Goal: Task Accomplishment & Management: Complete application form

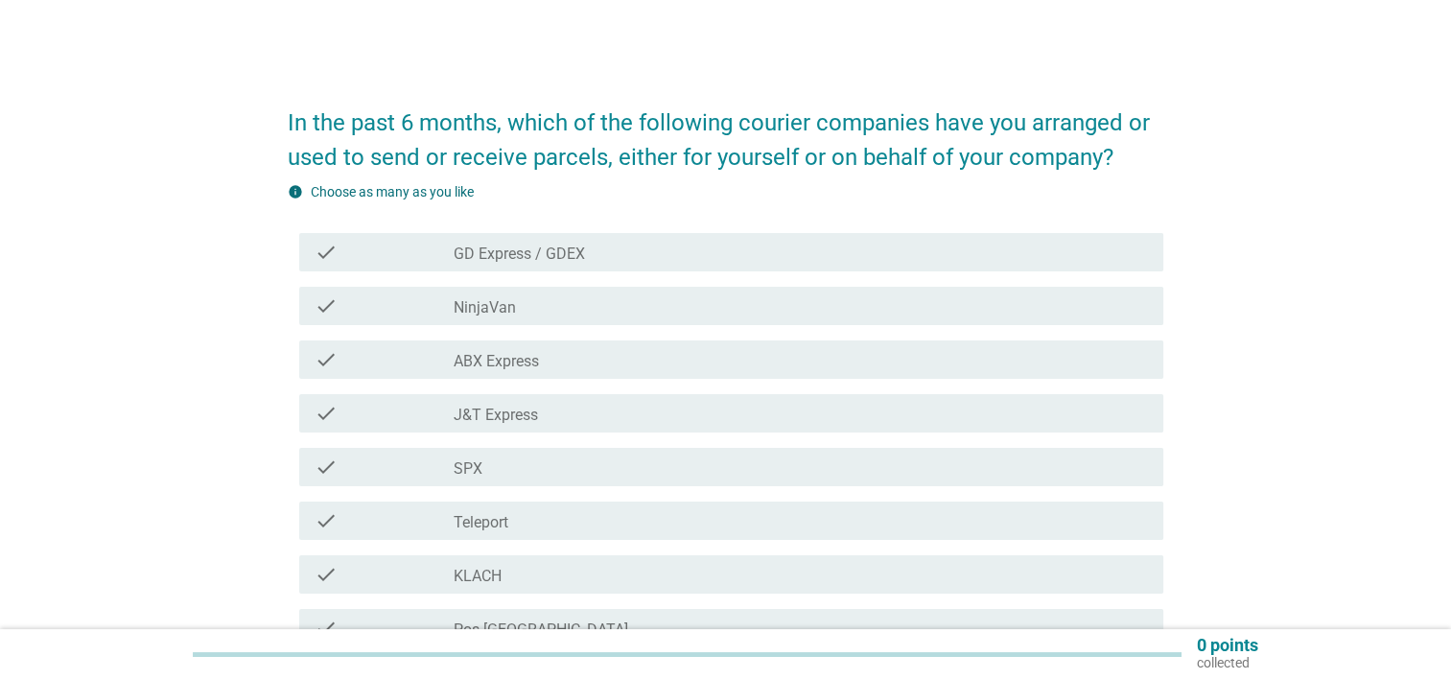
click at [505, 303] on label "NinjaVan" at bounding box center [485, 307] width 62 height 19
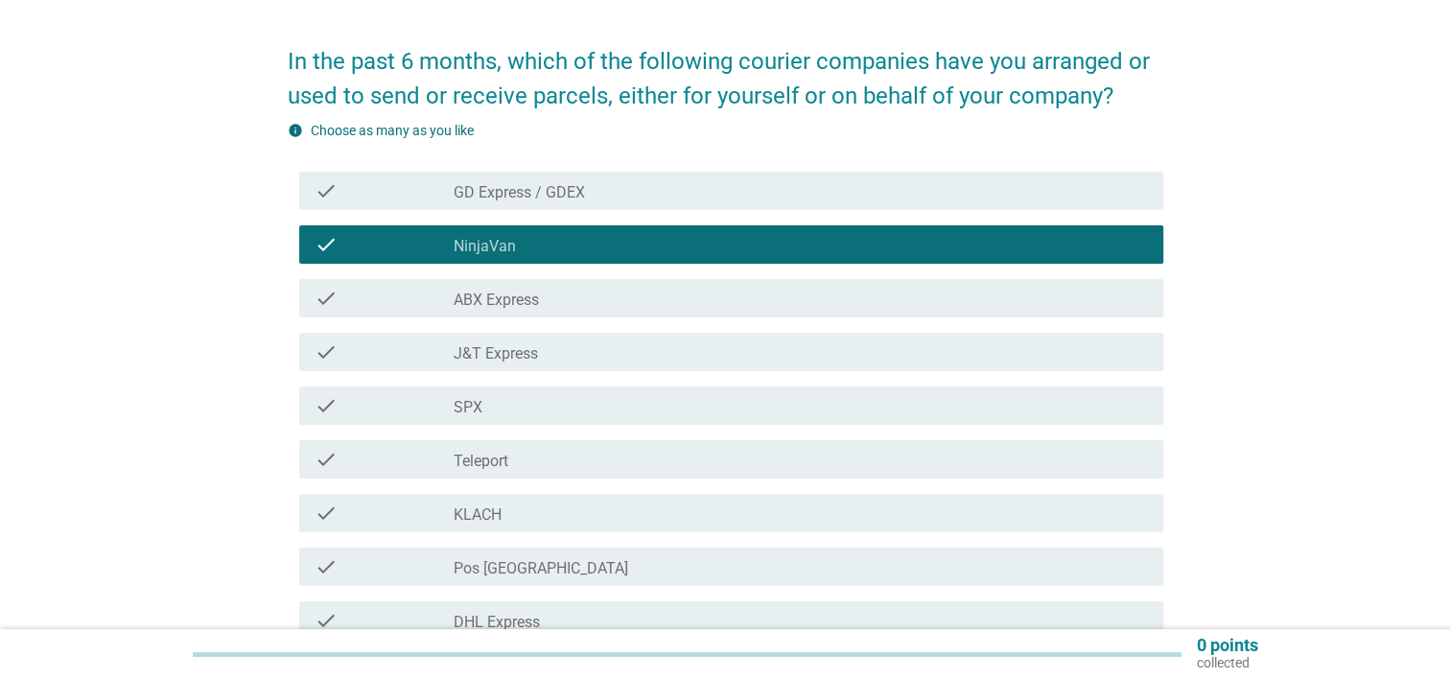
scroll to position [96, 0]
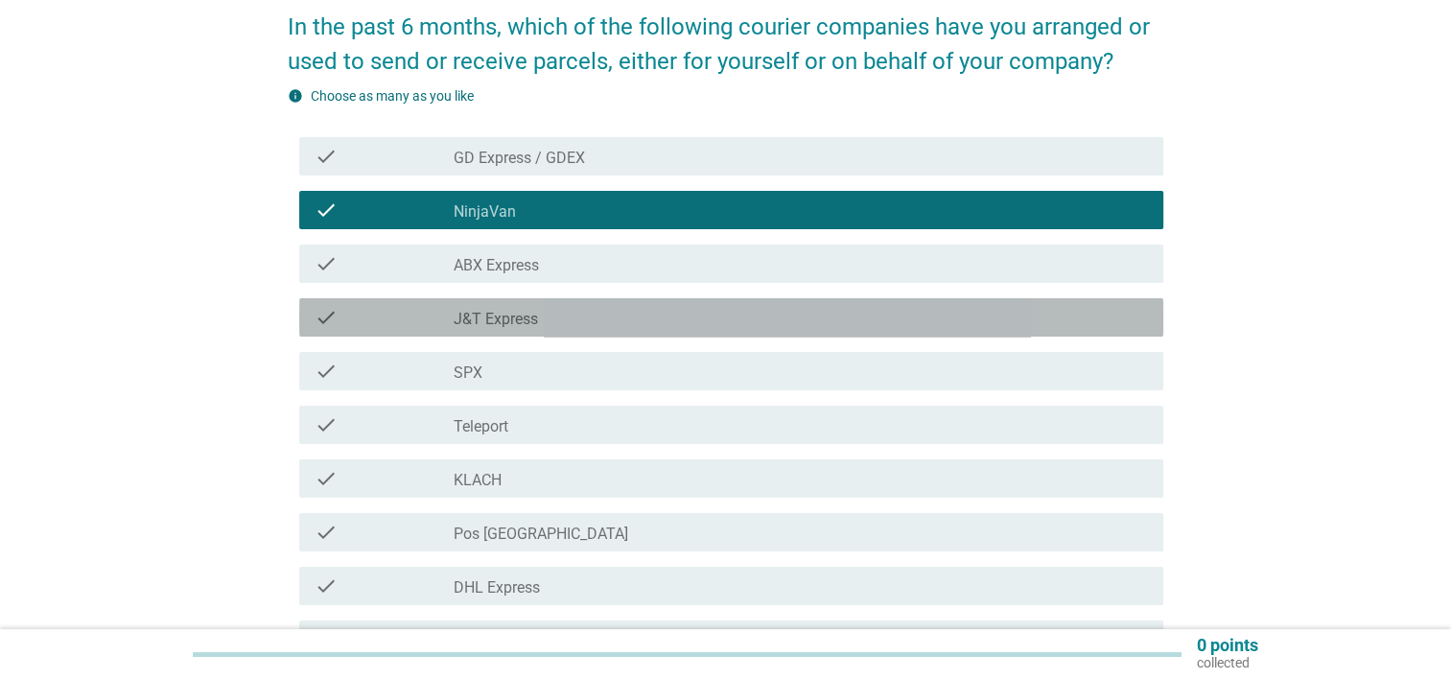
click at [496, 318] on label "J&T Express" at bounding box center [496, 319] width 84 height 19
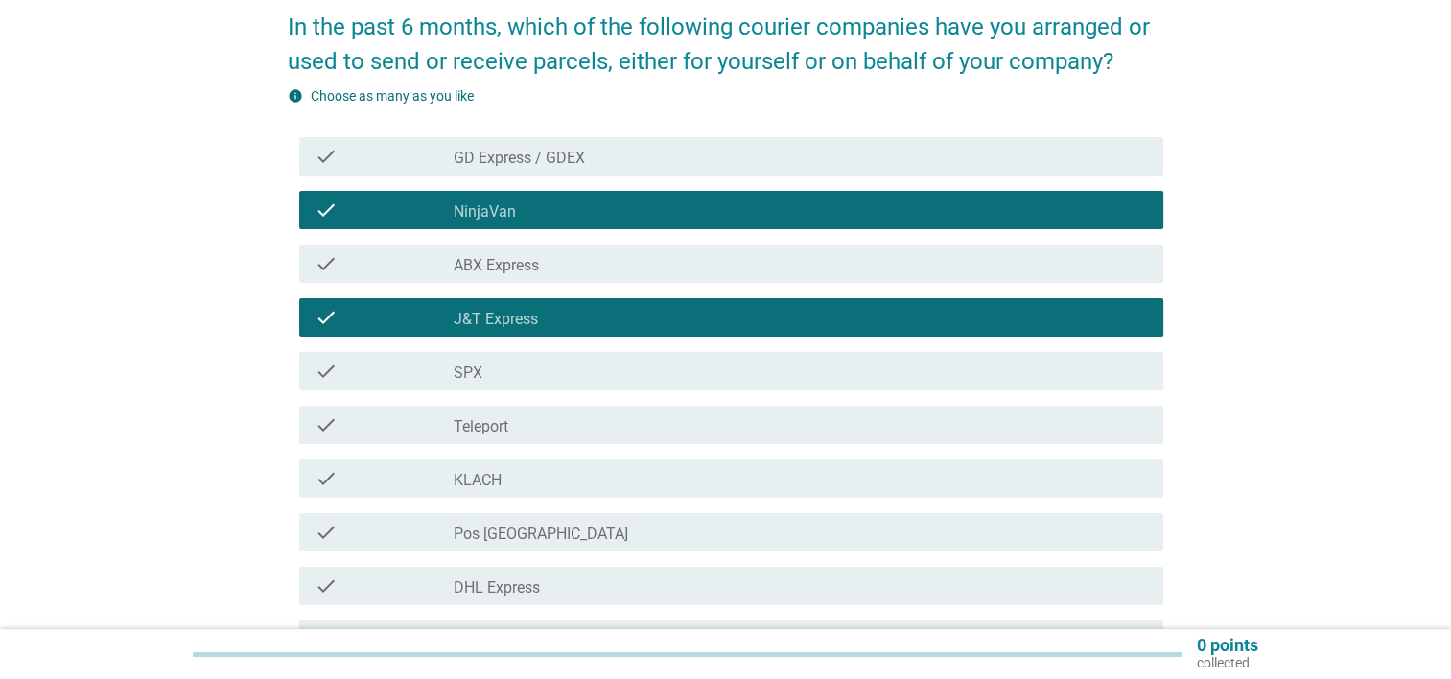
click at [477, 373] on label "SPX" at bounding box center [468, 373] width 29 height 19
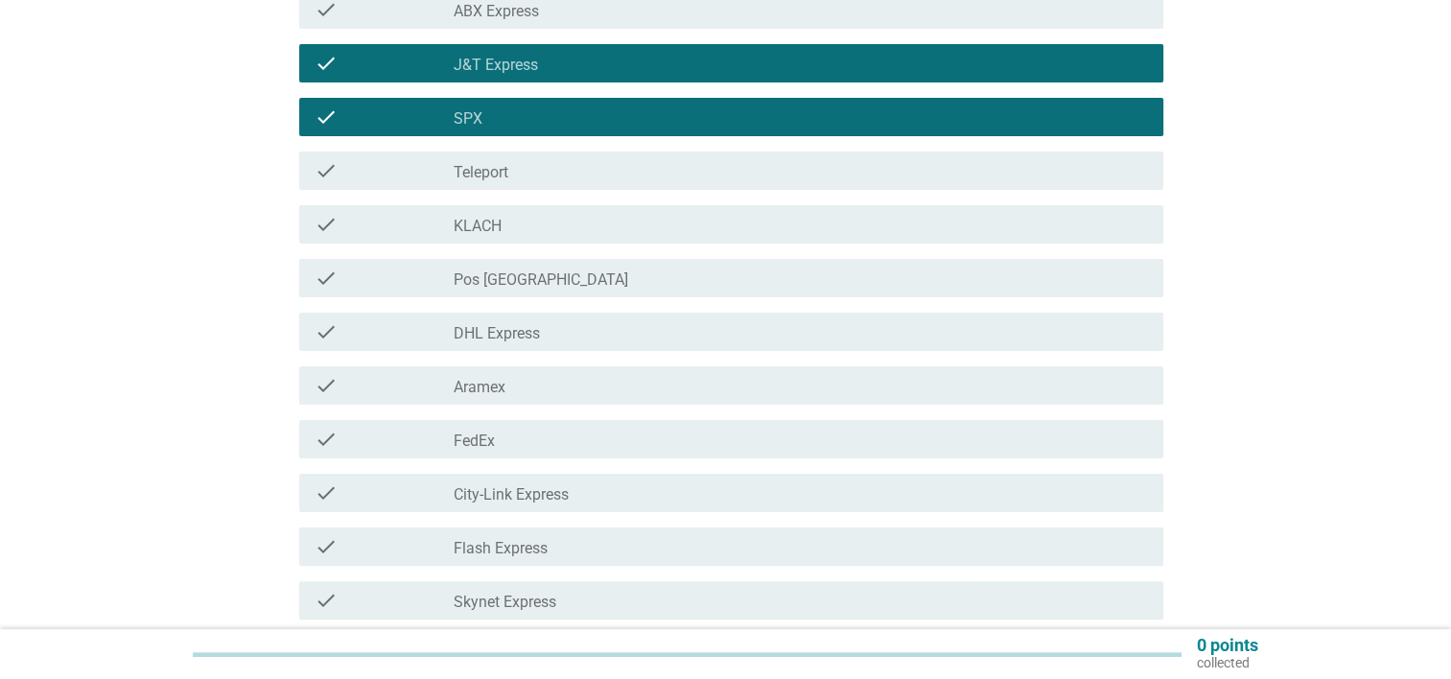
scroll to position [384, 0]
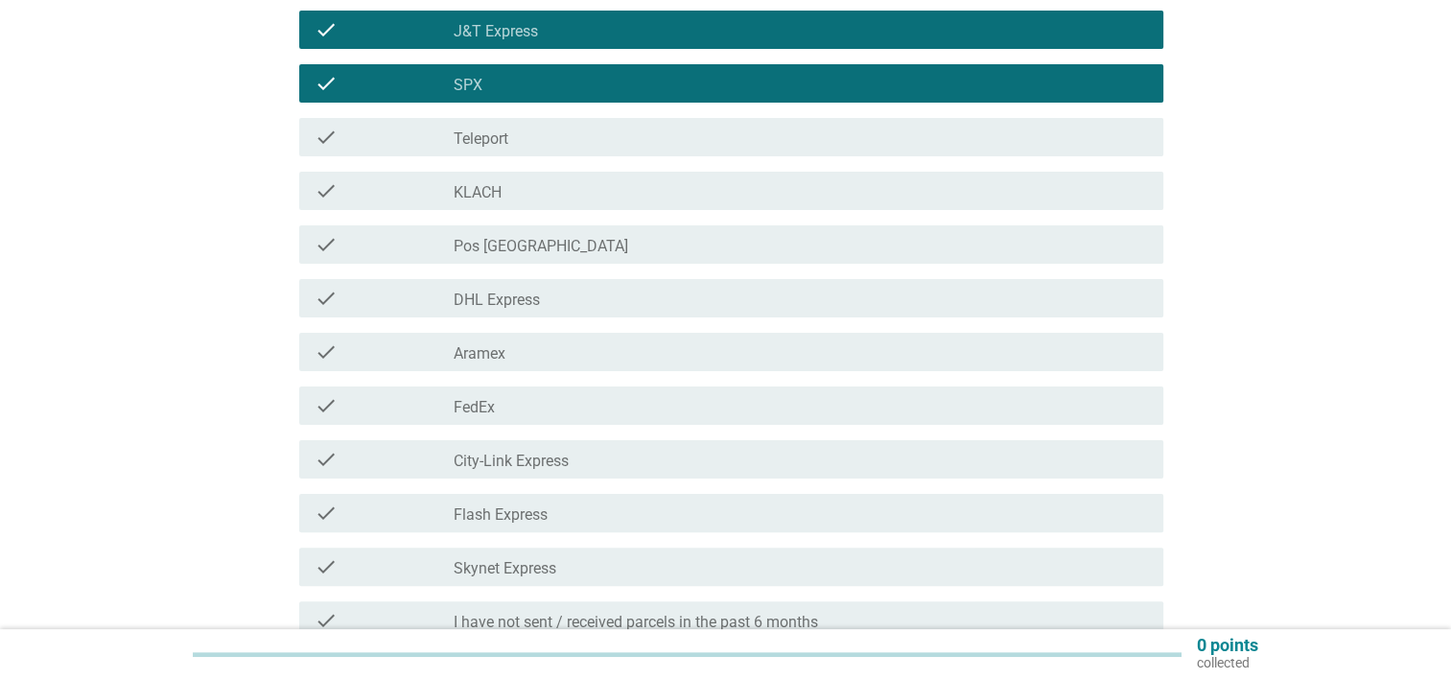
click at [484, 299] on label "DHL Express" at bounding box center [497, 300] width 86 height 19
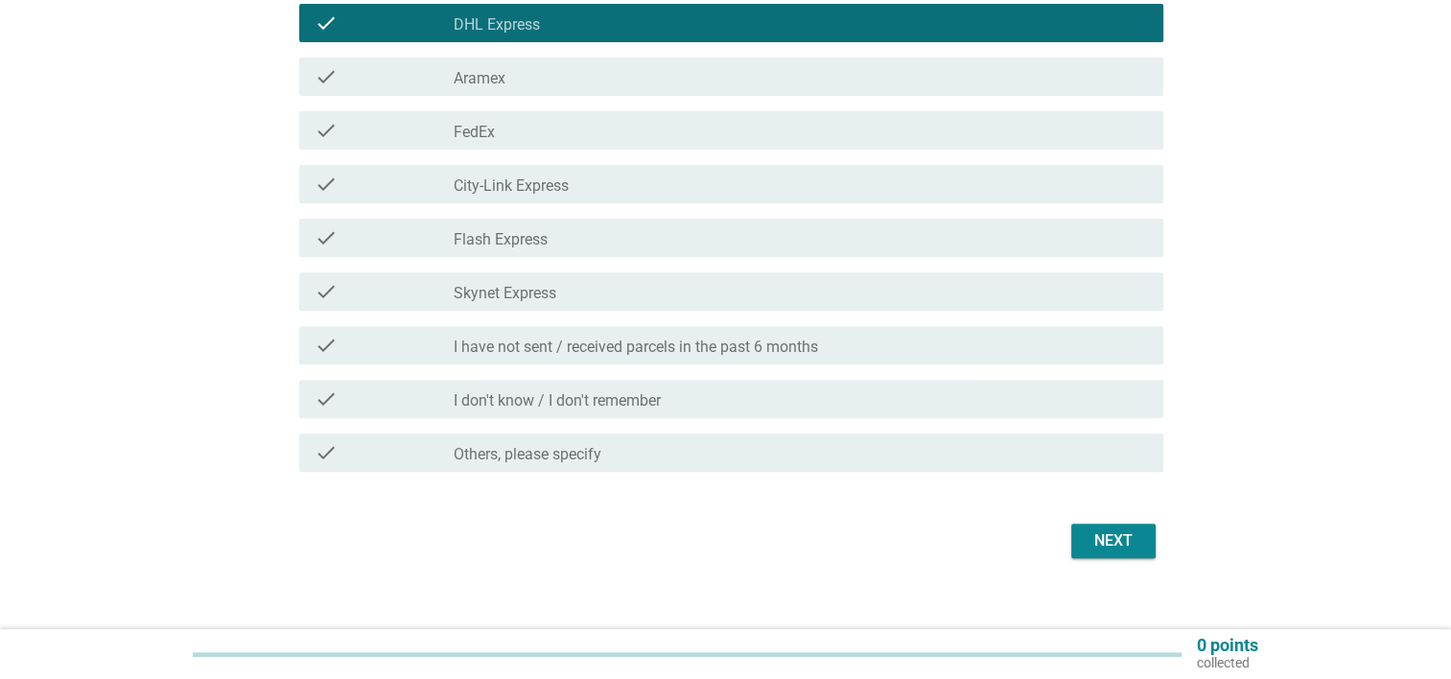
scroll to position [671, 0]
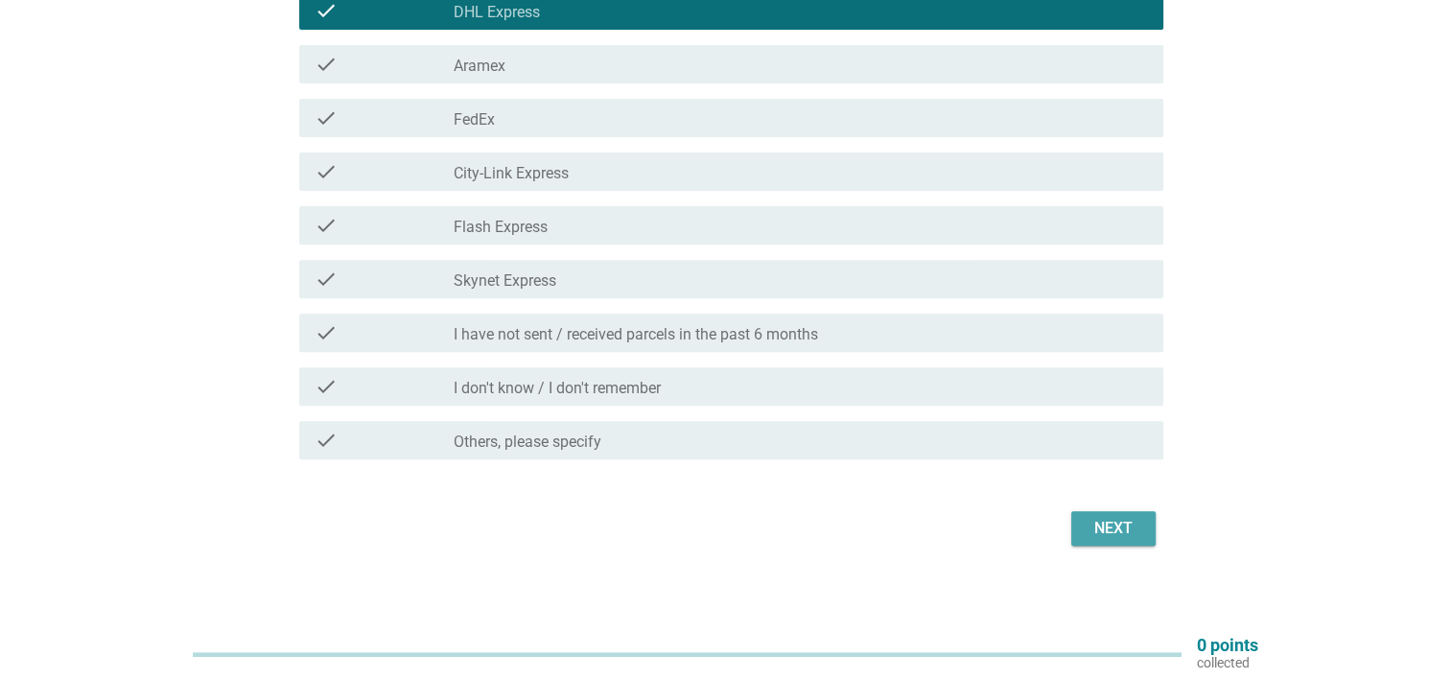
click at [1109, 528] on div "Next" at bounding box center [1114, 528] width 54 height 23
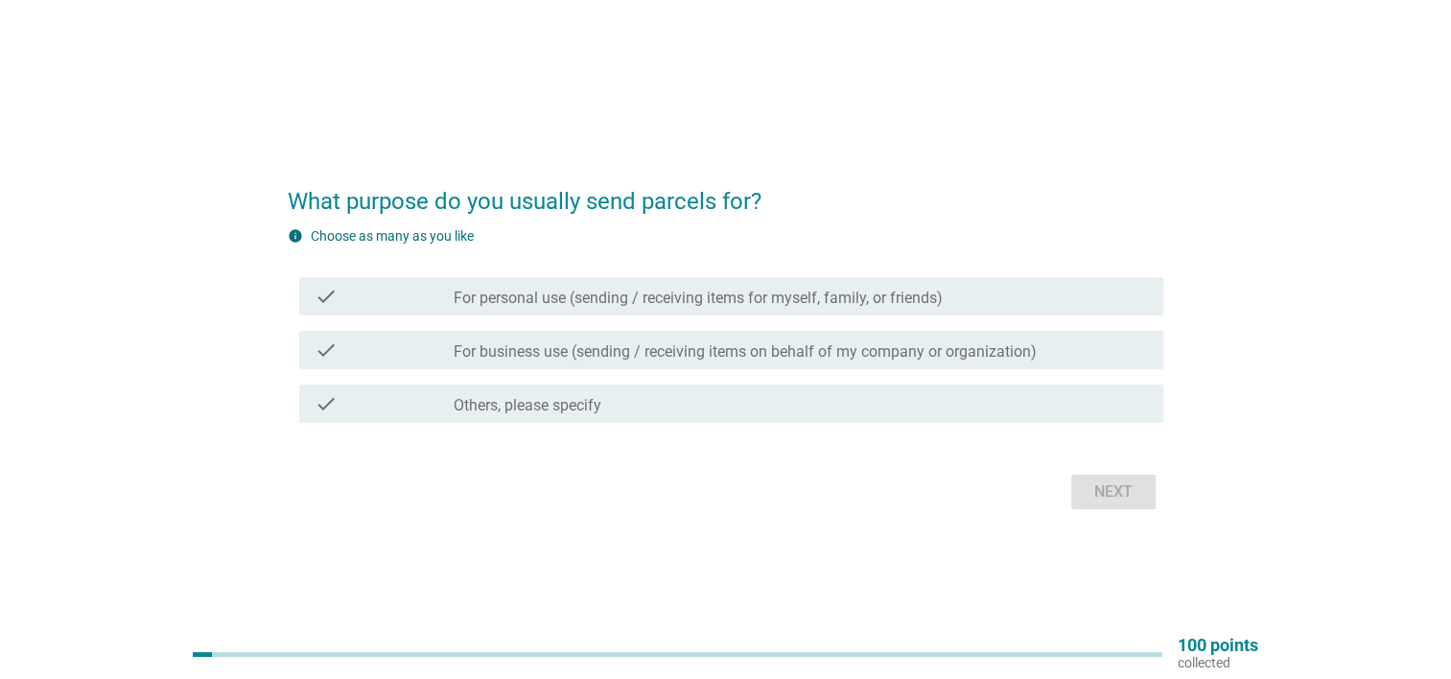
click at [602, 292] on label "For personal use (sending / receiving items for myself, family, or friends)" at bounding box center [698, 298] width 489 height 19
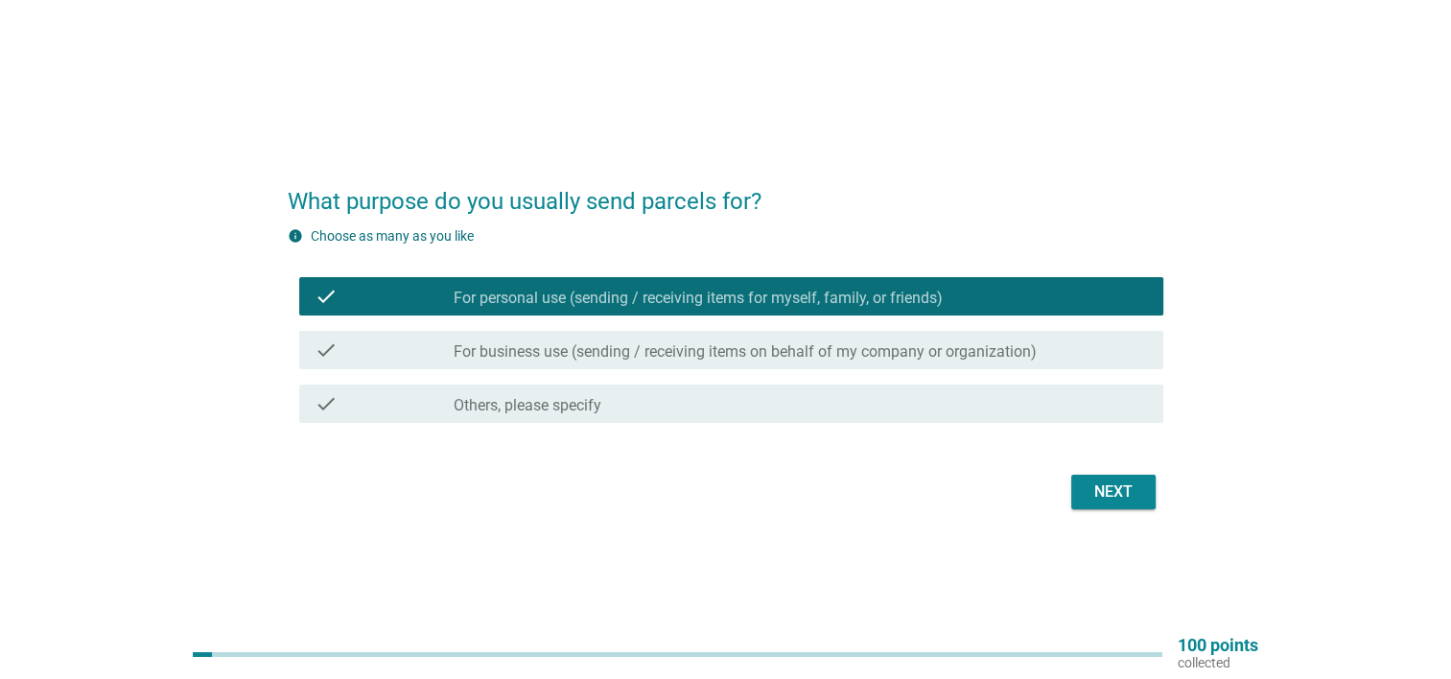
click at [603, 347] on label "For business use (sending / receiving items on behalf of my company or organiza…" at bounding box center [745, 351] width 583 height 19
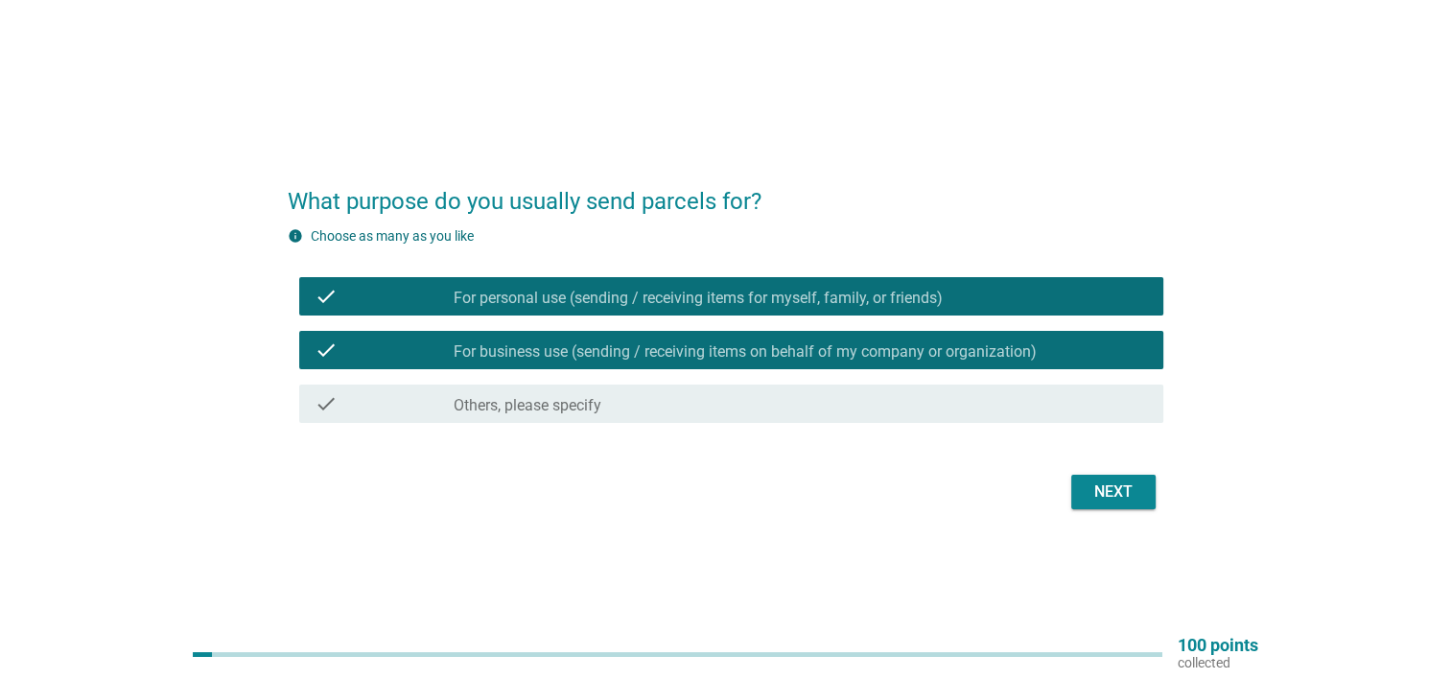
click at [1102, 506] on button "Next" at bounding box center [1113, 492] width 84 height 35
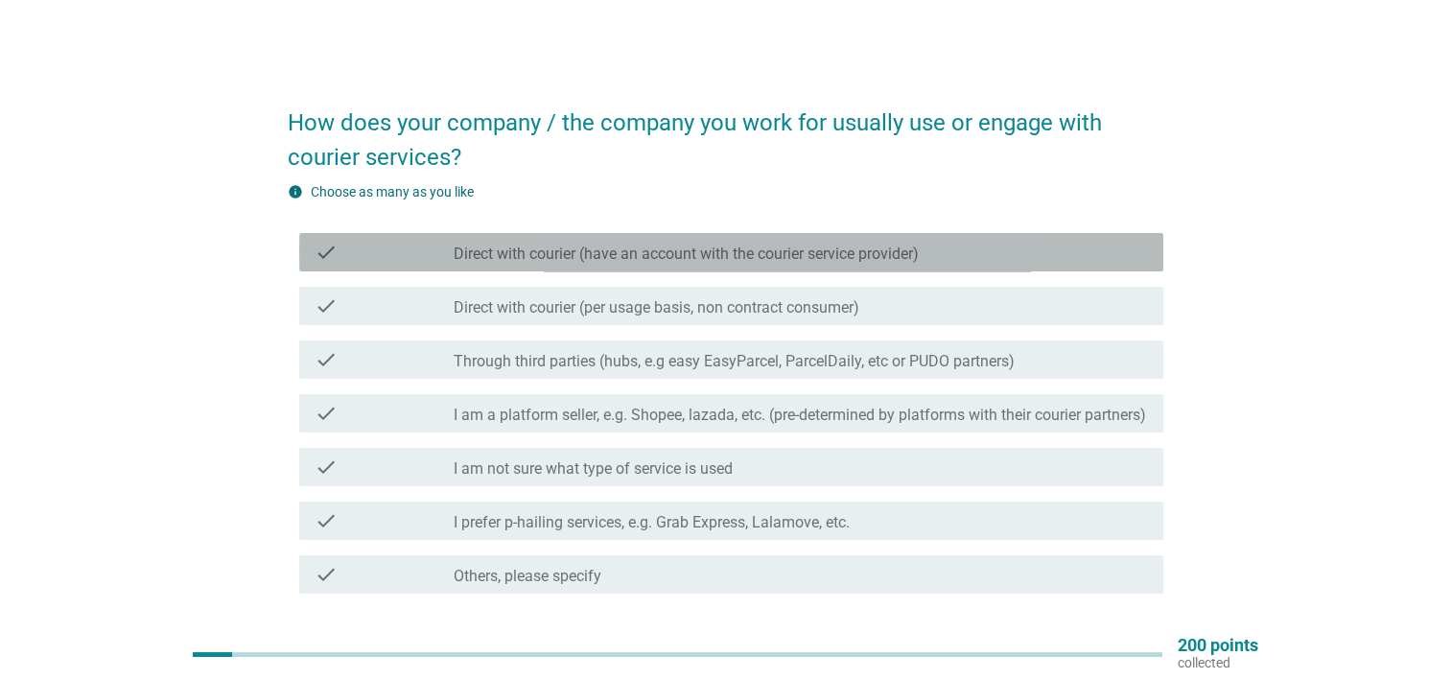
click at [751, 255] on label "Direct with courier (have an account with the courier service provider)" at bounding box center [686, 254] width 465 height 19
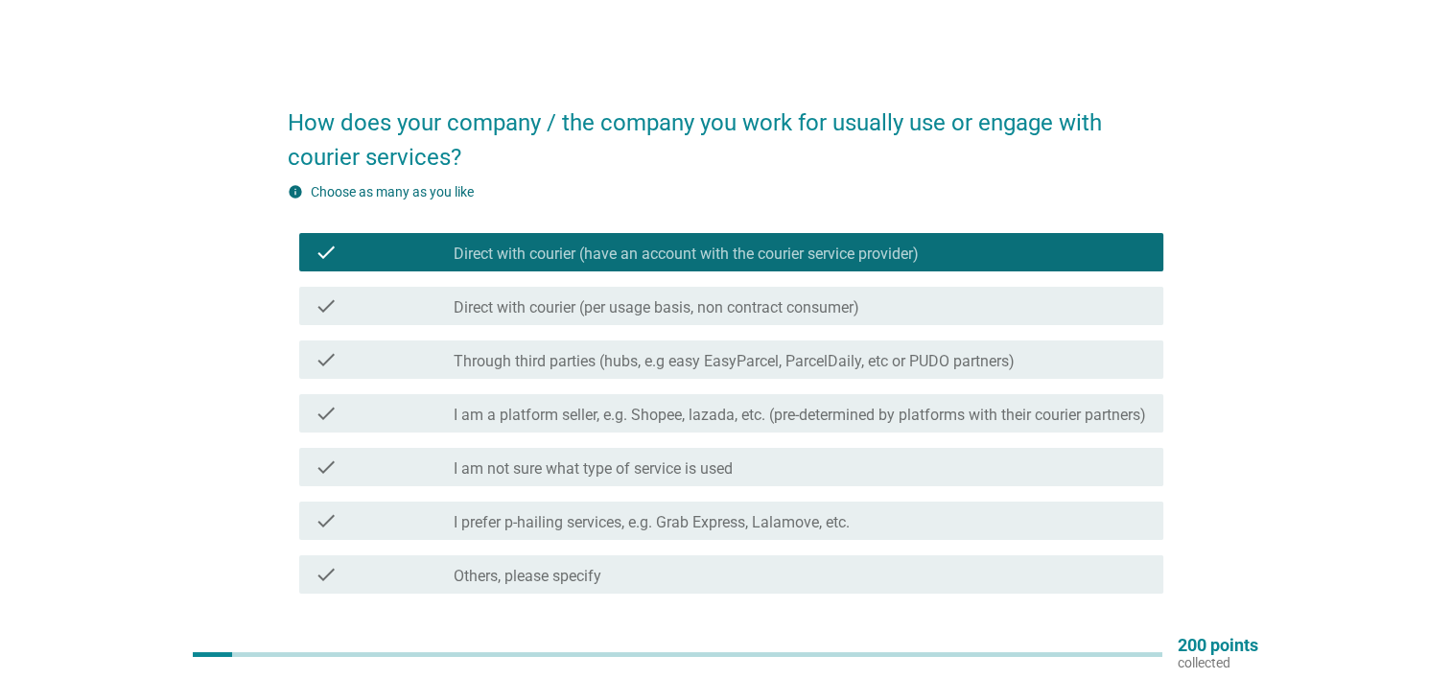
scroll to position [96, 0]
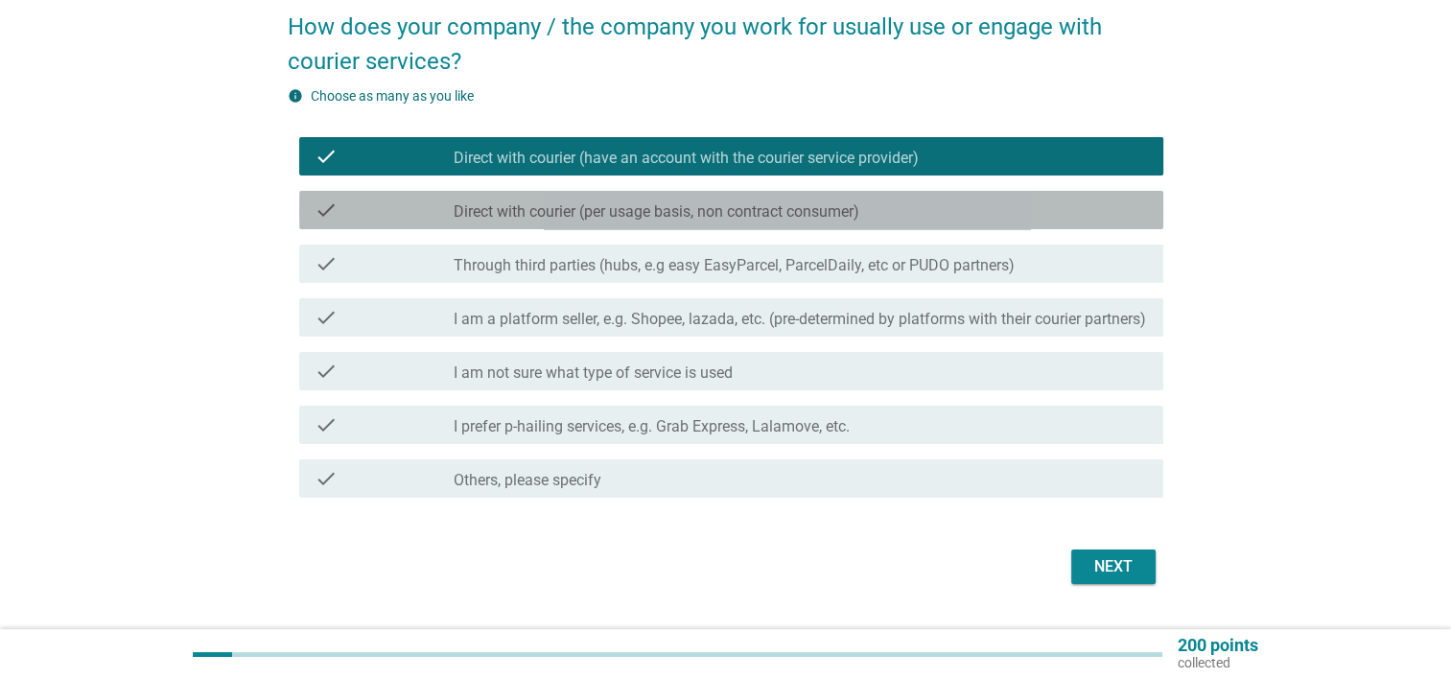
click at [866, 201] on div "check_box_outline_blank Direct with courier (per usage basis, non contract cons…" at bounding box center [801, 210] width 694 height 23
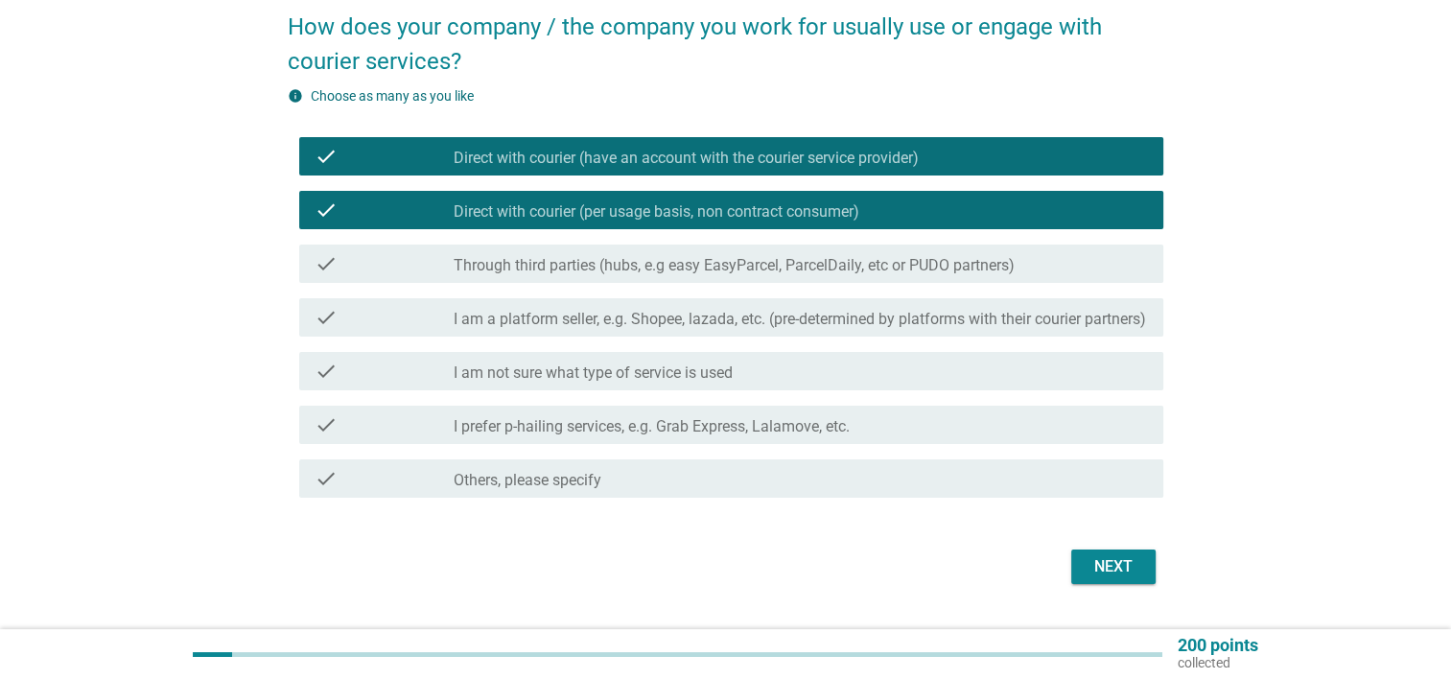
click at [906, 264] on label "Through third parties (hubs, e.g easy EasyParcel, ParcelDaily, etc or PUDO part…" at bounding box center [734, 265] width 561 height 19
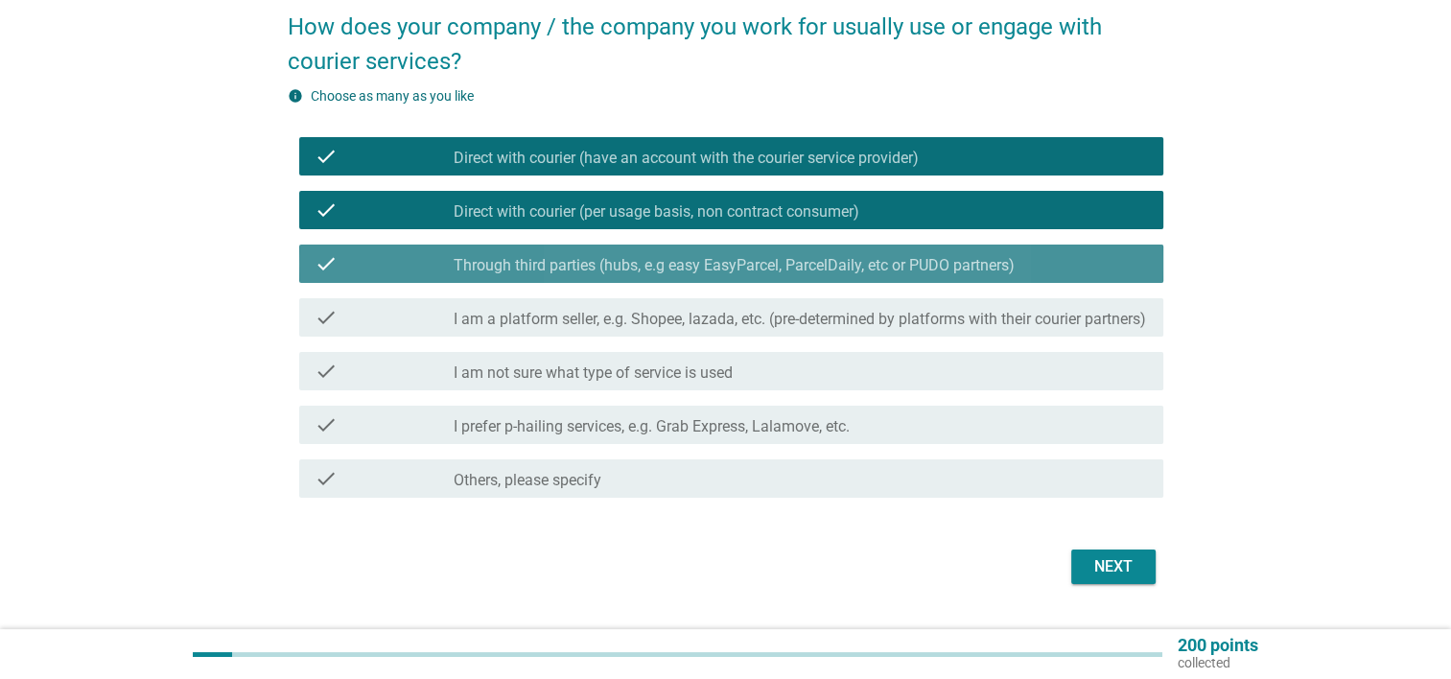
click at [905, 265] on label "Through third parties (hubs, e.g easy EasyParcel, ParcelDaily, etc or PUDO part…" at bounding box center [734, 265] width 561 height 19
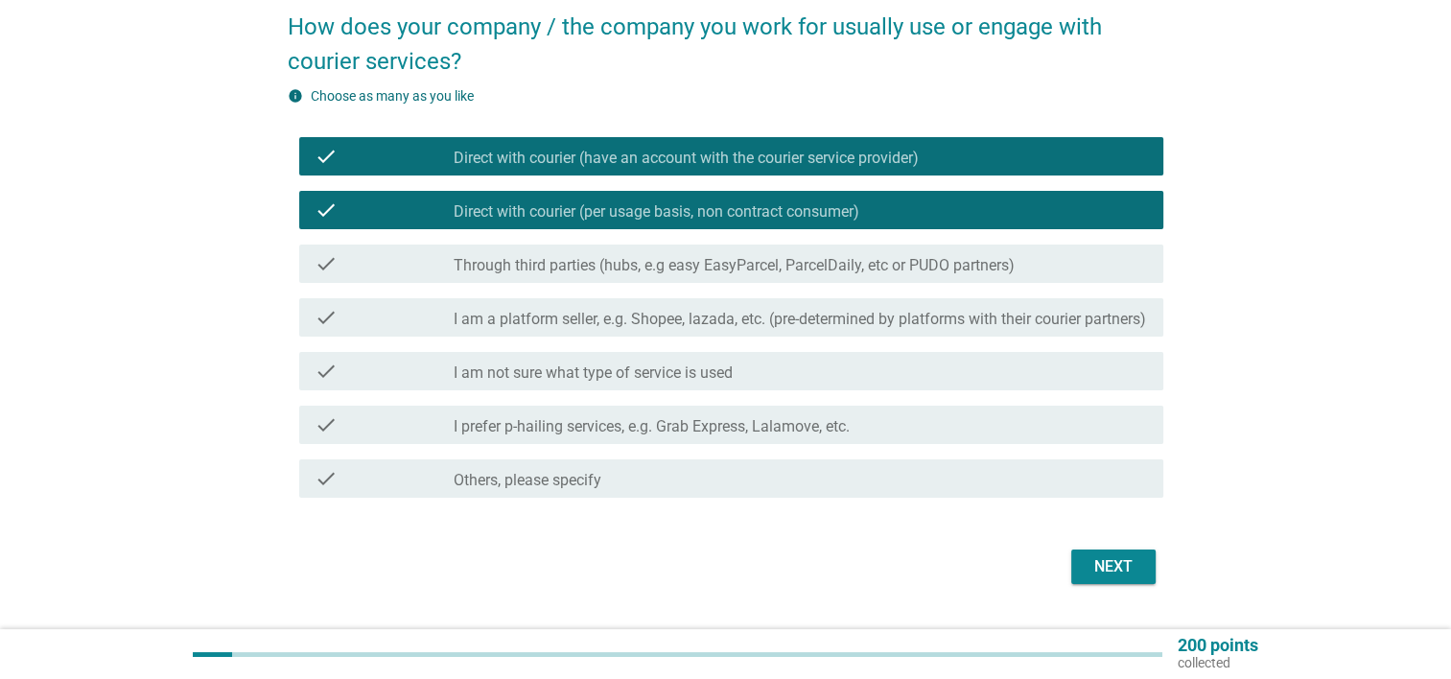
click at [1117, 578] on div "Next" at bounding box center [1114, 566] width 54 height 23
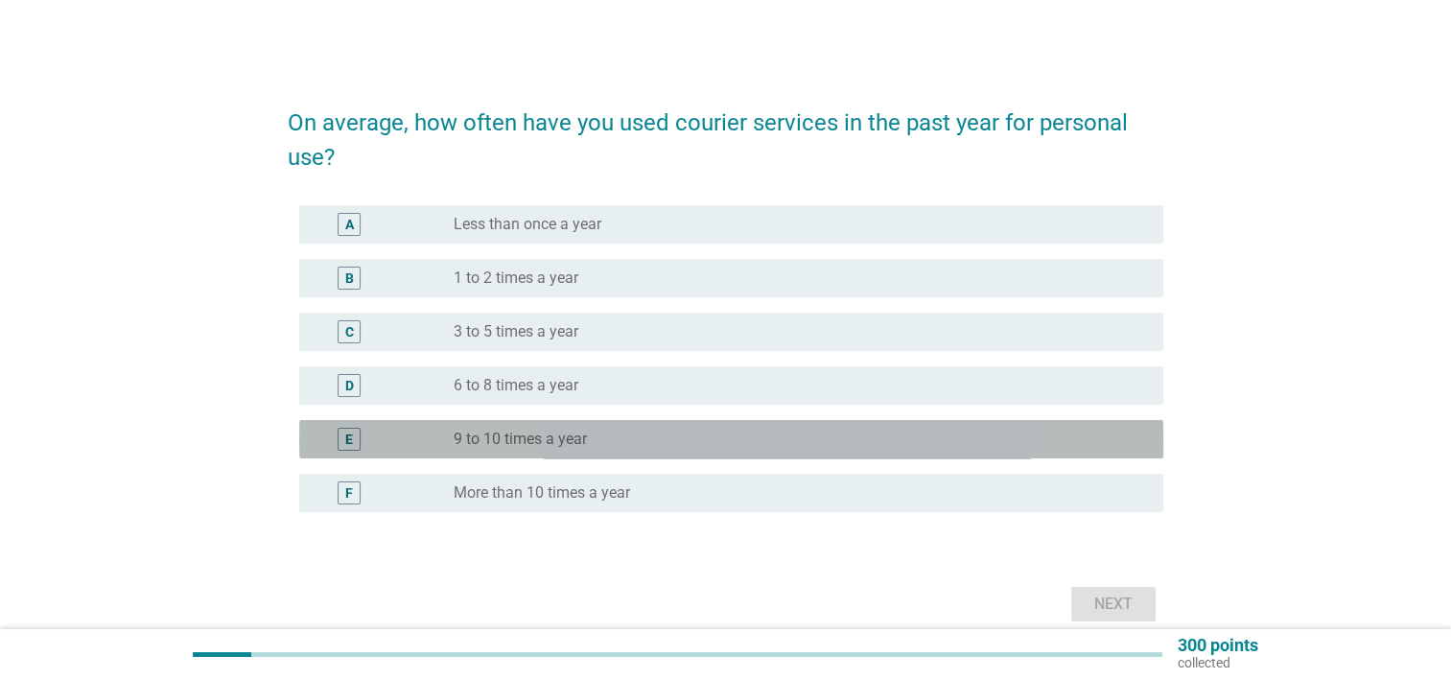
click at [537, 434] on label "9 to 10 times a year" at bounding box center [520, 439] width 133 height 19
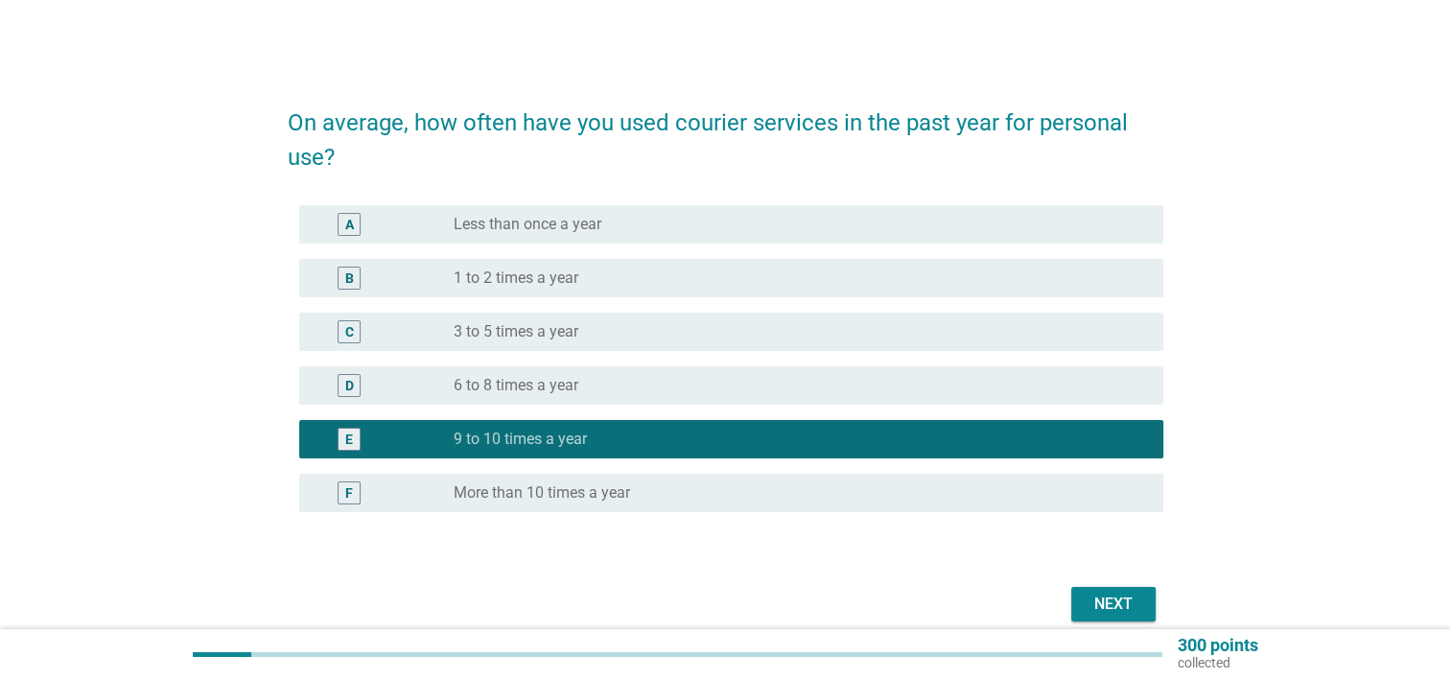
click at [668, 495] on div "radio_button_unchecked More than 10 times a year" at bounding box center [793, 492] width 679 height 19
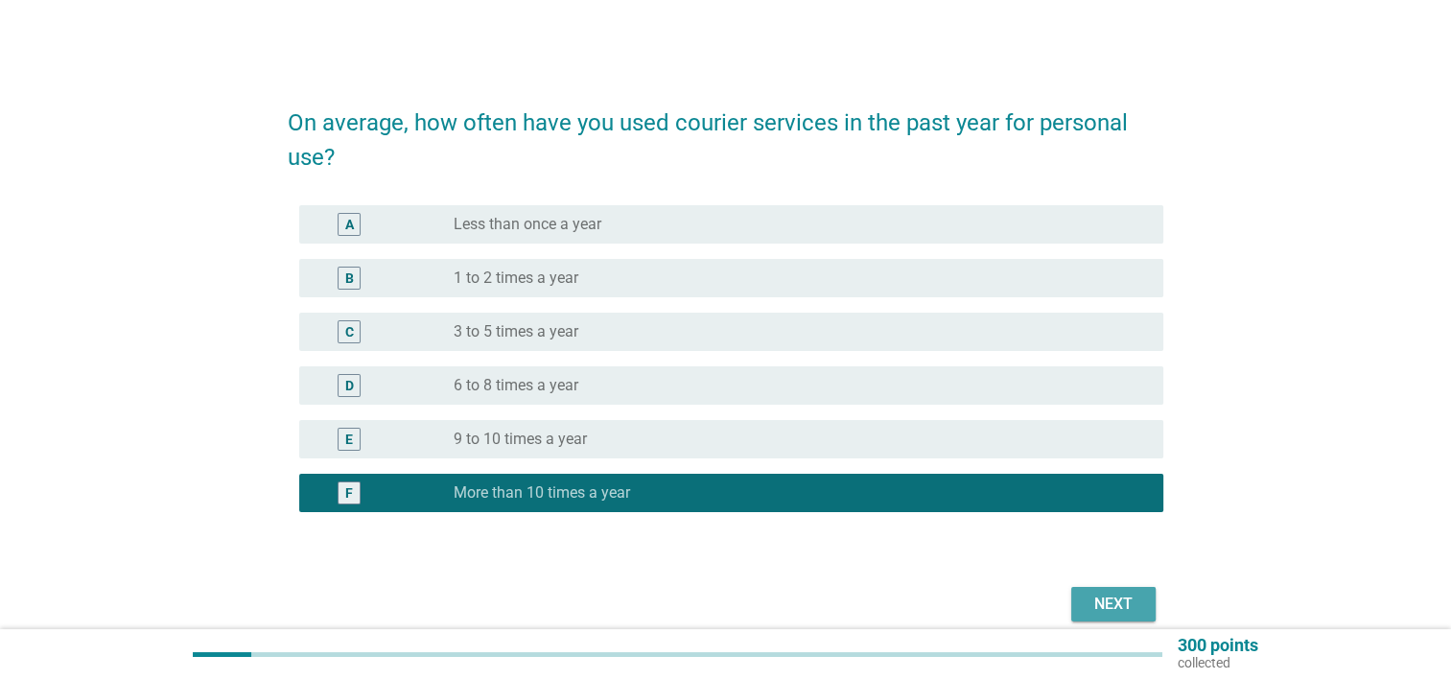
click at [1154, 605] on button "Next" at bounding box center [1113, 604] width 84 height 35
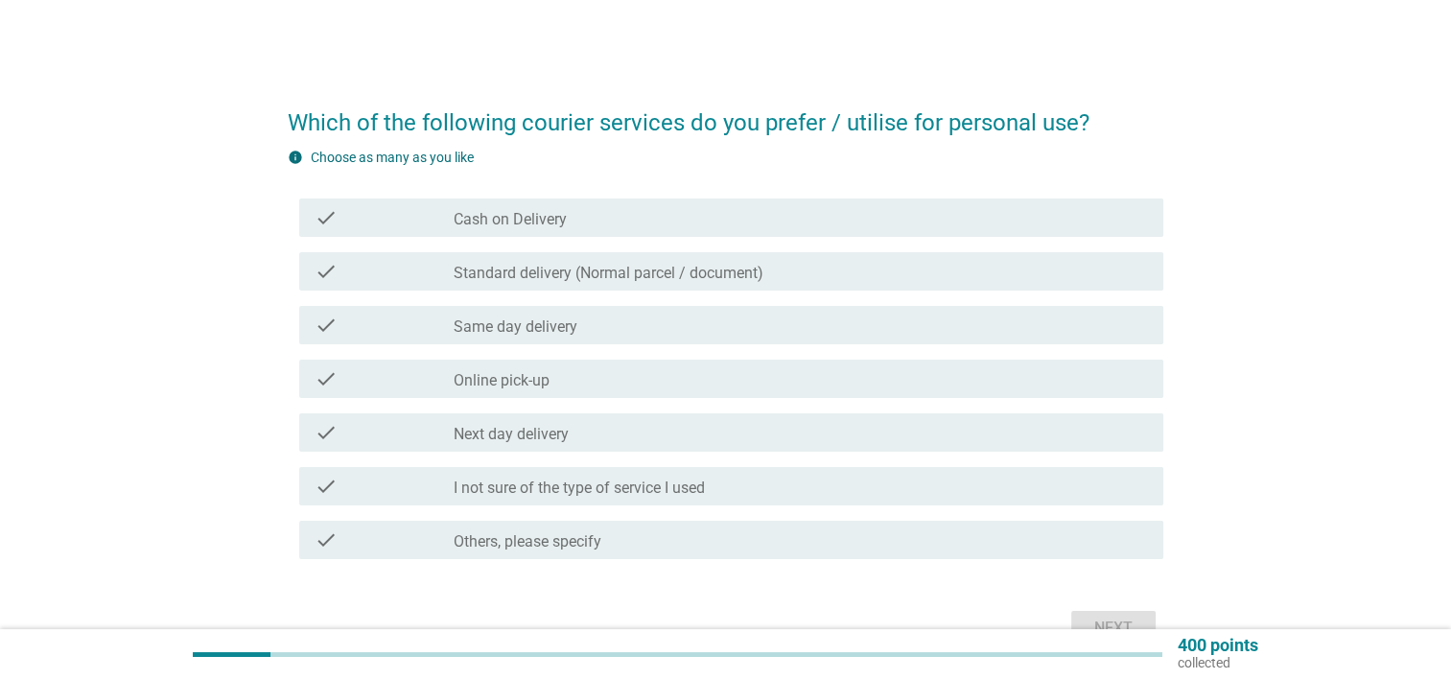
click at [503, 273] on label "Standard delivery (Normal parcel / document)" at bounding box center [609, 273] width 310 height 19
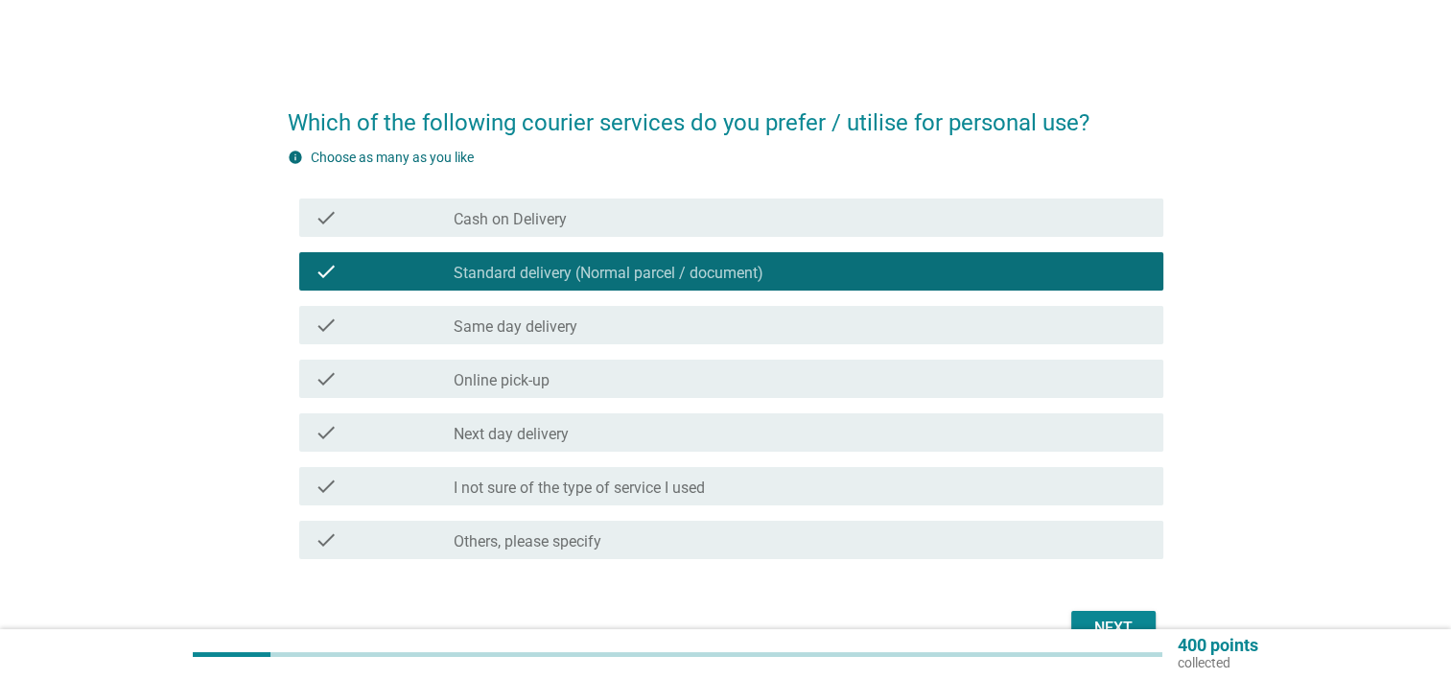
click at [511, 442] on label "Next day delivery" at bounding box center [511, 434] width 115 height 19
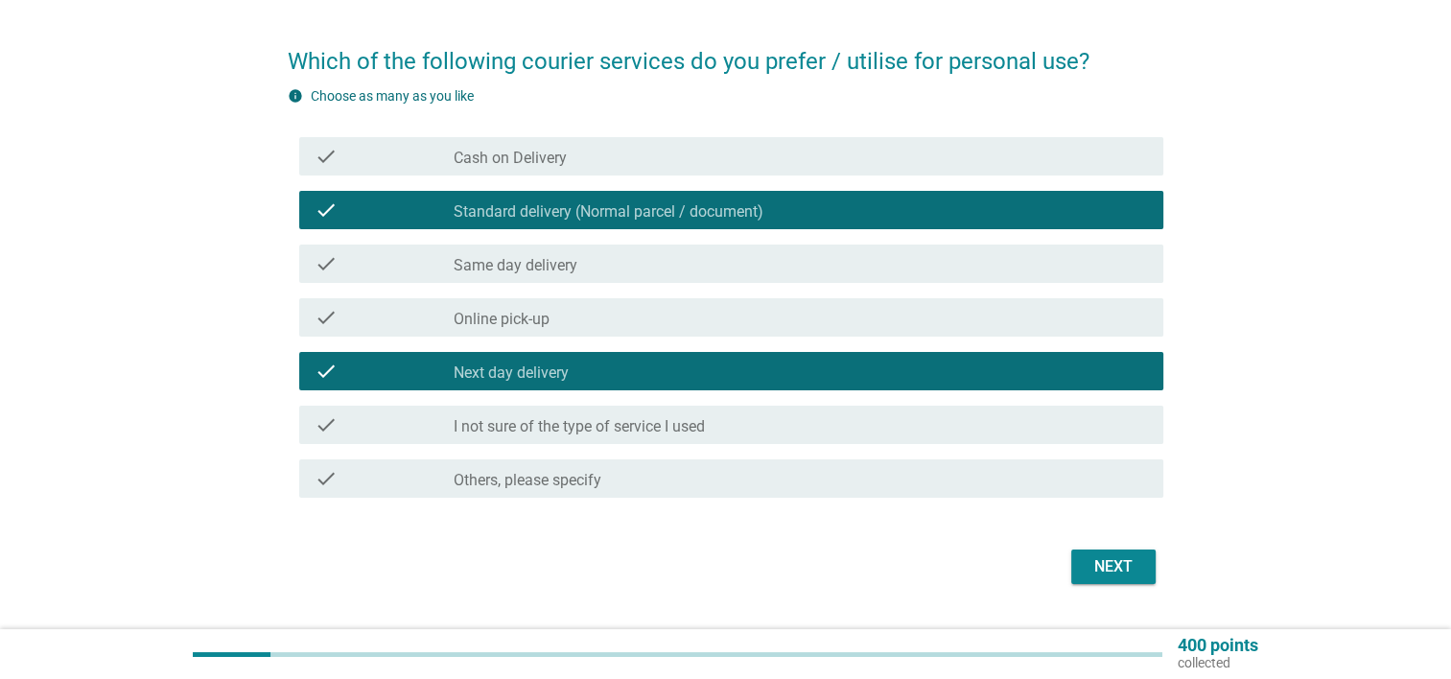
scroll to position [96, 0]
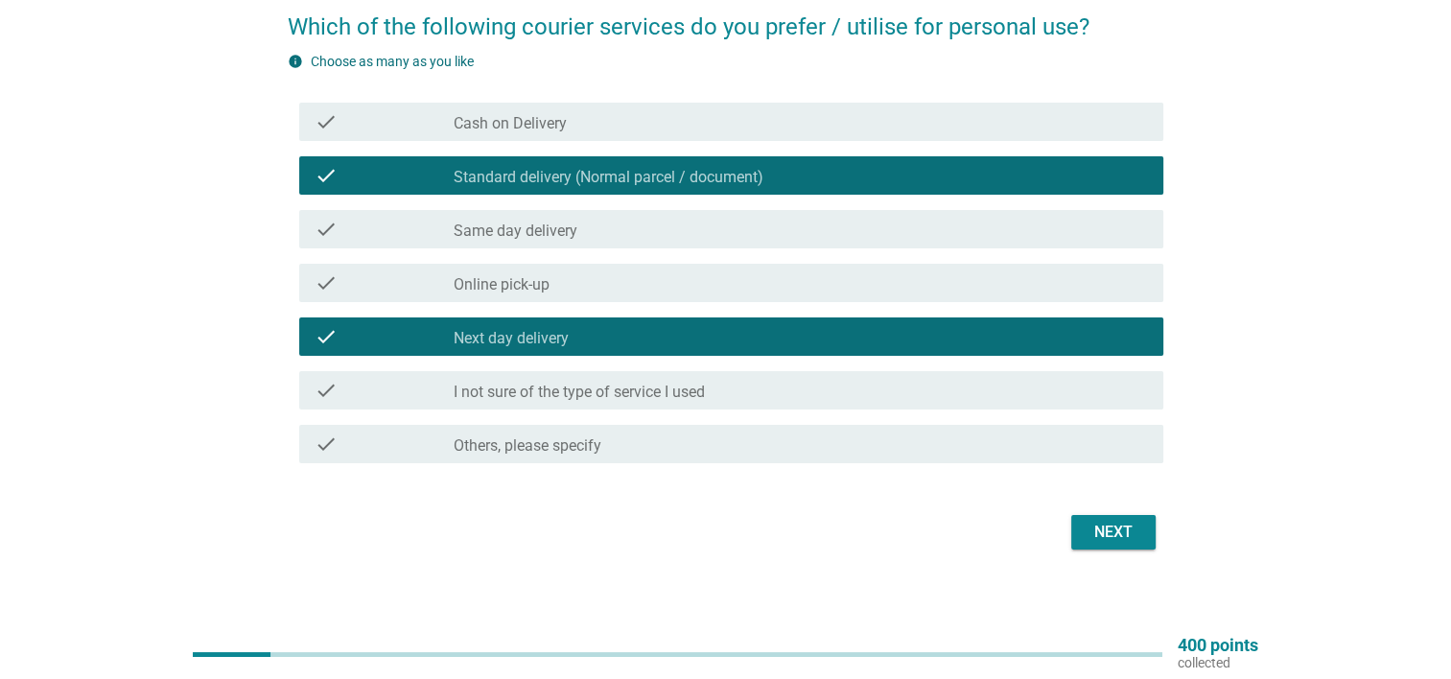
click at [1088, 526] on div "Next" at bounding box center [1114, 532] width 54 height 23
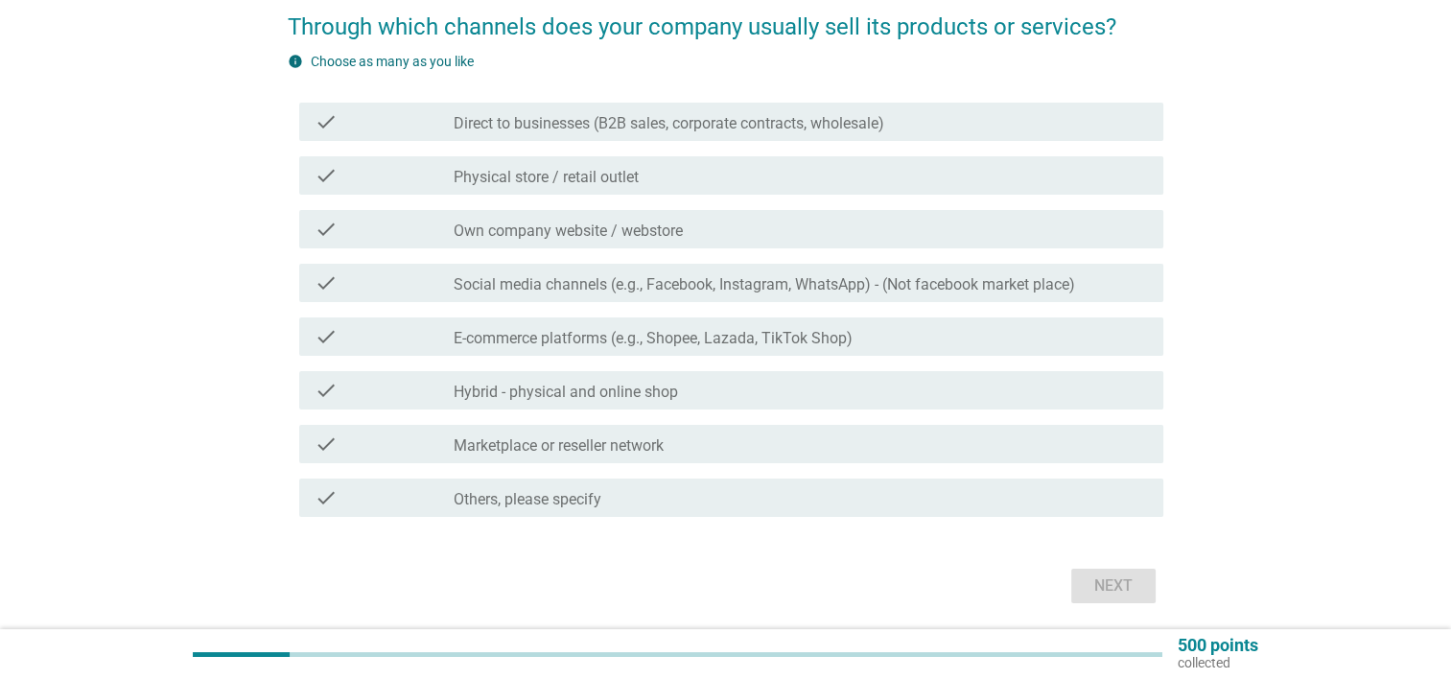
click at [697, 275] on label "Social media channels (e.g., Facebook, Instagram, WhatsApp) - (Not facebook mar…" at bounding box center [765, 284] width 622 height 19
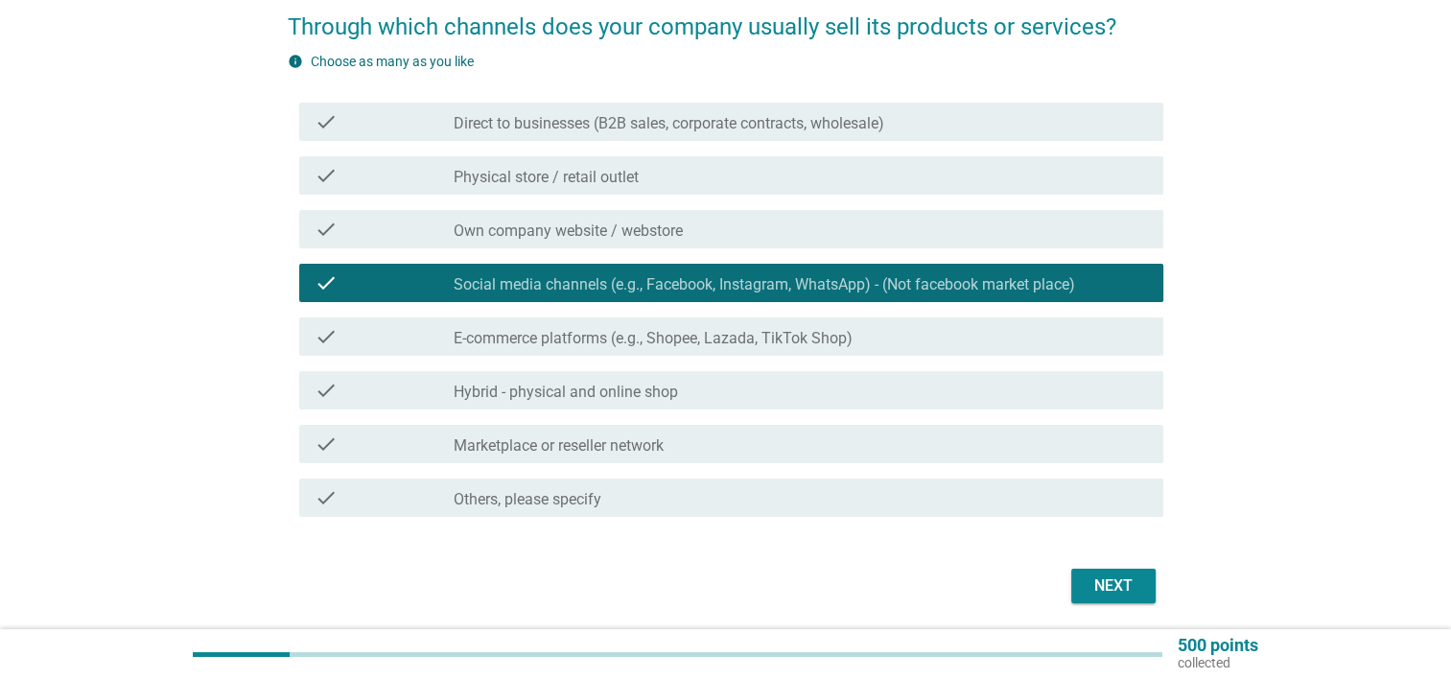
click at [736, 338] on label "E-commerce platforms (e.g., Shopee, Lazada, TikTok Shop)" at bounding box center [653, 338] width 399 height 19
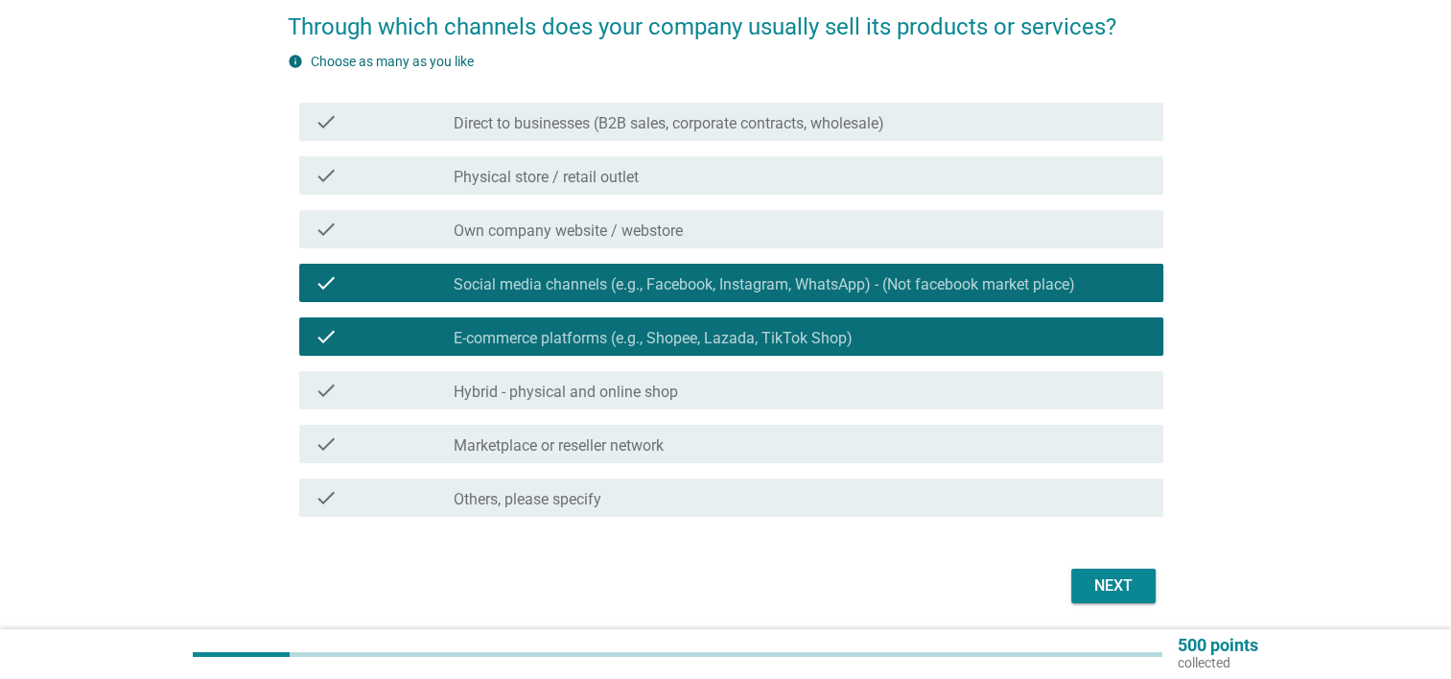
click at [510, 440] on label "Marketplace or reseller network" at bounding box center [559, 445] width 210 height 19
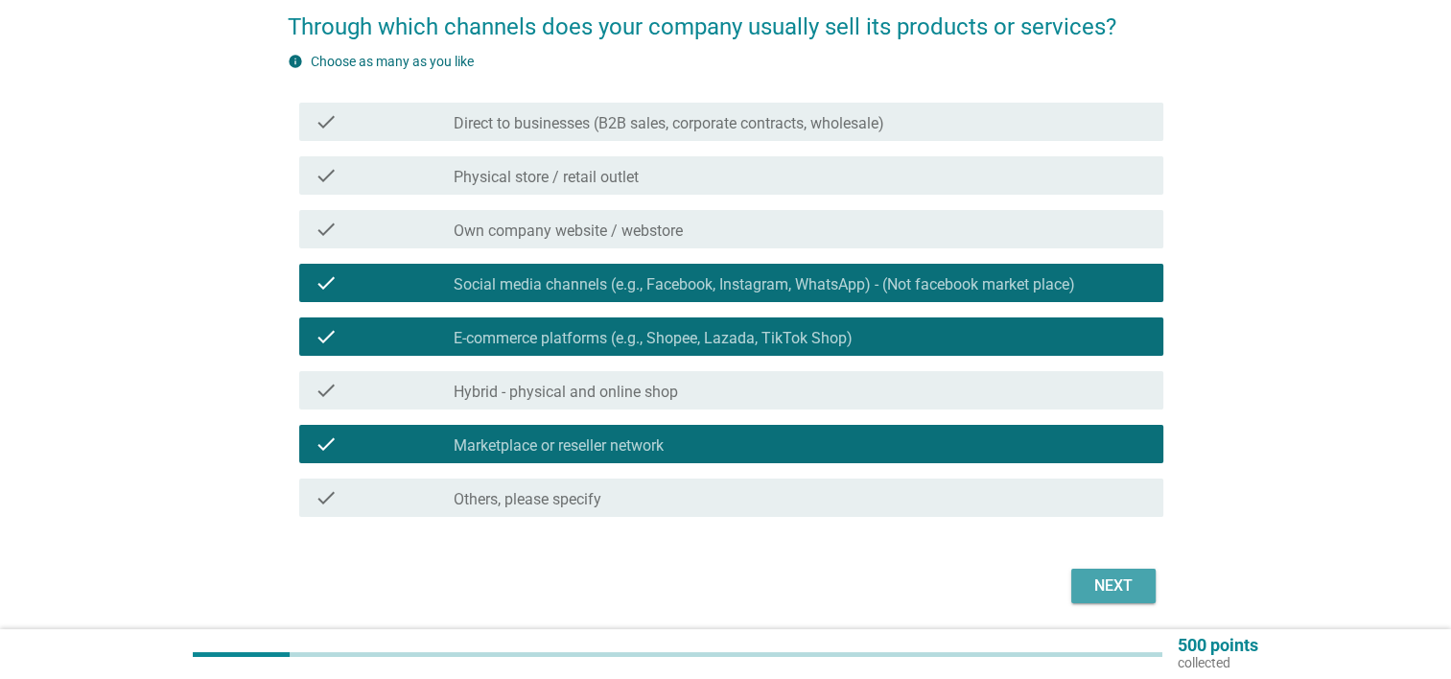
click at [1114, 573] on button "Next" at bounding box center [1113, 586] width 84 height 35
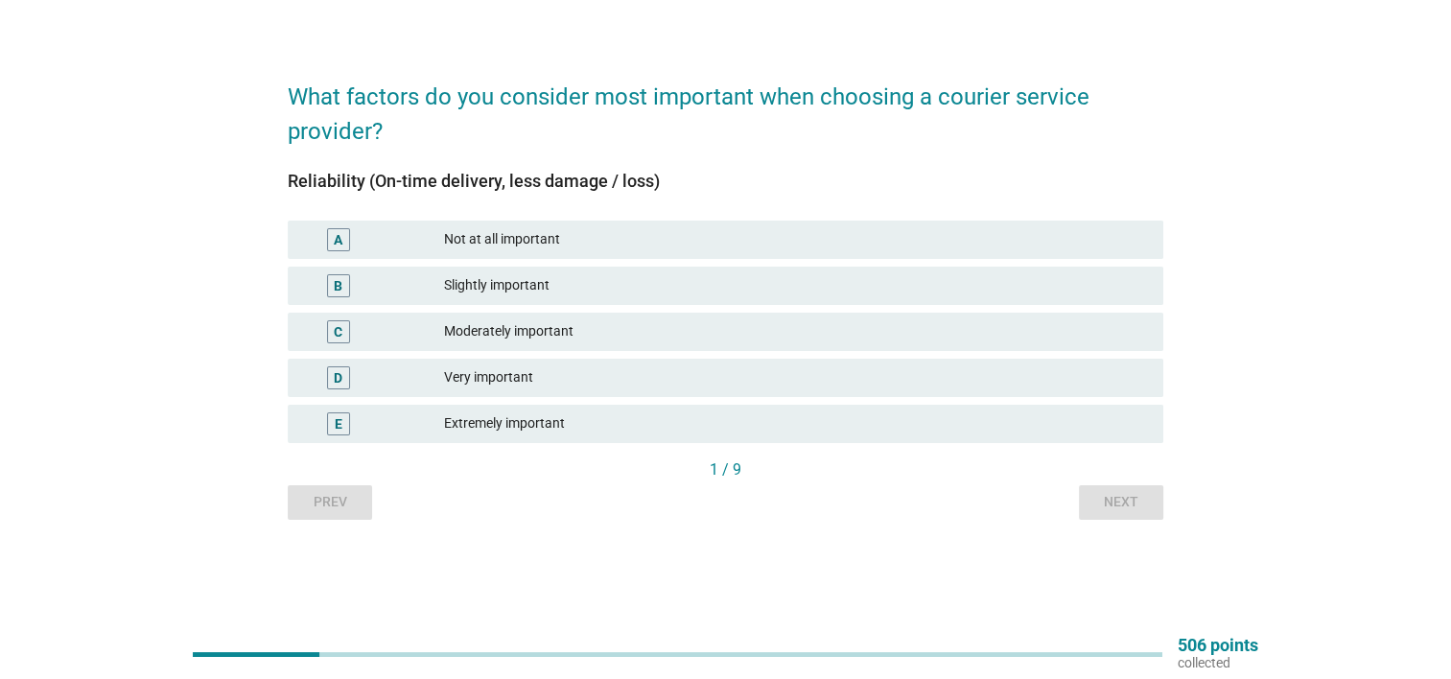
scroll to position [0, 0]
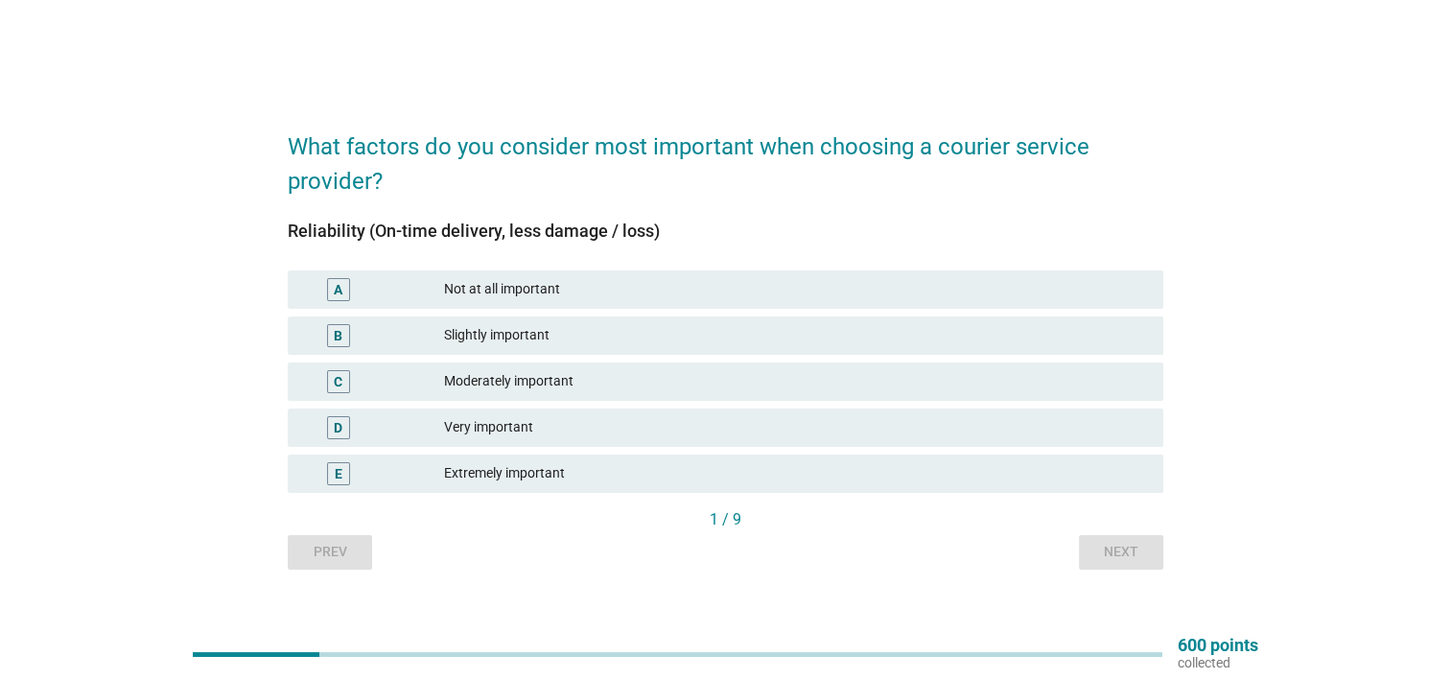
click at [496, 471] on div "Extremely important" at bounding box center [796, 473] width 704 height 23
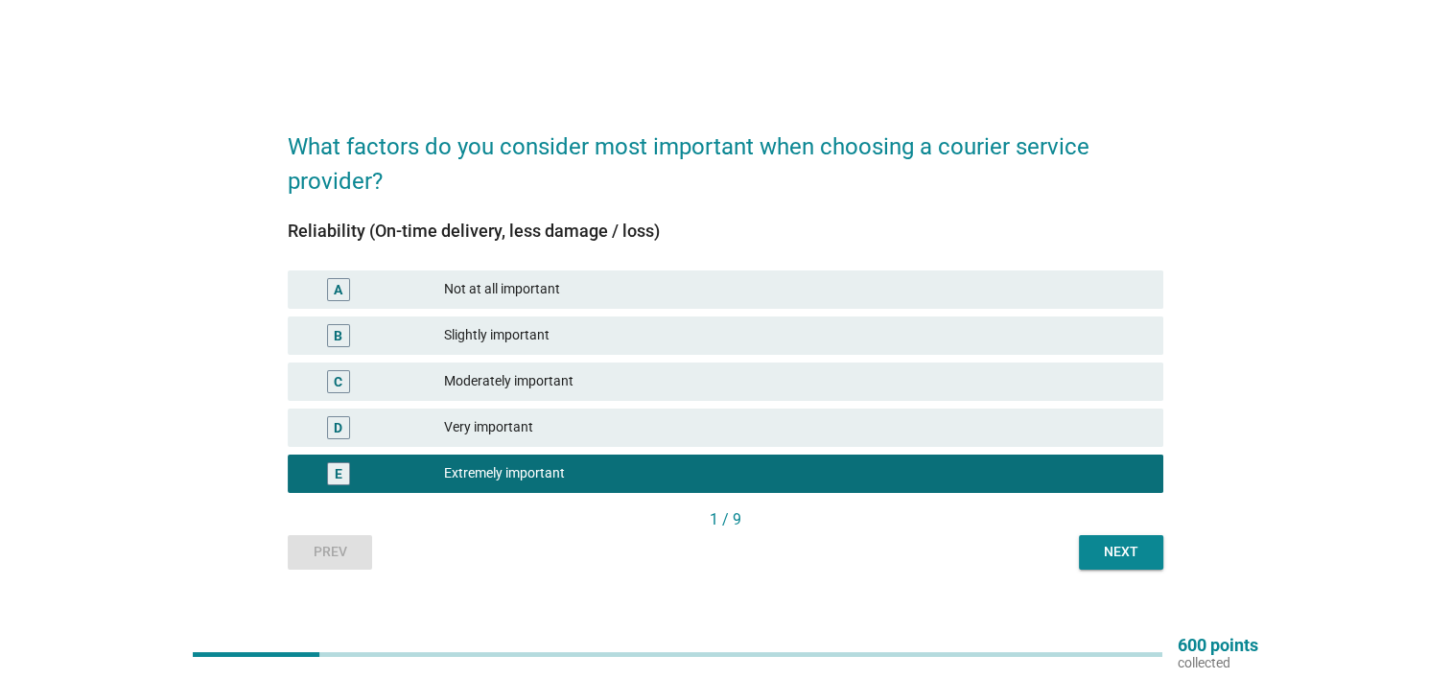
click at [1145, 536] on button "Next" at bounding box center [1121, 552] width 84 height 35
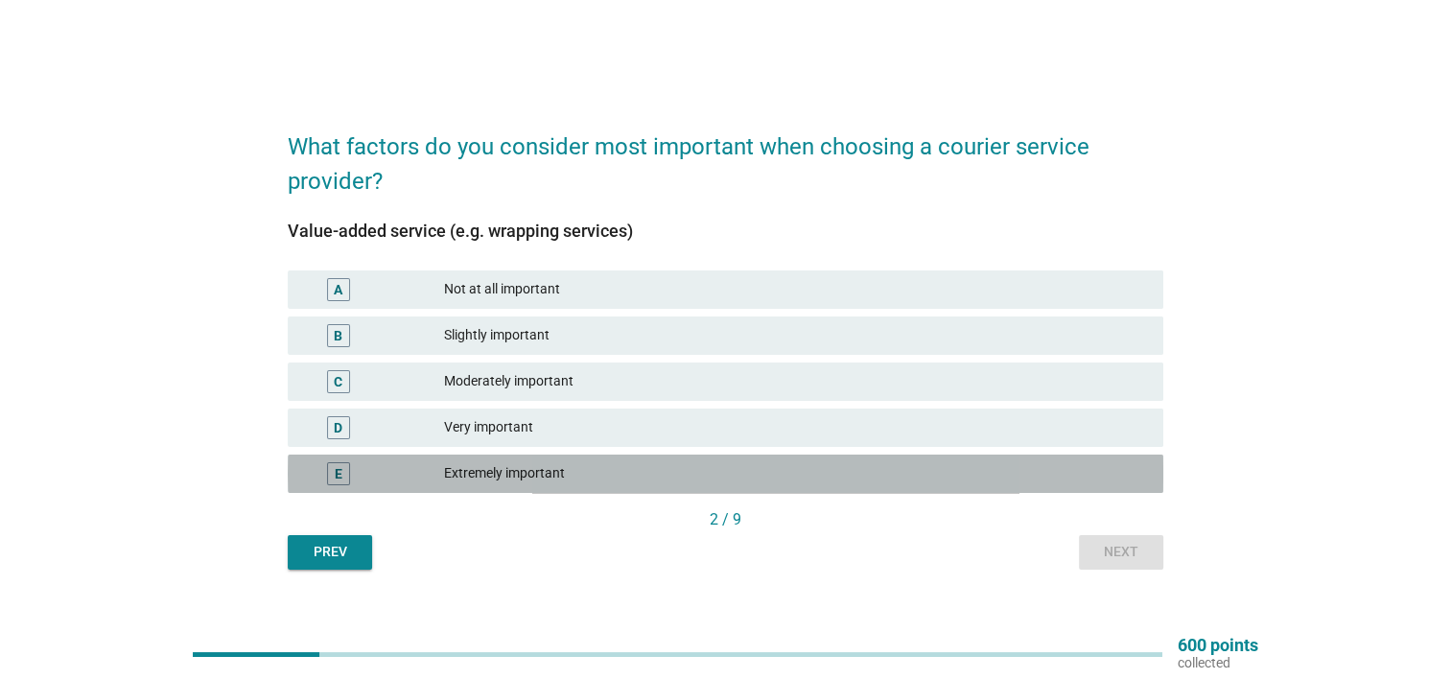
click at [566, 468] on div "Extremely important" at bounding box center [796, 473] width 704 height 23
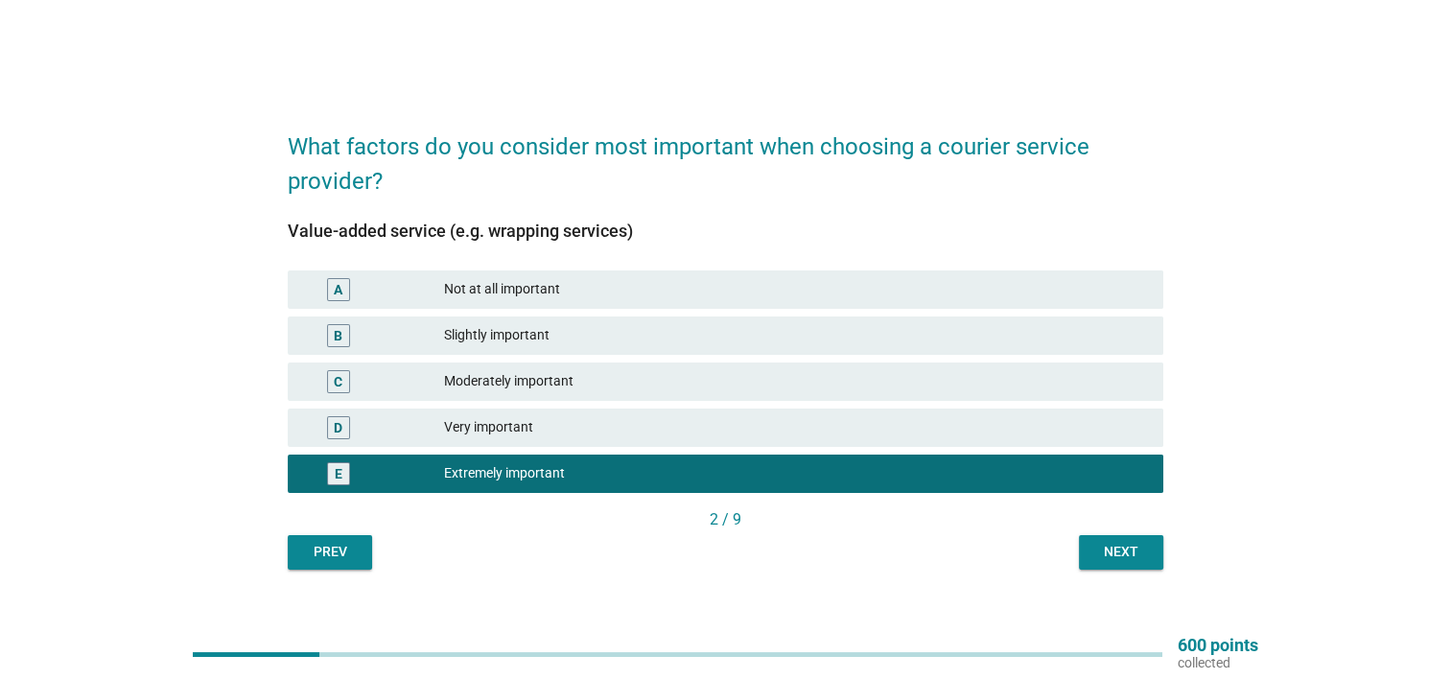
click at [1120, 553] on div "Next" at bounding box center [1121, 552] width 54 height 20
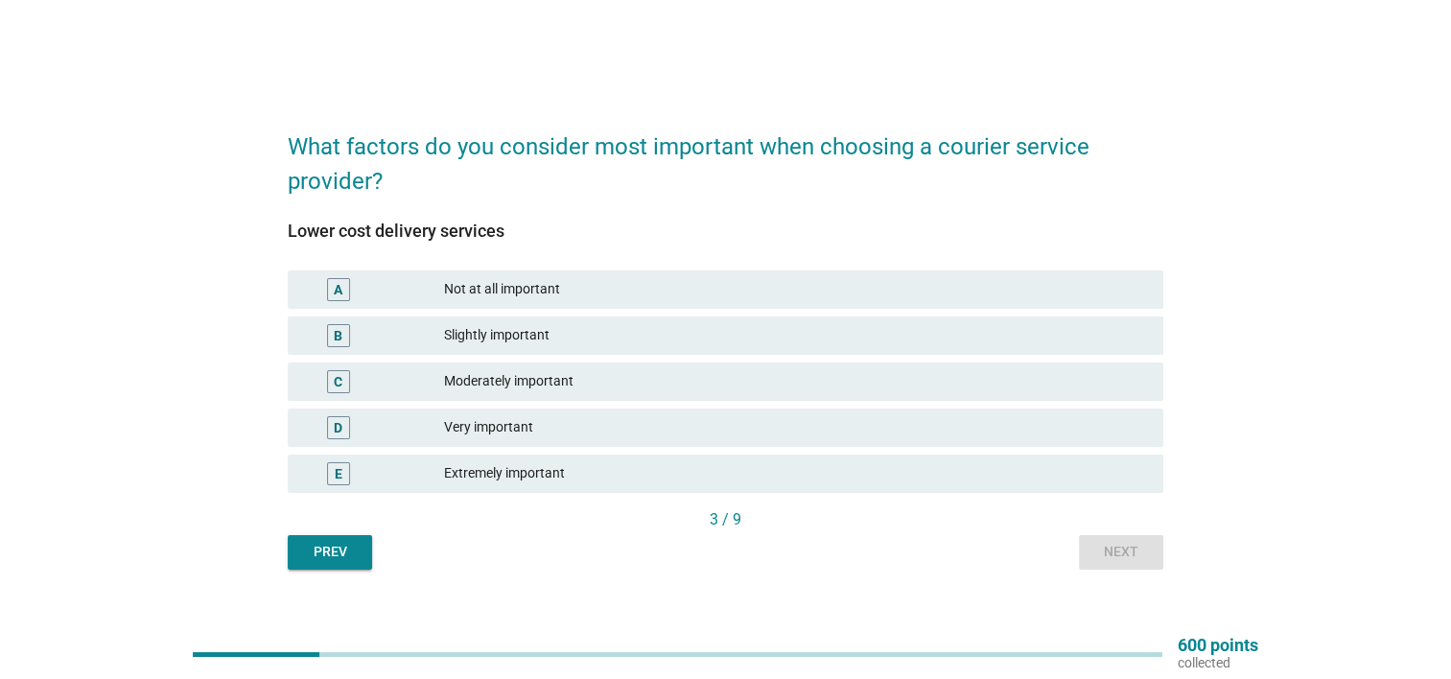
click at [541, 492] on div "E Extremely important" at bounding box center [725, 474] width 883 height 46
click at [560, 476] on div "Extremely important" at bounding box center [796, 473] width 704 height 23
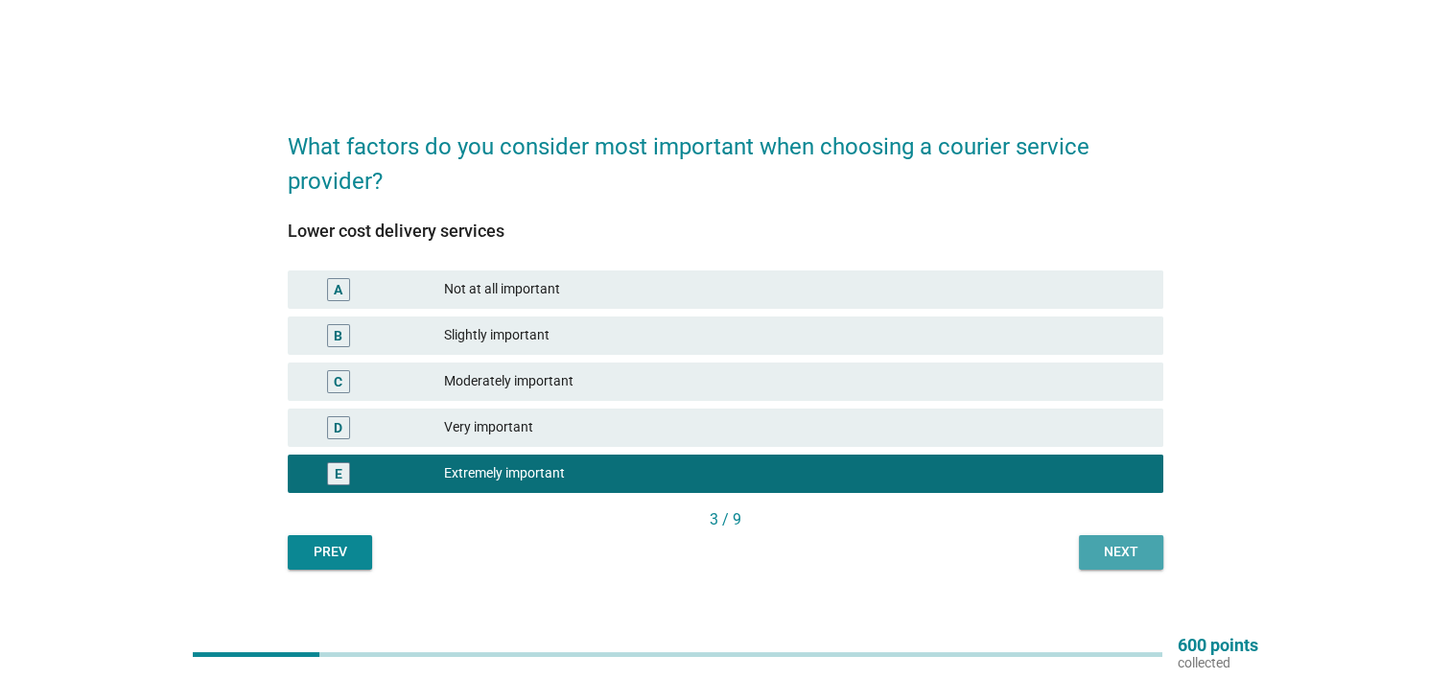
click at [1114, 550] on div "Next" at bounding box center [1121, 552] width 54 height 20
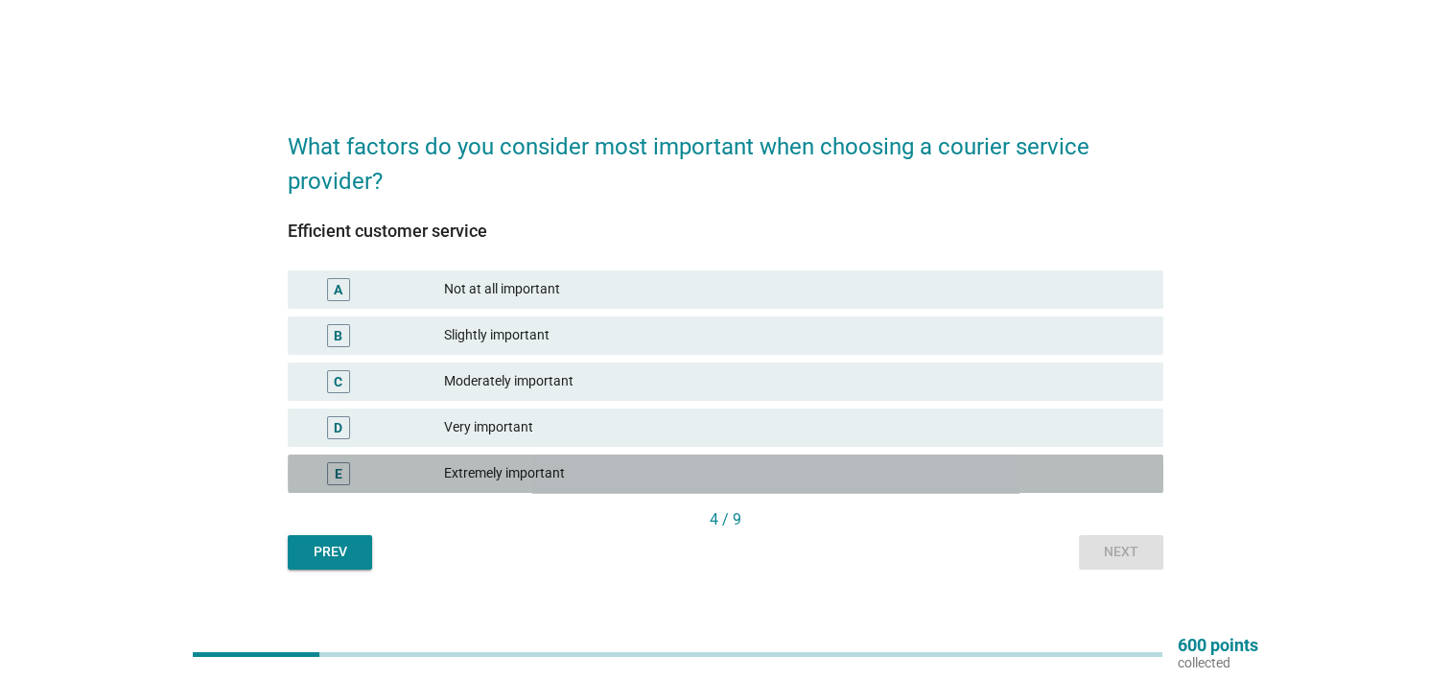
click at [479, 476] on div "Extremely important" at bounding box center [796, 473] width 704 height 23
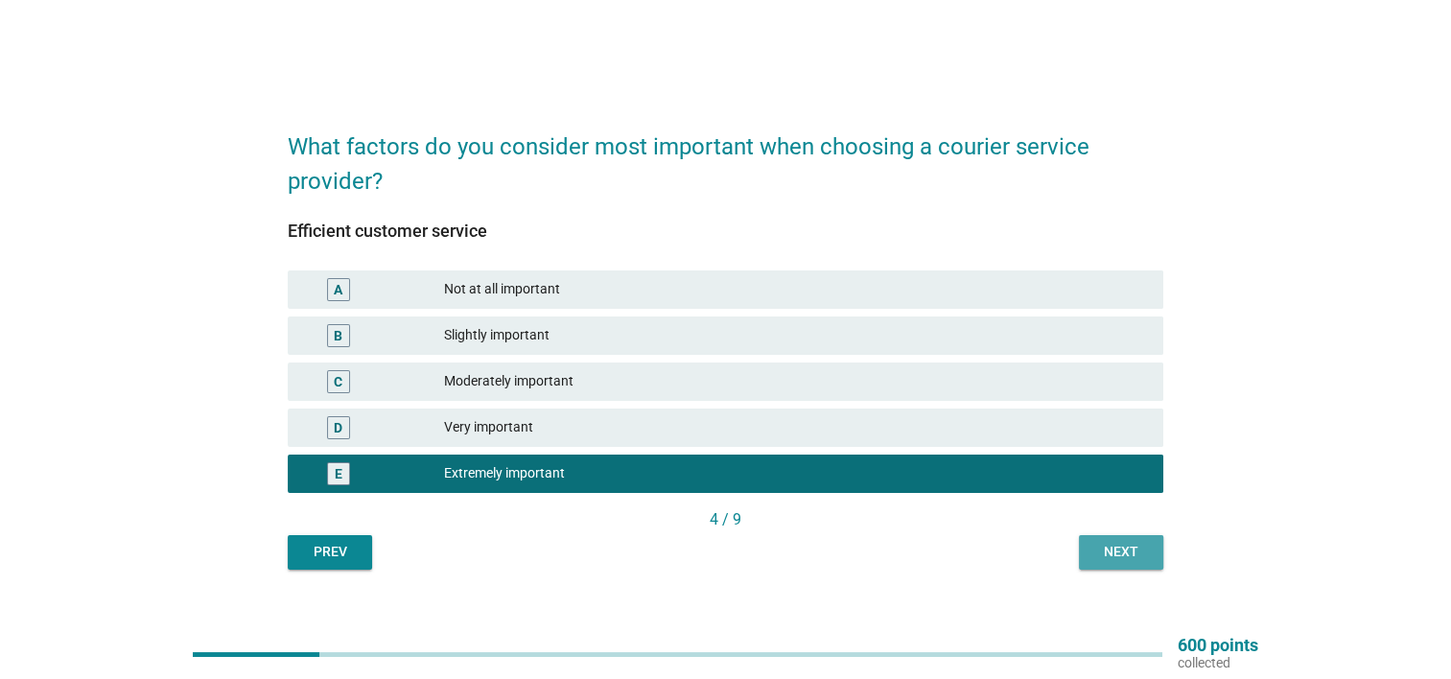
click at [1139, 548] on div "Next" at bounding box center [1121, 552] width 54 height 20
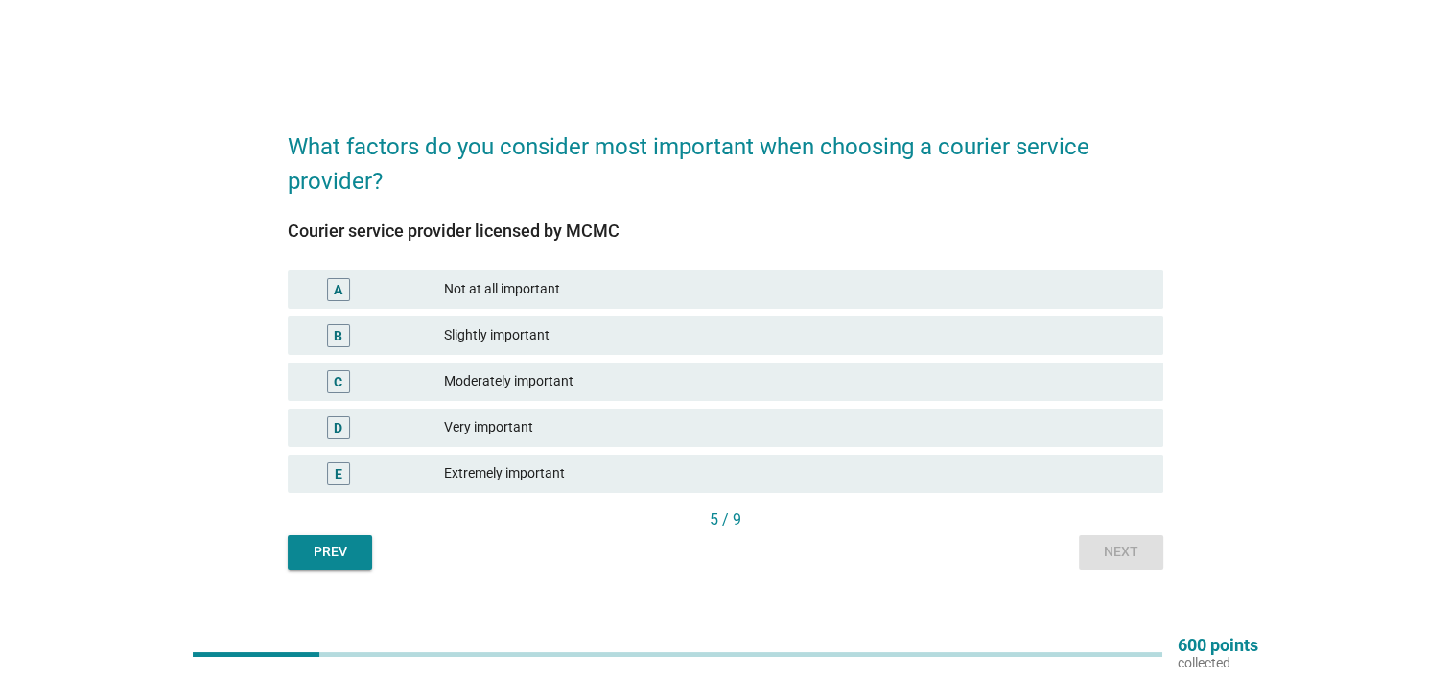
click at [538, 421] on div "Very important" at bounding box center [796, 427] width 704 height 23
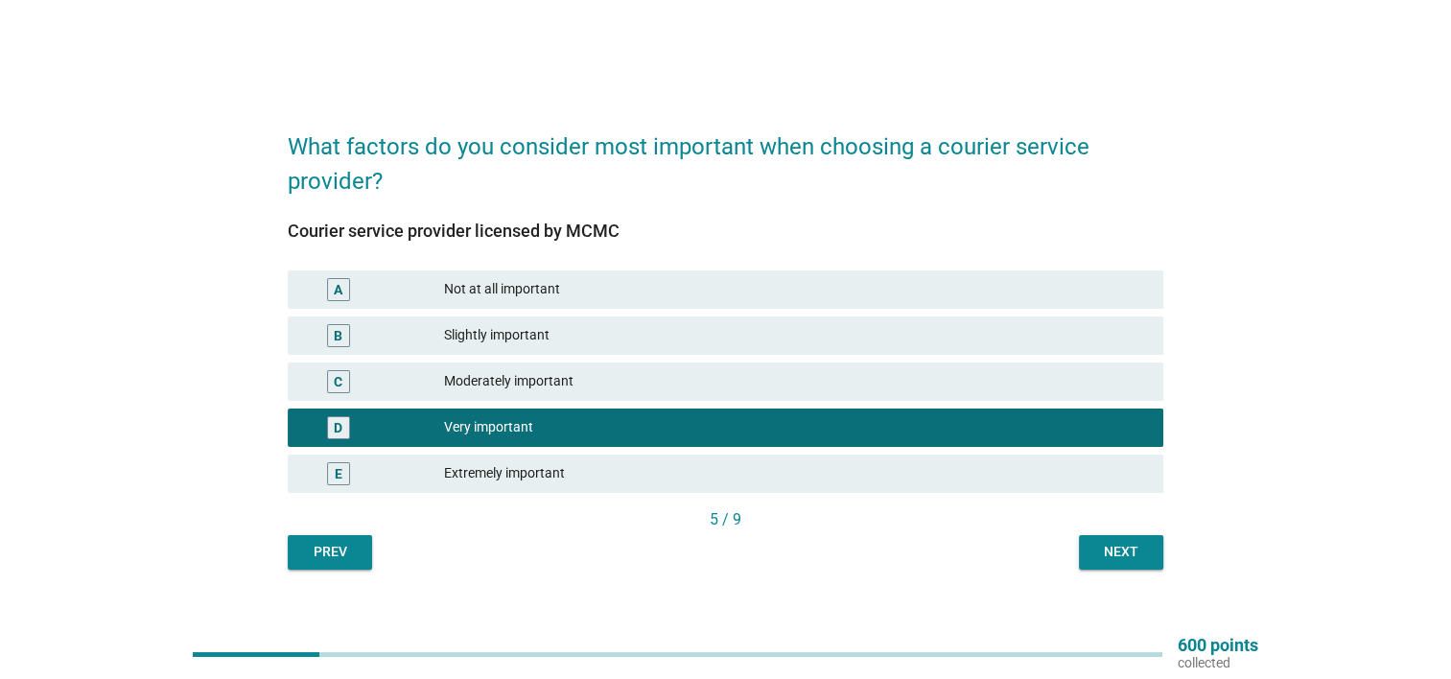
click at [1112, 541] on button "Next" at bounding box center [1121, 552] width 84 height 35
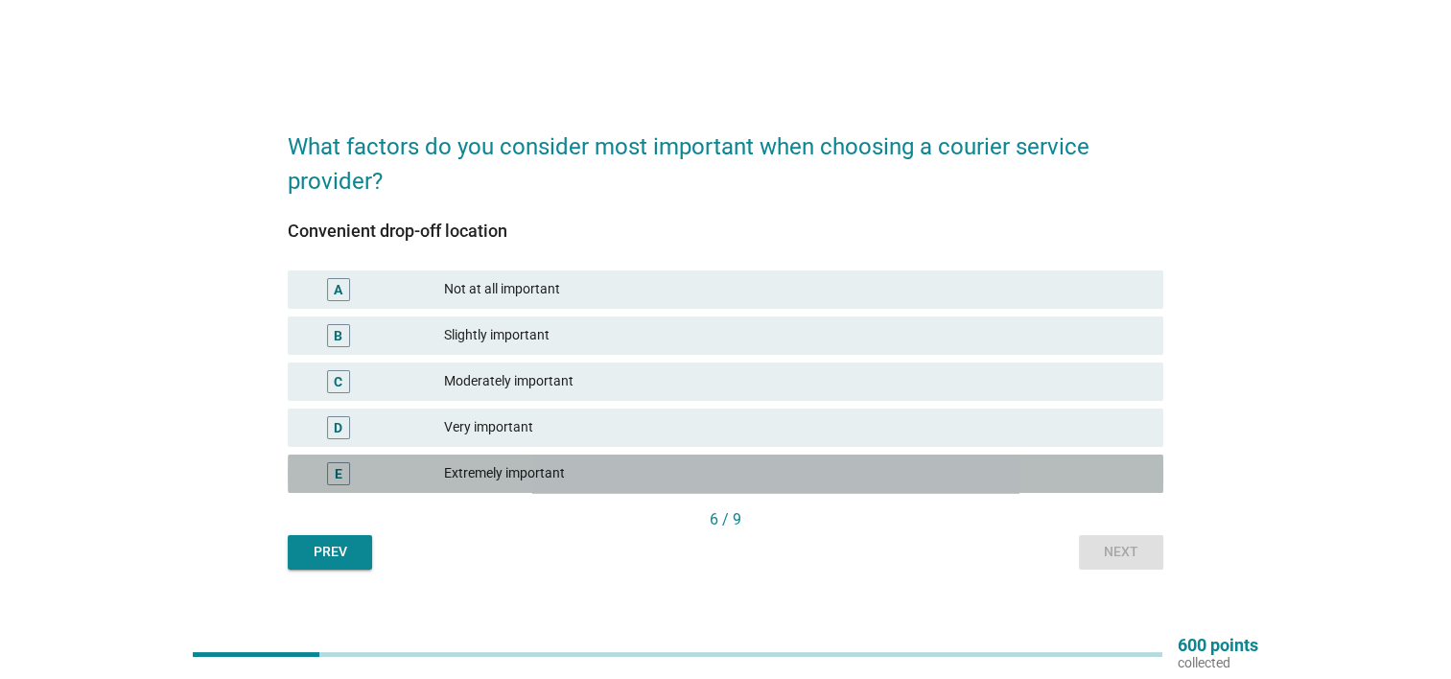
drag, startPoint x: 486, startPoint y: 478, endPoint x: 603, endPoint y: 459, distance: 118.6
click at [485, 477] on div "Extremely important" at bounding box center [796, 473] width 704 height 23
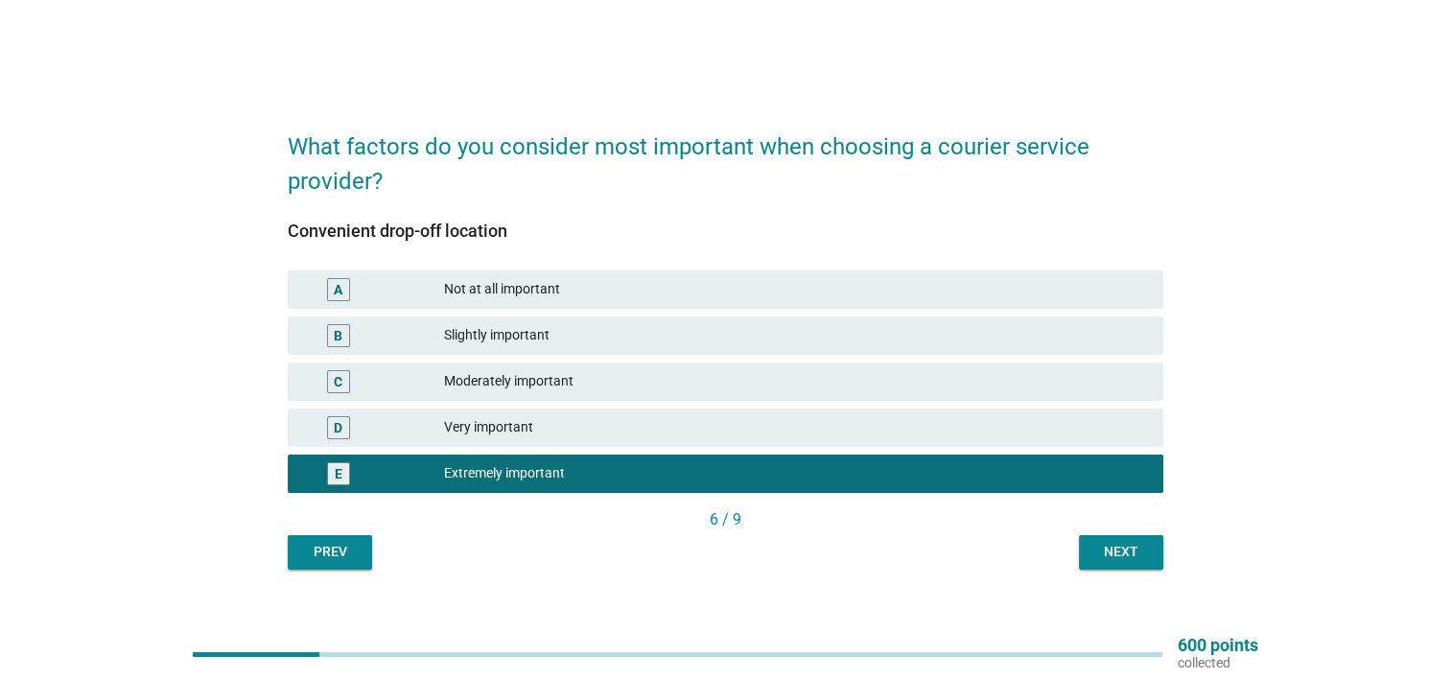
click at [1117, 555] on div "Next" at bounding box center [1121, 552] width 54 height 20
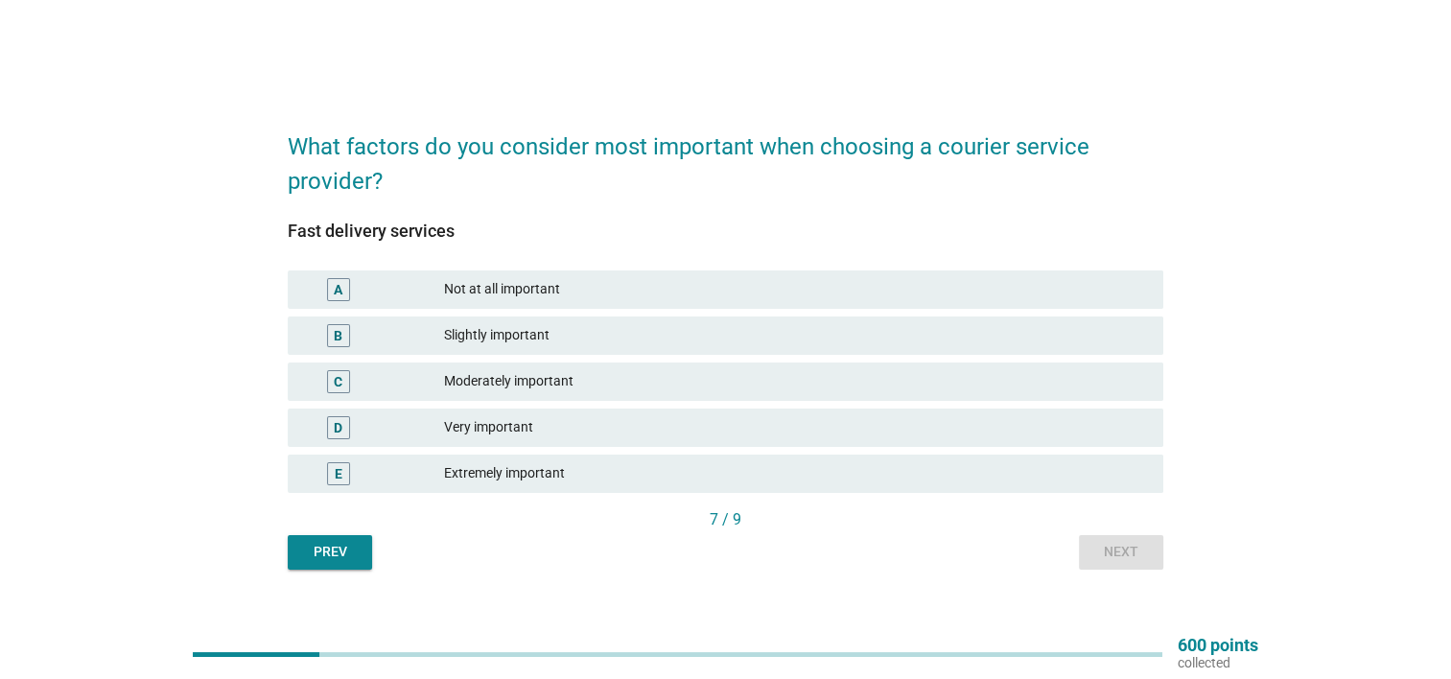
click at [492, 486] on div "E Extremely important" at bounding box center [726, 474] width 876 height 38
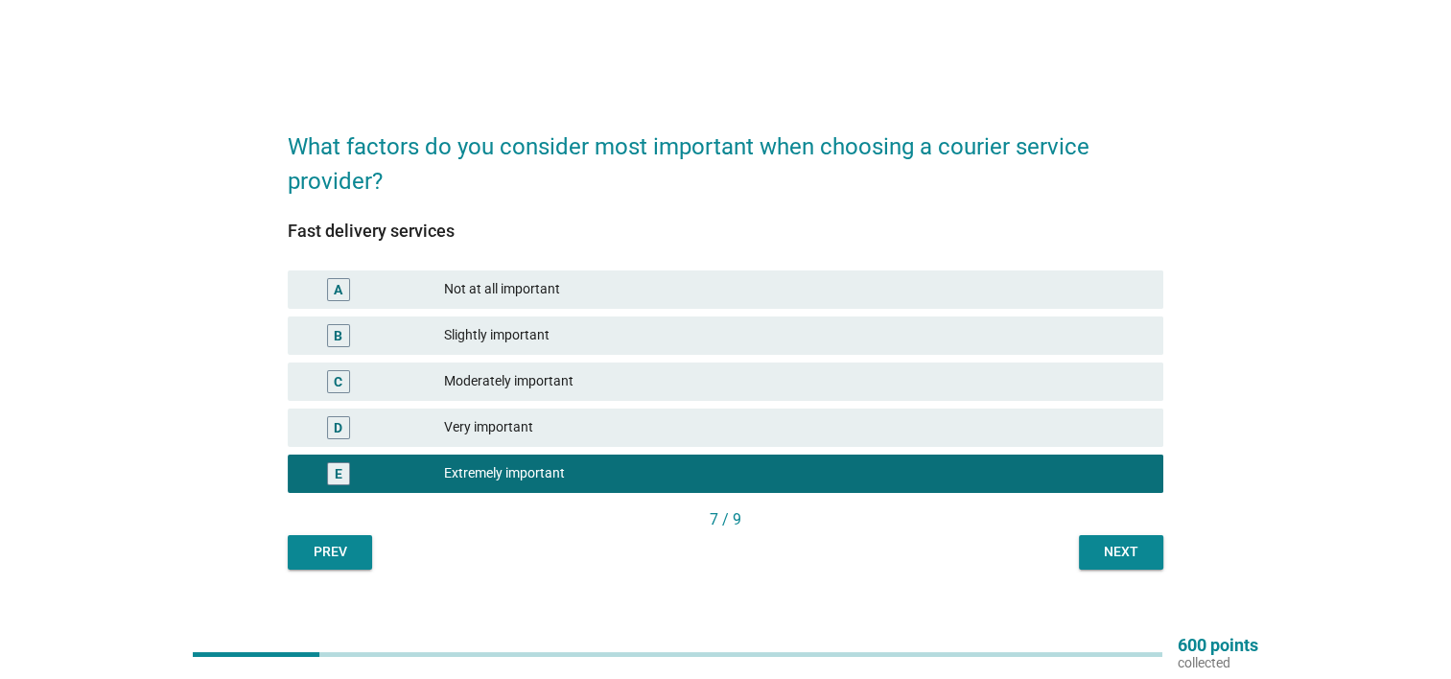
click at [1143, 550] on div "Next" at bounding box center [1121, 552] width 54 height 20
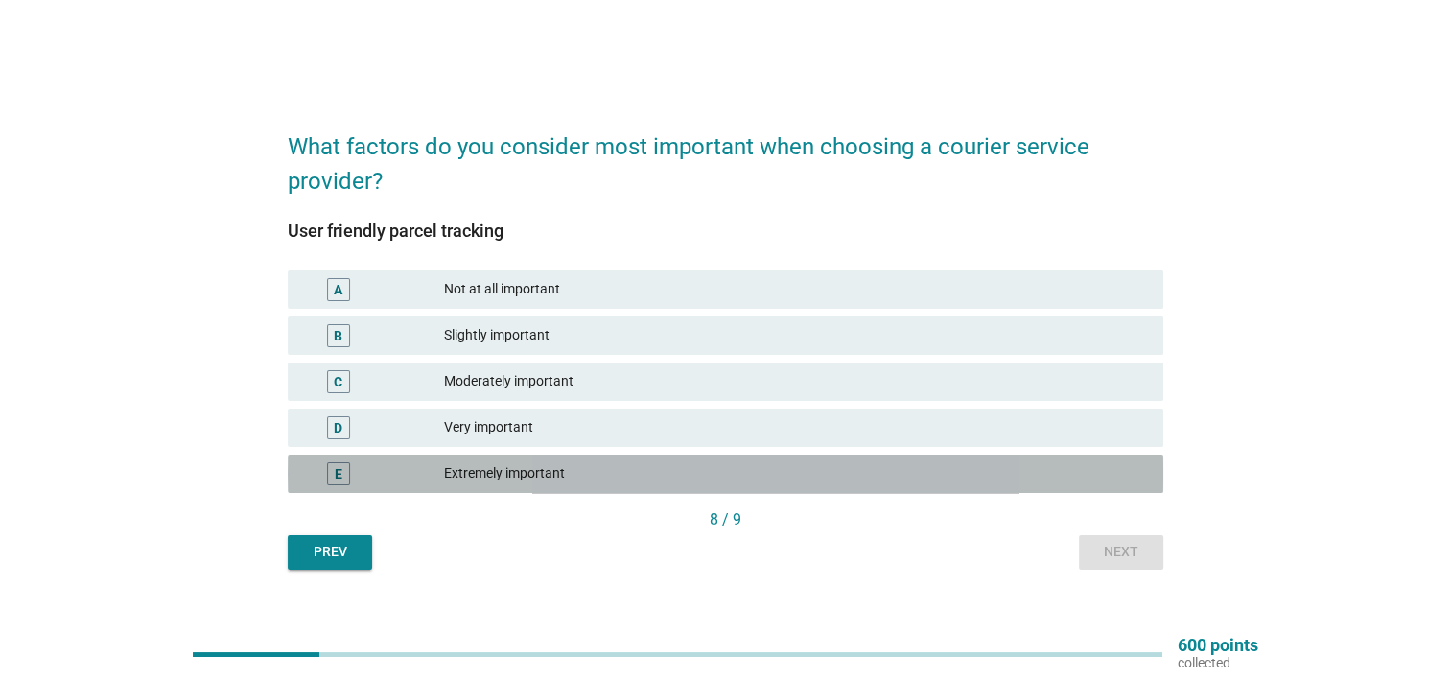
click at [522, 468] on div "Extremely important" at bounding box center [796, 473] width 704 height 23
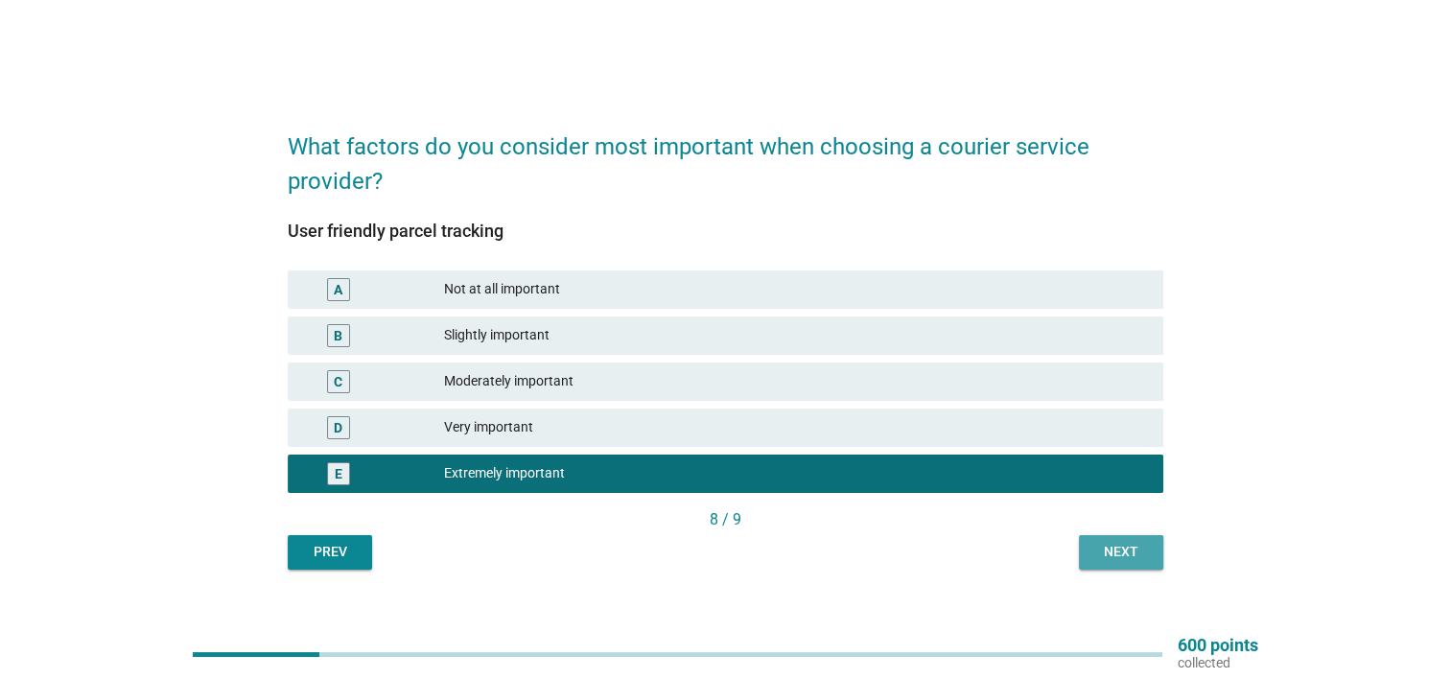
click at [1113, 548] on div "Next" at bounding box center [1121, 552] width 54 height 20
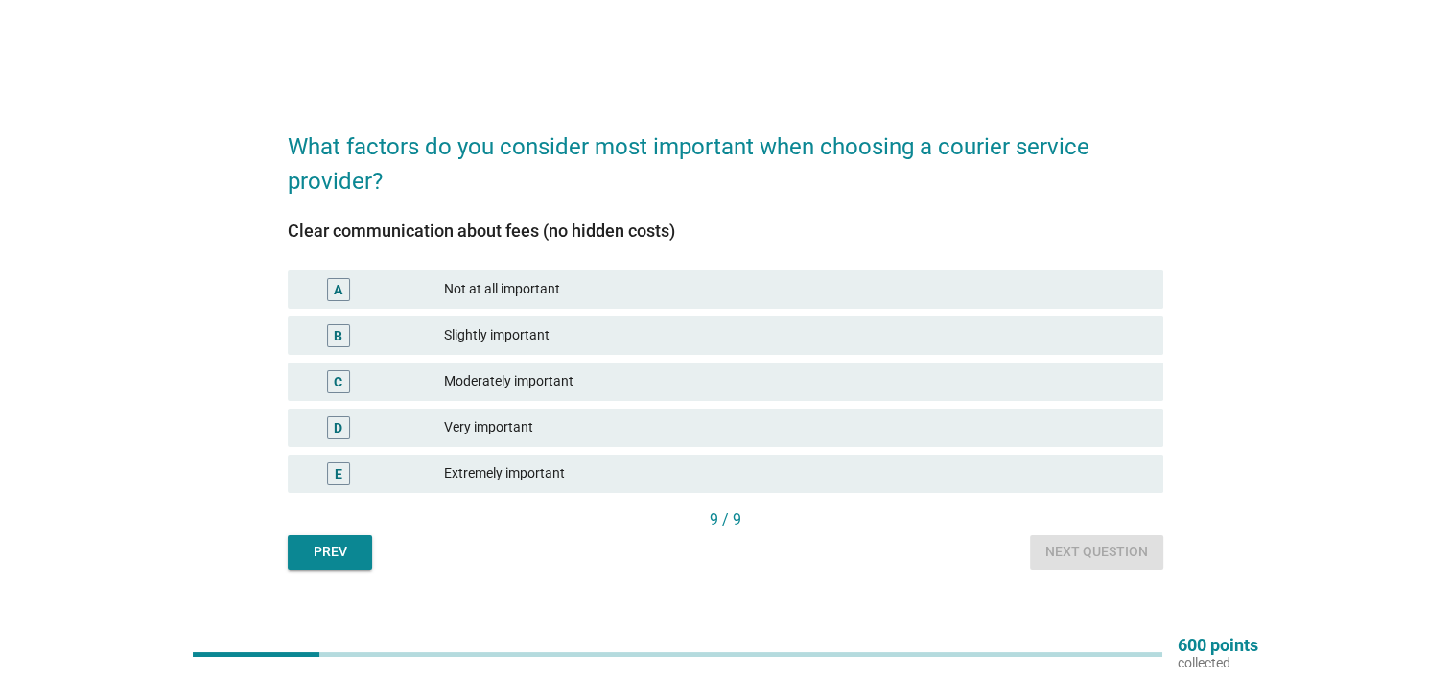
click at [520, 478] on div "Extremely important" at bounding box center [796, 473] width 704 height 23
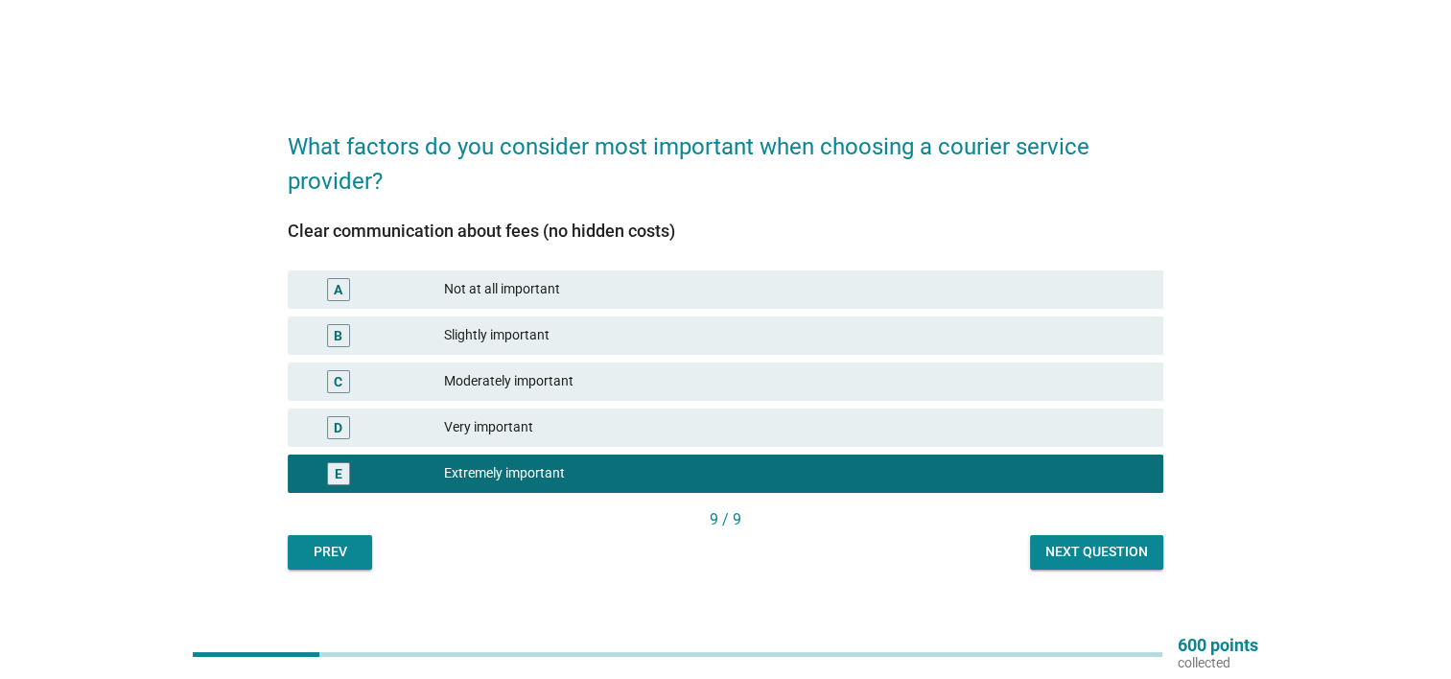
click at [1113, 544] on div "Next question" at bounding box center [1097, 552] width 103 height 20
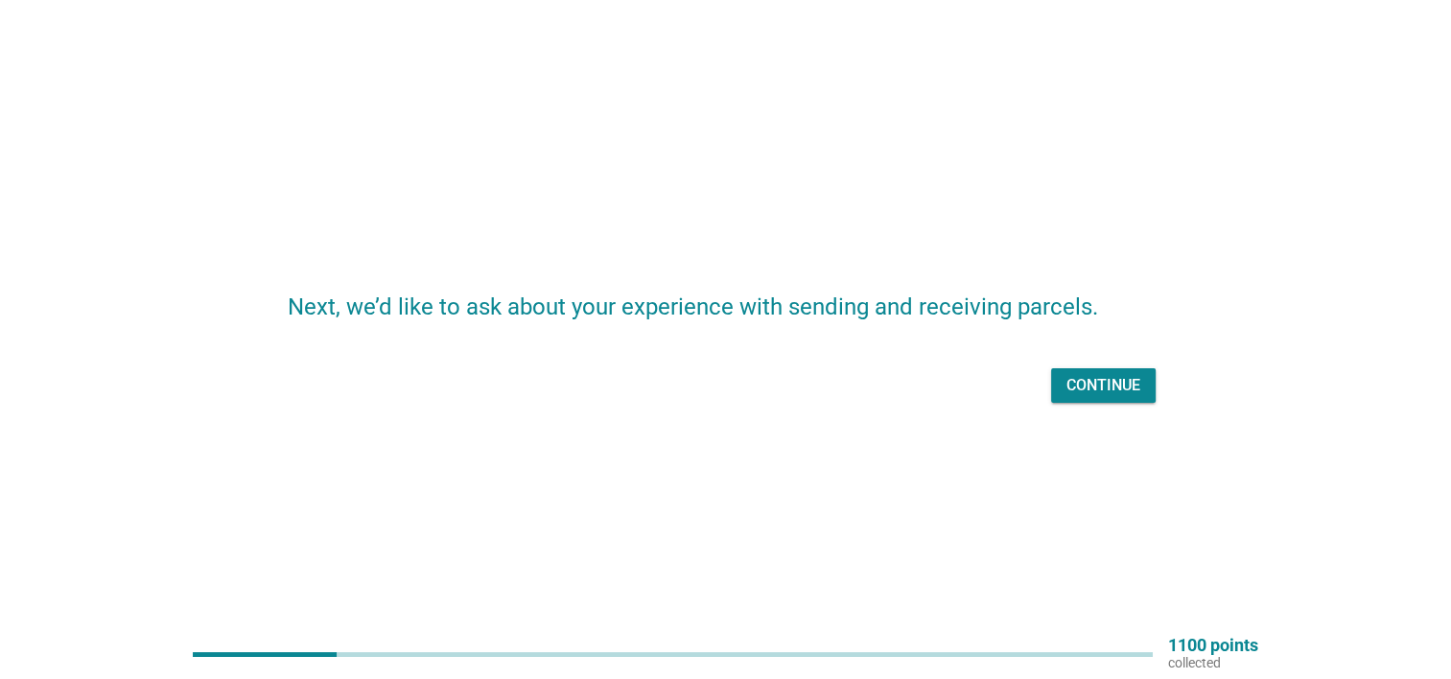
click at [1092, 400] on button "Continue" at bounding box center [1103, 385] width 105 height 35
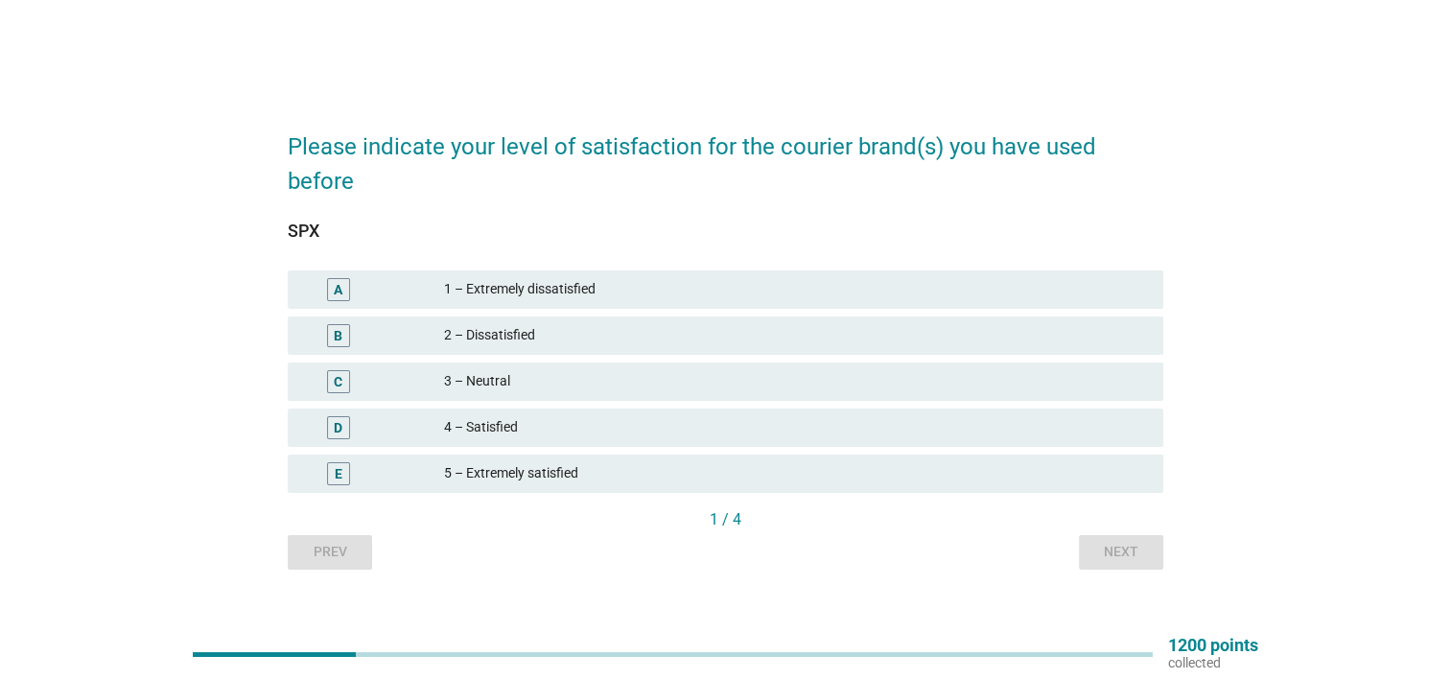
click at [549, 482] on div "5 – Extremely satisfied" at bounding box center [796, 473] width 704 height 23
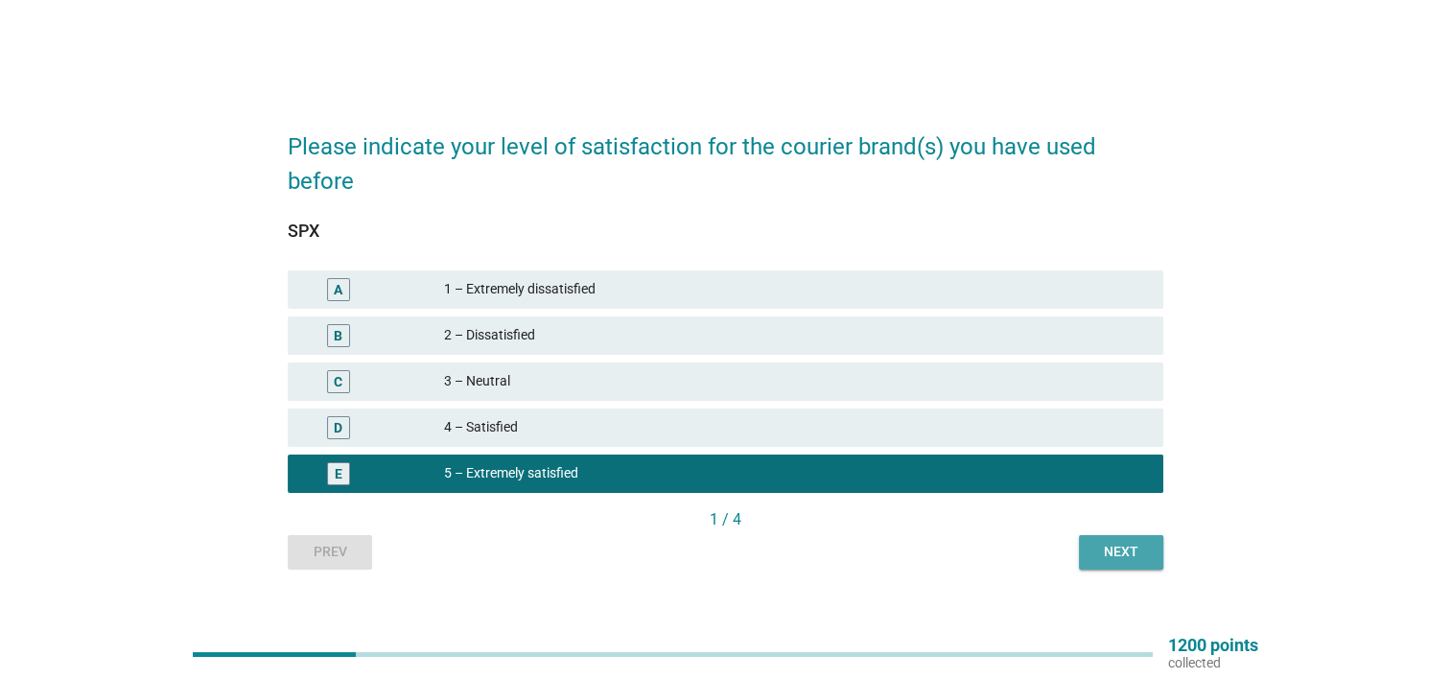
click at [1104, 553] on div "Next" at bounding box center [1121, 552] width 54 height 20
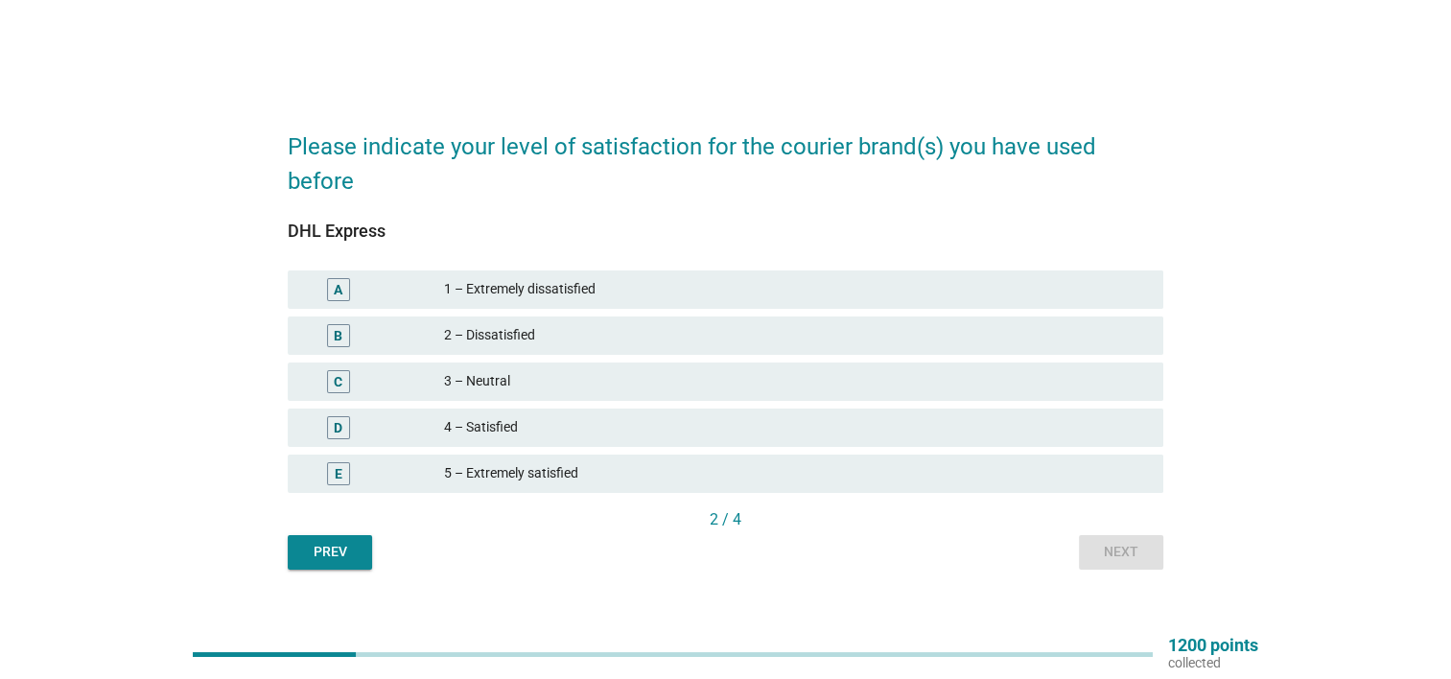
click at [462, 471] on div "5 – Extremely satisfied" at bounding box center [796, 473] width 704 height 23
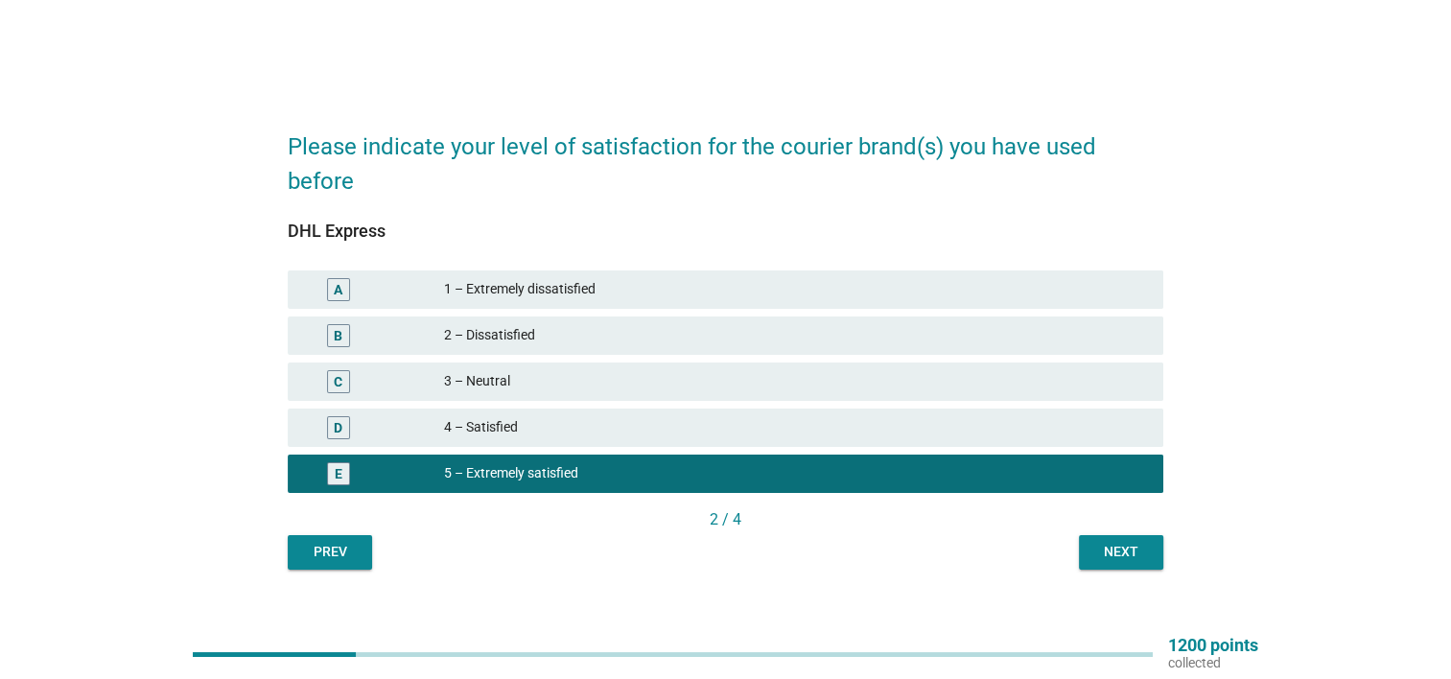
click at [1125, 543] on div "Next" at bounding box center [1121, 552] width 54 height 20
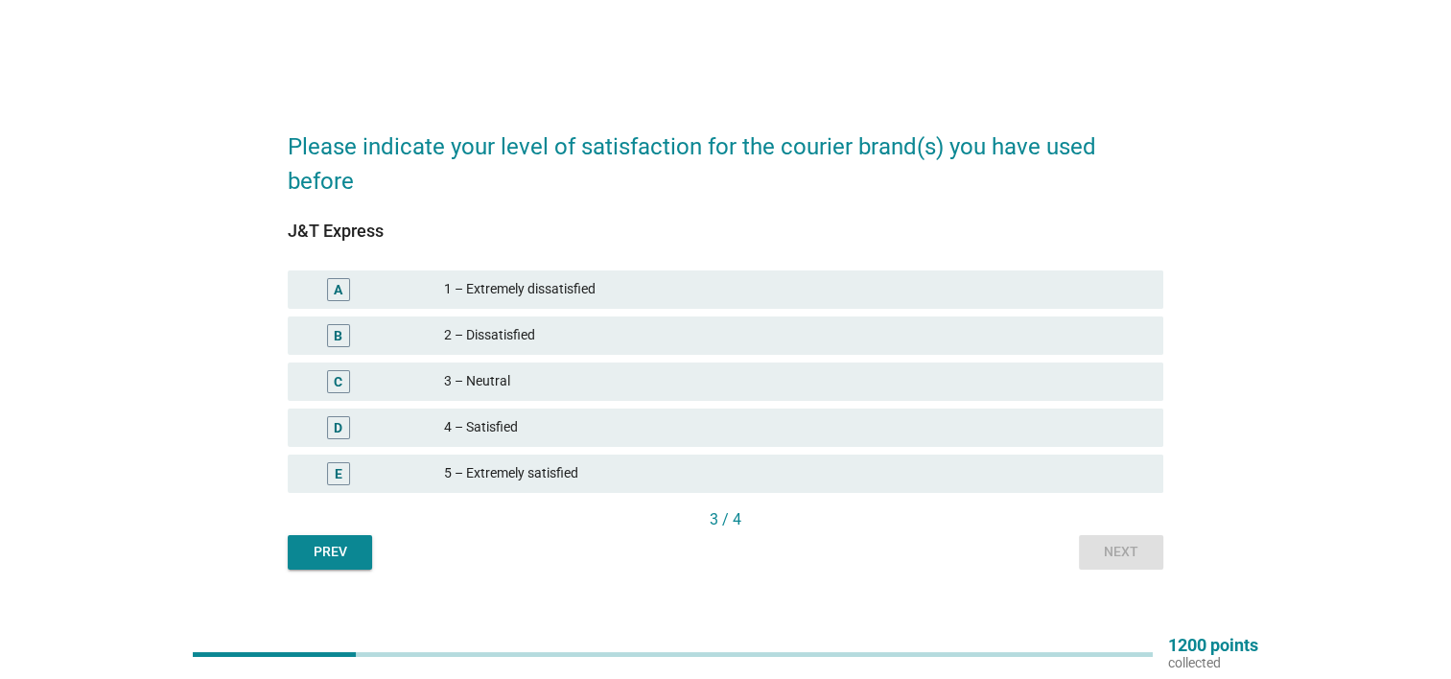
click at [610, 477] on div "5 – Extremely satisfied" at bounding box center [796, 473] width 704 height 23
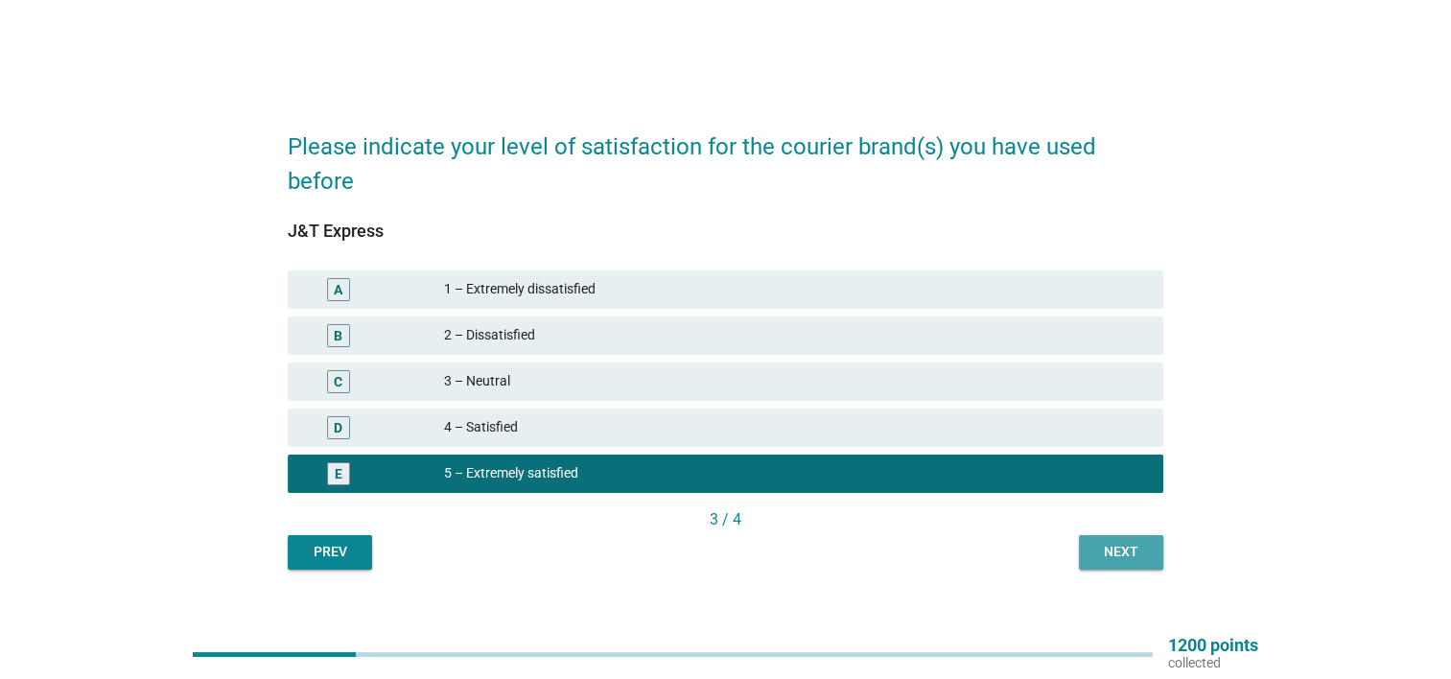
click at [1124, 553] on div "Next" at bounding box center [1121, 552] width 54 height 20
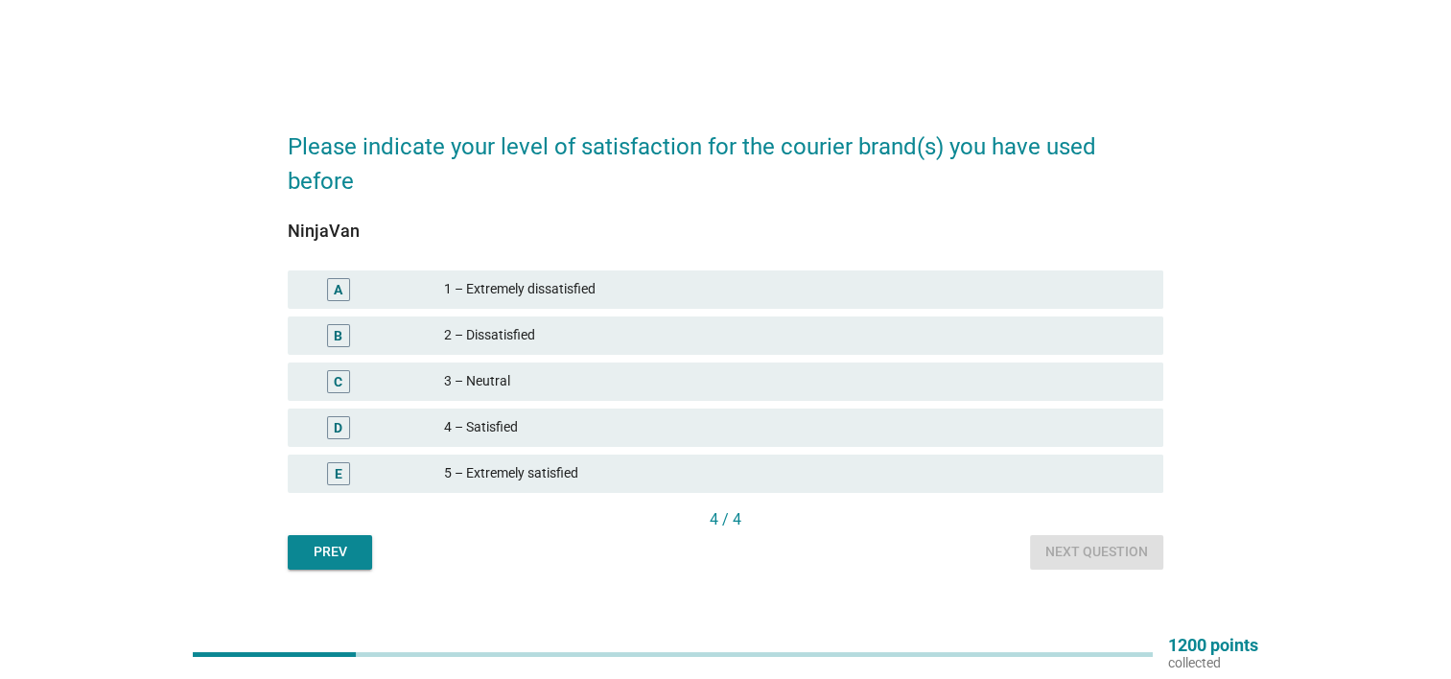
click at [560, 464] on div "5 – Extremely satisfied" at bounding box center [796, 473] width 704 height 23
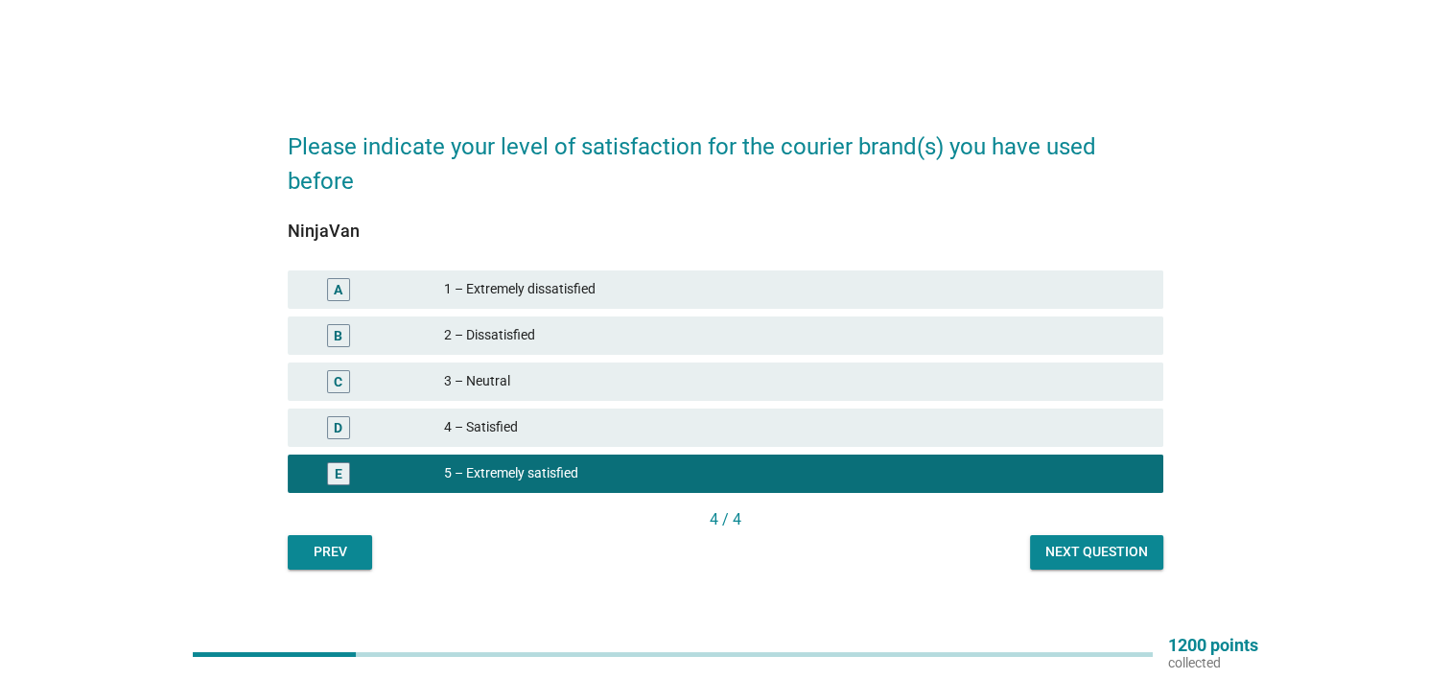
click at [1126, 561] on div "Next question" at bounding box center [1097, 552] width 103 height 20
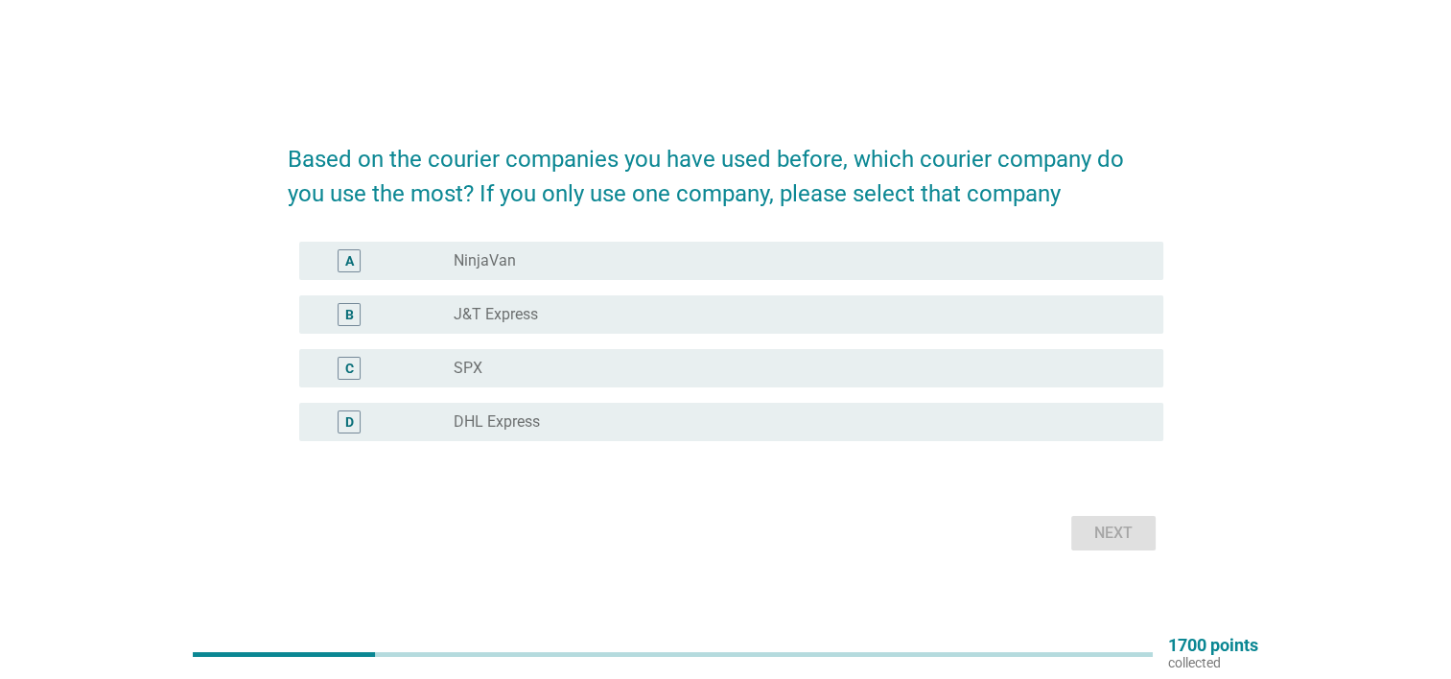
click at [531, 309] on label "J&T Express" at bounding box center [496, 314] width 84 height 19
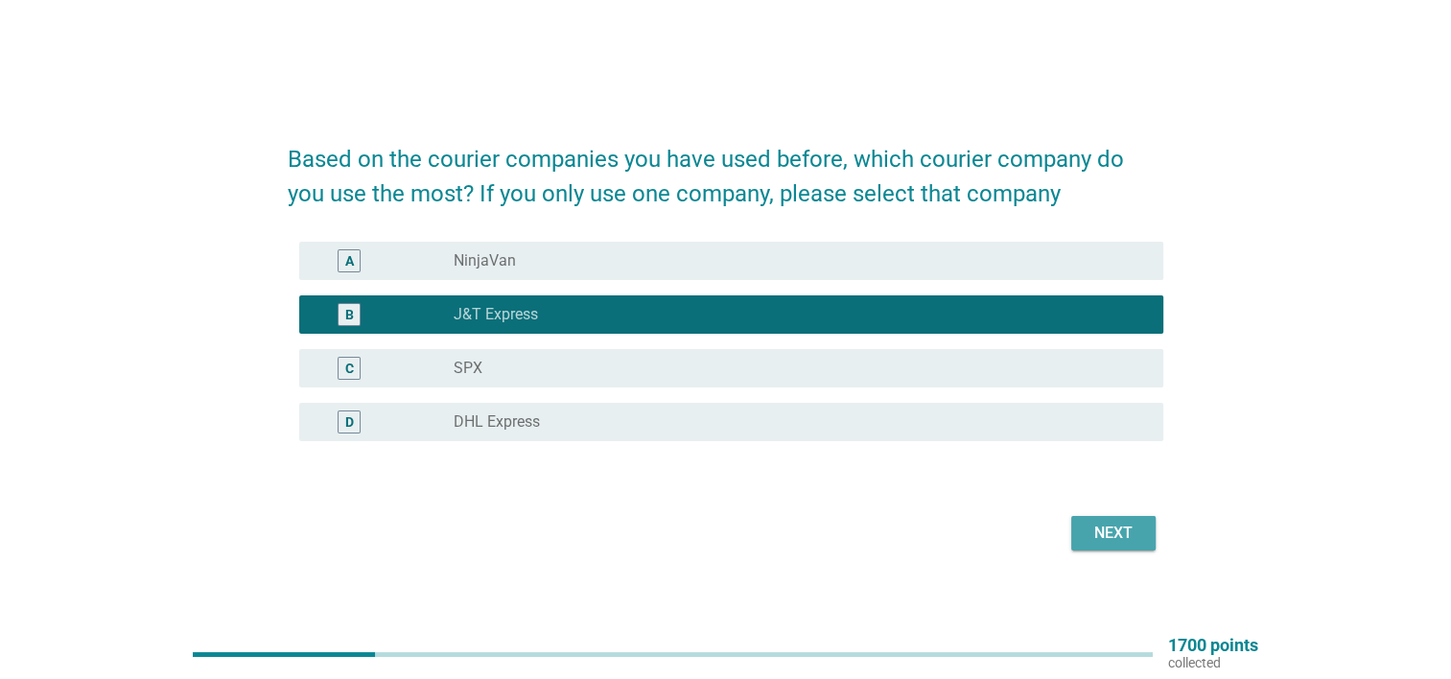
click at [1103, 526] on div "Next" at bounding box center [1114, 533] width 54 height 23
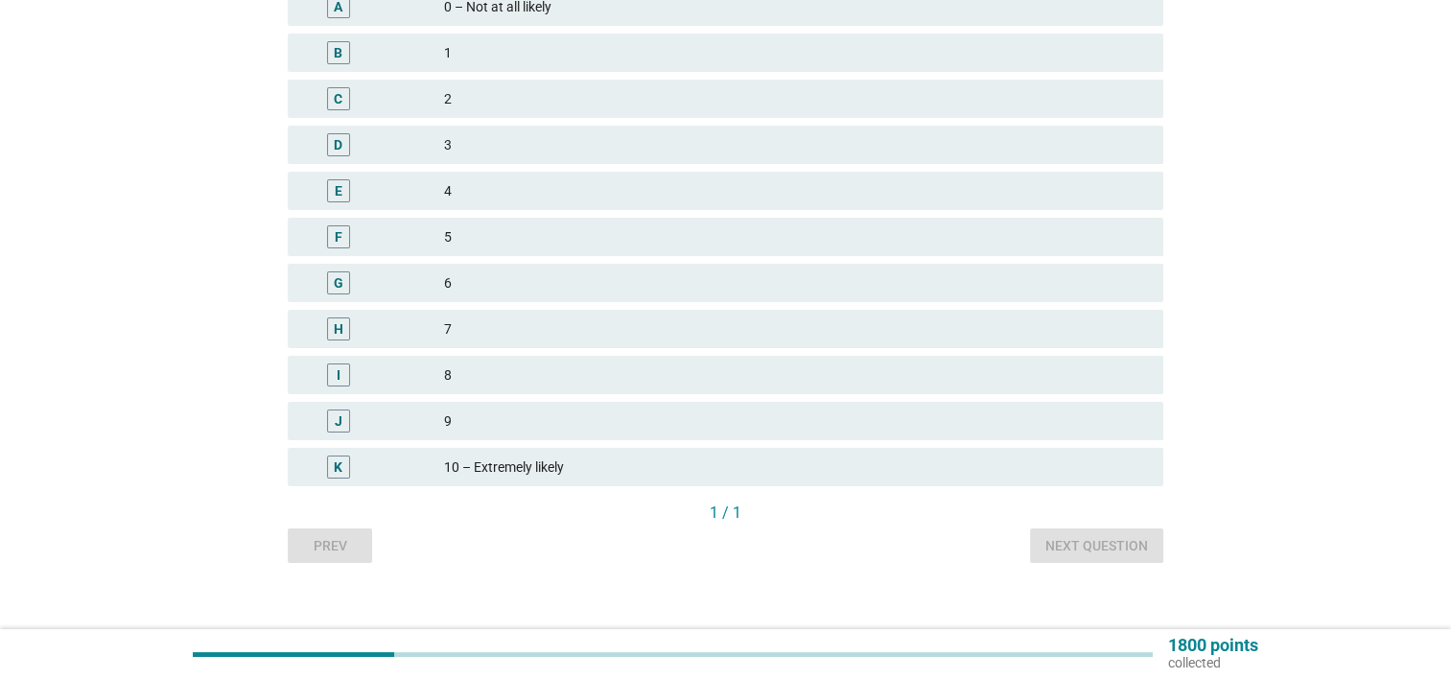
scroll to position [245, 0]
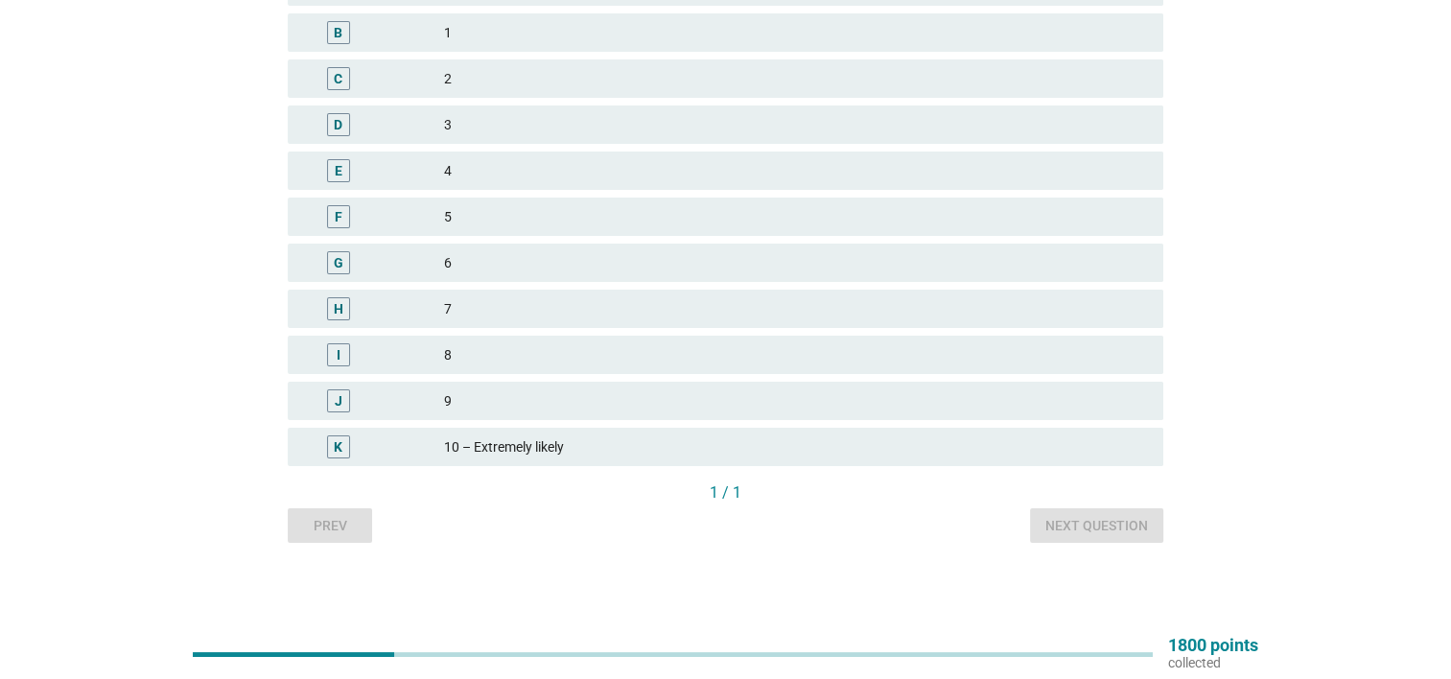
click at [527, 459] on div "K 10 – Extremely likely" at bounding box center [726, 447] width 876 height 38
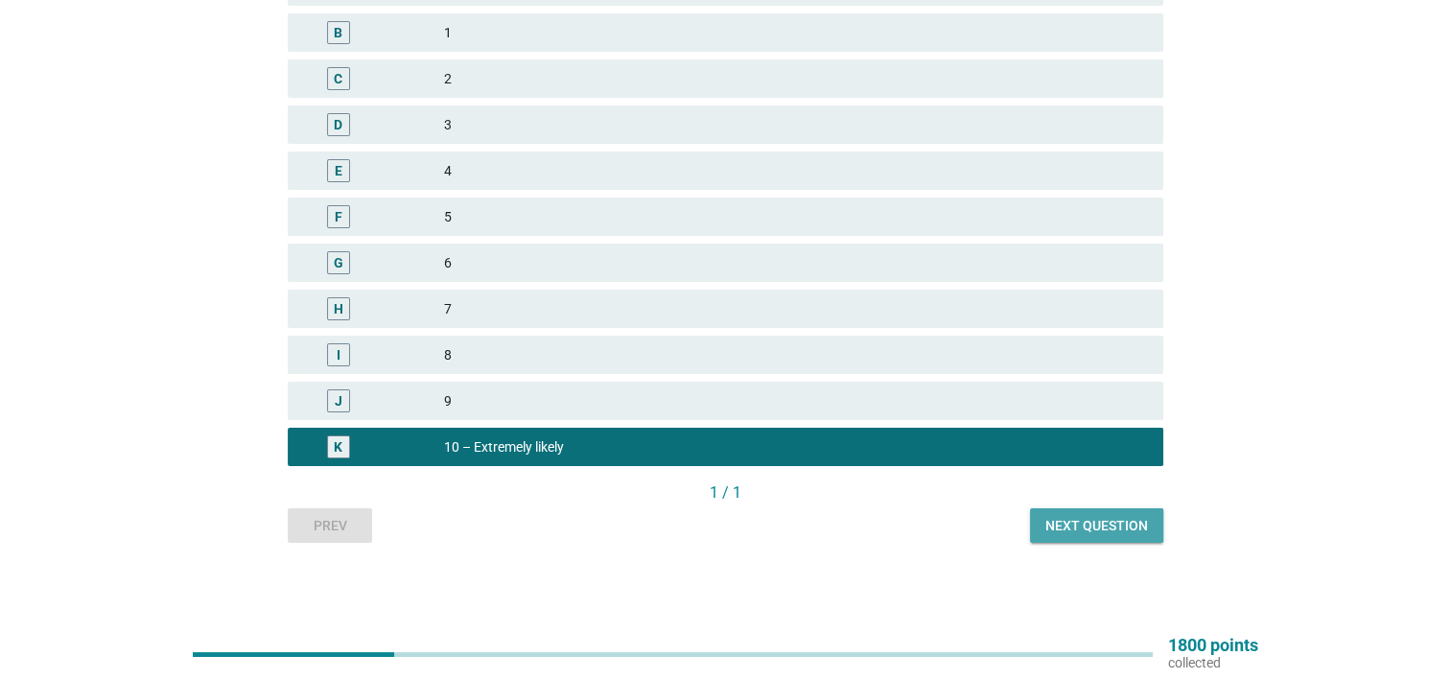
click at [1126, 530] on div "Next question" at bounding box center [1097, 526] width 103 height 20
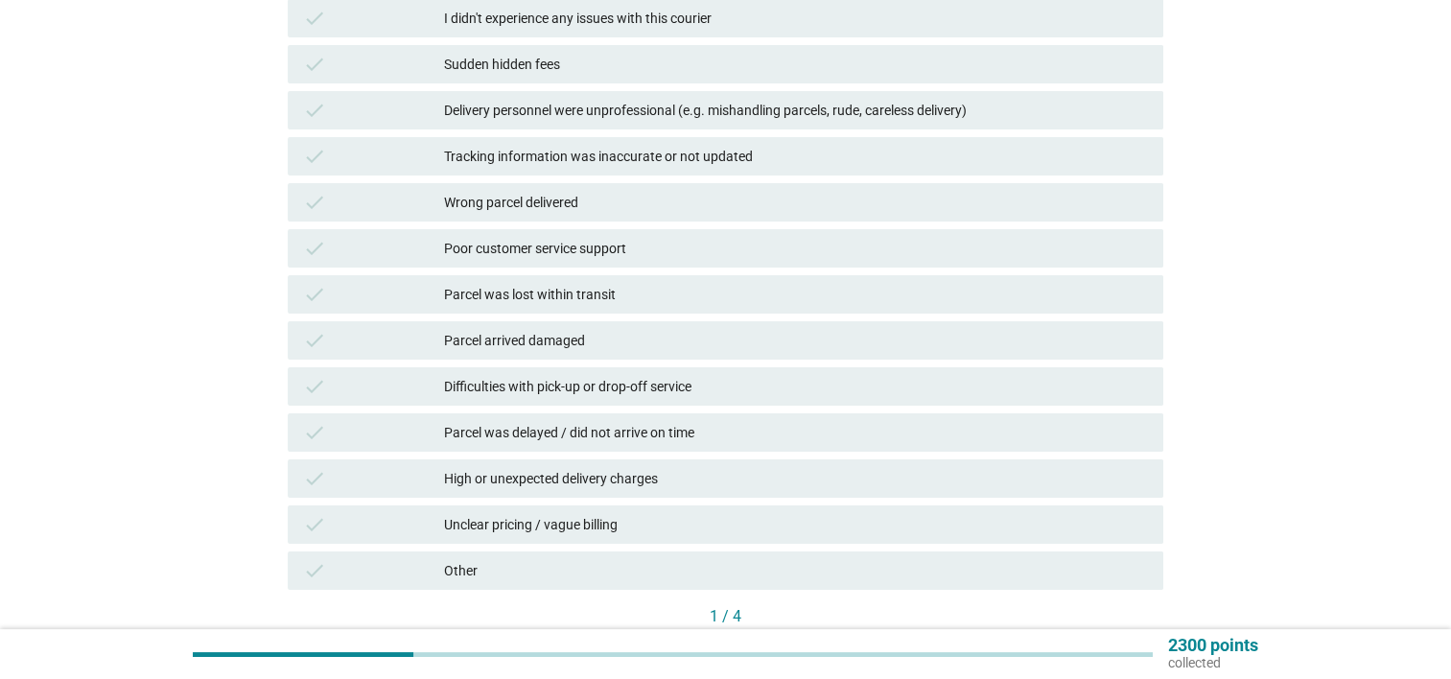
scroll to position [288, 0]
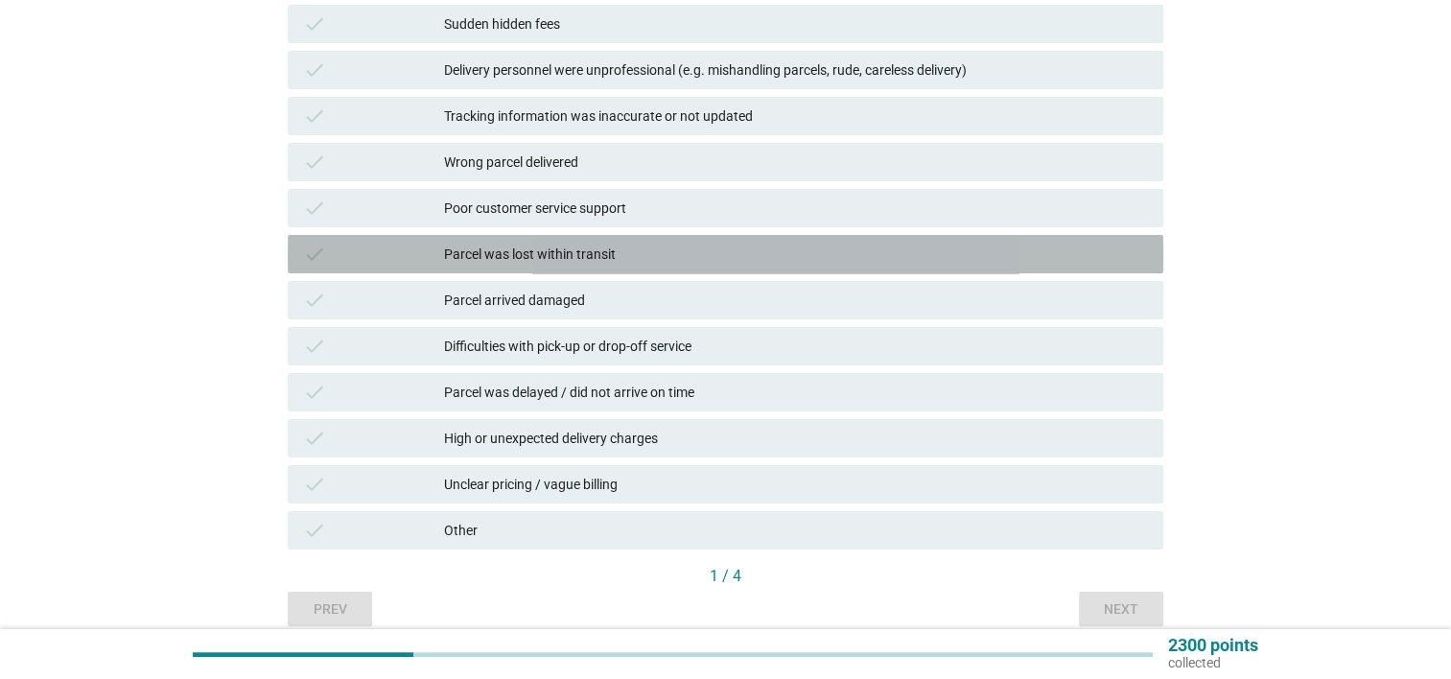
click at [623, 256] on div "Parcel was lost within transit" at bounding box center [796, 254] width 704 height 23
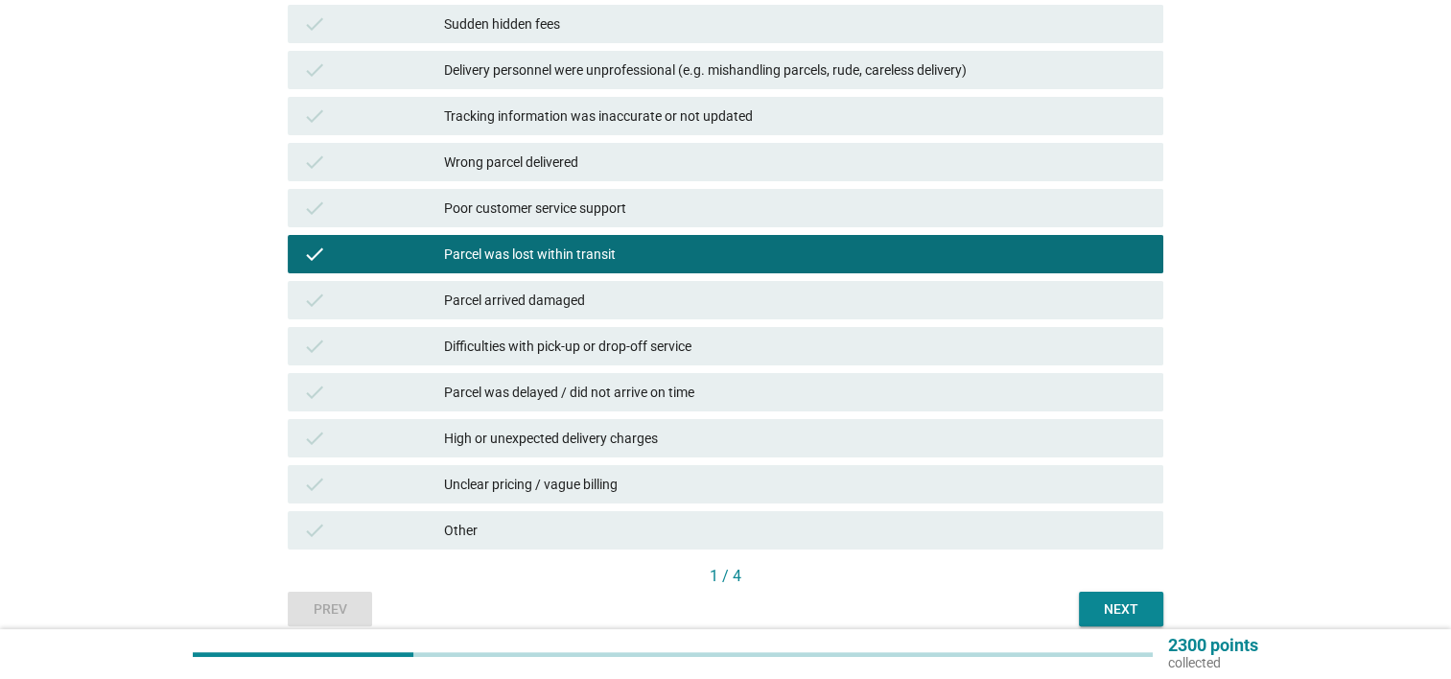
click at [610, 330] on div "check Difficulties with pick-up or drop-off service" at bounding box center [726, 346] width 876 height 38
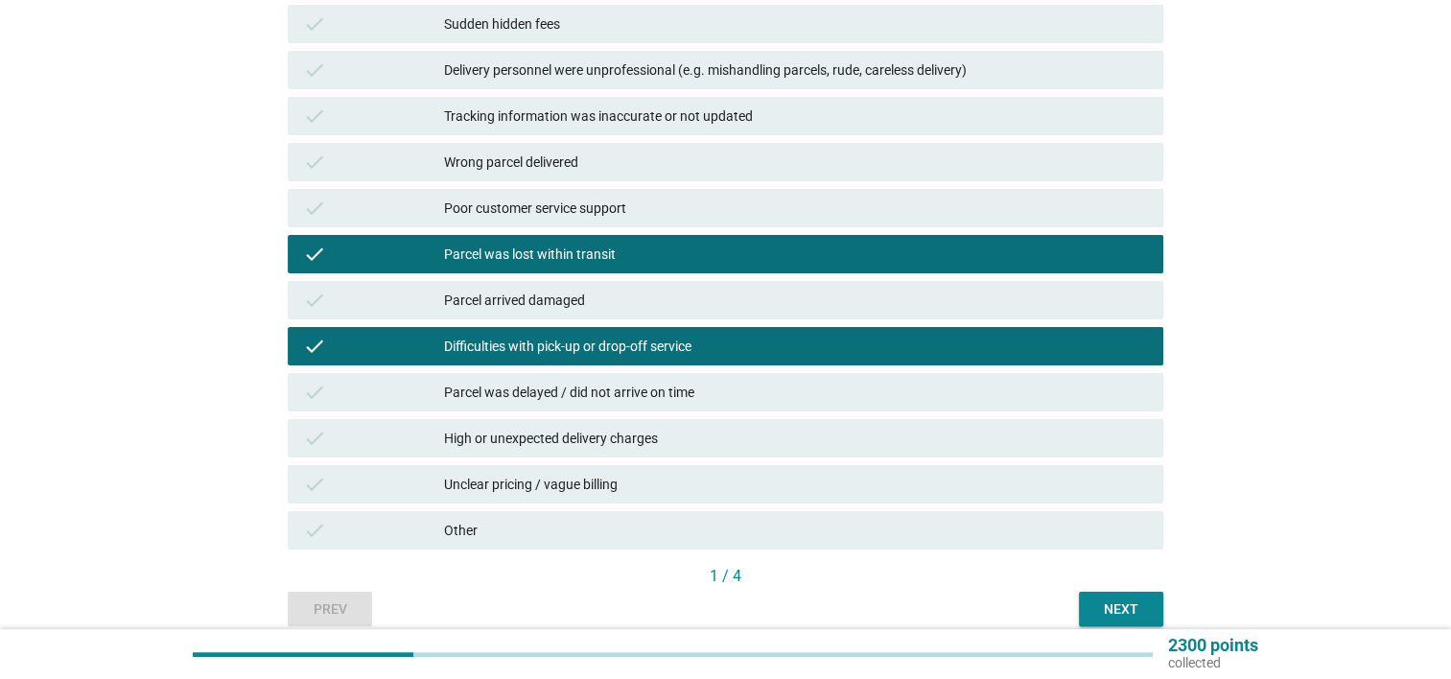
click at [705, 382] on div "Parcel was delayed / did not arrive on time" at bounding box center [796, 392] width 704 height 23
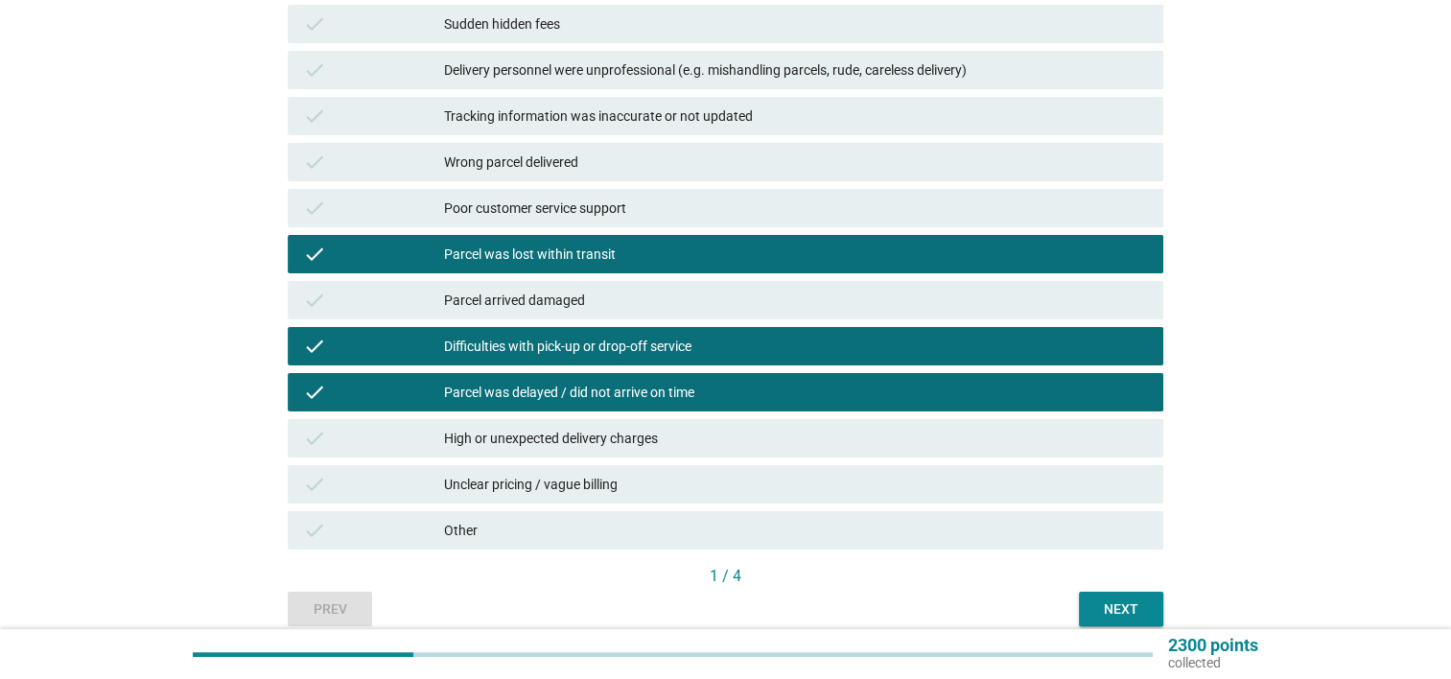
click at [1146, 609] on div "Next" at bounding box center [1121, 610] width 54 height 20
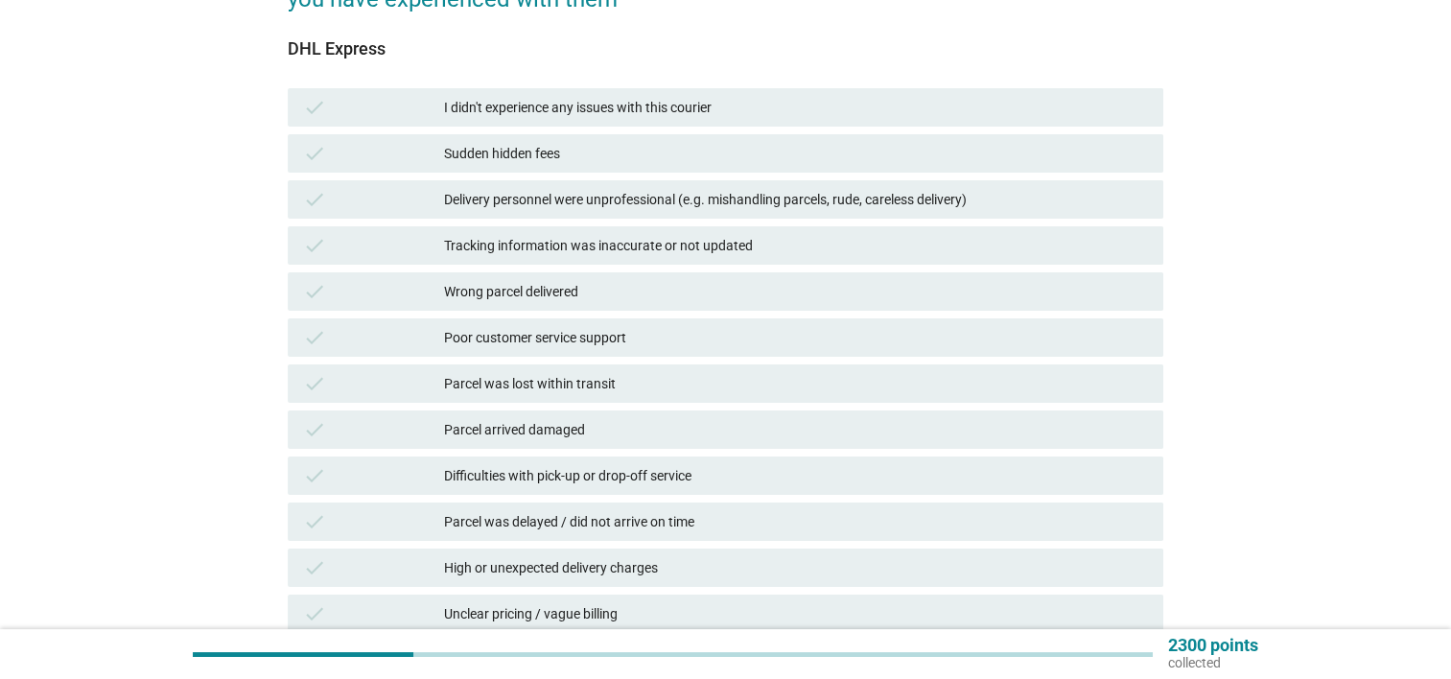
scroll to position [192, 0]
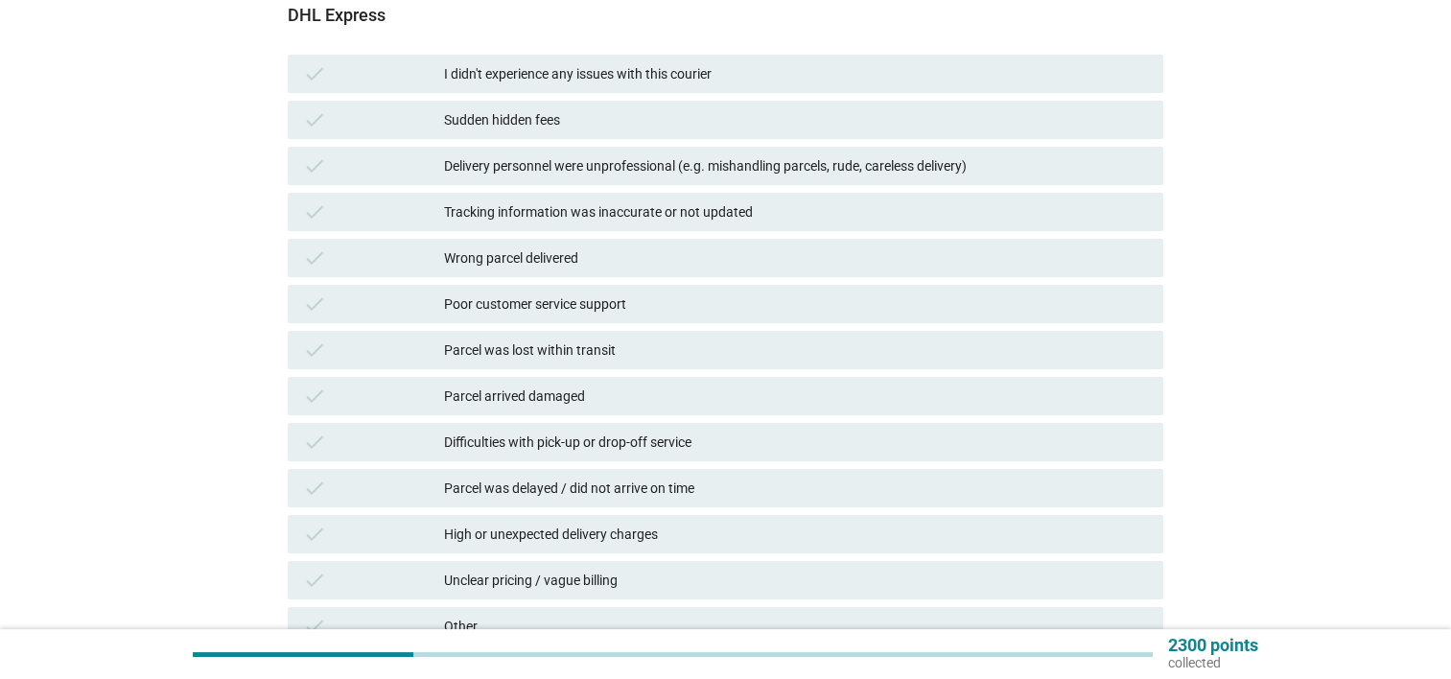
click at [576, 307] on div "Poor customer service support" at bounding box center [796, 304] width 704 height 23
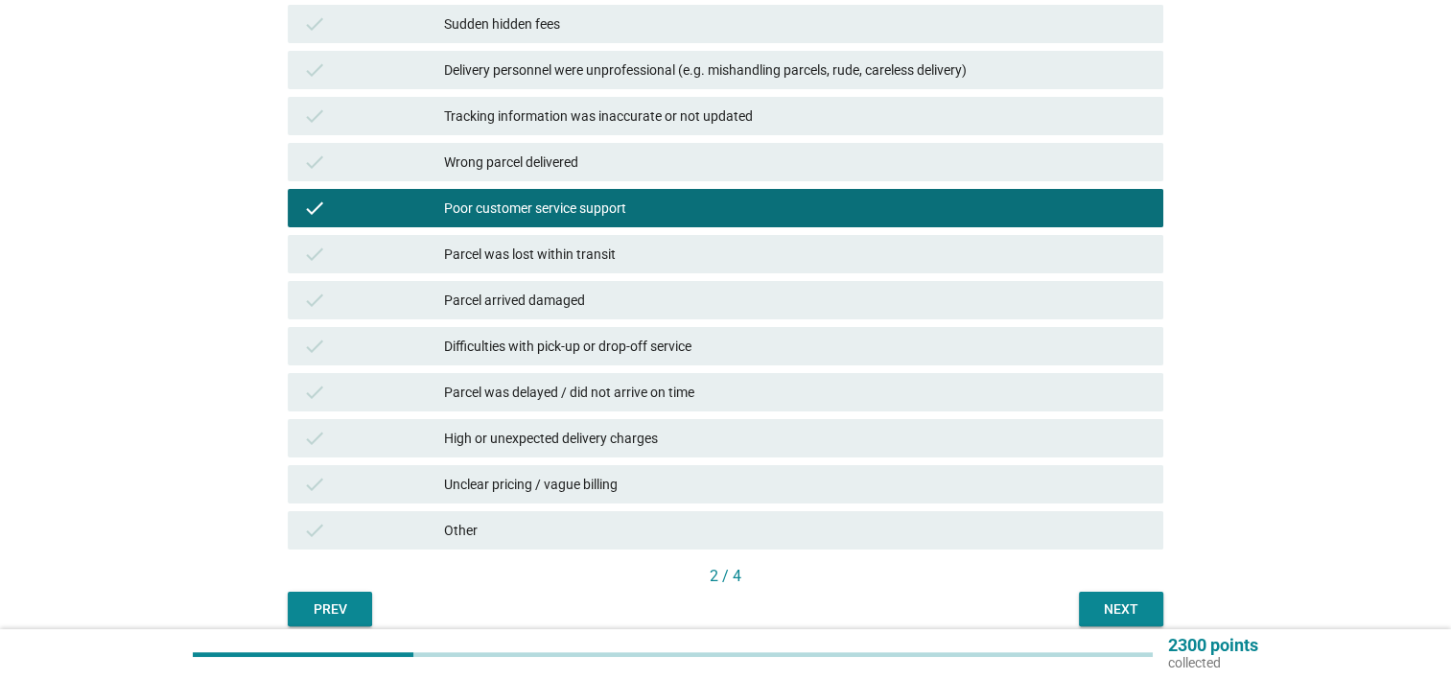
scroll to position [371, 0]
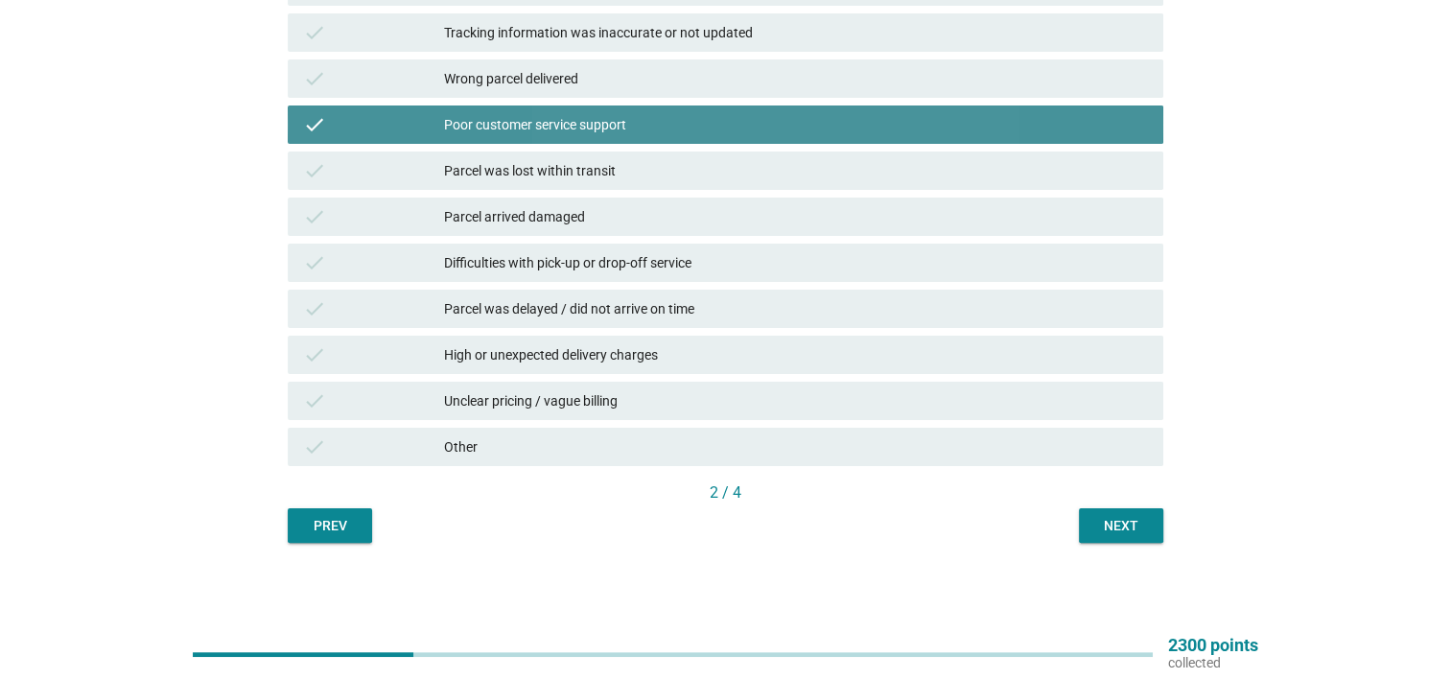
click at [534, 123] on div "Poor customer service support" at bounding box center [796, 124] width 704 height 23
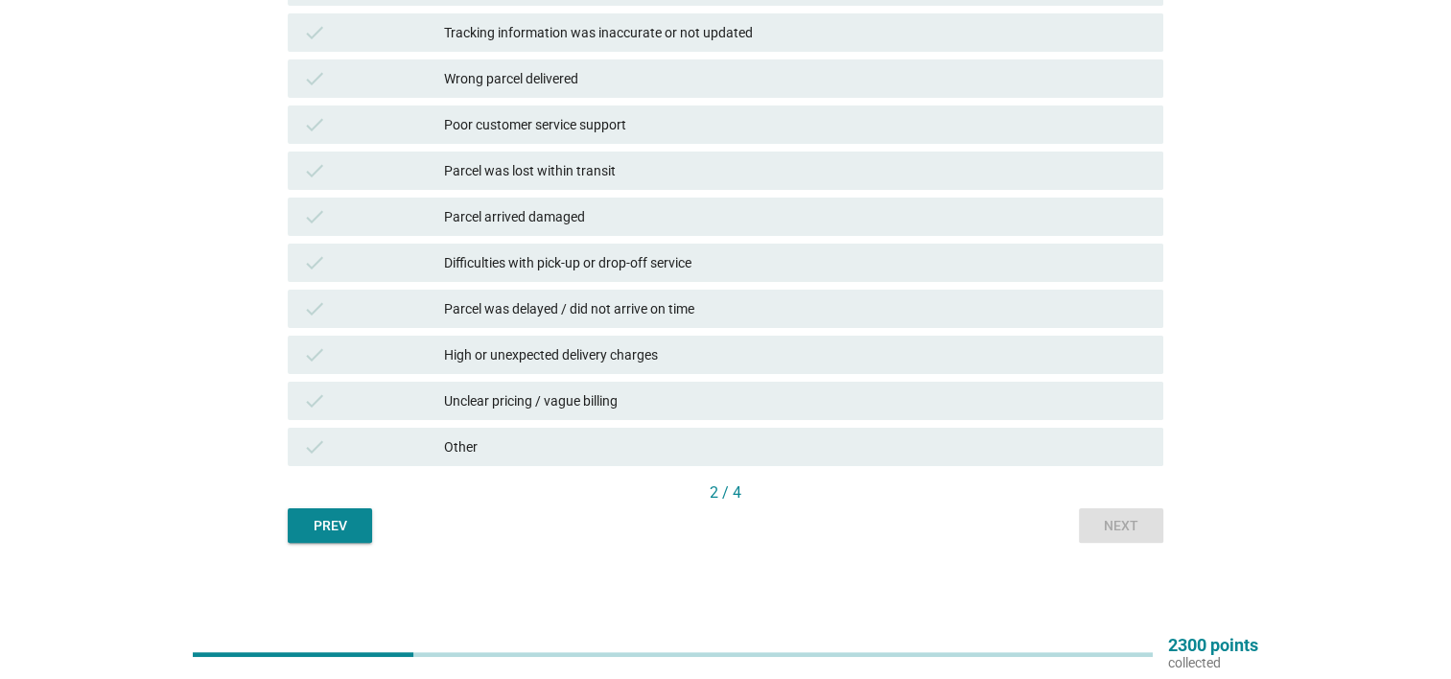
click at [564, 319] on div "Parcel was delayed / did not arrive on time" at bounding box center [796, 308] width 704 height 23
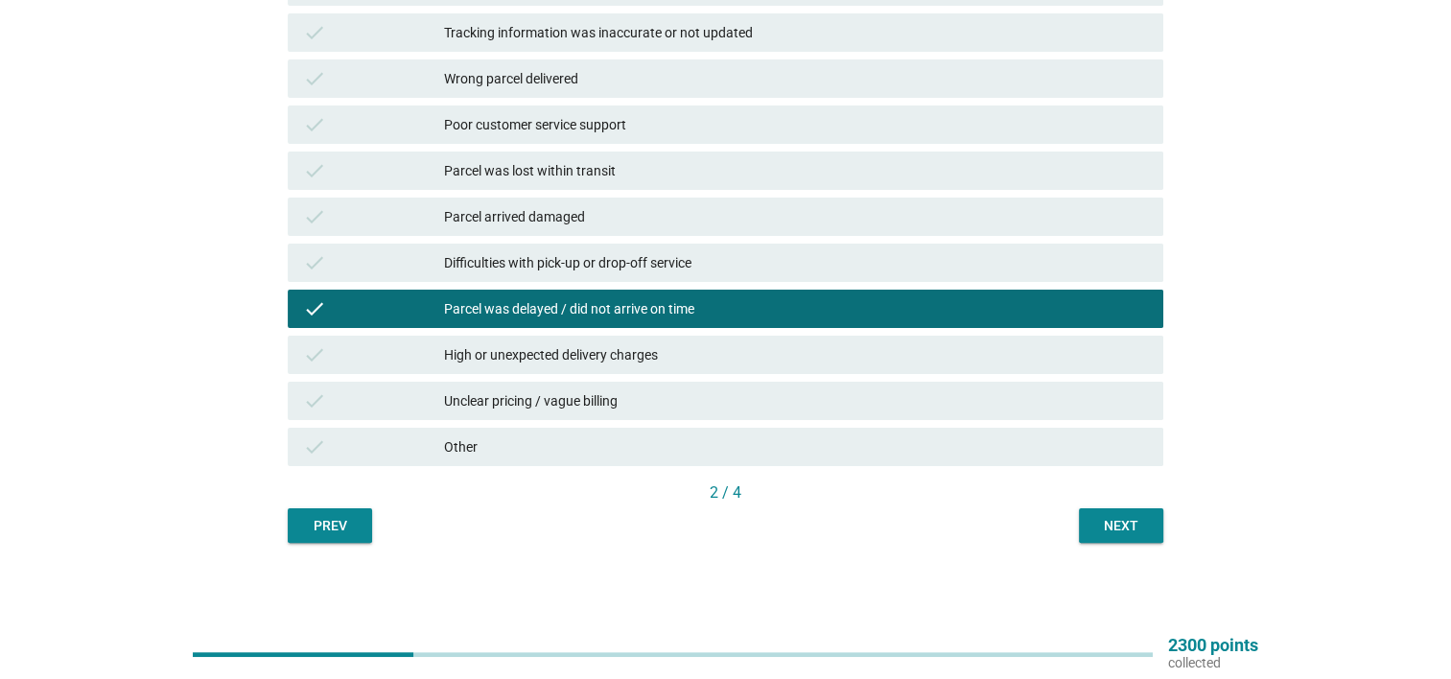
click at [1115, 527] on div "Next" at bounding box center [1121, 526] width 54 height 20
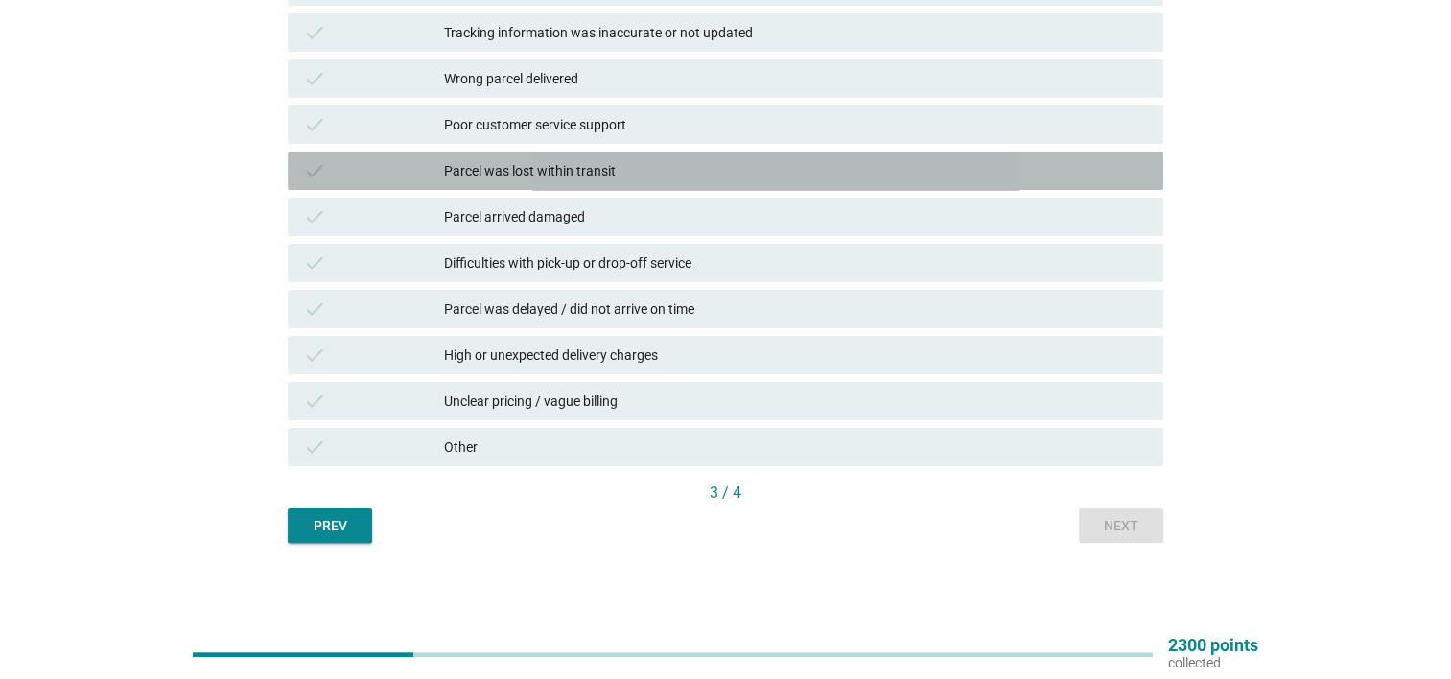
click at [551, 171] on div "Parcel was lost within transit" at bounding box center [796, 170] width 704 height 23
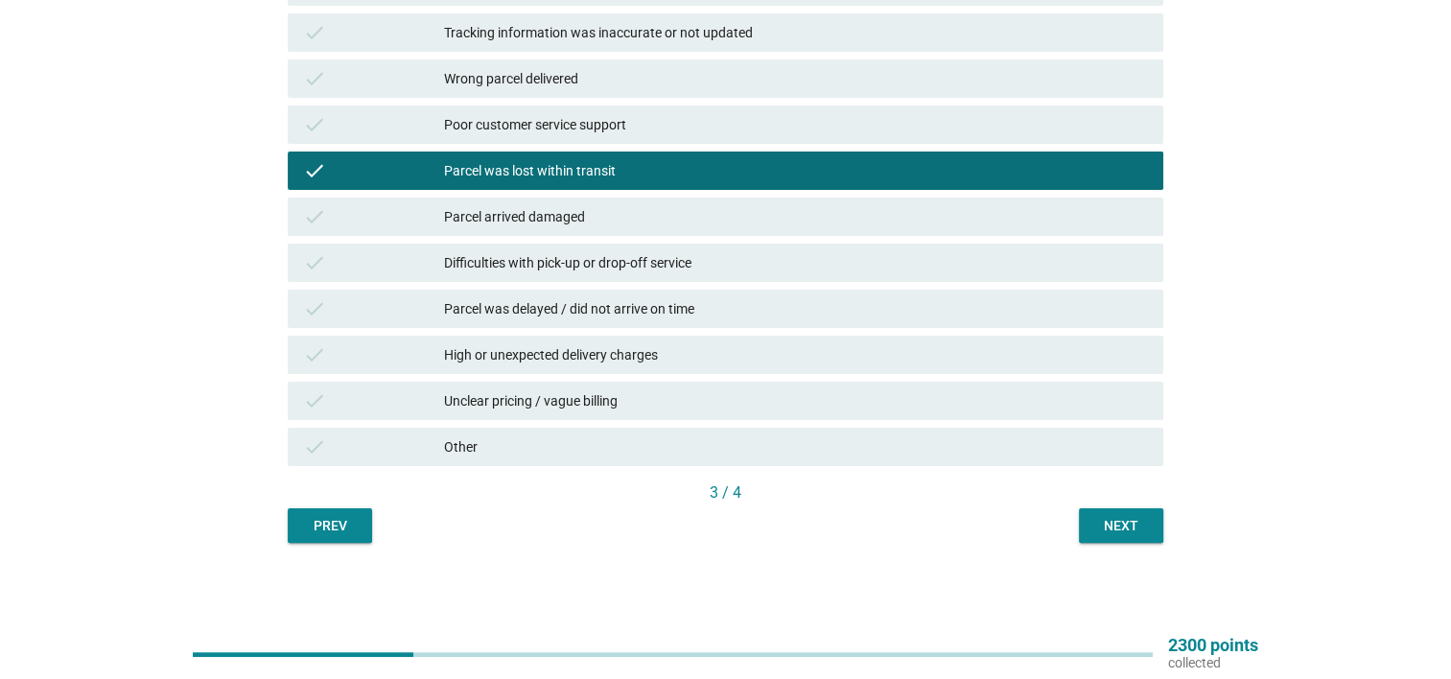
click at [1113, 510] on button "Next" at bounding box center [1121, 525] width 84 height 35
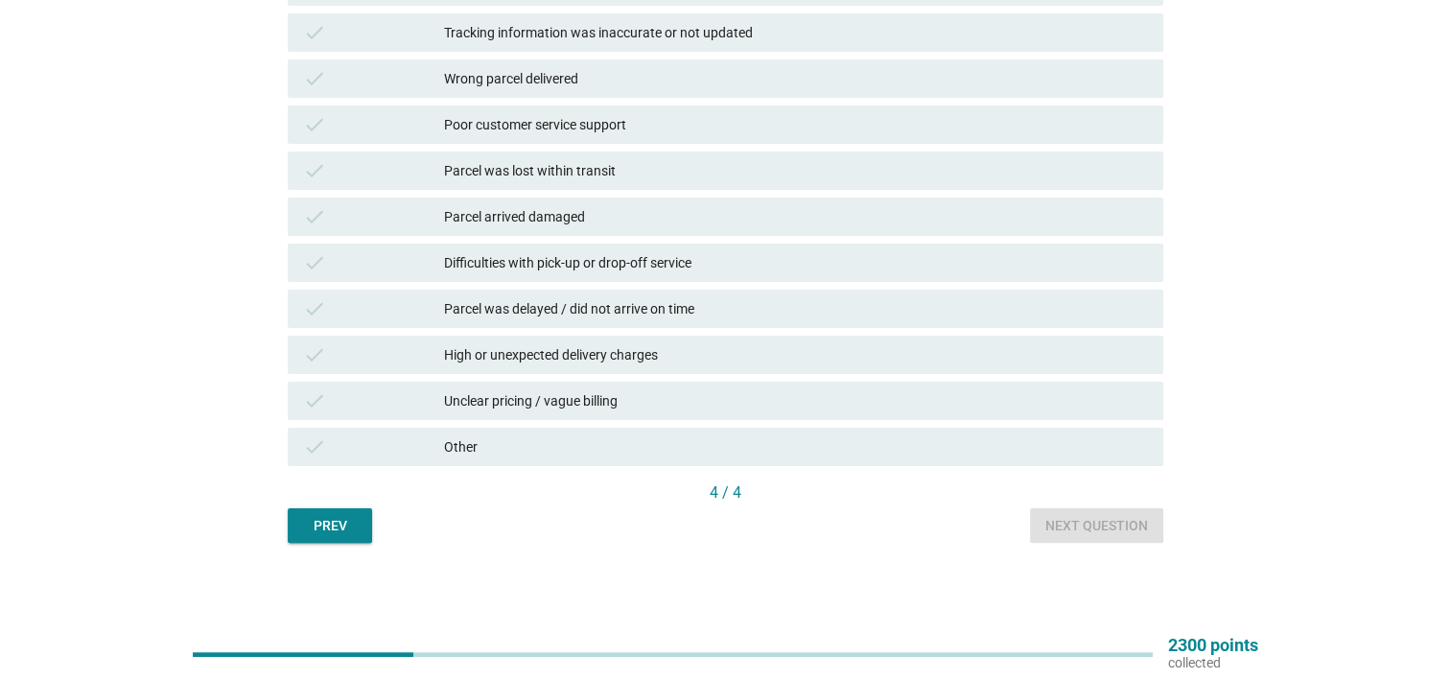
click at [615, 312] on div "Parcel was delayed / did not arrive on time" at bounding box center [796, 308] width 704 height 23
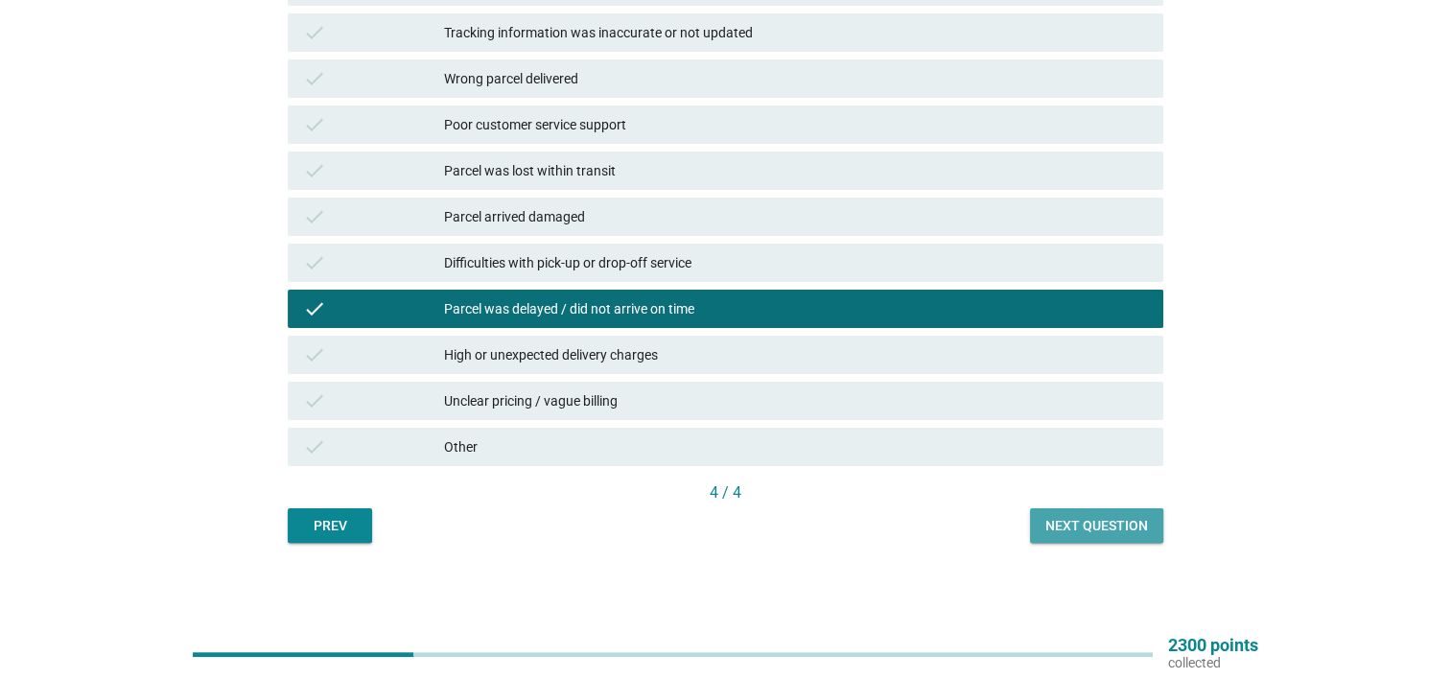
click at [1072, 524] on div "Next question" at bounding box center [1097, 526] width 103 height 20
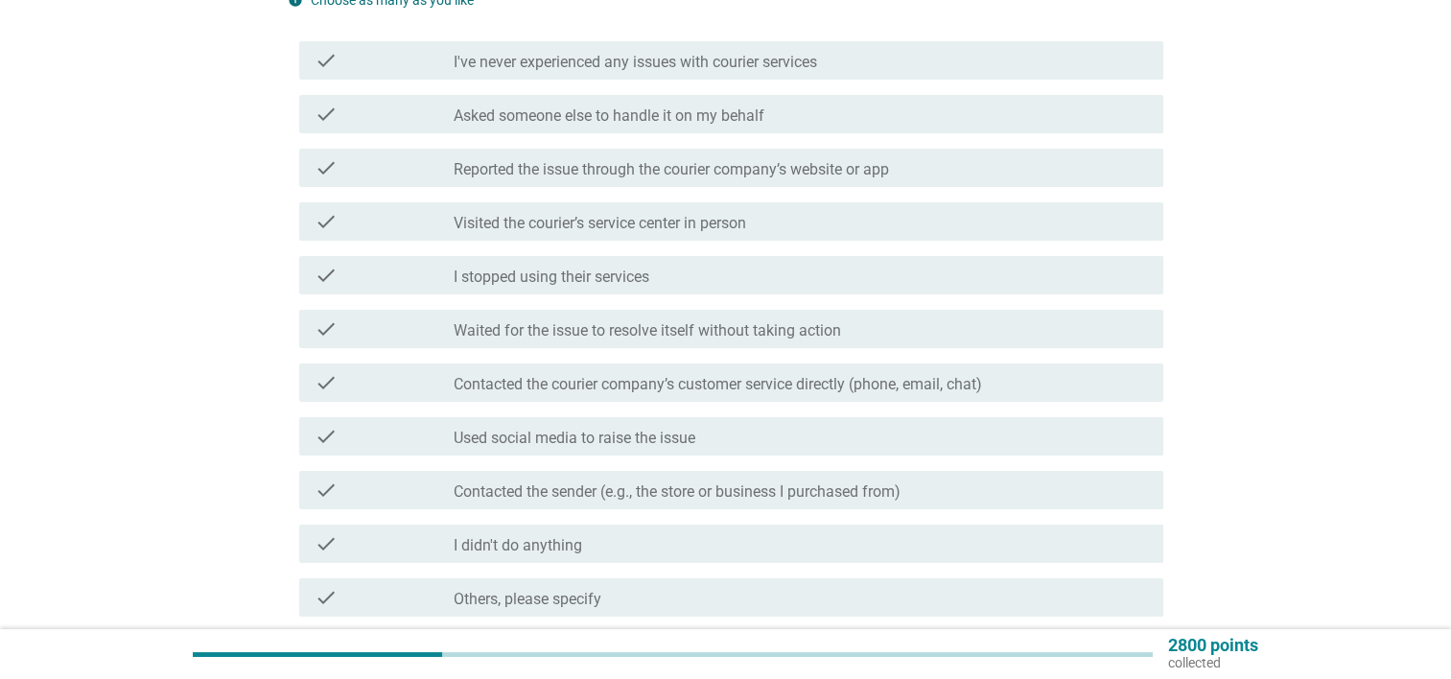
scroll to position [288, 0]
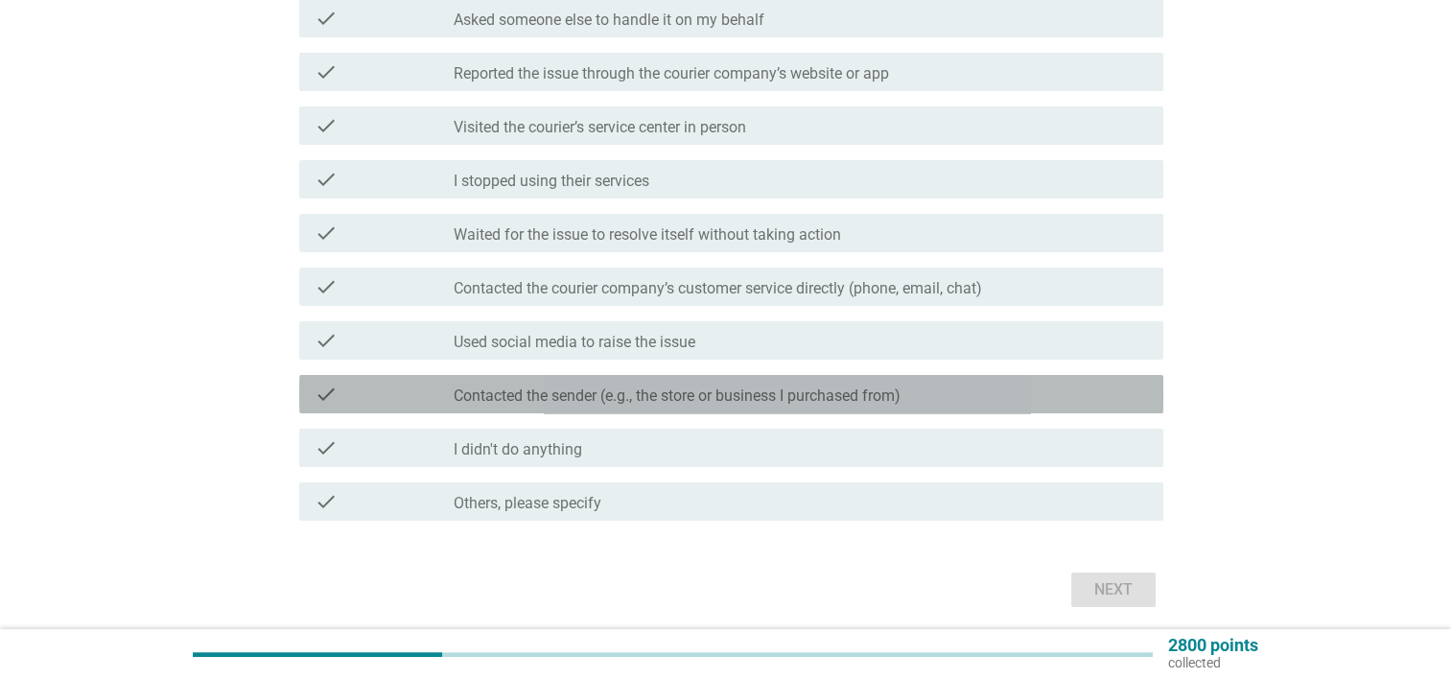
click at [640, 395] on label "Contacted the sender (e.g., the store or business I purchased from)" at bounding box center [677, 396] width 447 height 19
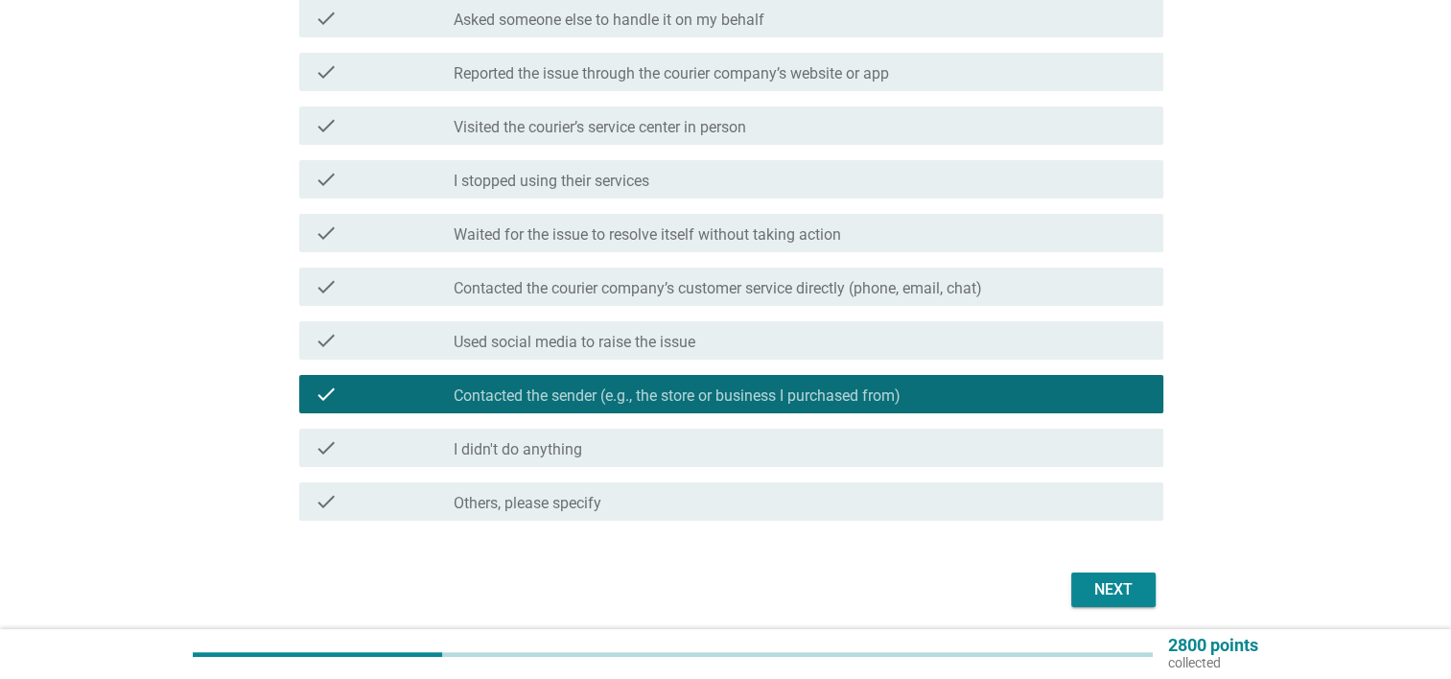
click at [662, 277] on div "check_box_outline_blank Contacted the courier company’s customer service direct…" at bounding box center [801, 286] width 694 height 23
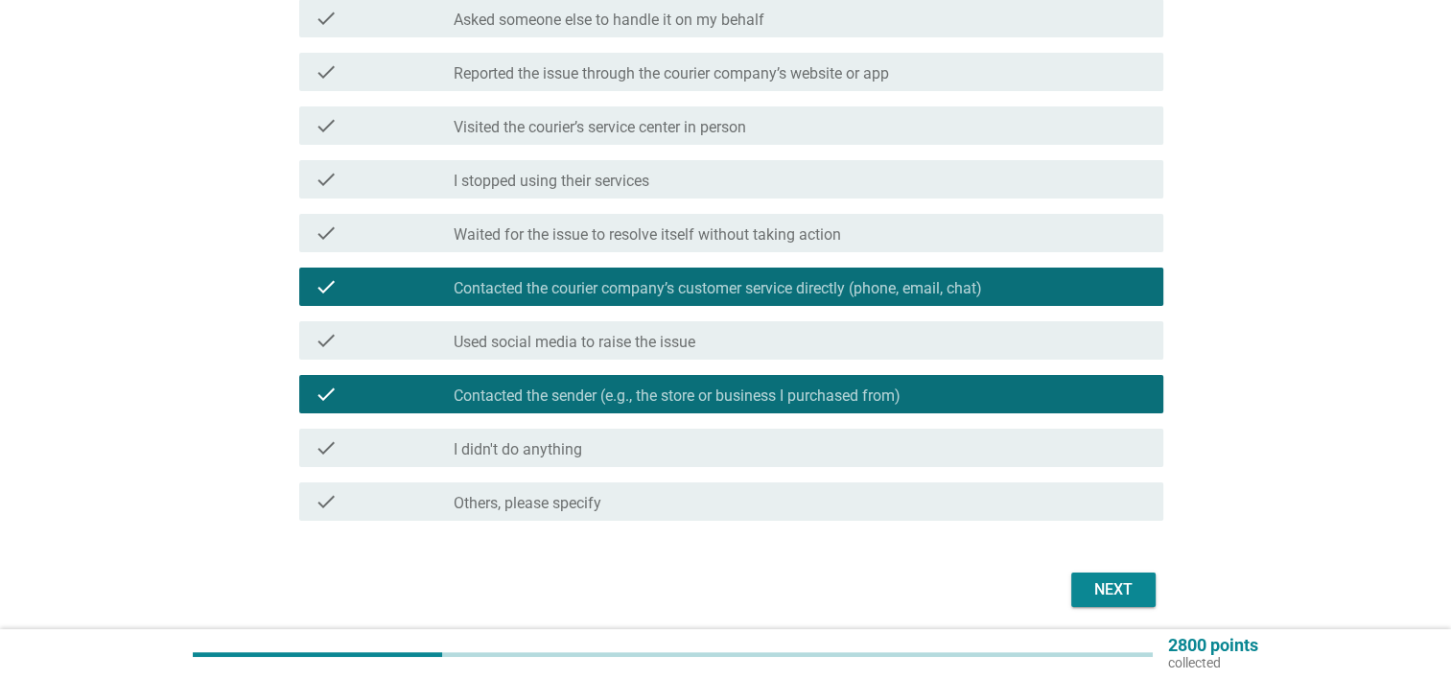
click at [1094, 583] on div "Next" at bounding box center [1114, 589] width 54 height 23
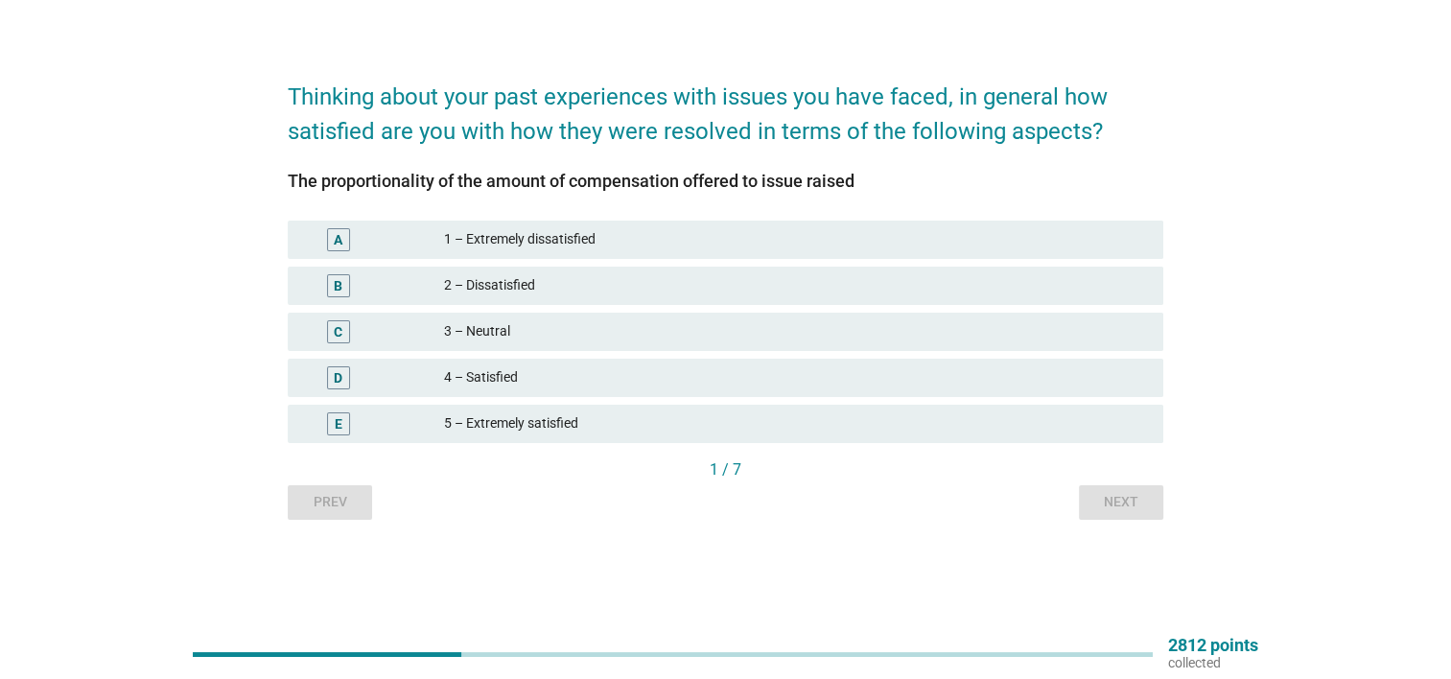
scroll to position [0, 0]
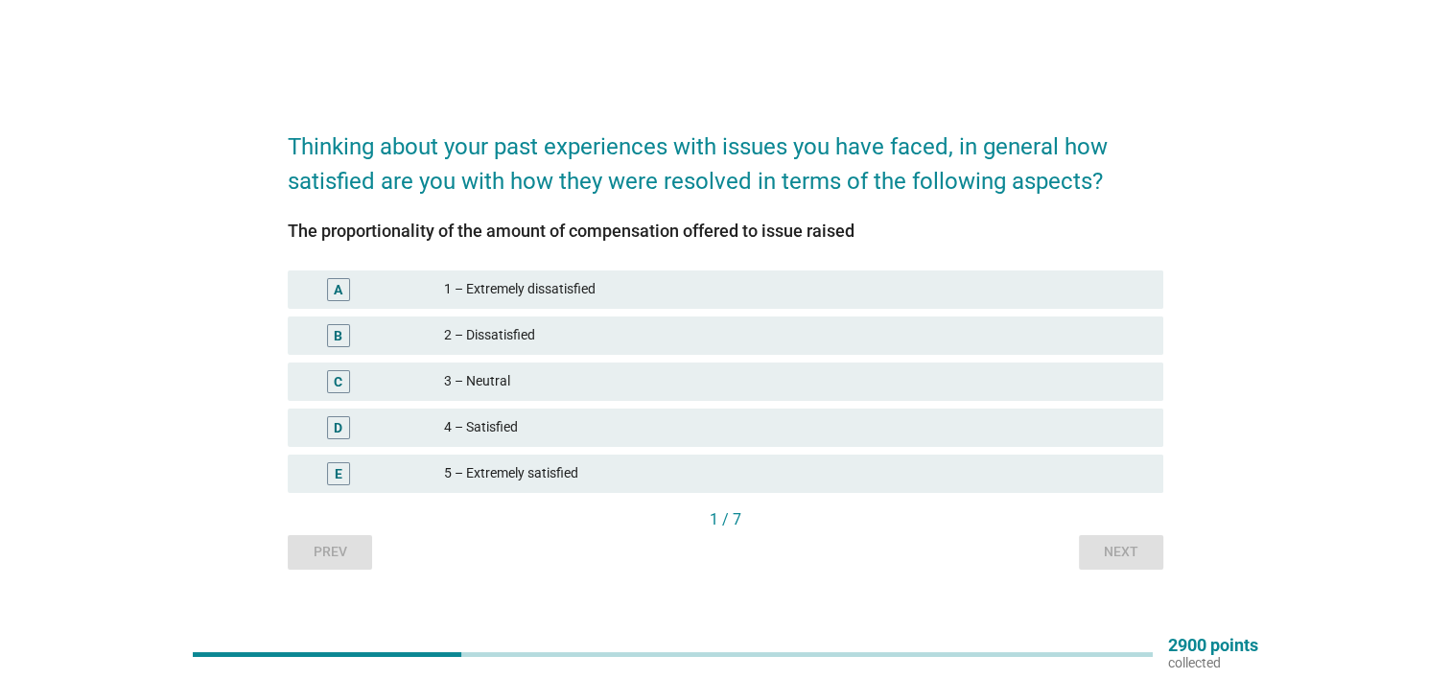
click at [519, 481] on div "5 – Extremely satisfied" at bounding box center [796, 473] width 704 height 23
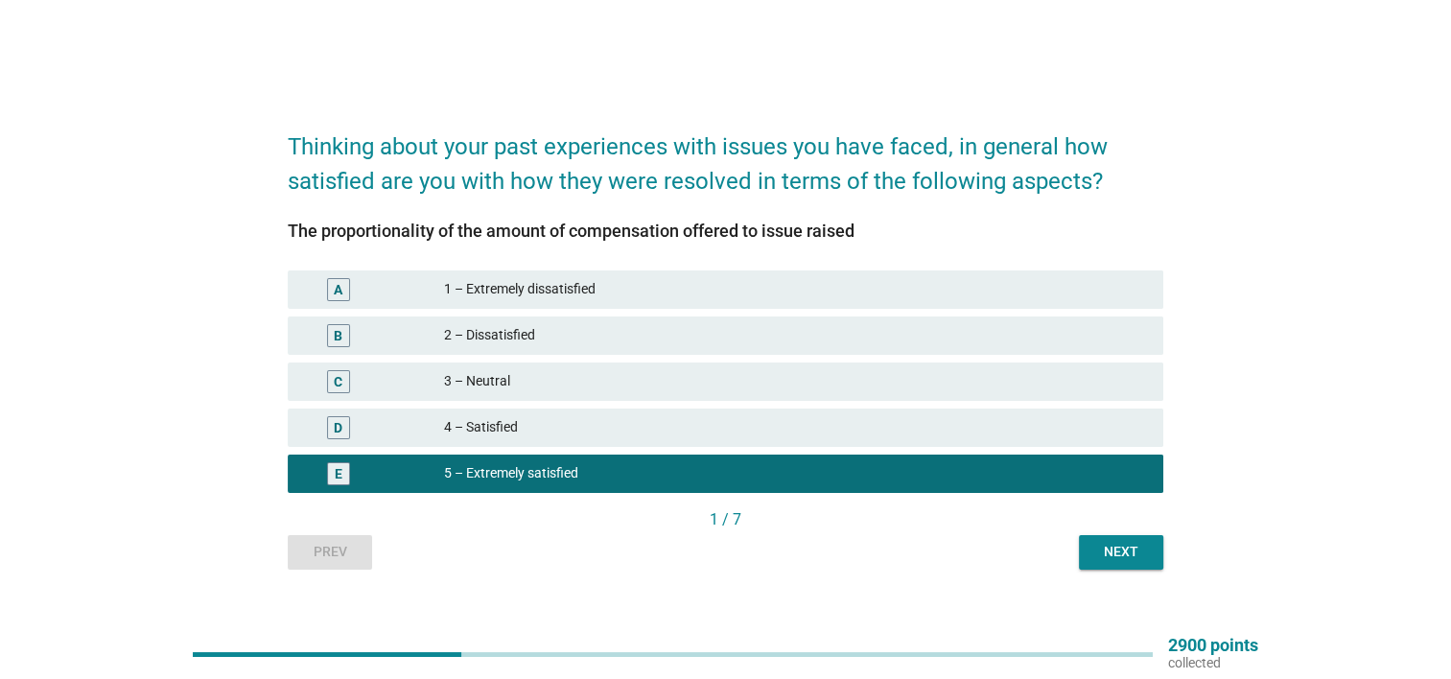
click at [1128, 549] on div "Next" at bounding box center [1121, 552] width 54 height 20
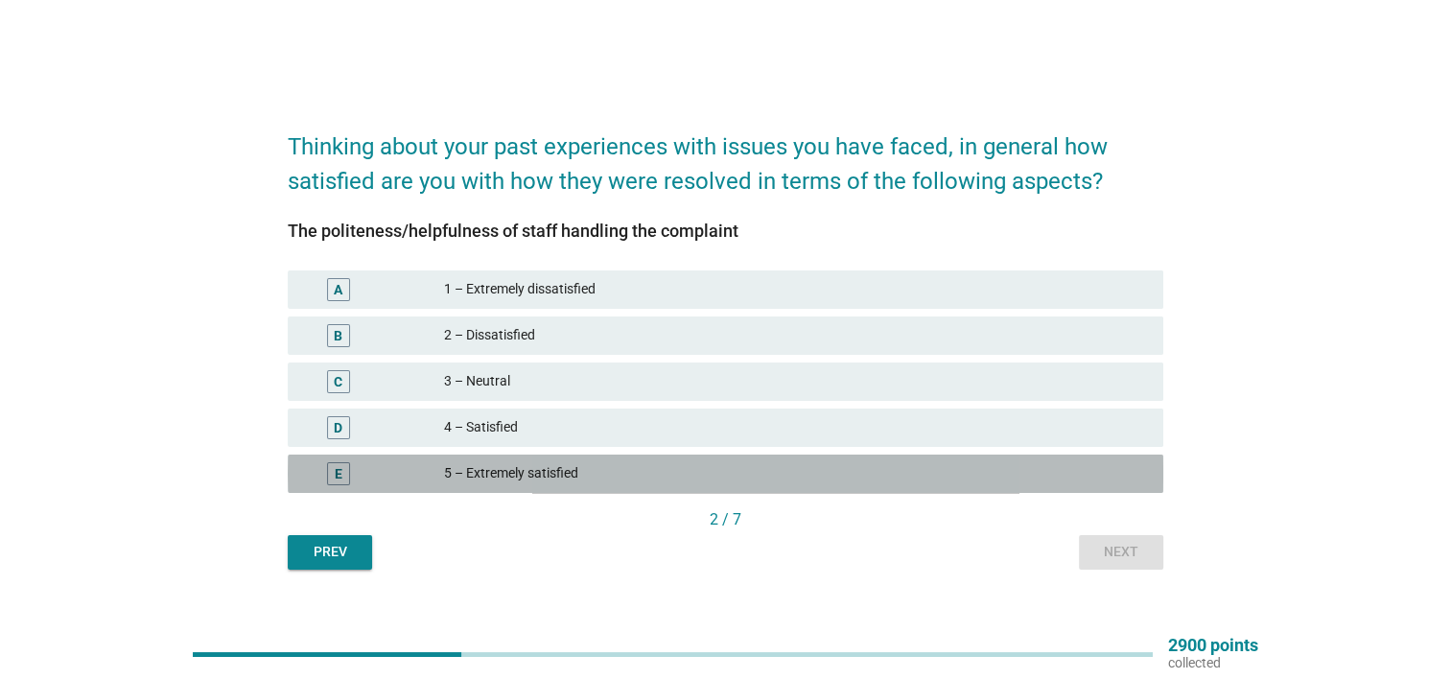
click at [506, 479] on div "5 – Extremely satisfied" at bounding box center [796, 473] width 704 height 23
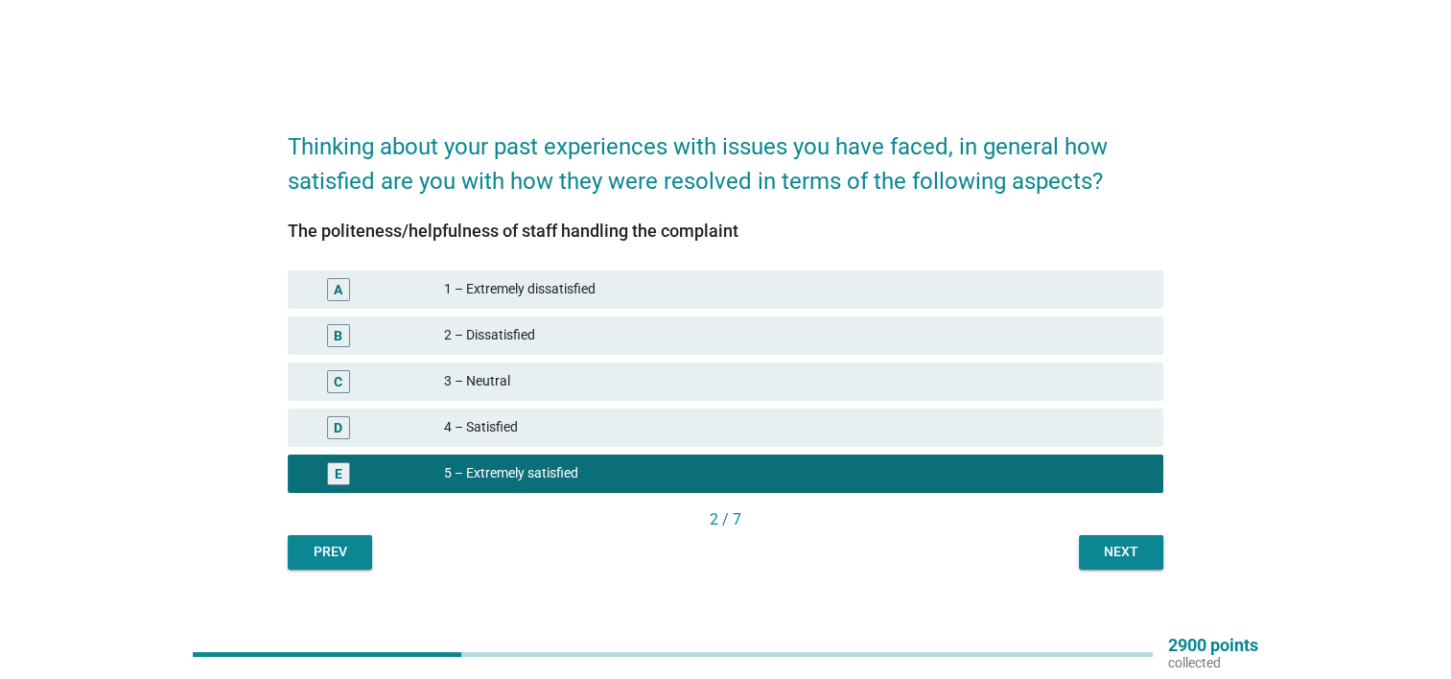
click at [1140, 551] on div "Next" at bounding box center [1121, 552] width 54 height 20
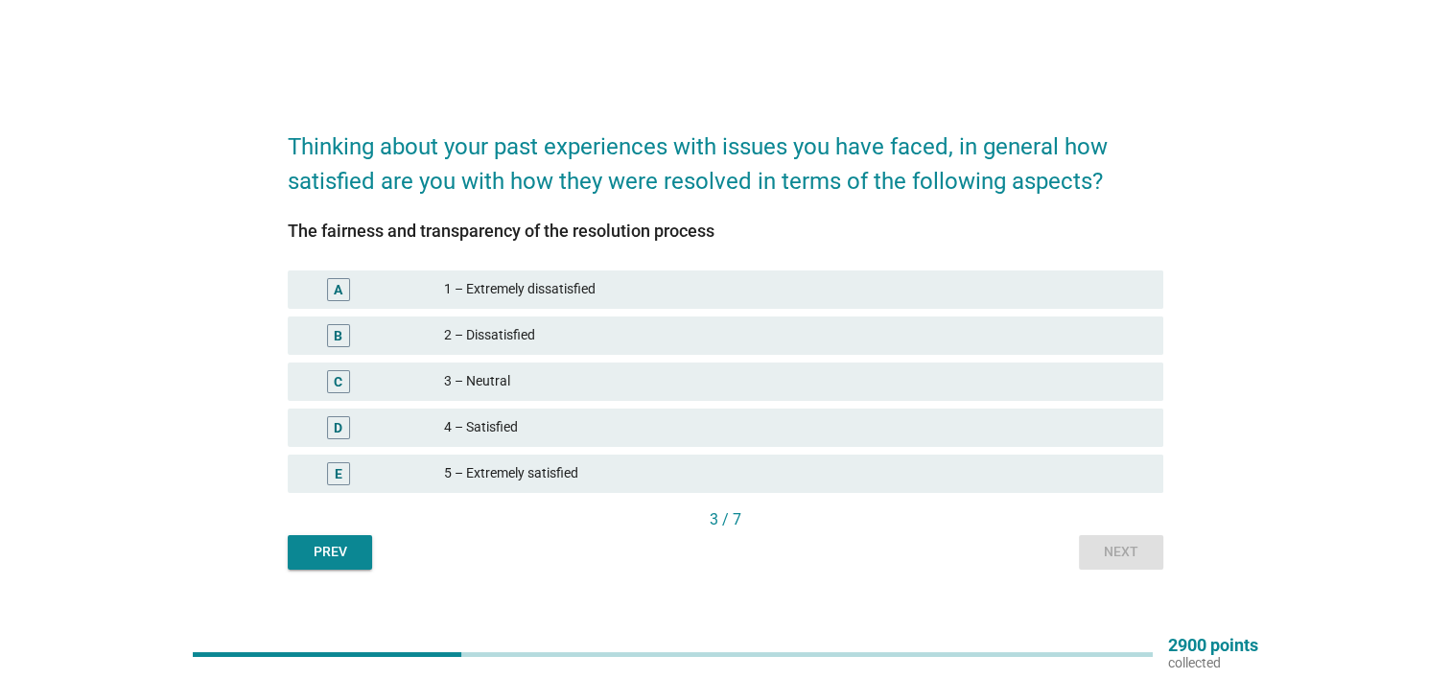
click at [556, 474] on div "5 – Extremely satisfied" at bounding box center [796, 473] width 704 height 23
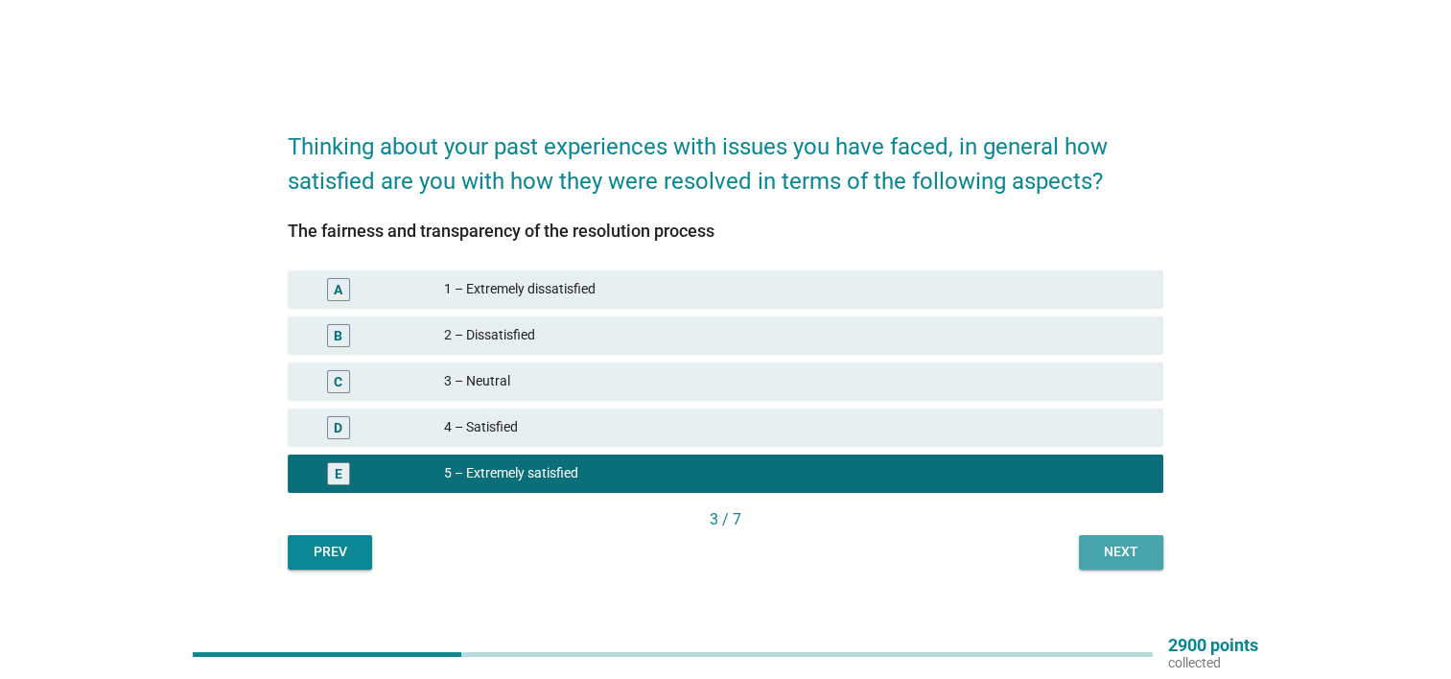
click at [1141, 542] on div "Next" at bounding box center [1121, 552] width 54 height 20
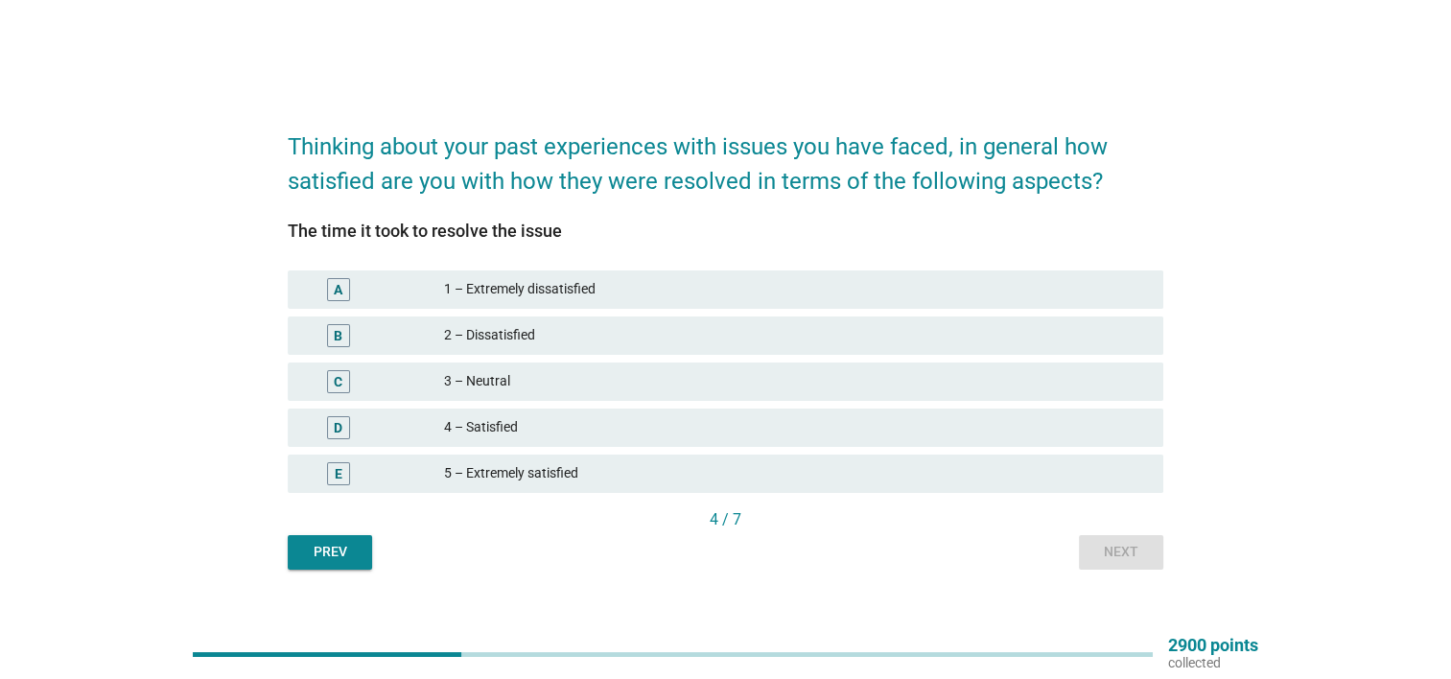
click at [614, 324] on div "2 – Dissatisfied" at bounding box center [796, 335] width 704 height 23
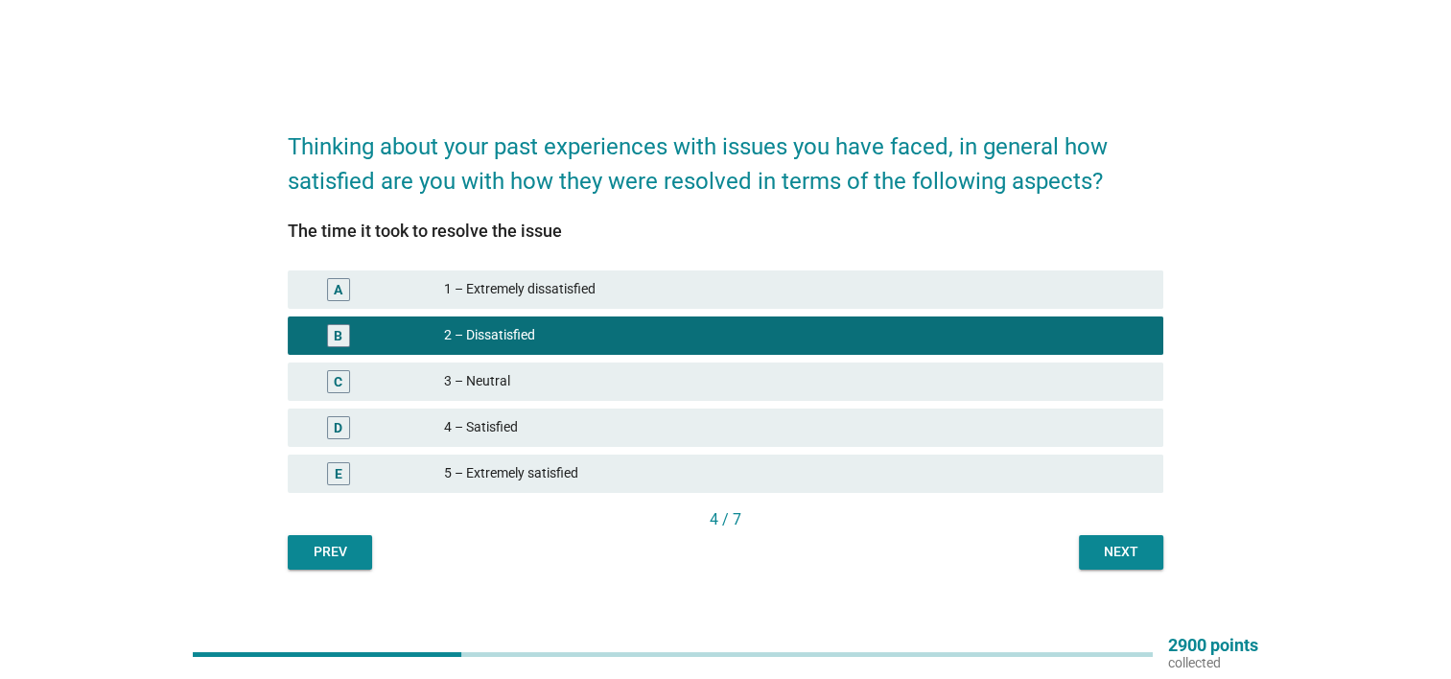
click at [1086, 558] on button "Next" at bounding box center [1121, 552] width 84 height 35
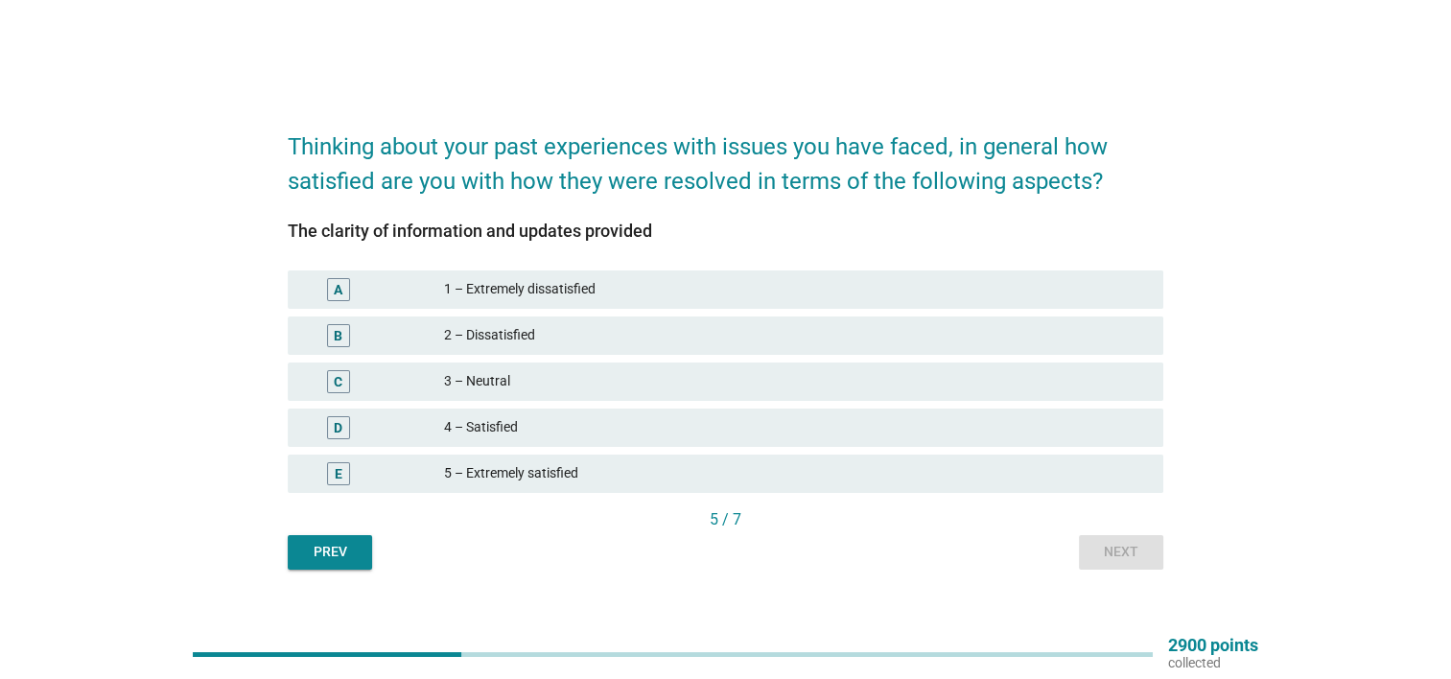
click at [542, 478] on div "5 – Extremely satisfied" at bounding box center [796, 473] width 704 height 23
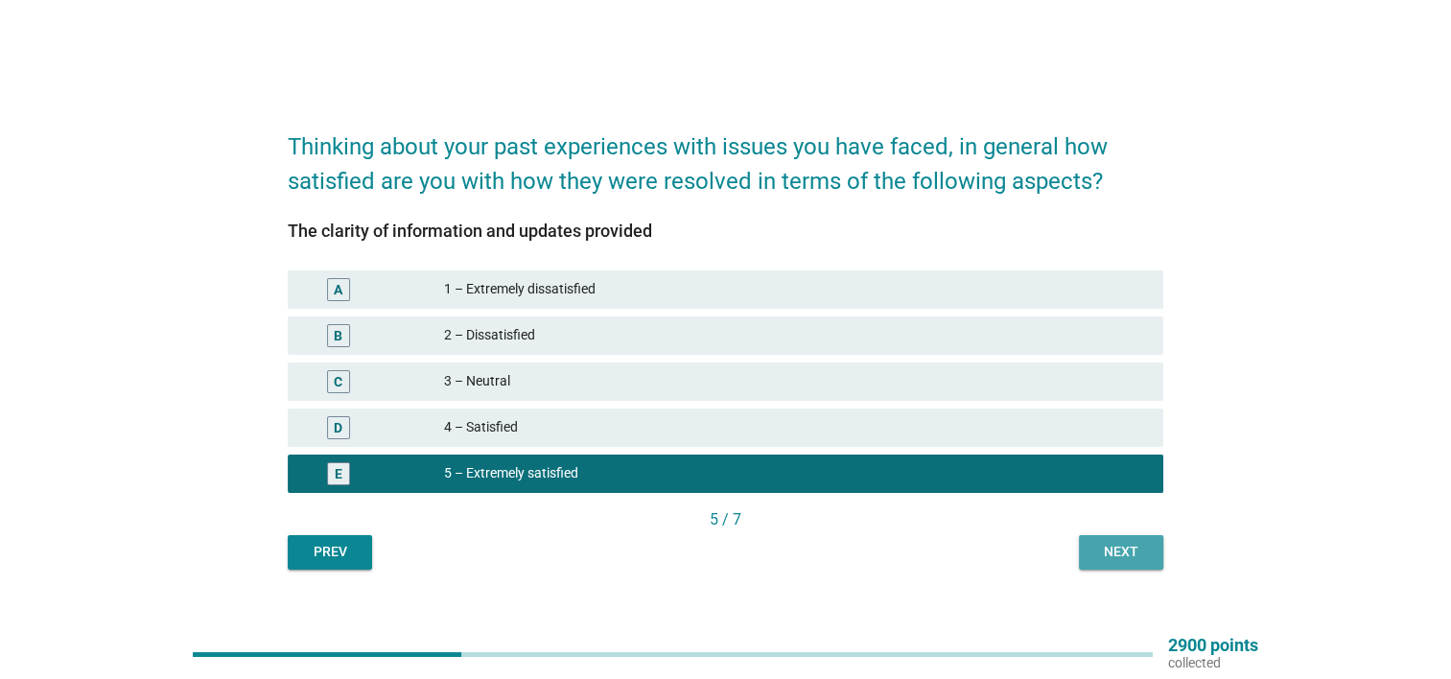
click at [1137, 542] on div "Next" at bounding box center [1121, 552] width 54 height 20
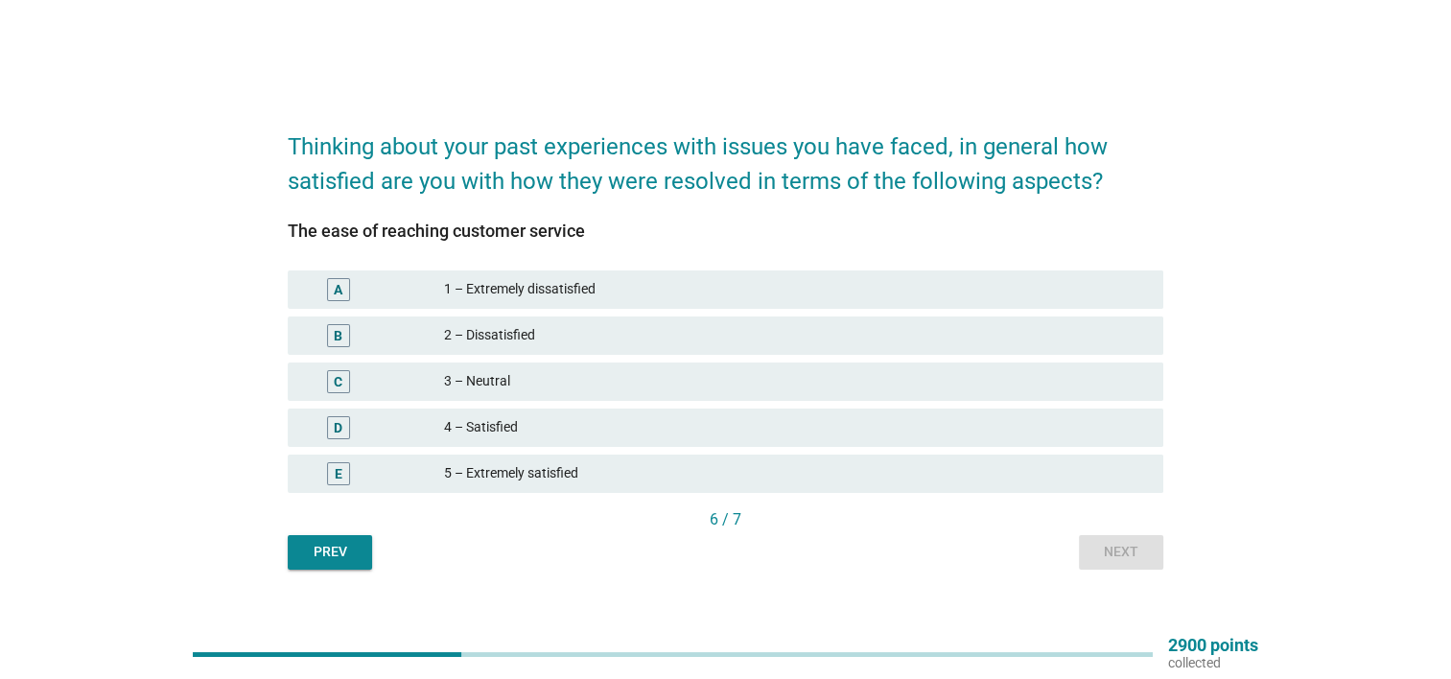
click at [576, 476] on div "5 – Extremely satisfied" at bounding box center [796, 473] width 704 height 23
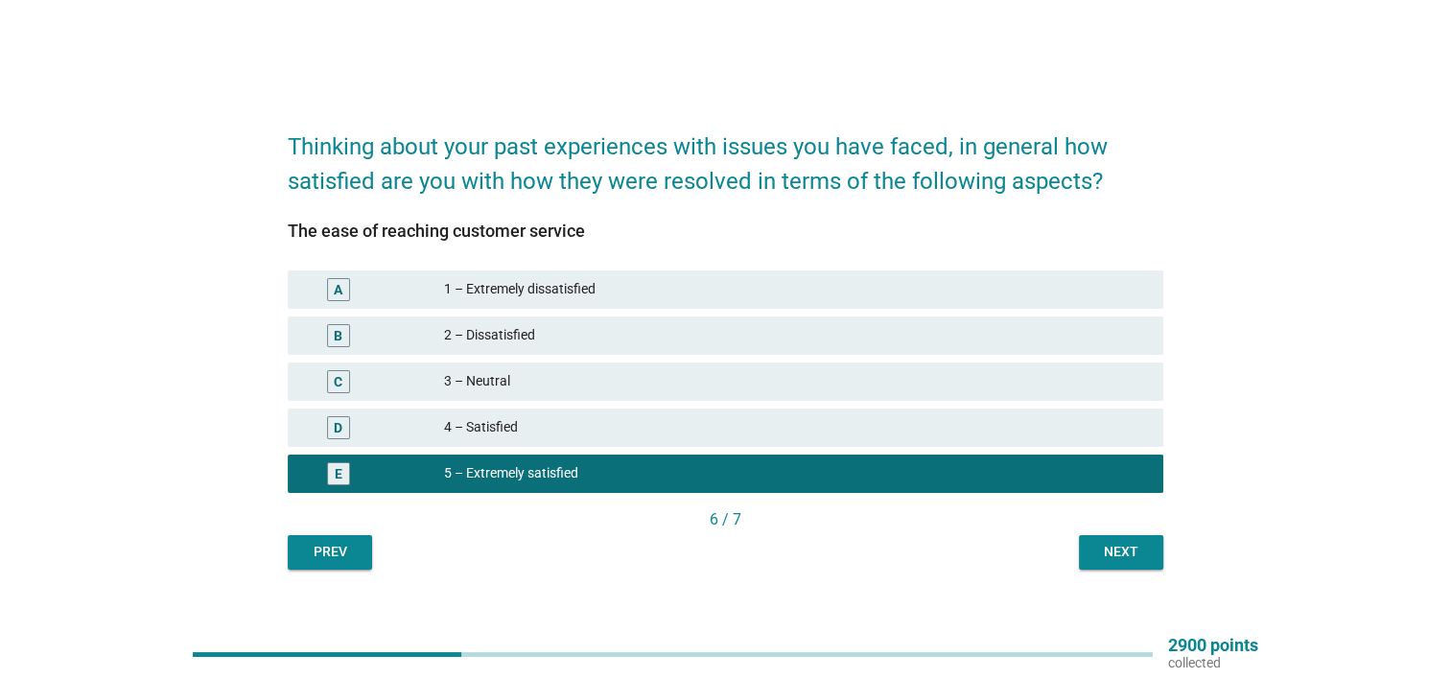
click at [1117, 527] on div "6 / 7" at bounding box center [726, 519] width 876 height 23
click at [1124, 556] on div "Next" at bounding box center [1121, 552] width 54 height 20
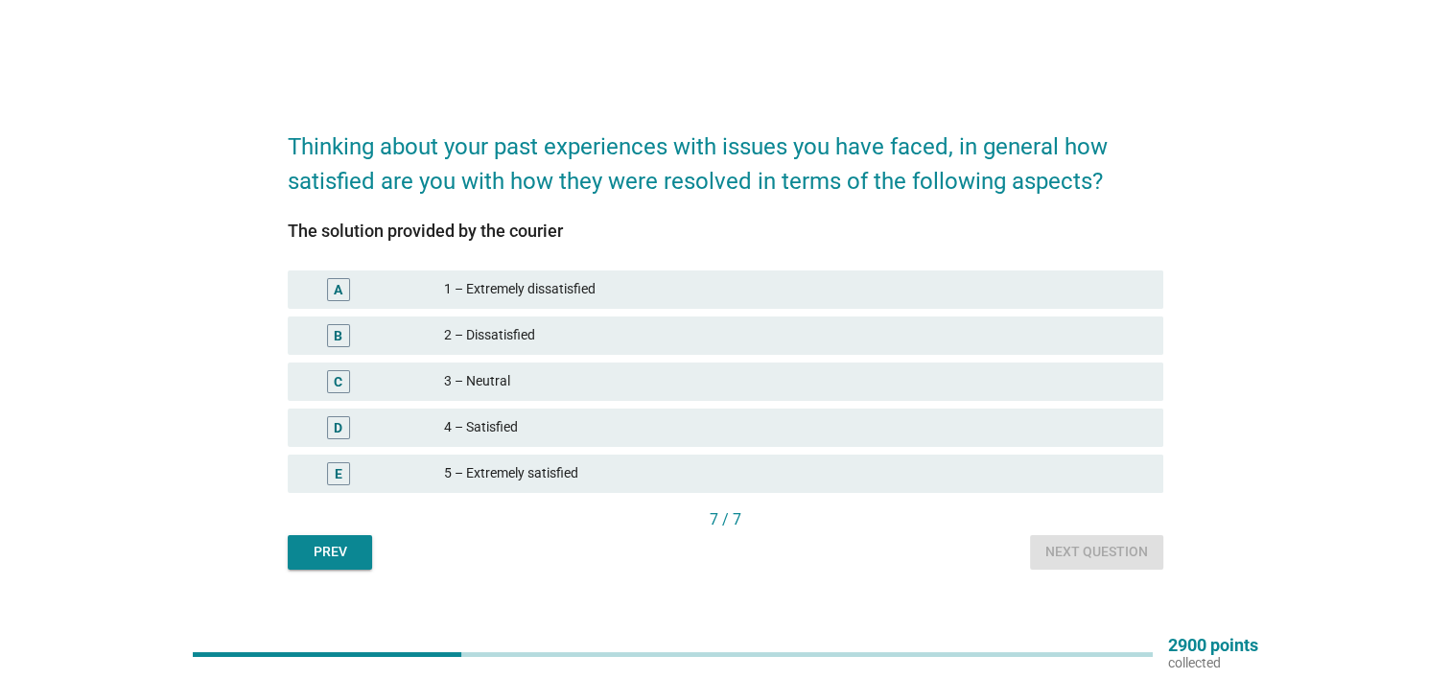
click at [452, 479] on div "5 – Extremely satisfied" at bounding box center [796, 473] width 704 height 23
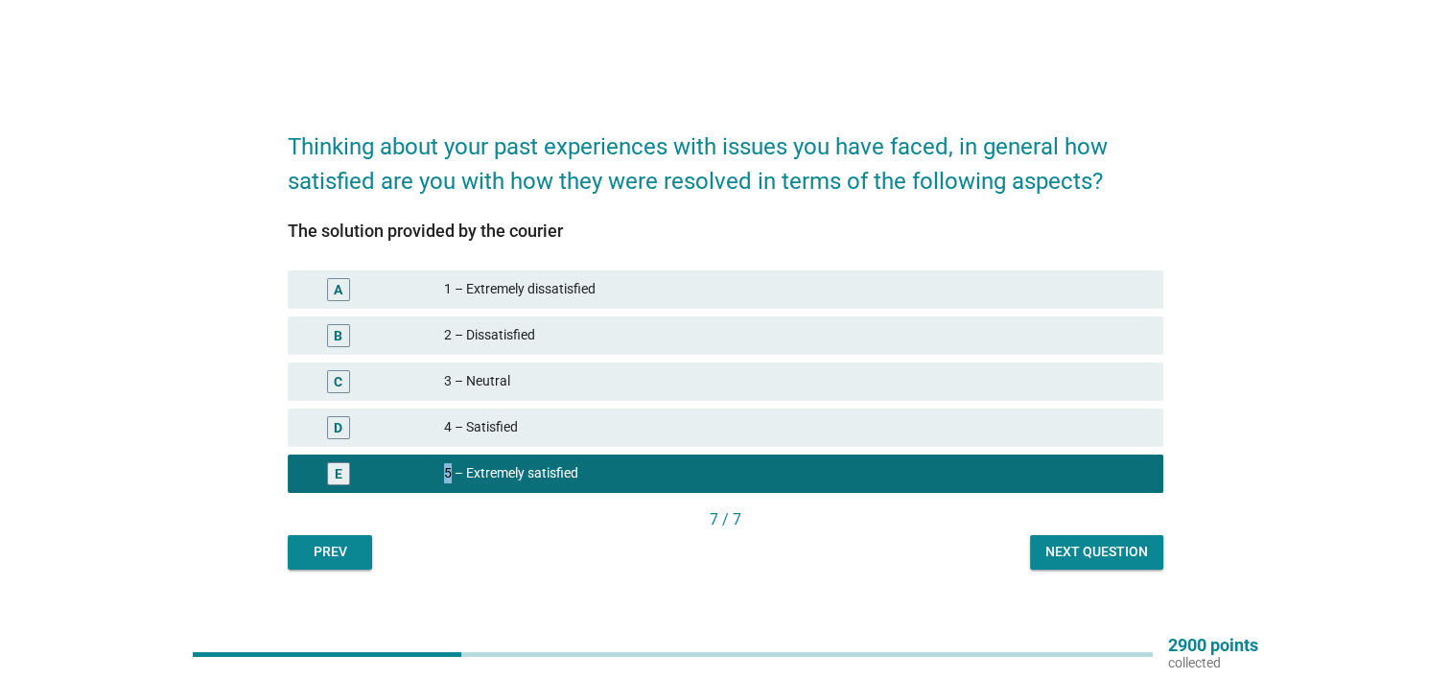
click at [1070, 535] on button "Next question" at bounding box center [1096, 552] width 133 height 35
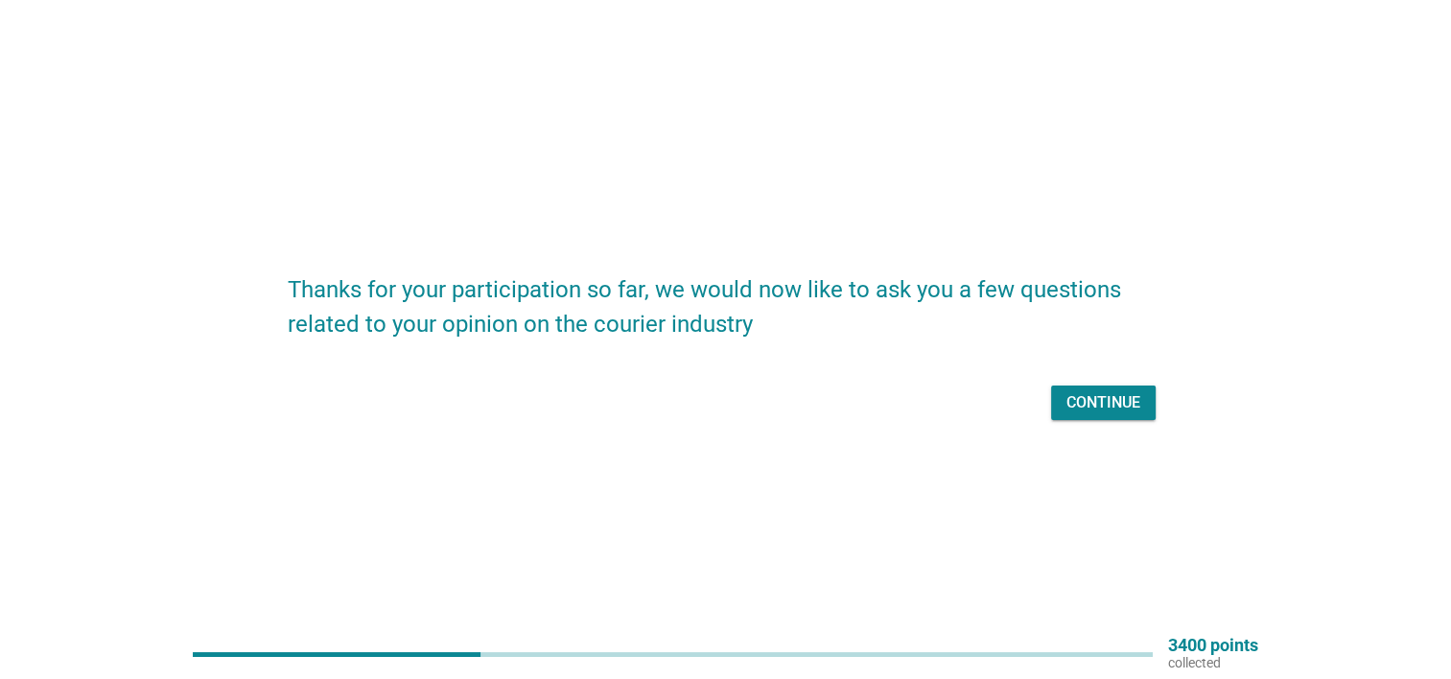
click at [1112, 395] on div "Continue" at bounding box center [1104, 402] width 74 height 23
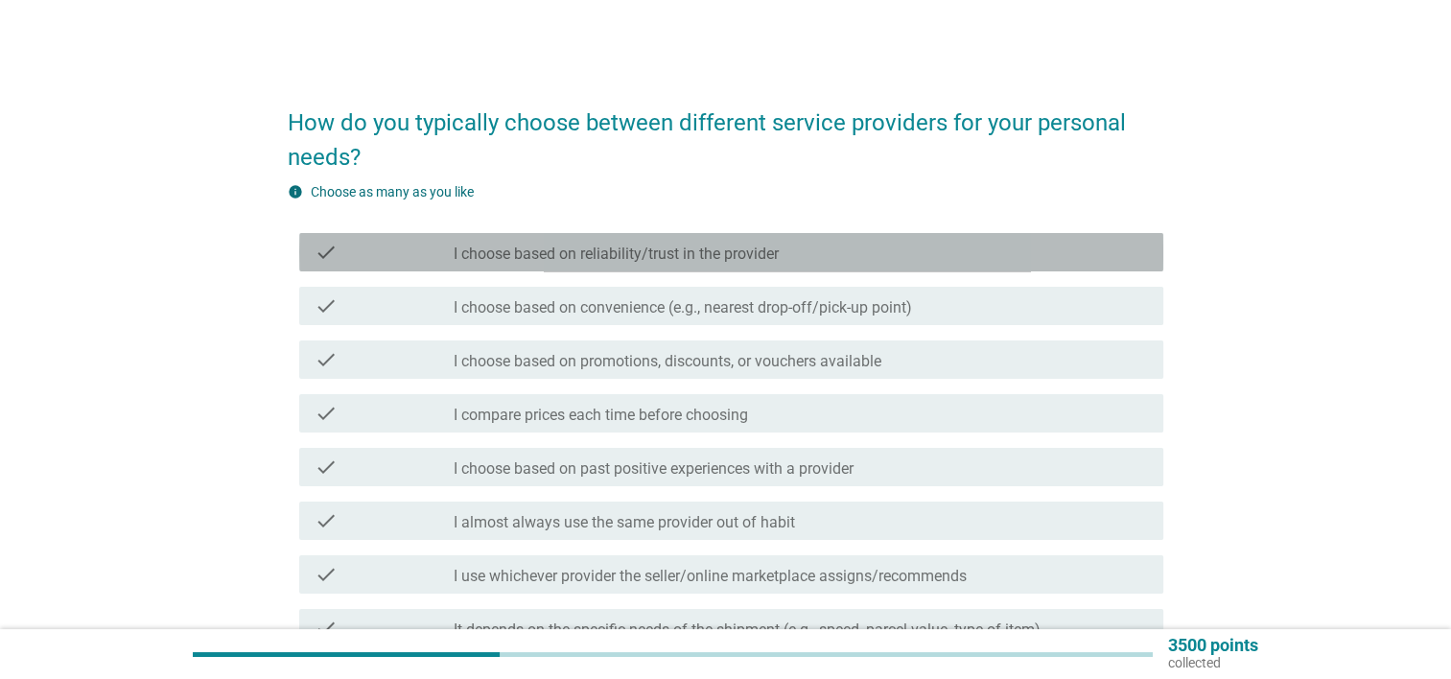
click at [744, 247] on label "I choose based on reliability/trust in the provider" at bounding box center [616, 254] width 325 height 19
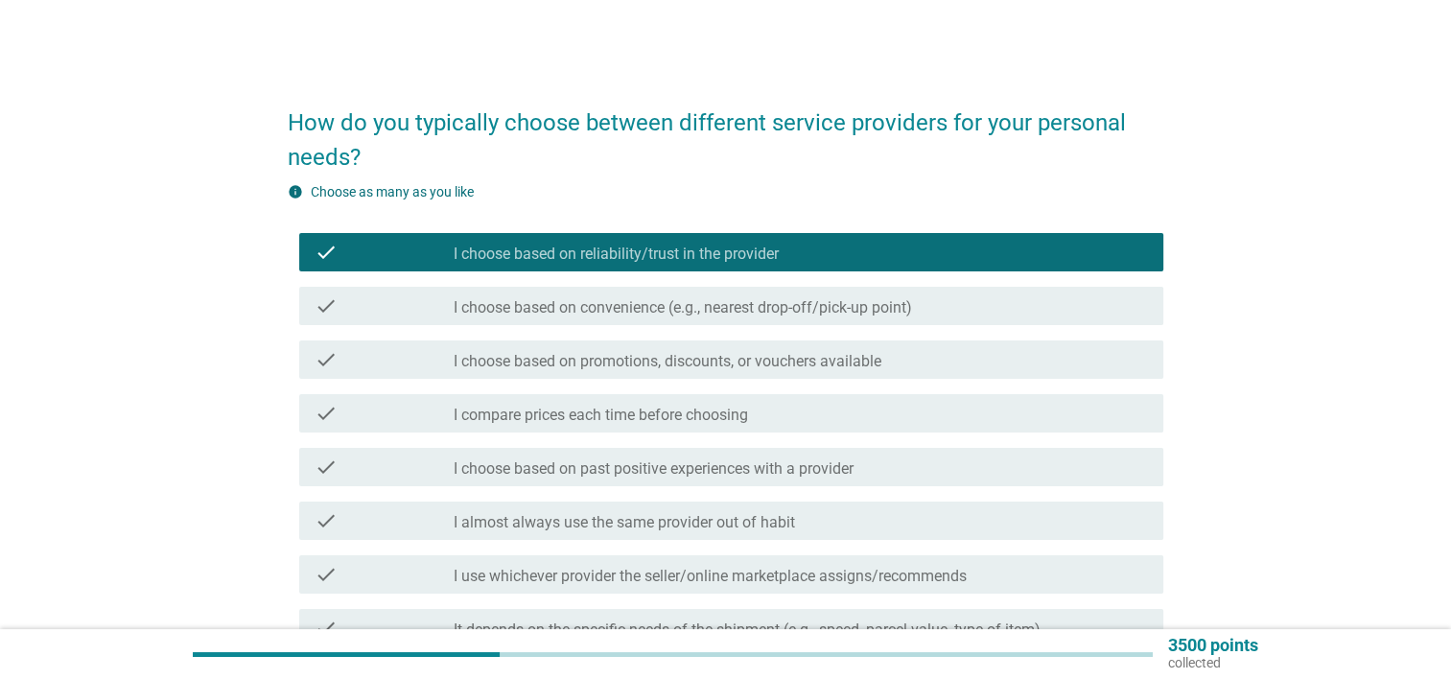
click at [769, 302] on label "I choose based on convenience (e.g., nearest drop-off/pick-up point)" at bounding box center [683, 307] width 459 height 19
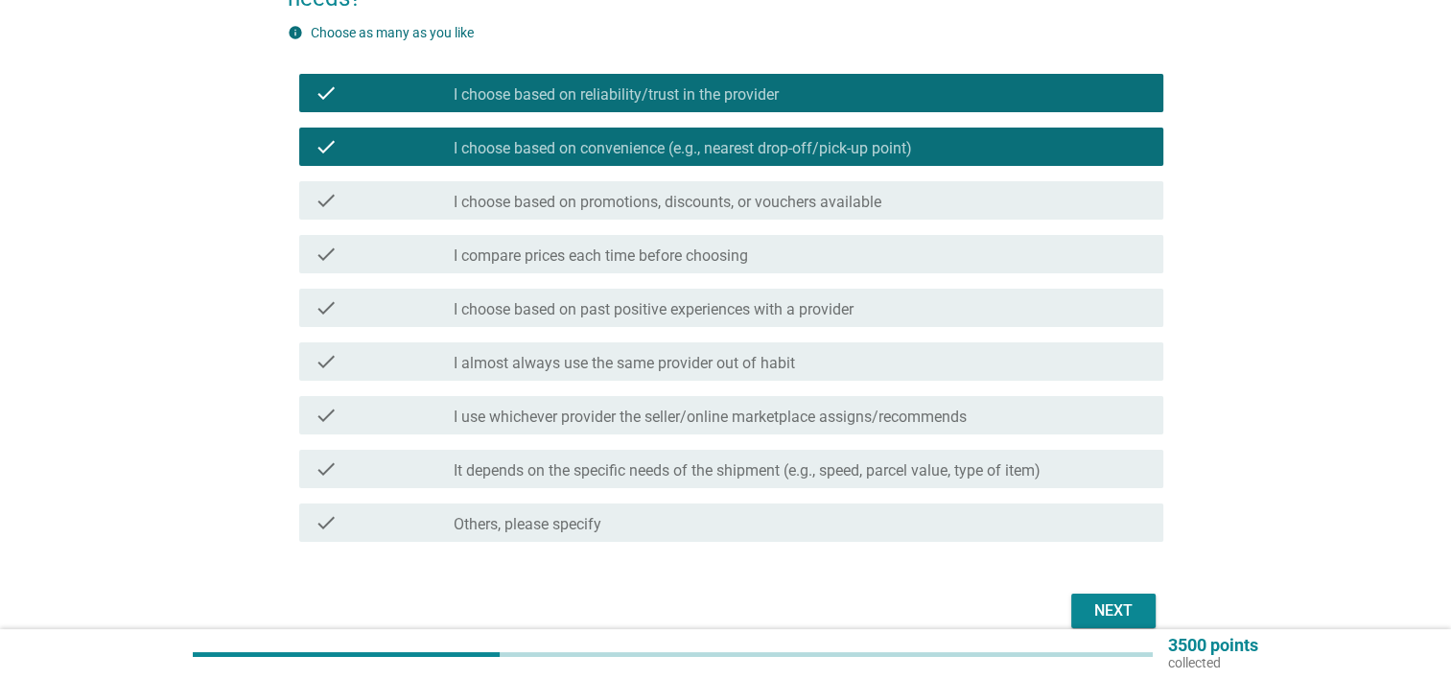
scroll to position [192, 0]
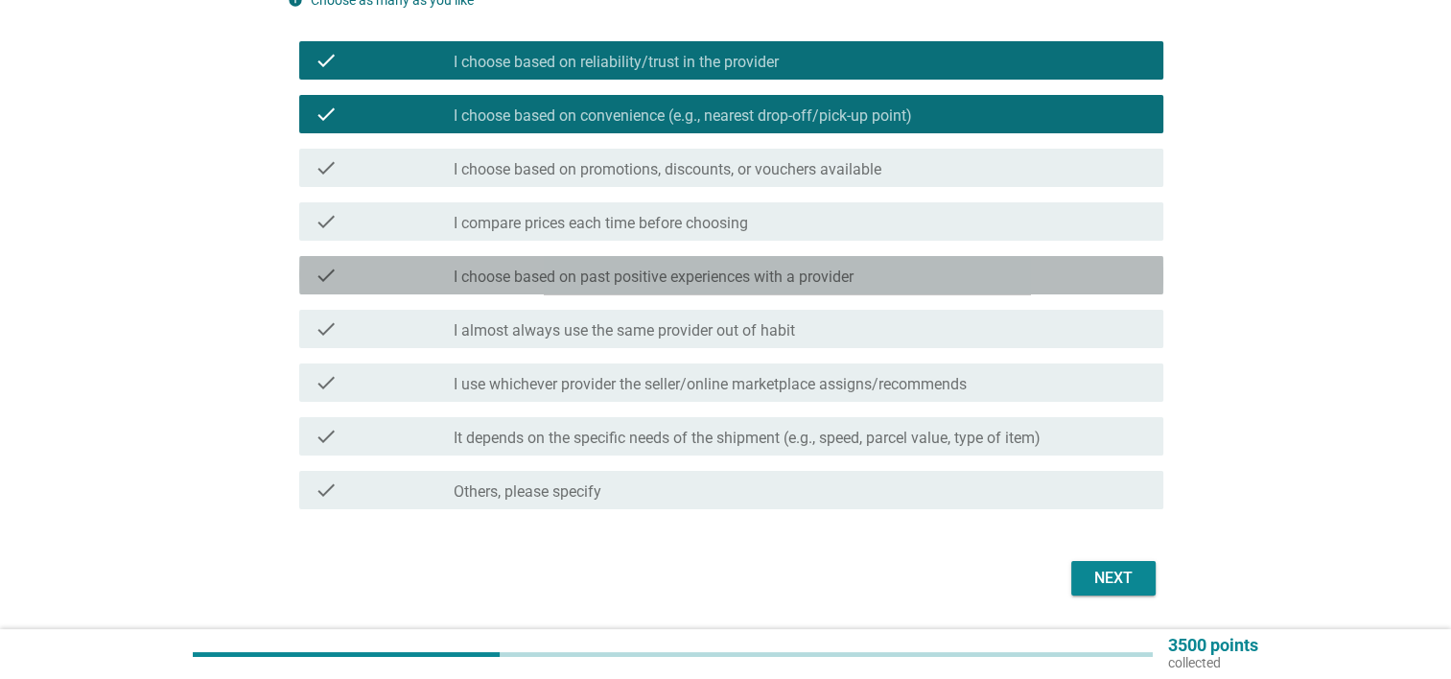
click at [821, 282] on label "I choose based on past positive experiences with a provider" at bounding box center [654, 277] width 400 height 19
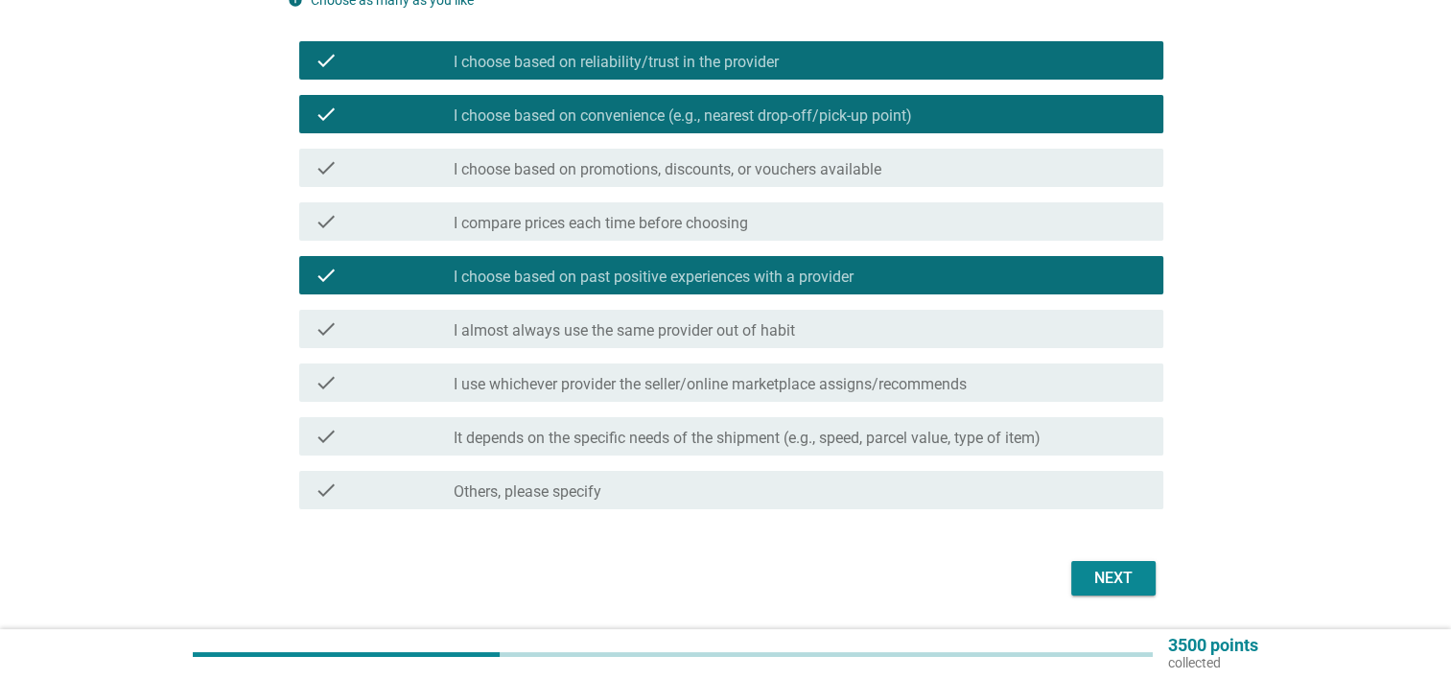
click at [784, 388] on label "I use whichever provider the seller/online marketplace assigns/recommends" at bounding box center [710, 384] width 513 height 19
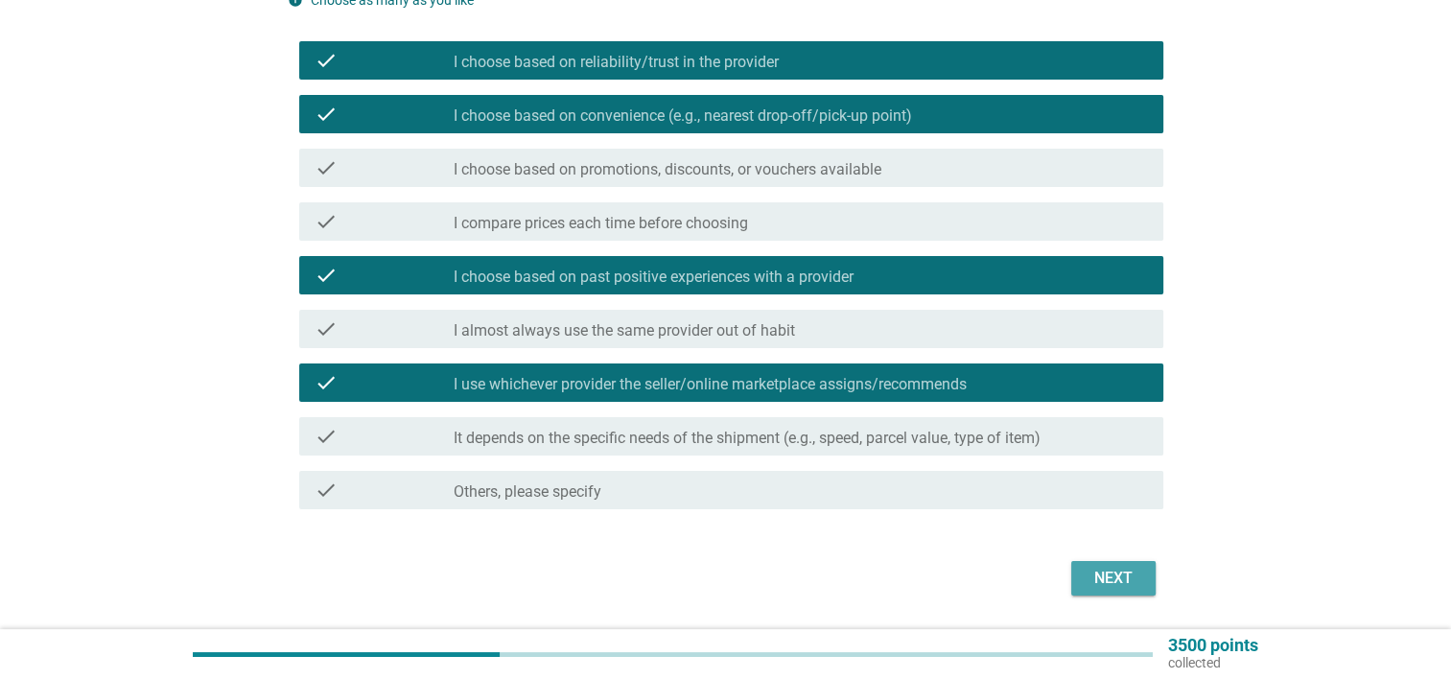
click at [1112, 576] on div "Next" at bounding box center [1114, 578] width 54 height 23
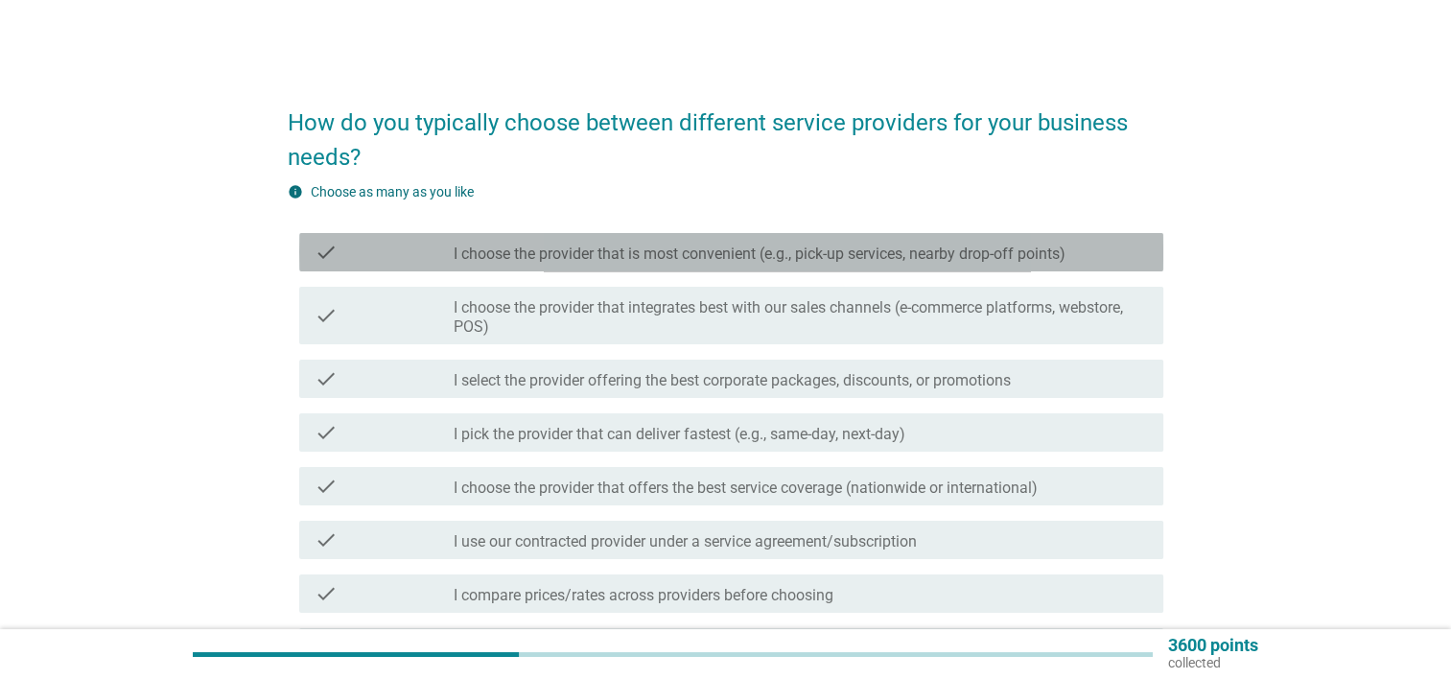
click at [839, 253] on label "I choose the provider that is most convenient (e.g., pick-up services, nearby d…" at bounding box center [760, 254] width 612 height 19
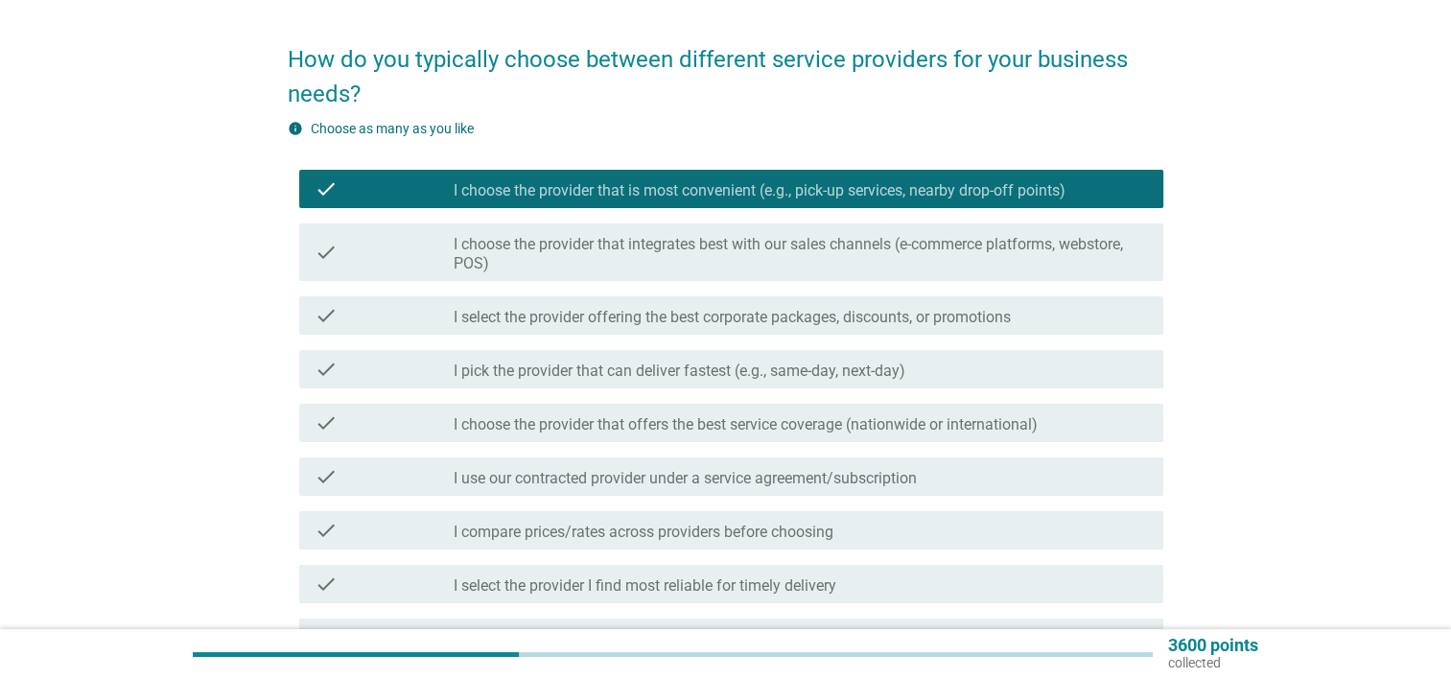
scroll to position [96, 0]
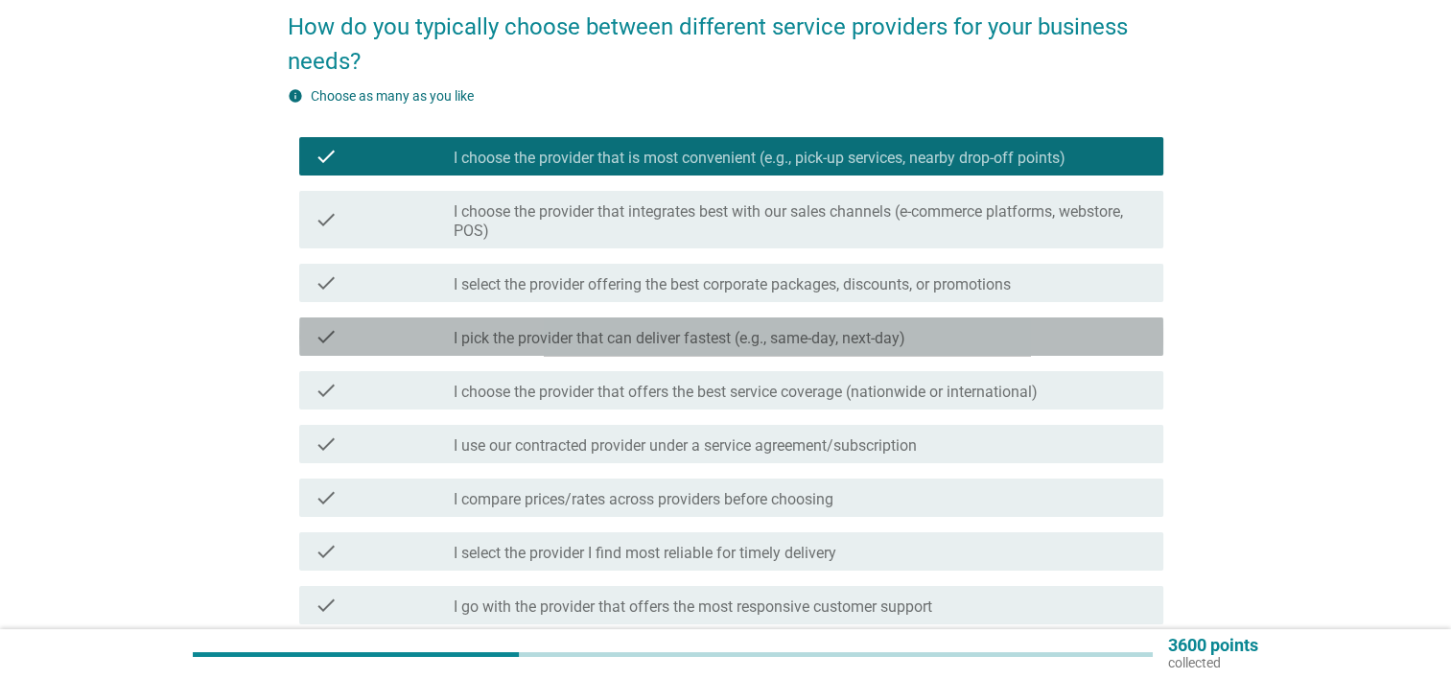
click at [836, 341] on label "I pick the provider that can deliver fastest (e.g., same-day, next-day)" at bounding box center [680, 338] width 452 height 19
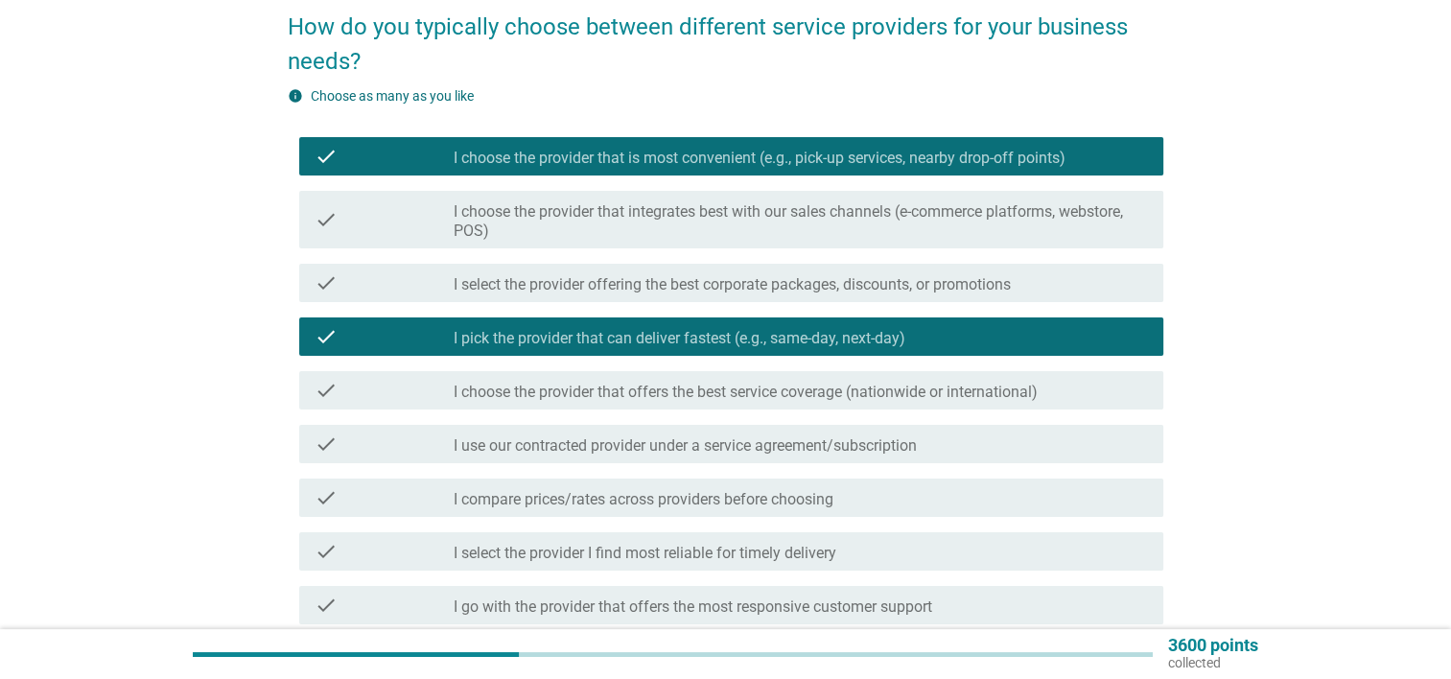
scroll to position [192, 0]
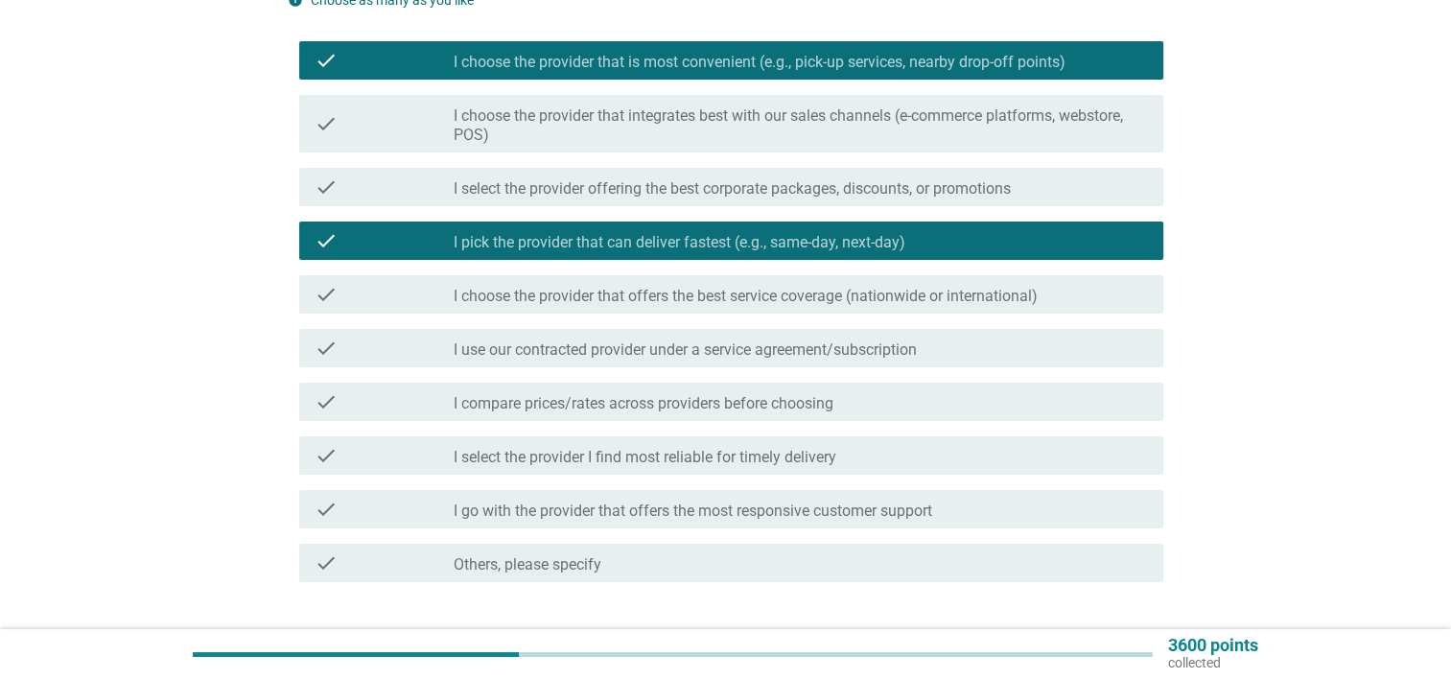
click at [954, 348] on div "check_box_outline_blank I use our contracted provider under a service agreement…" at bounding box center [801, 348] width 694 height 23
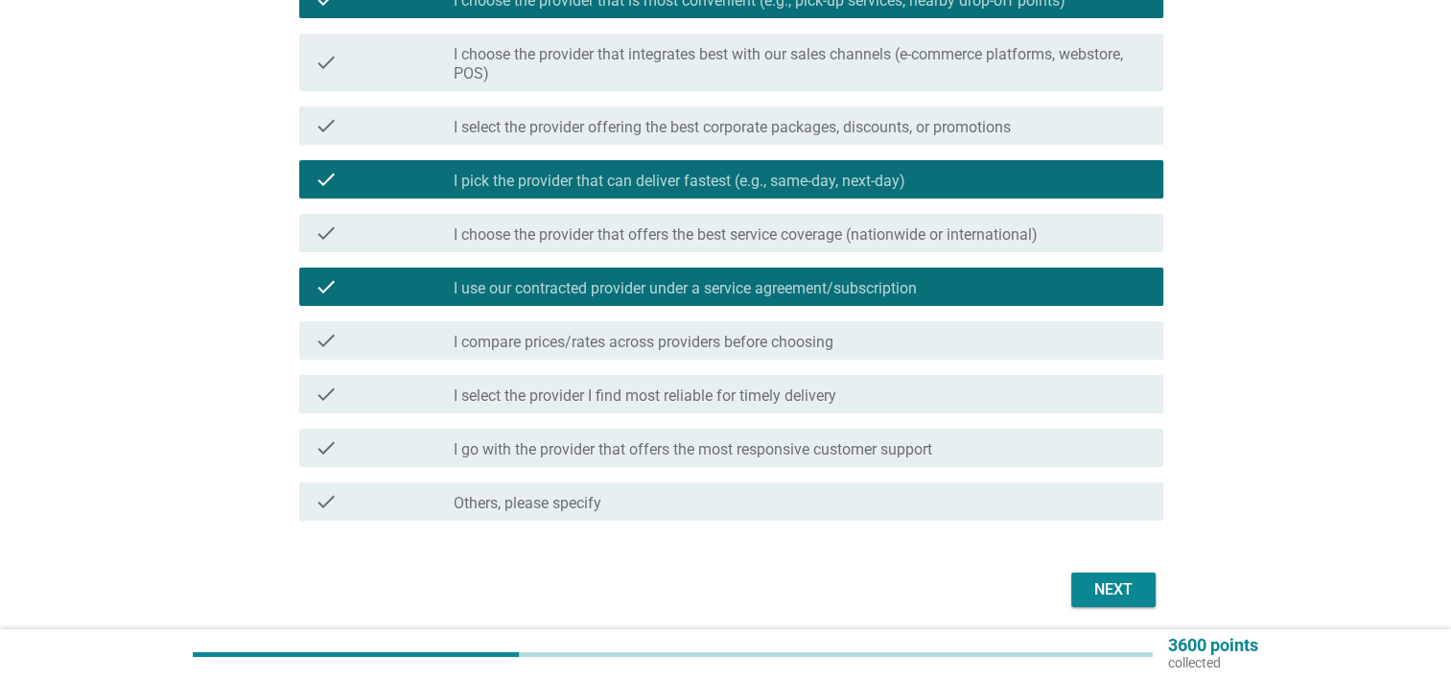
scroll to position [288, 0]
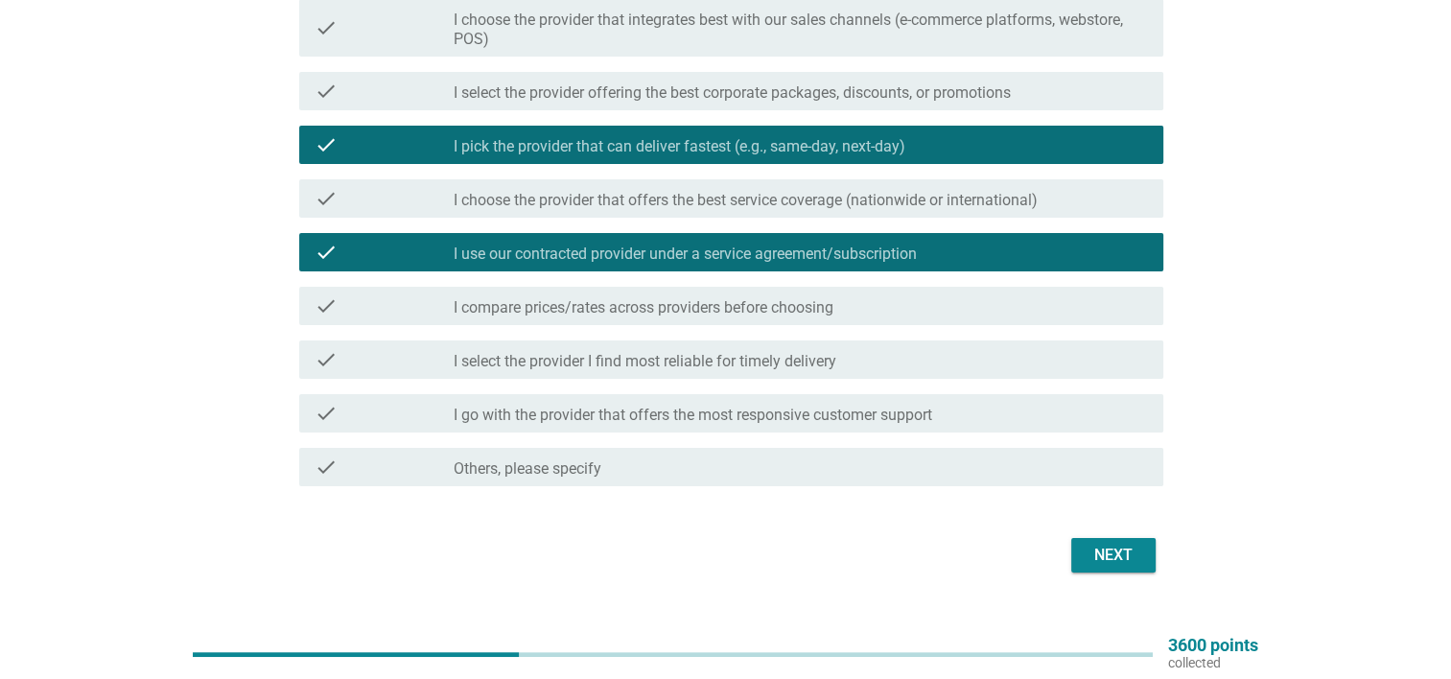
click at [802, 367] on label "I select the provider I find most reliable for timely delivery" at bounding box center [645, 361] width 383 height 19
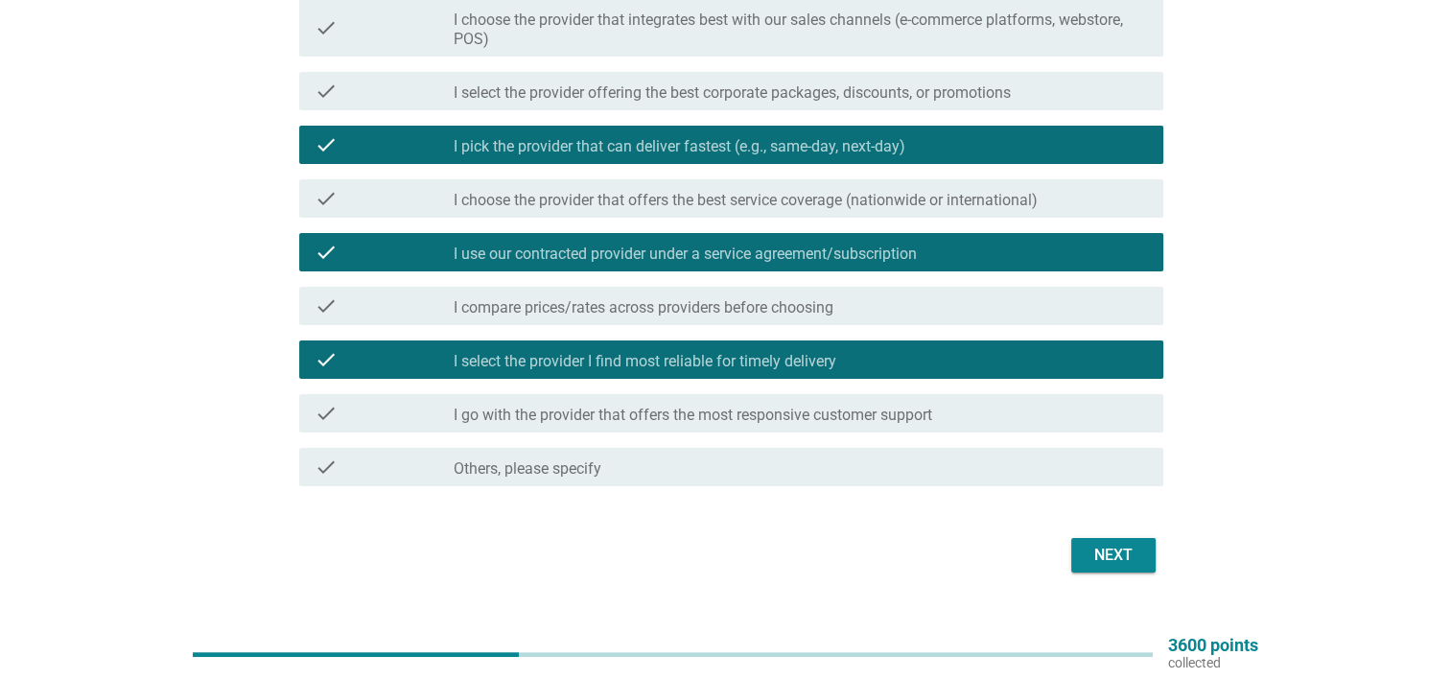
click at [1110, 553] on div "Next" at bounding box center [1114, 555] width 54 height 23
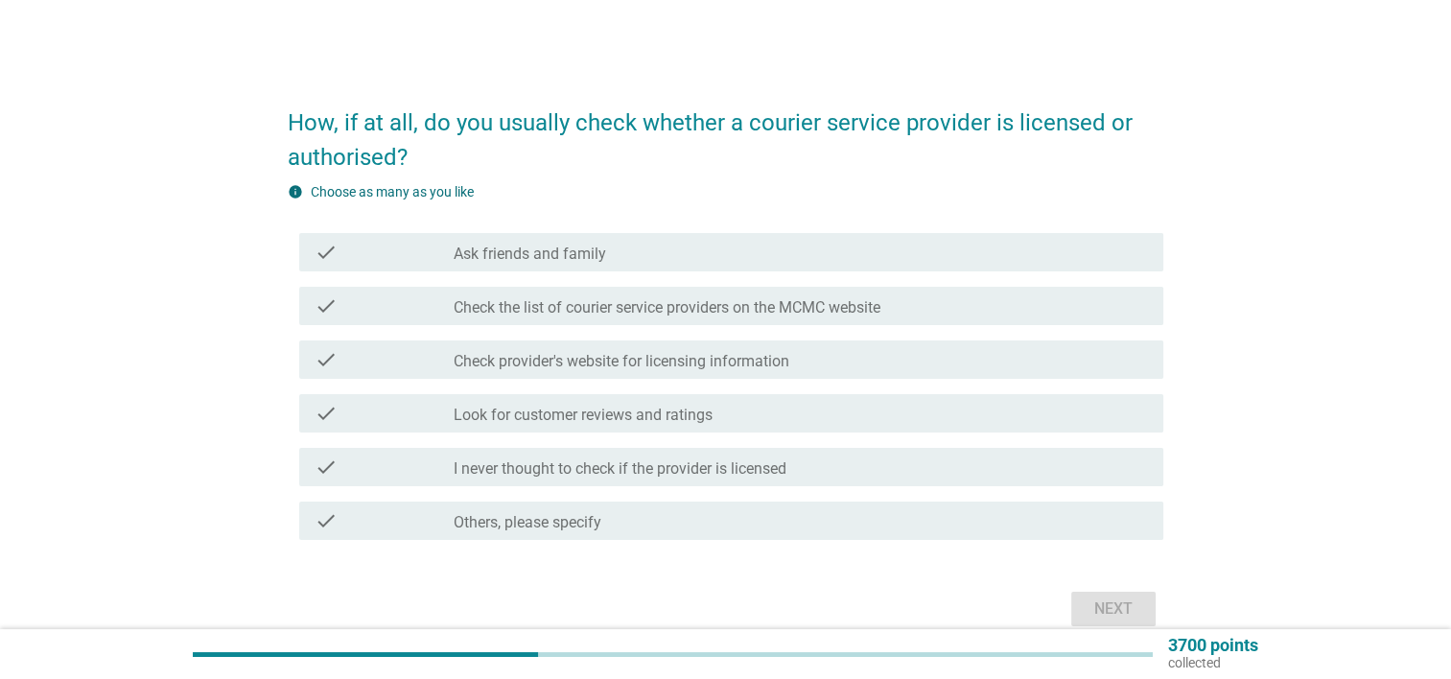
click at [614, 429] on div "check check_box_outline_blank Look for customer reviews and ratings" at bounding box center [731, 413] width 864 height 38
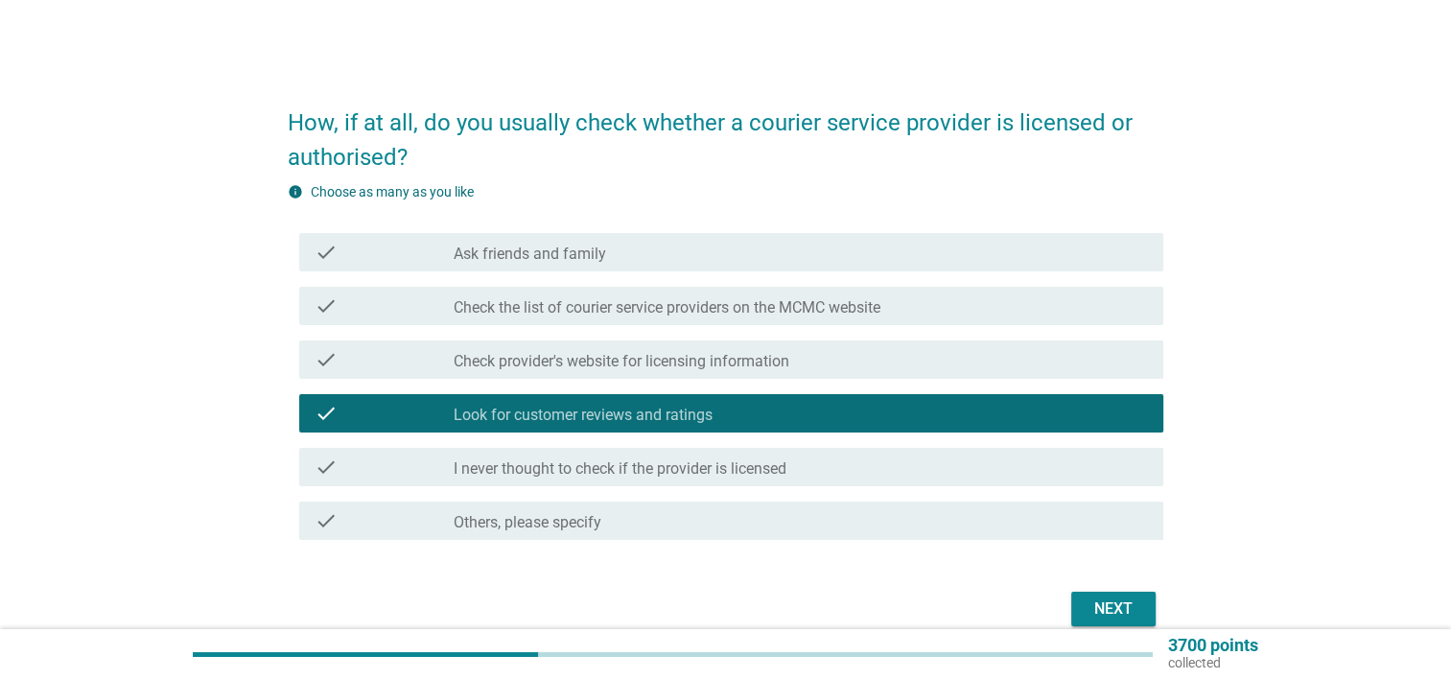
click at [1095, 598] on div "Next" at bounding box center [1114, 609] width 54 height 23
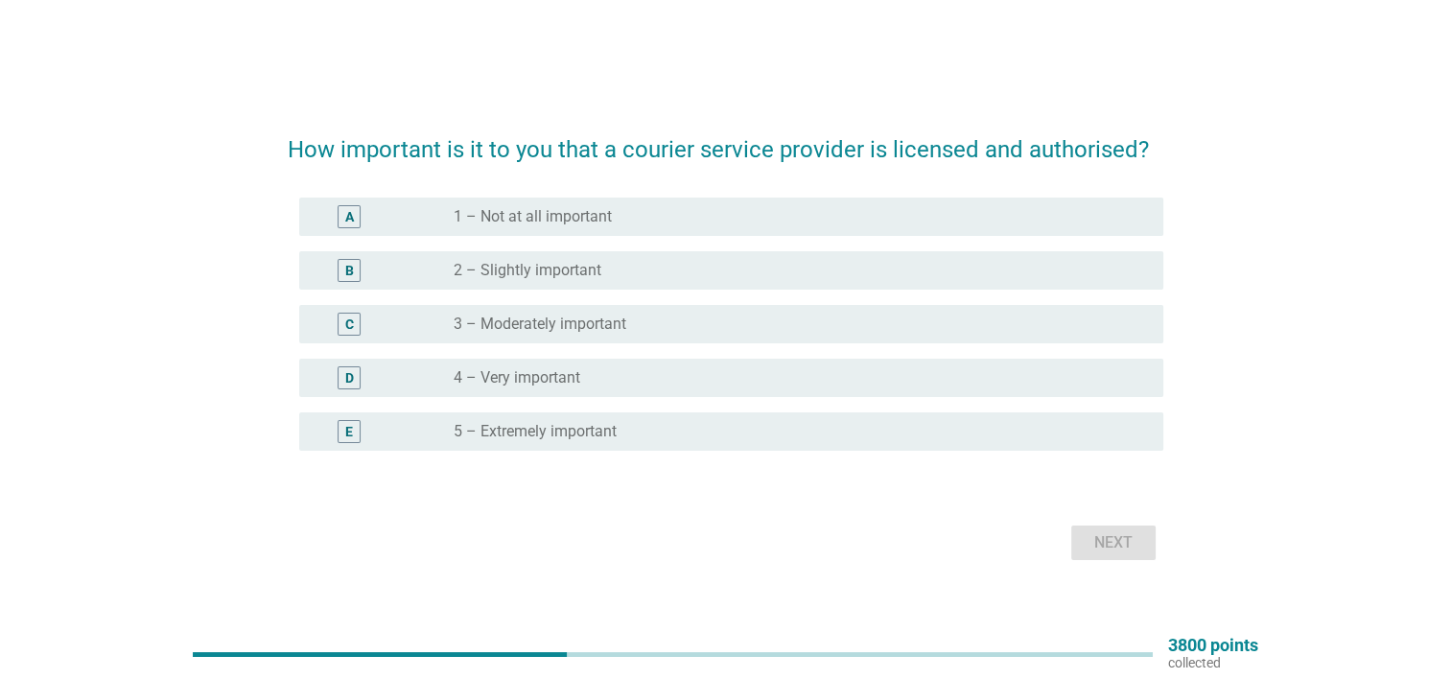
click at [611, 435] on label "5 – Extremely important" at bounding box center [535, 431] width 163 height 19
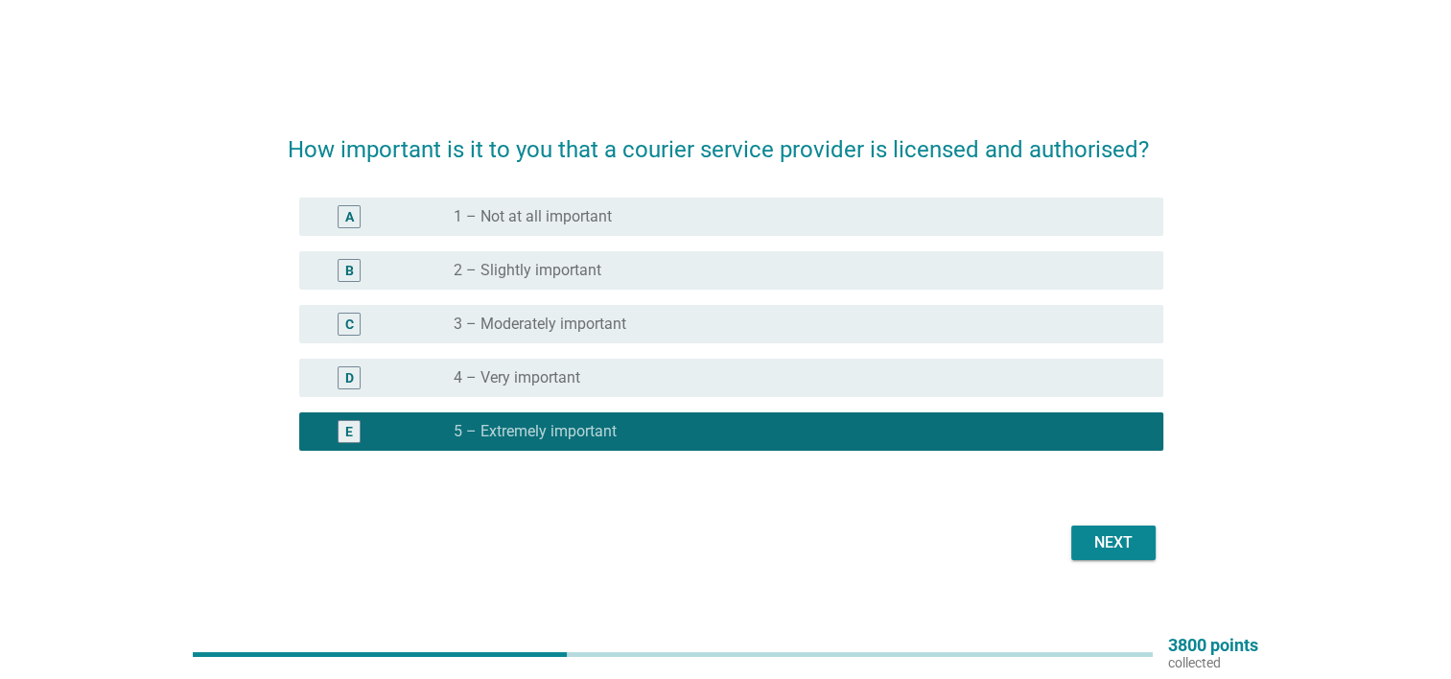
click at [1094, 522] on div "Next" at bounding box center [726, 543] width 876 height 46
click at [1102, 541] on div "Next" at bounding box center [1114, 542] width 54 height 23
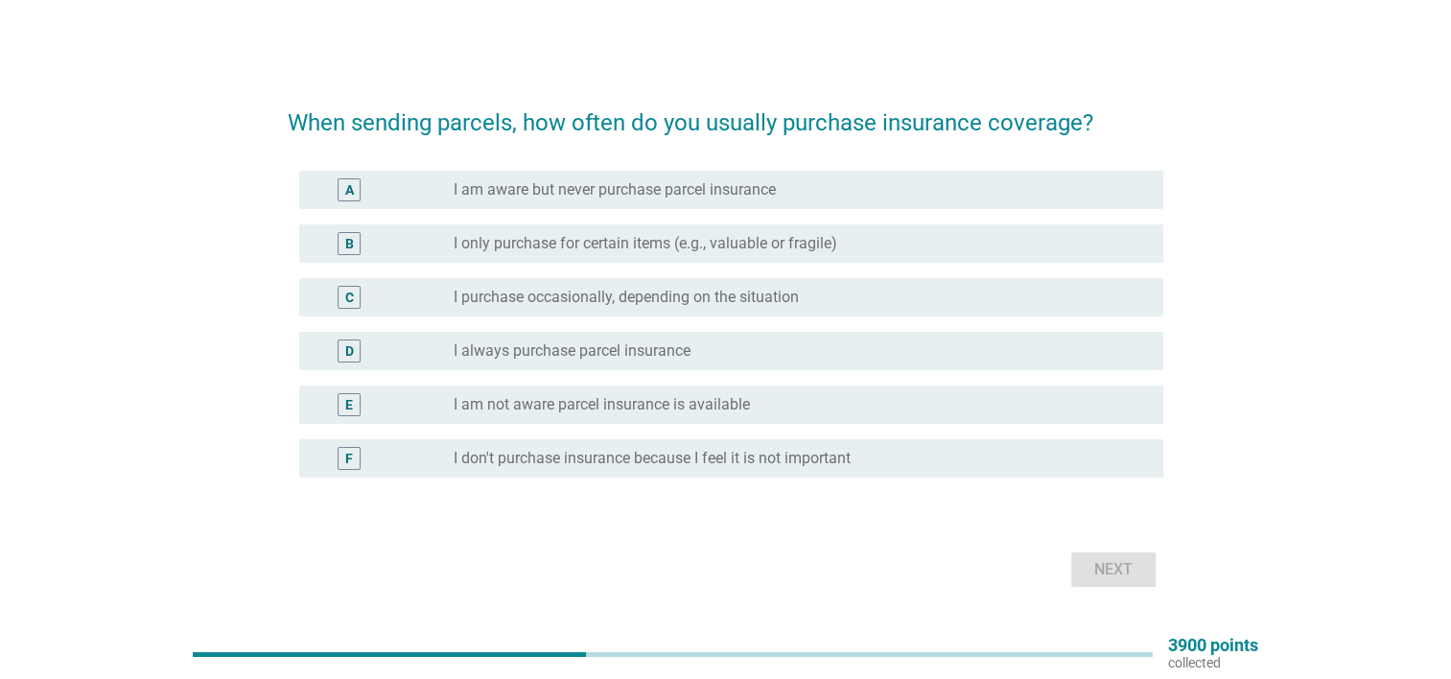
click at [706, 188] on label "I am aware but never purchase parcel insurance" at bounding box center [615, 189] width 322 height 19
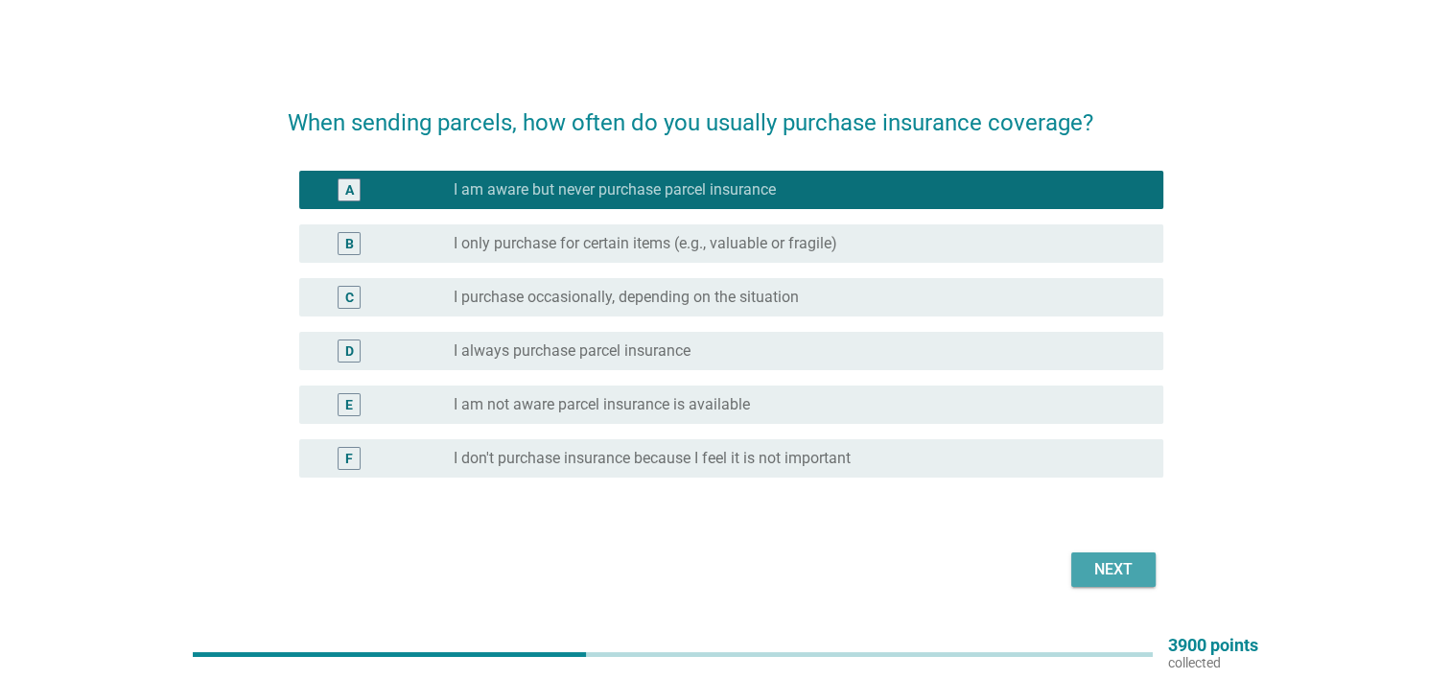
click at [1113, 575] on div "Next" at bounding box center [1114, 569] width 54 height 23
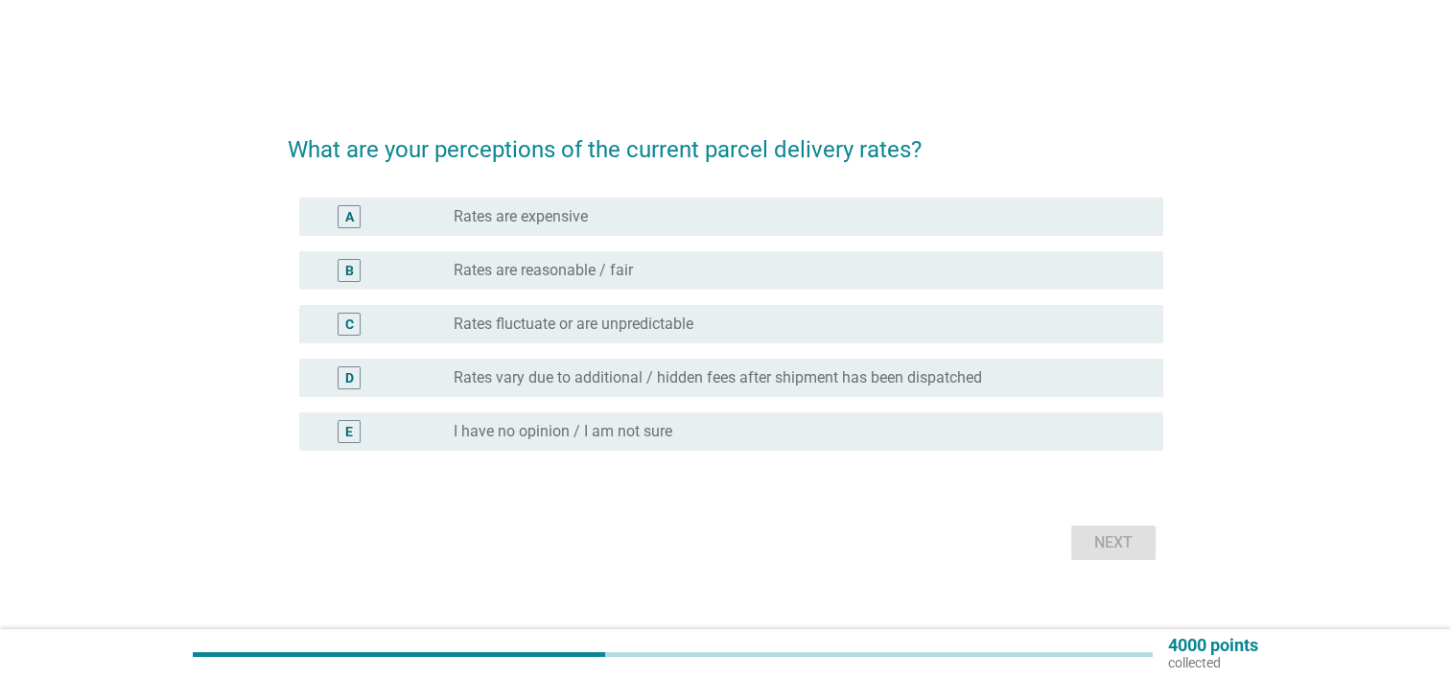
drag, startPoint x: 537, startPoint y: 271, endPoint x: 550, endPoint y: 272, distance: 12.5
click at [539, 272] on label "Rates are reasonable / fair" at bounding box center [543, 270] width 179 height 19
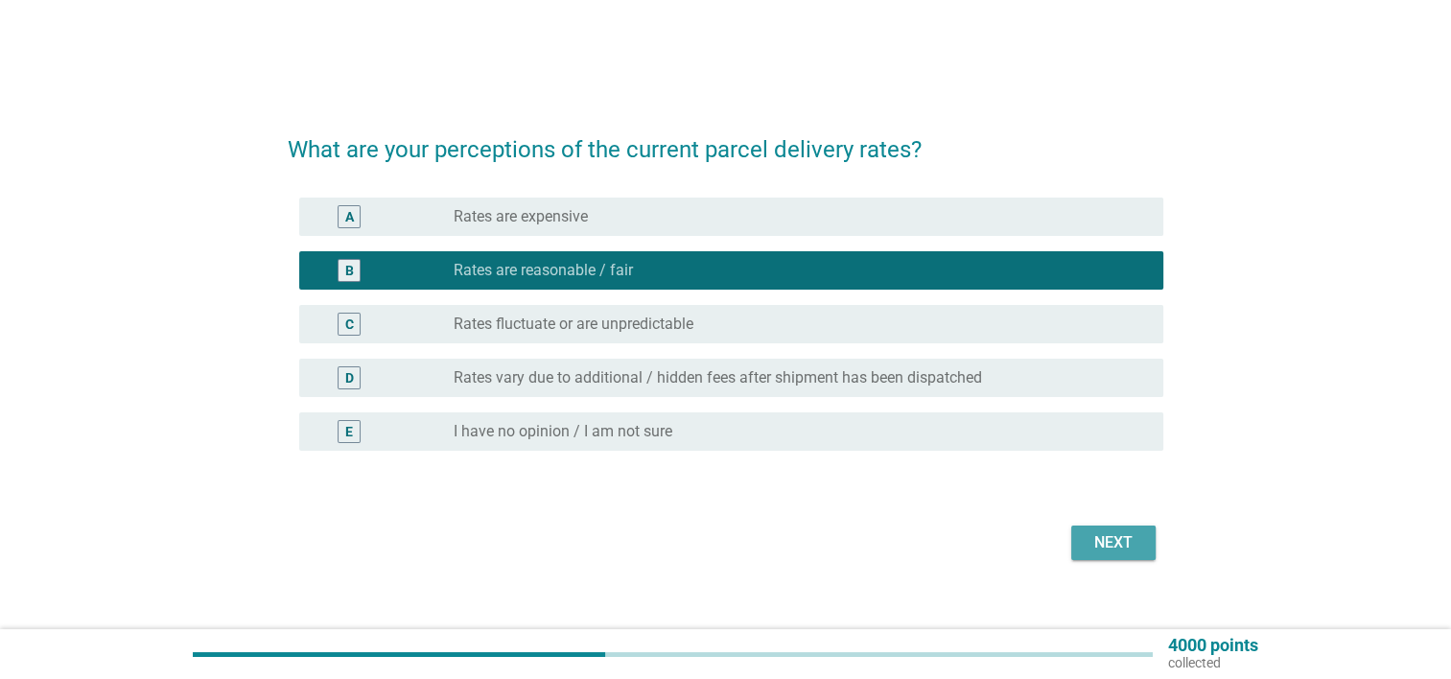
click at [1113, 541] on div "Next" at bounding box center [1114, 542] width 54 height 23
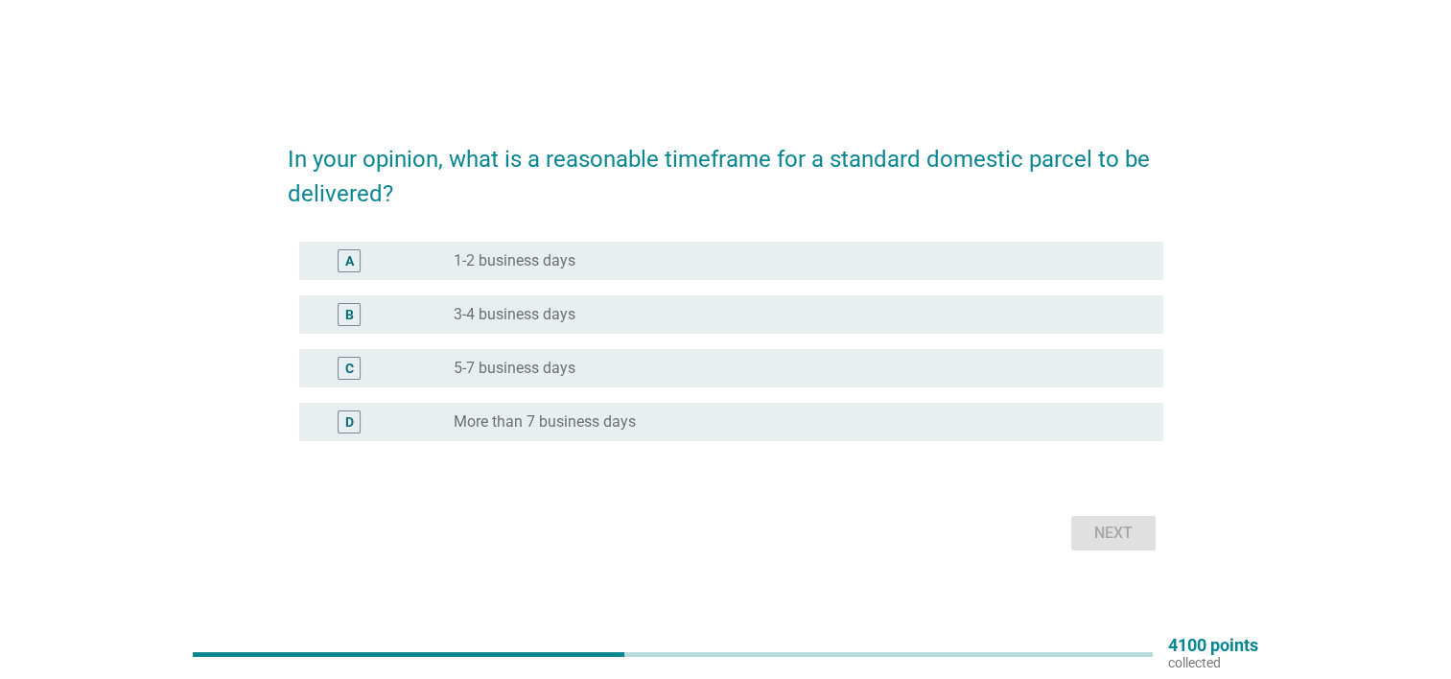
click at [491, 248] on div "A radio_button_unchecked 1-2 business days" at bounding box center [731, 261] width 864 height 38
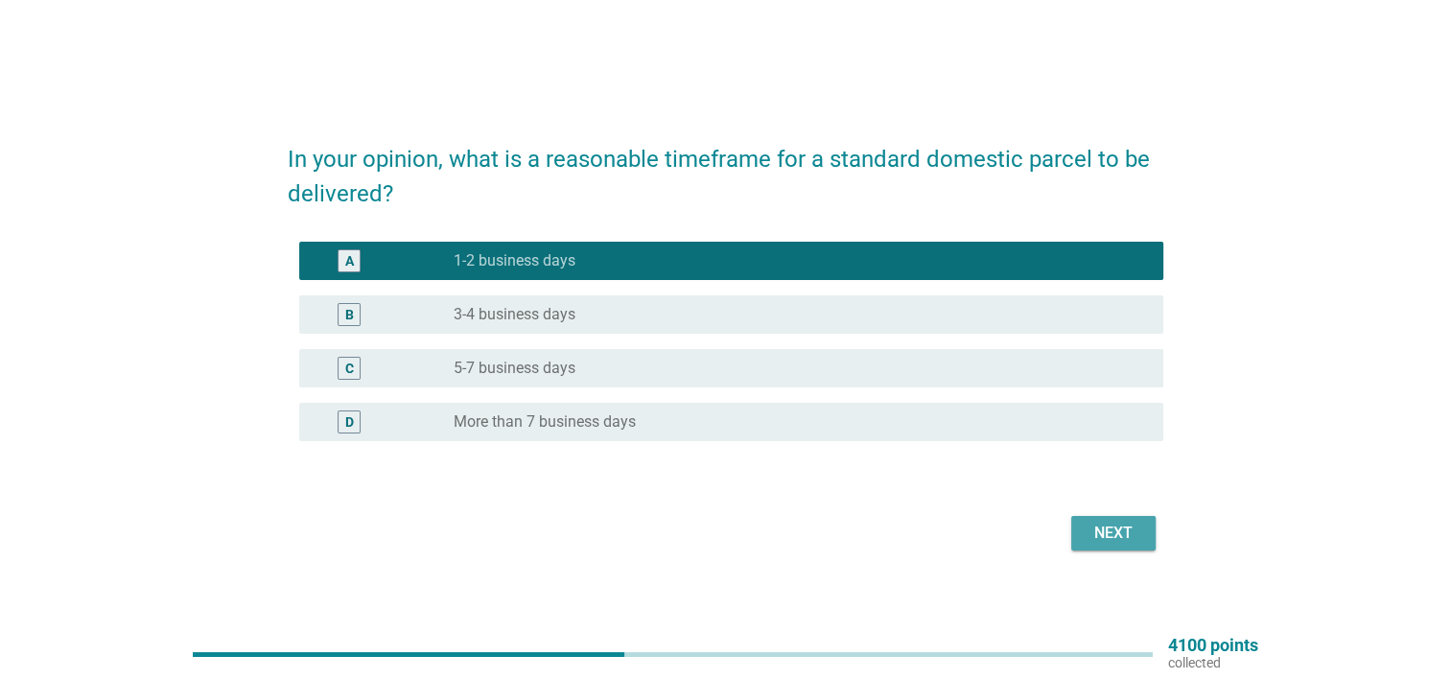
click at [1121, 529] on div "Next" at bounding box center [1114, 533] width 54 height 23
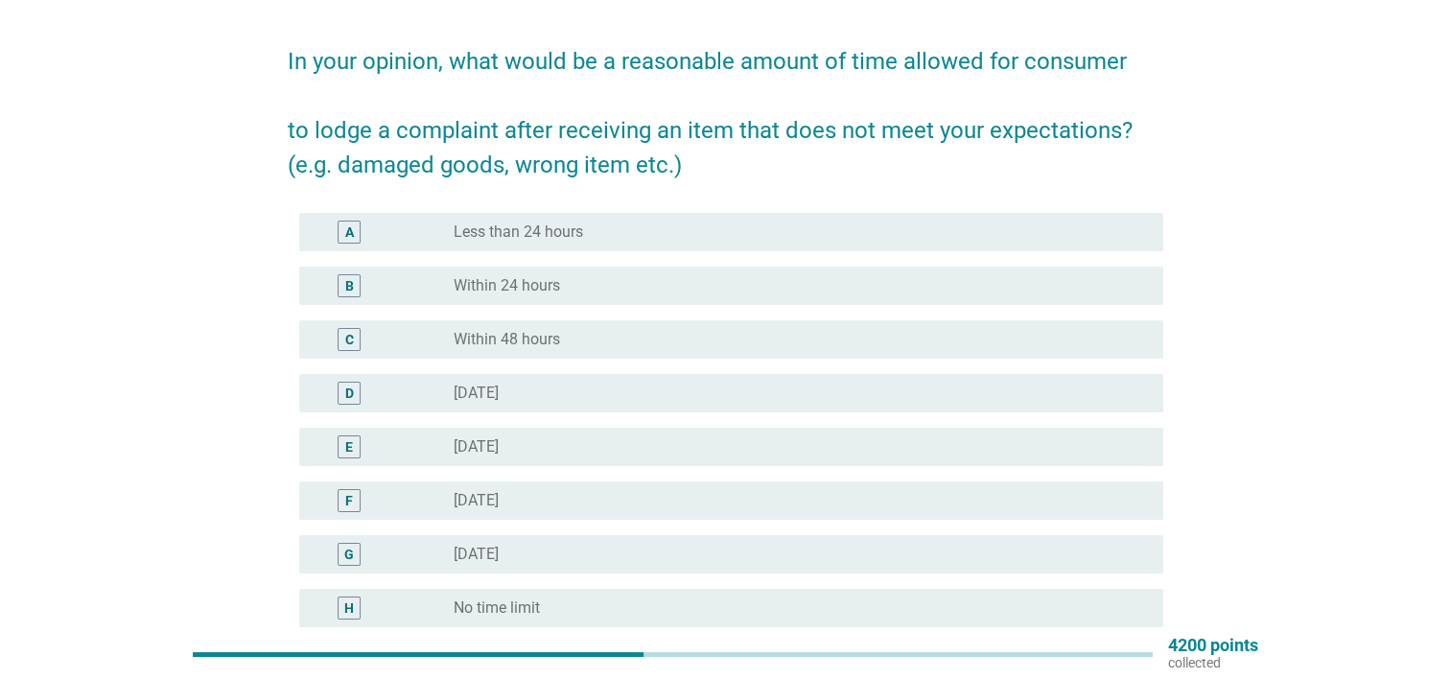
scroll to position [96, 0]
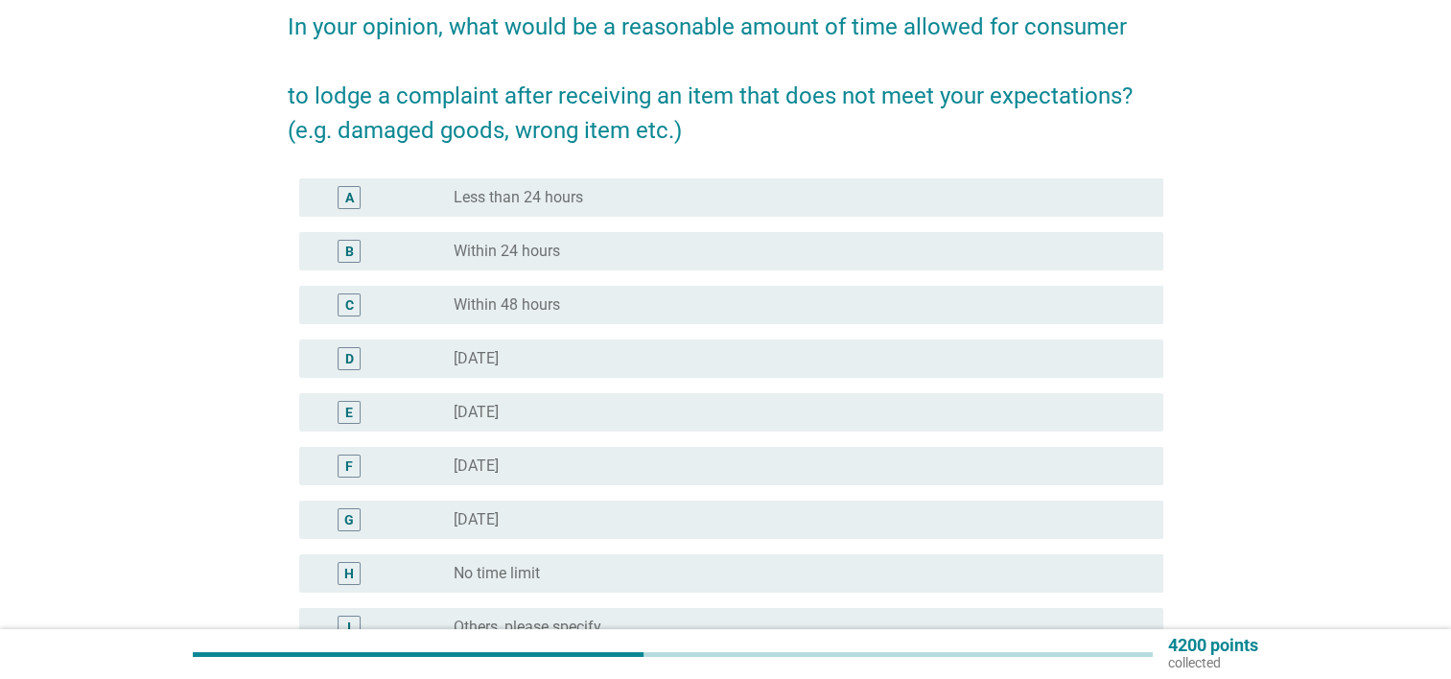
click at [528, 203] on label "Less than 24 hours" at bounding box center [518, 197] width 129 height 19
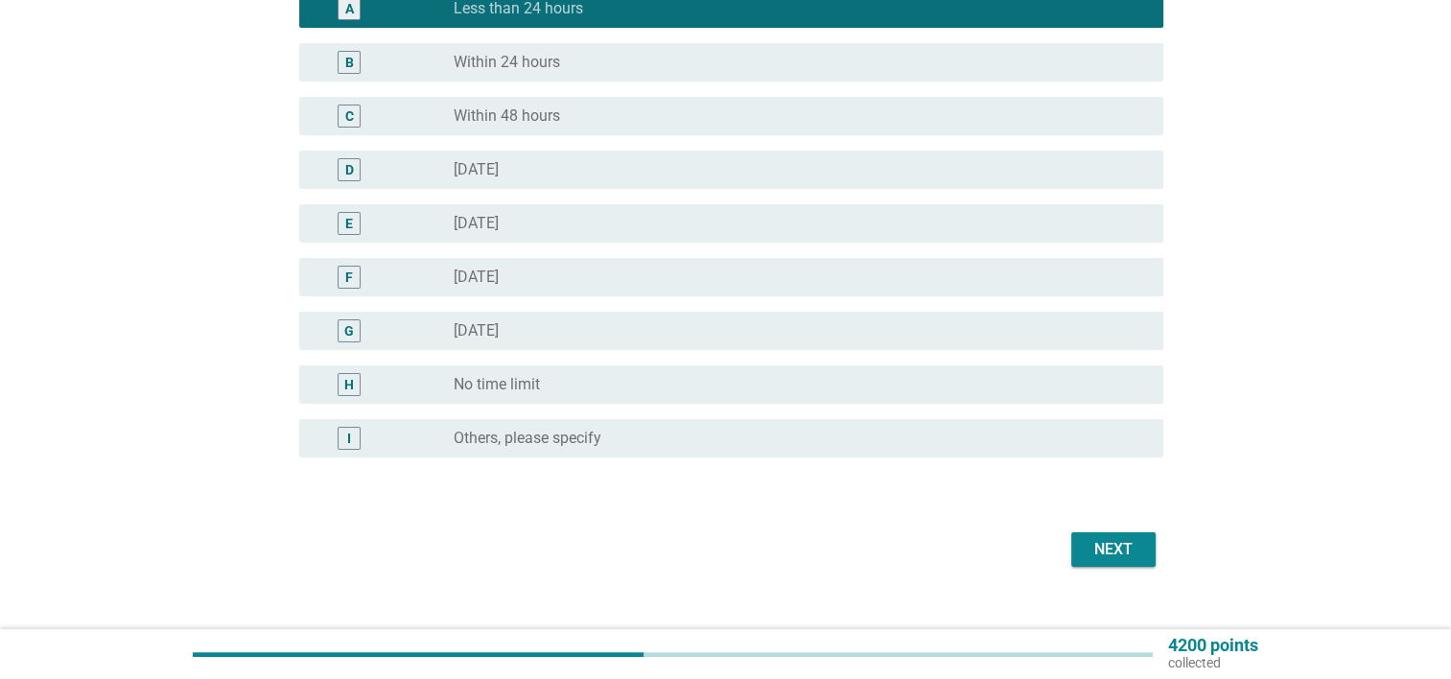
scroll to position [288, 0]
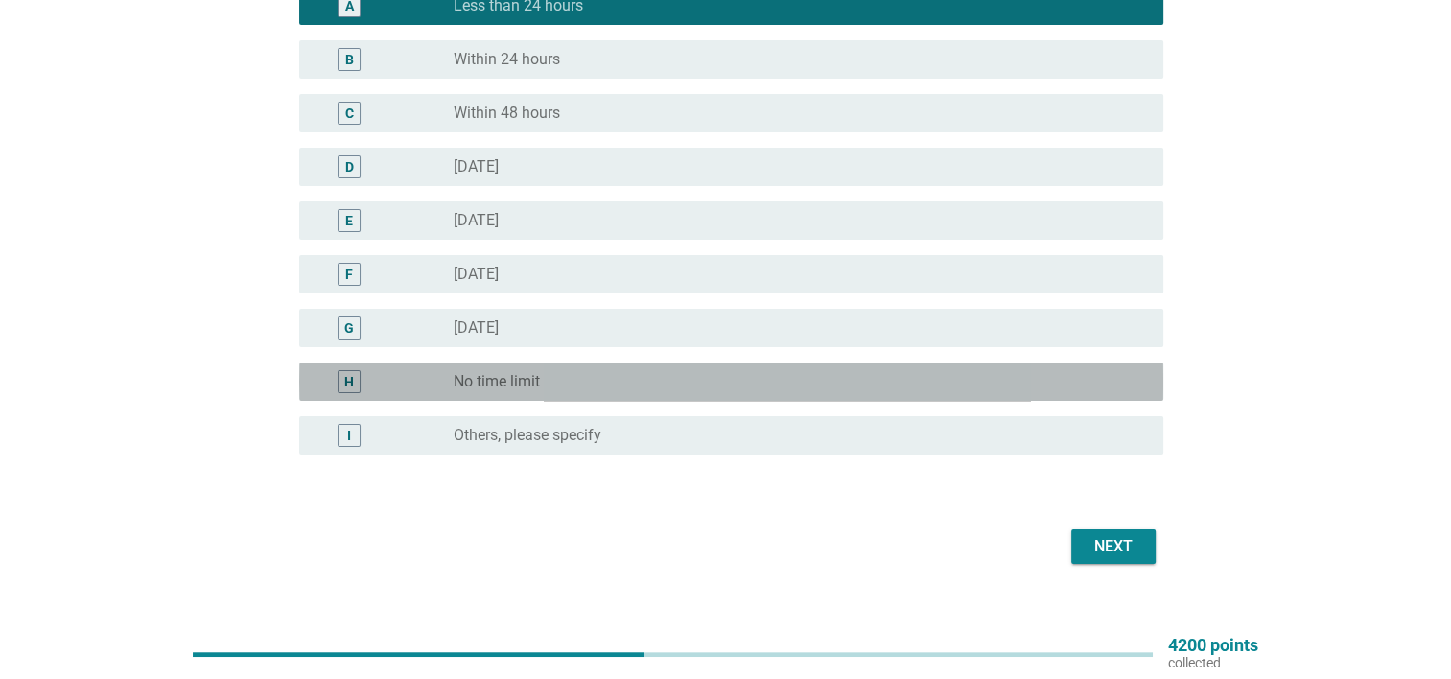
click at [491, 383] on label "No time limit" at bounding box center [497, 381] width 86 height 19
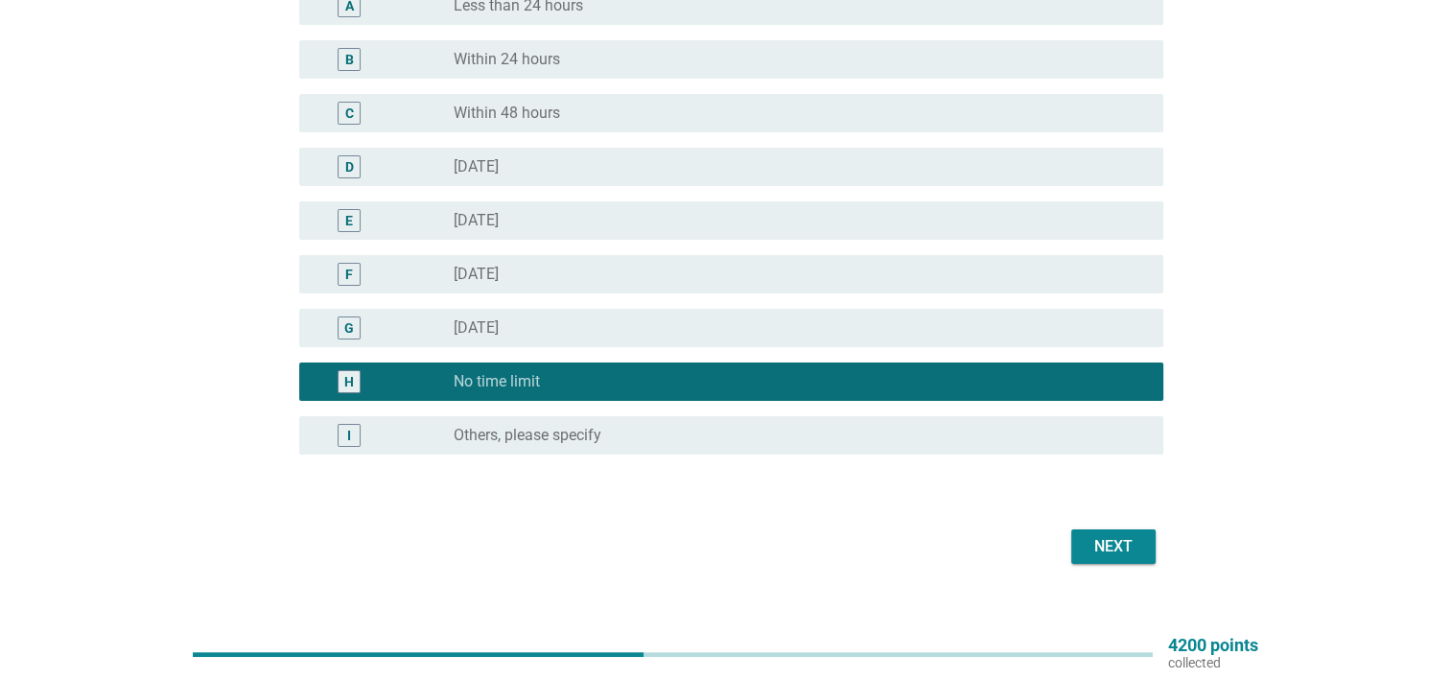
click at [1098, 545] on div "Next" at bounding box center [1114, 546] width 54 height 23
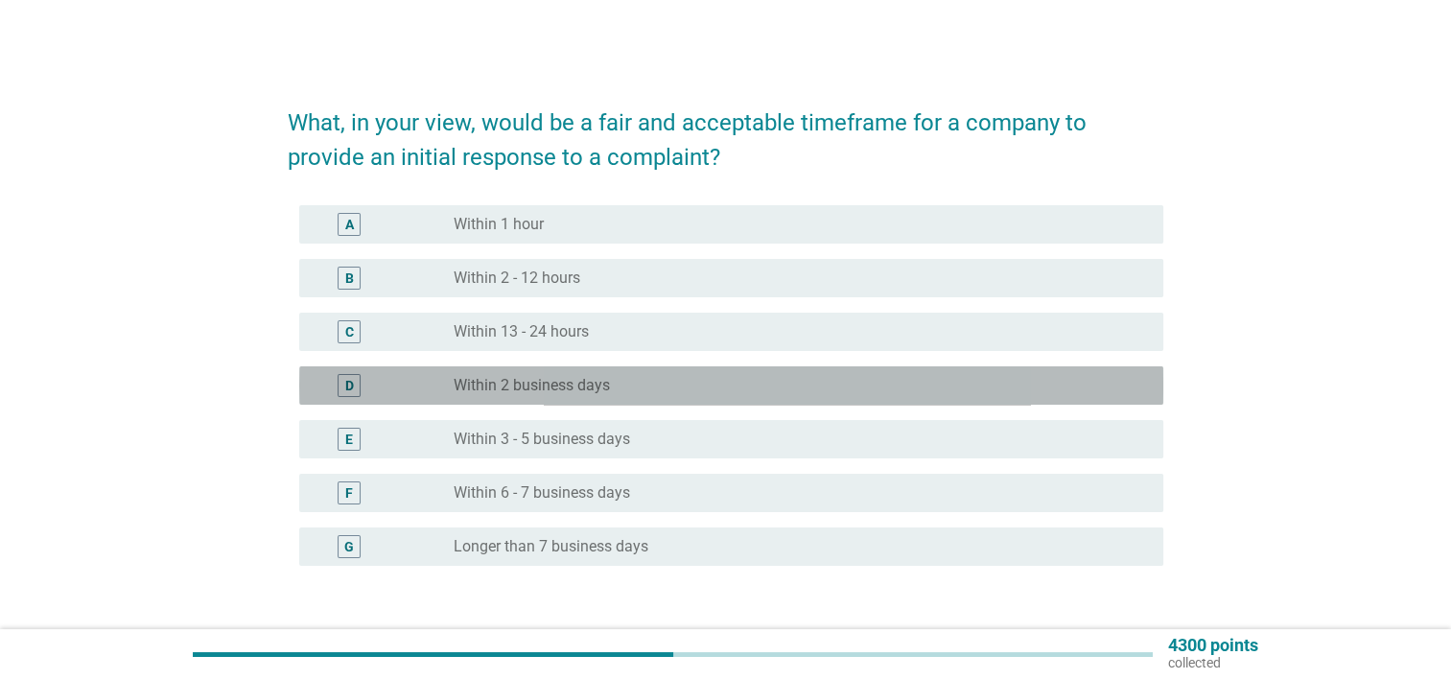
click at [565, 391] on label "Within 2 business days" at bounding box center [532, 385] width 156 height 19
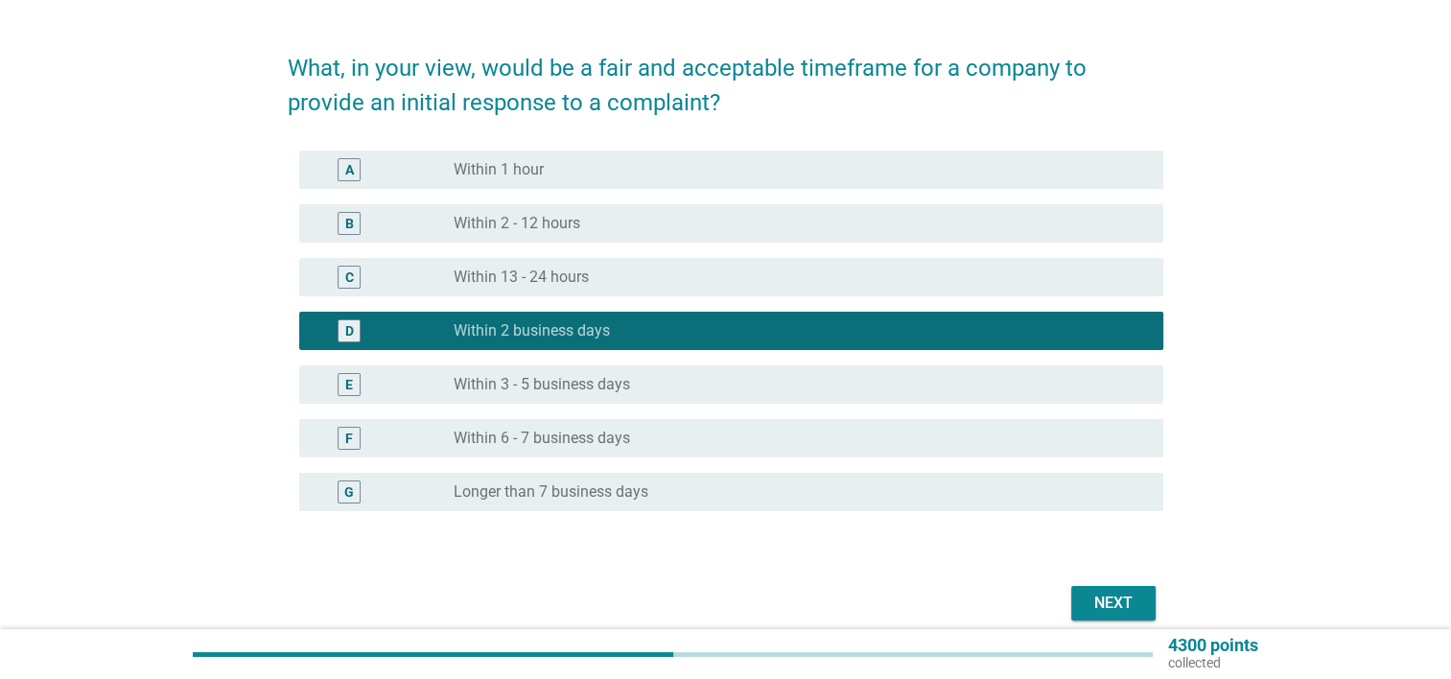
scroll to position [138, 0]
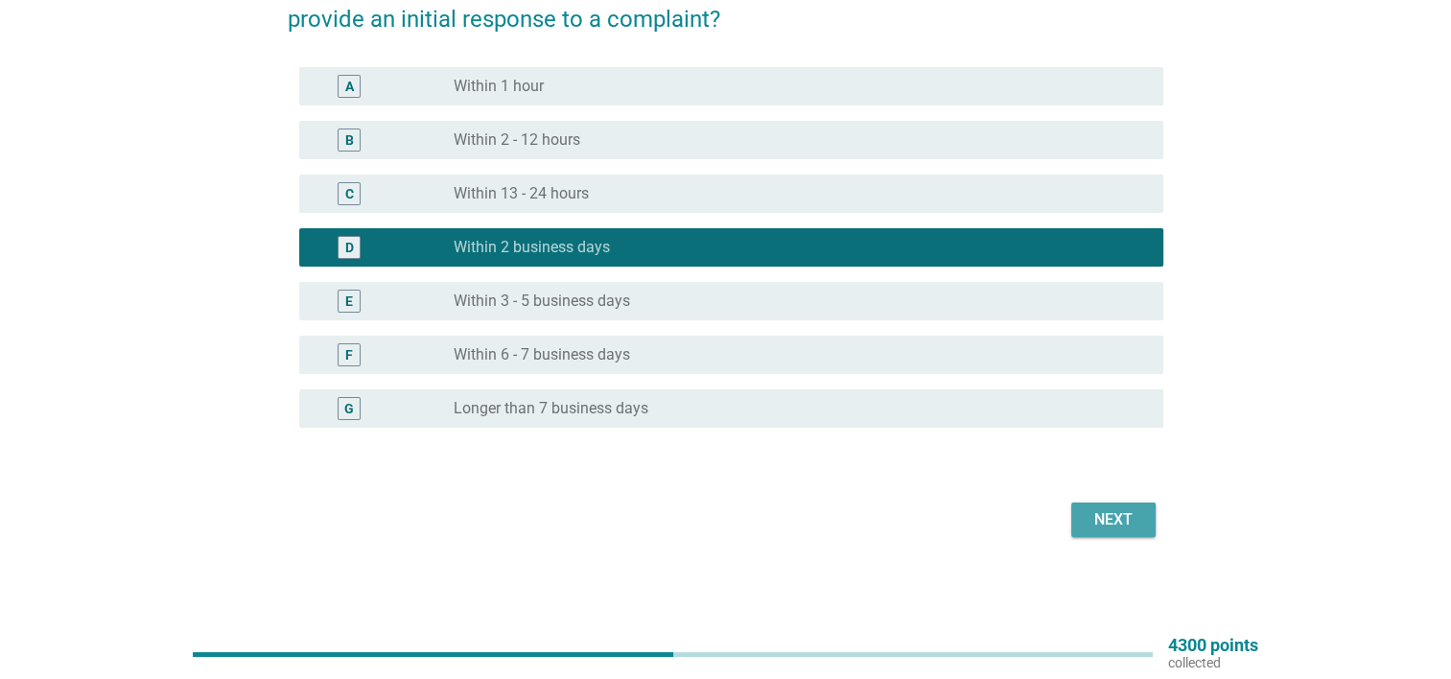
click at [1104, 526] on div "Next" at bounding box center [1114, 519] width 54 height 23
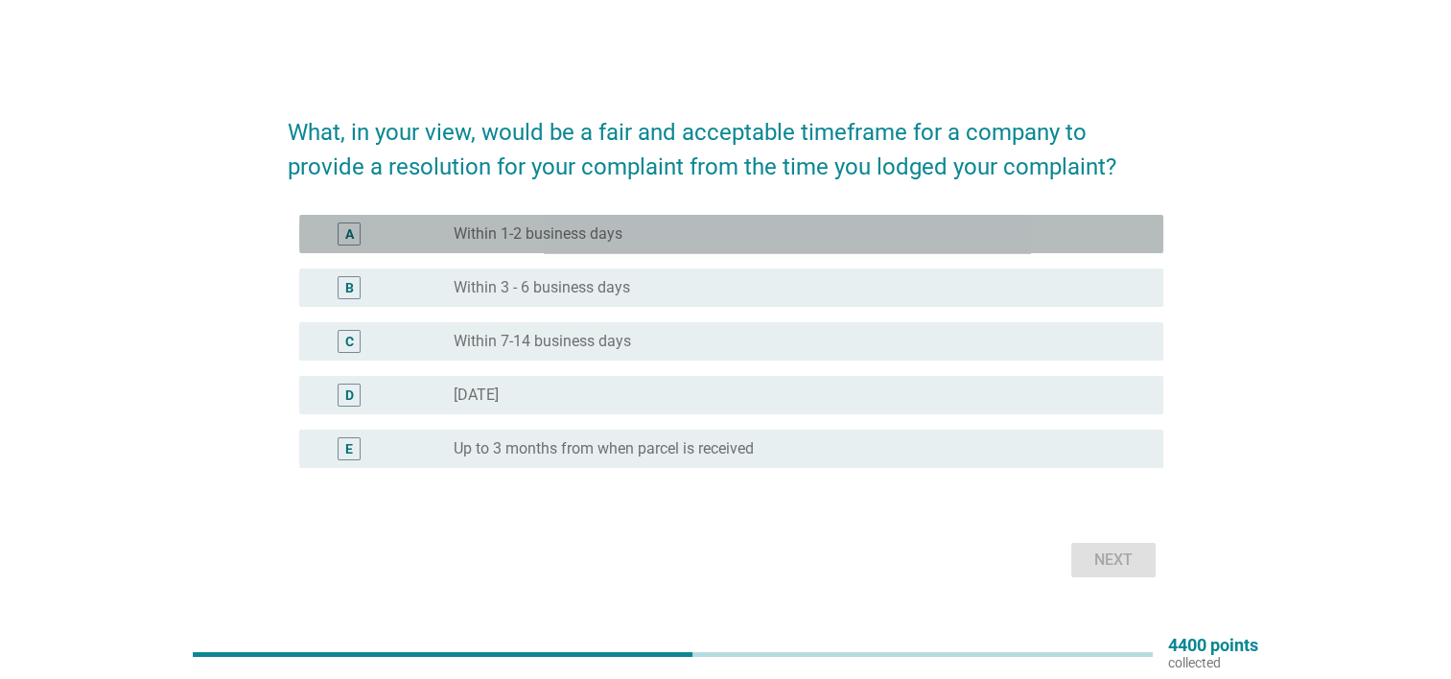
drag, startPoint x: 542, startPoint y: 233, endPoint x: 764, endPoint y: 216, distance: 222.3
click at [545, 232] on label "Within 1-2 business days" at bounding box center [538, 233] width 169 height 19
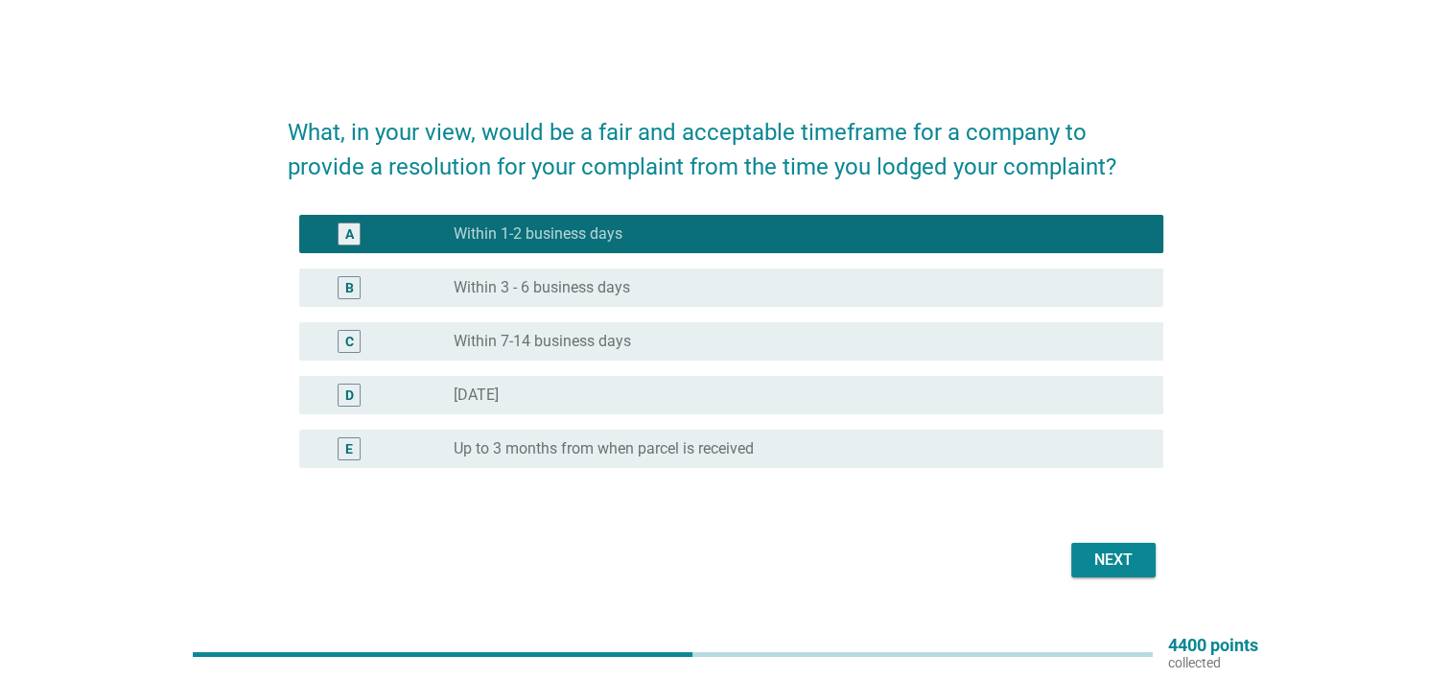
click at [1124, 556] on div "Next" at bounding box center [1114, 560] width 54 height 23
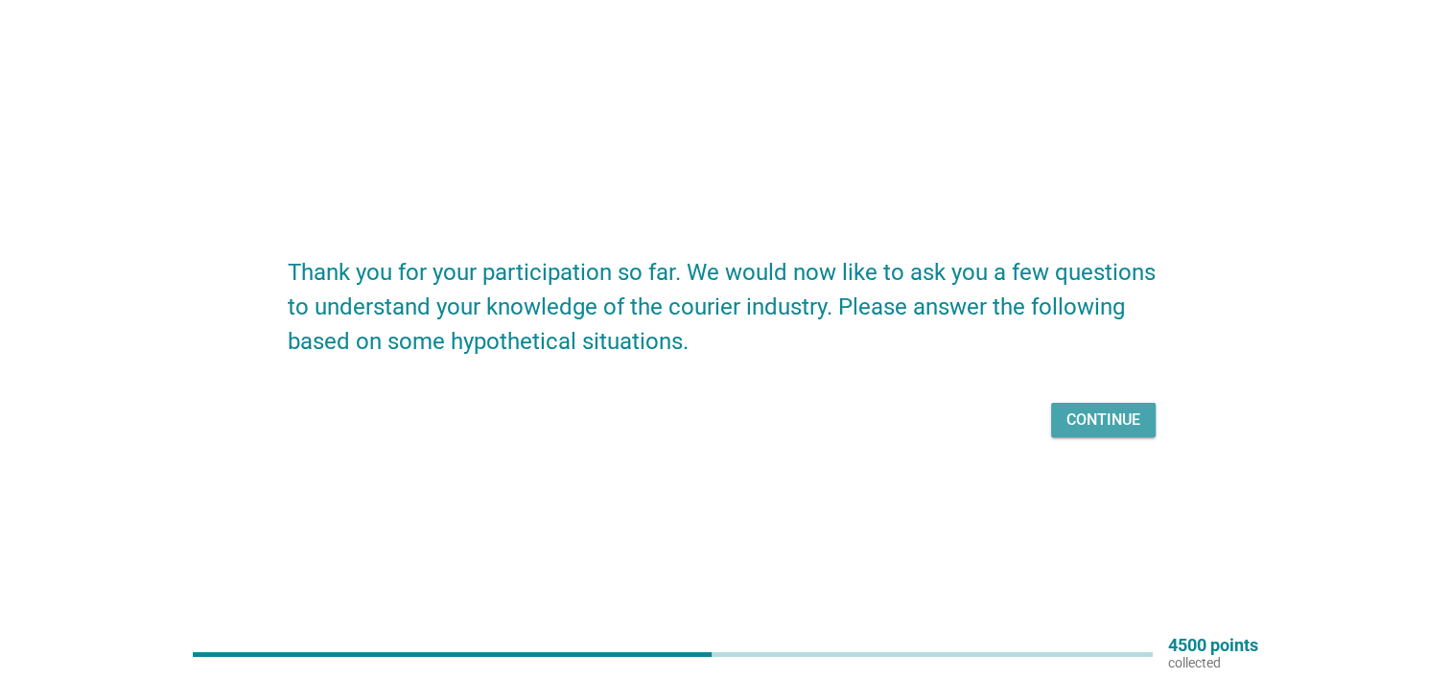
click at [1087, 419] on div "Continue" at bounding box center [1104, 420] width 74 height 23
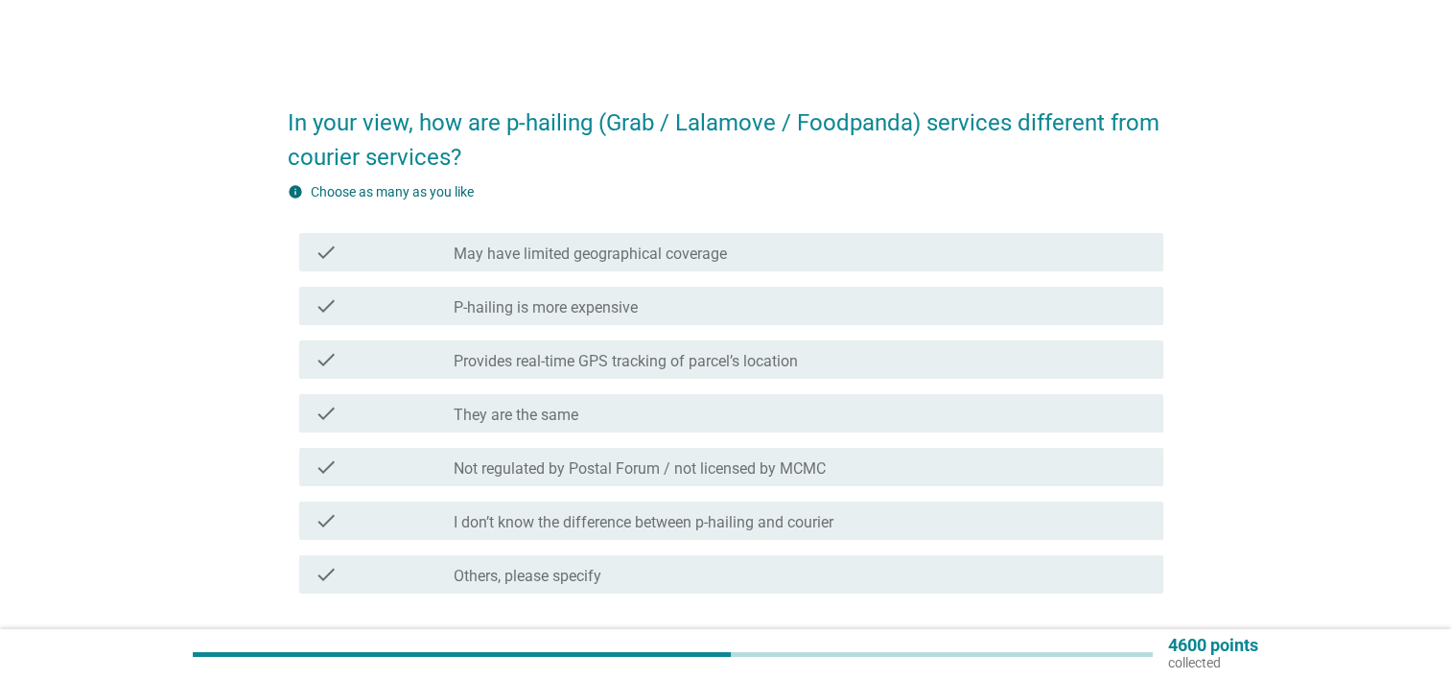
click at [536, 310] on label "P-hailing is more expensive" at bounding box center [546, 307] width 184 height 19
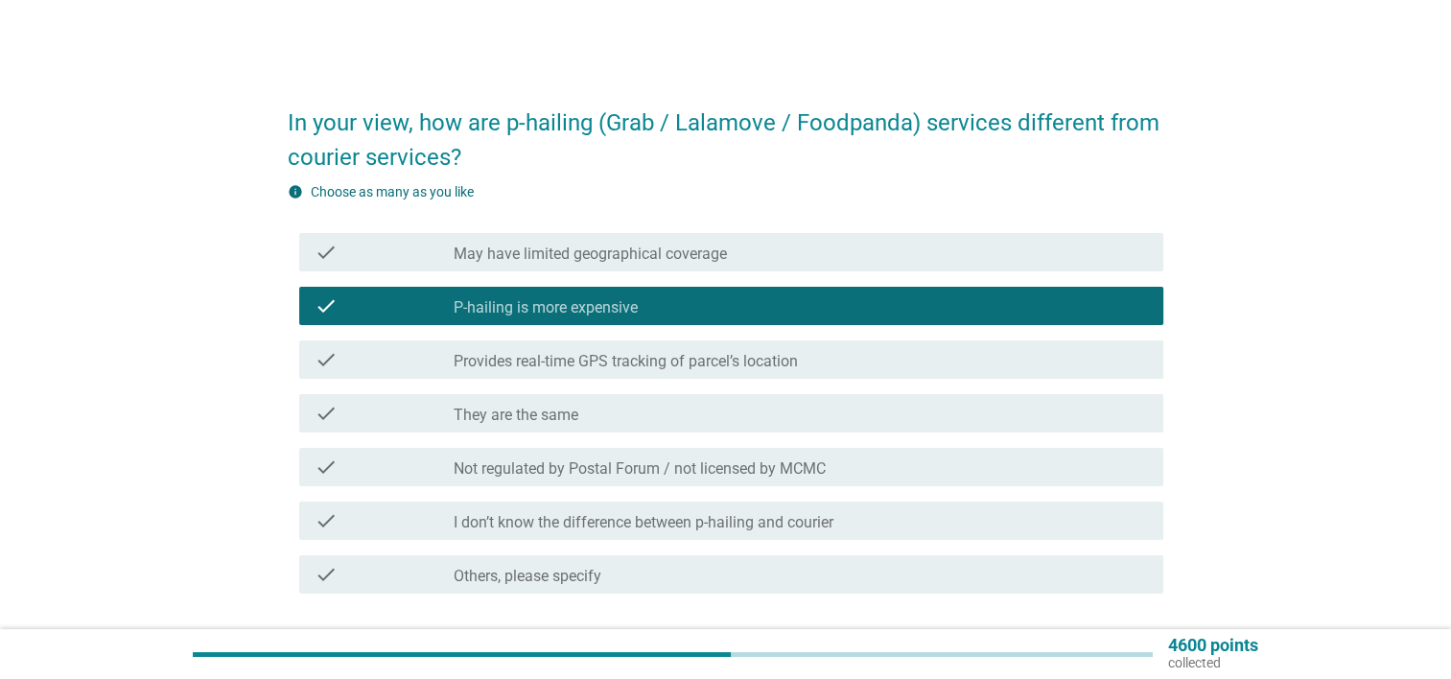
scroll to position [96, 0]
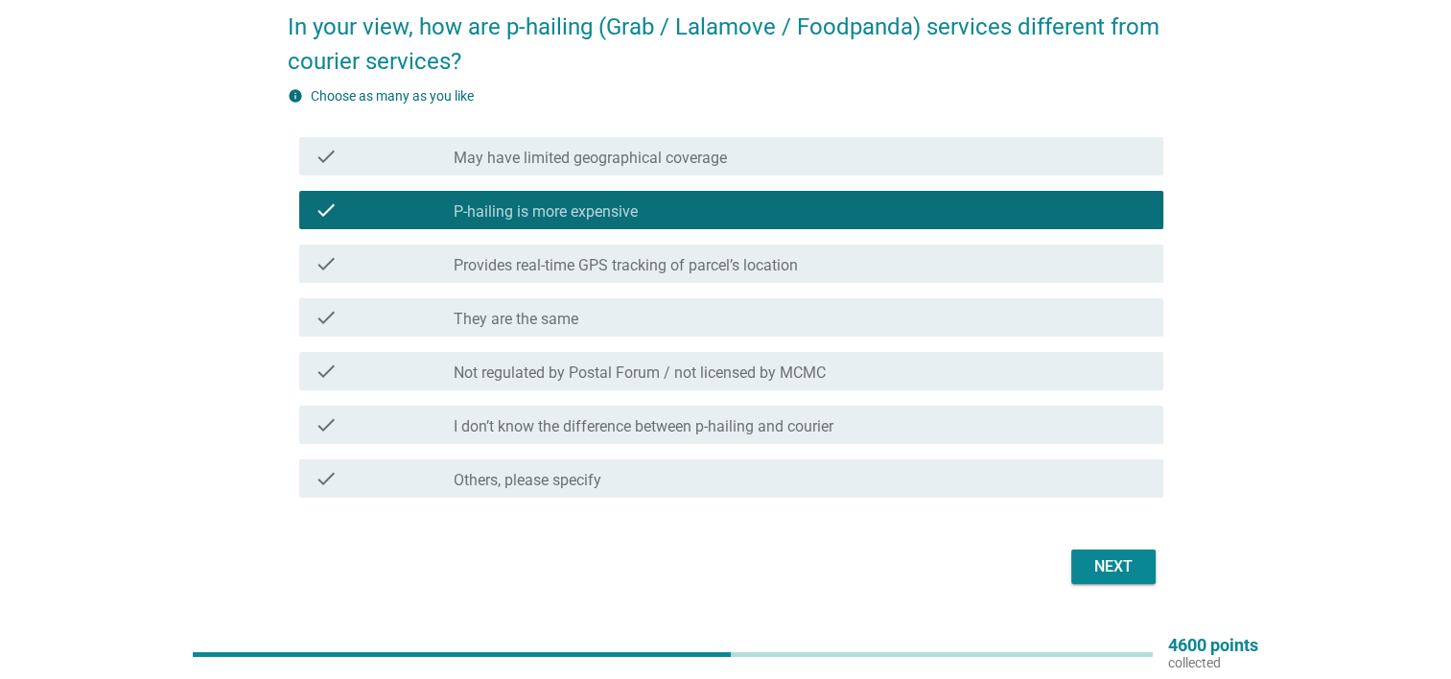
click at [1101, 561] on div "Next" at bounding box center [1114, 566] width 54 height 23
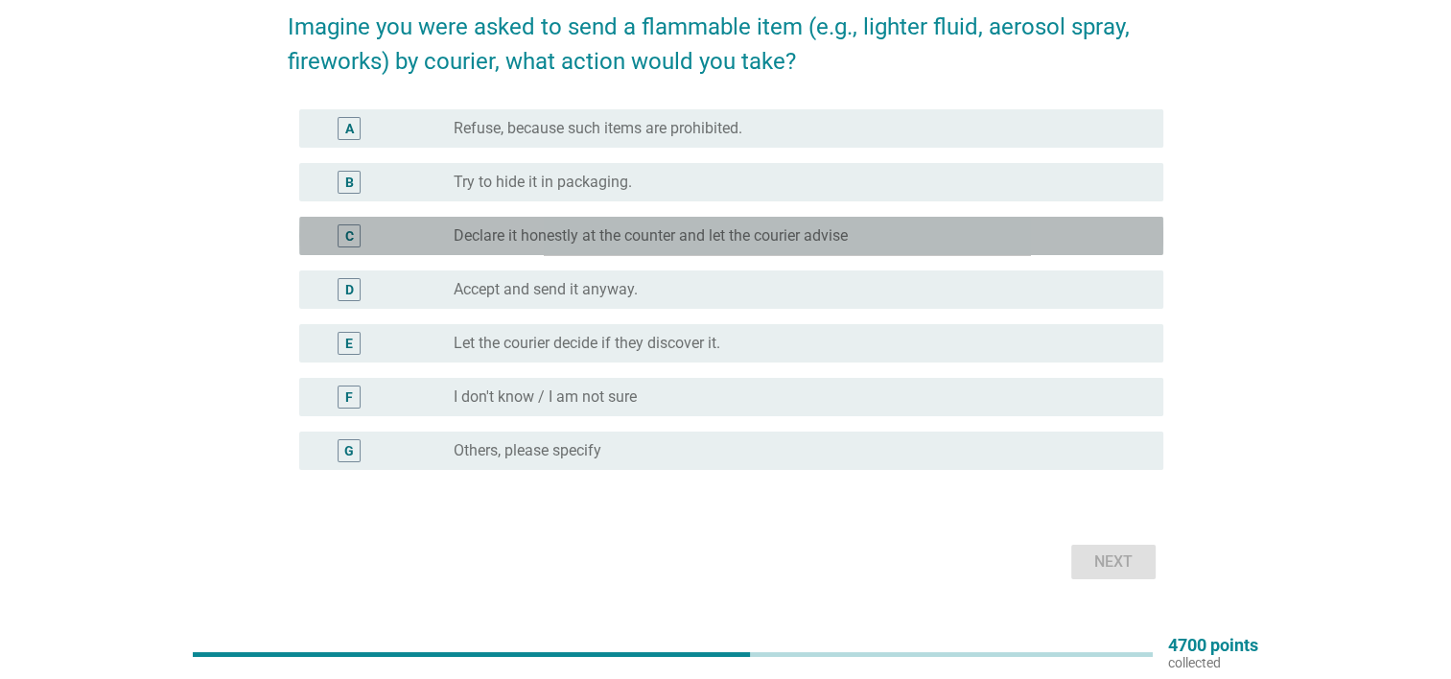
click at [797, 239] on label "Declare it honestly at the counter and let the courier advise" at bounding box center [651, 235] width 394 height 19
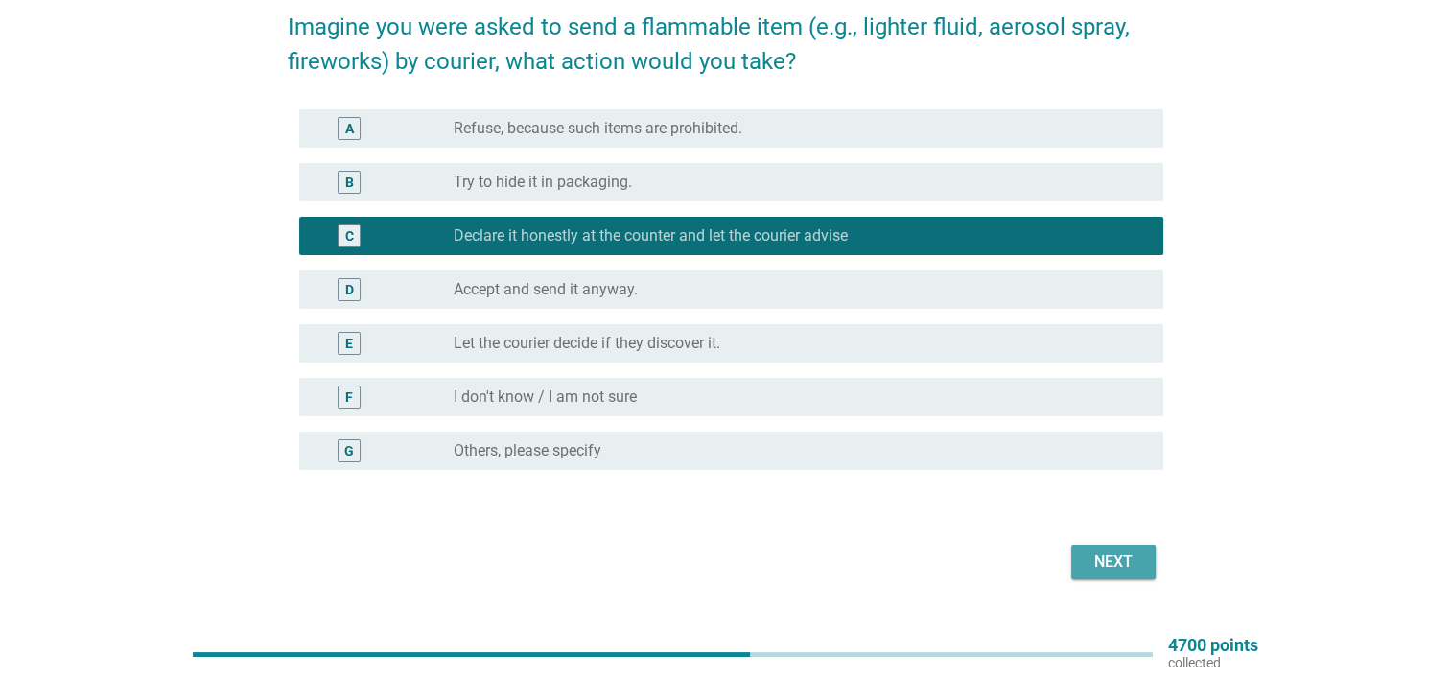
click at [1106, 564] on div "Next" at bounding box center [1114, 562] width 54 height 23
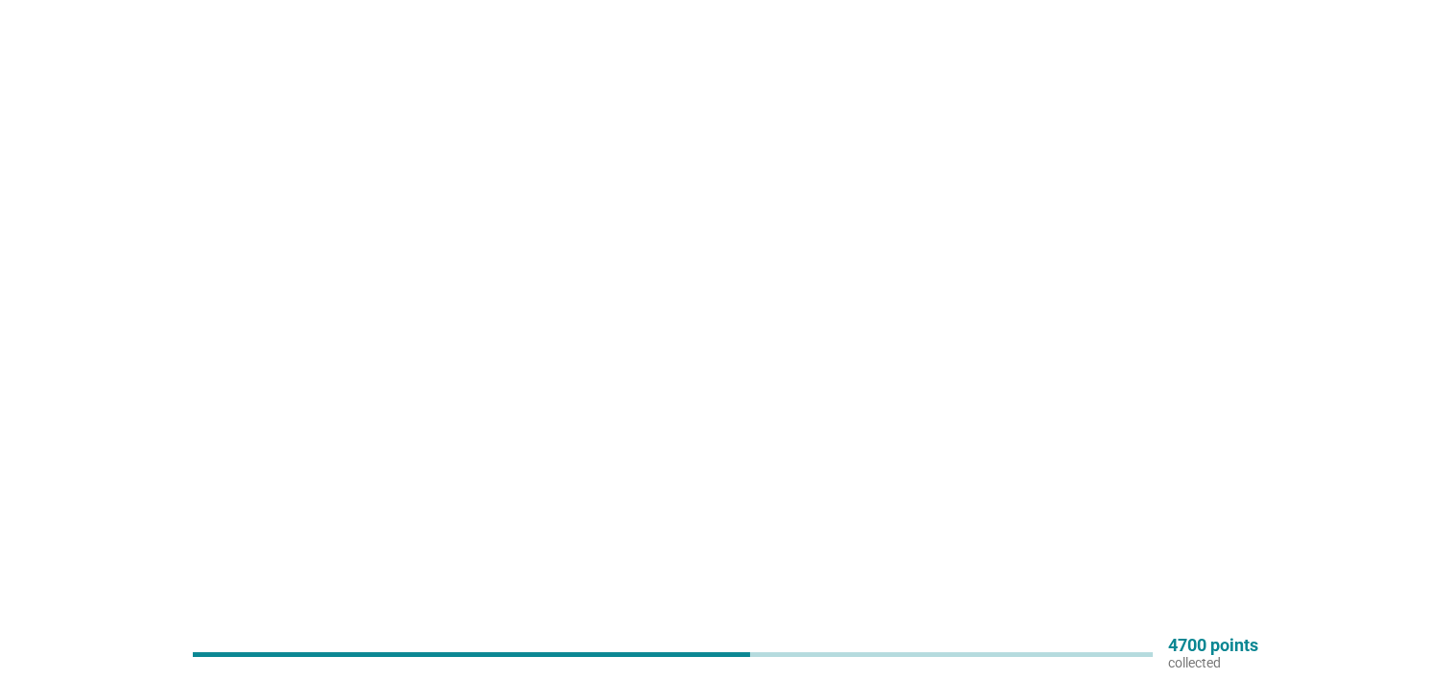
scroll to position [0, 0]
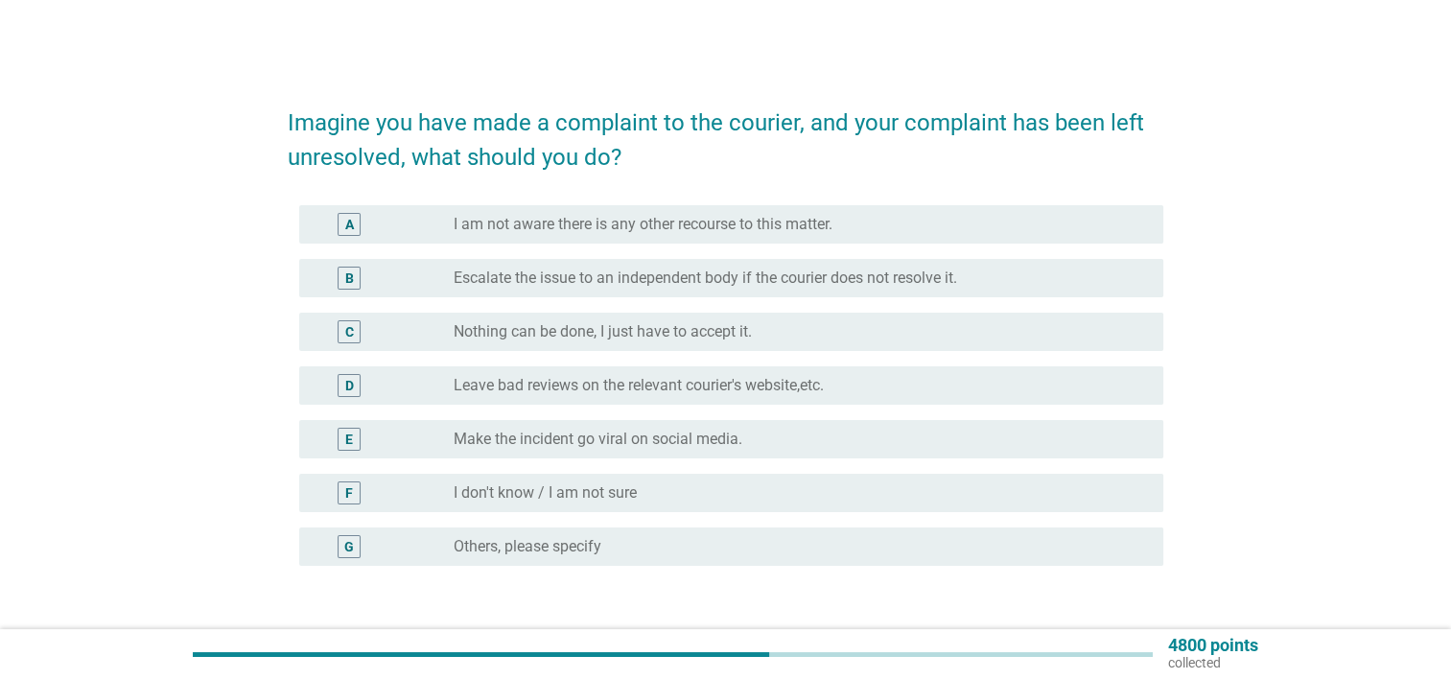
click at [809, 273] on label "Escalate the issue to an independent body if the courier does not resolve it." at bounding box center [706, 278] width 504 height 19
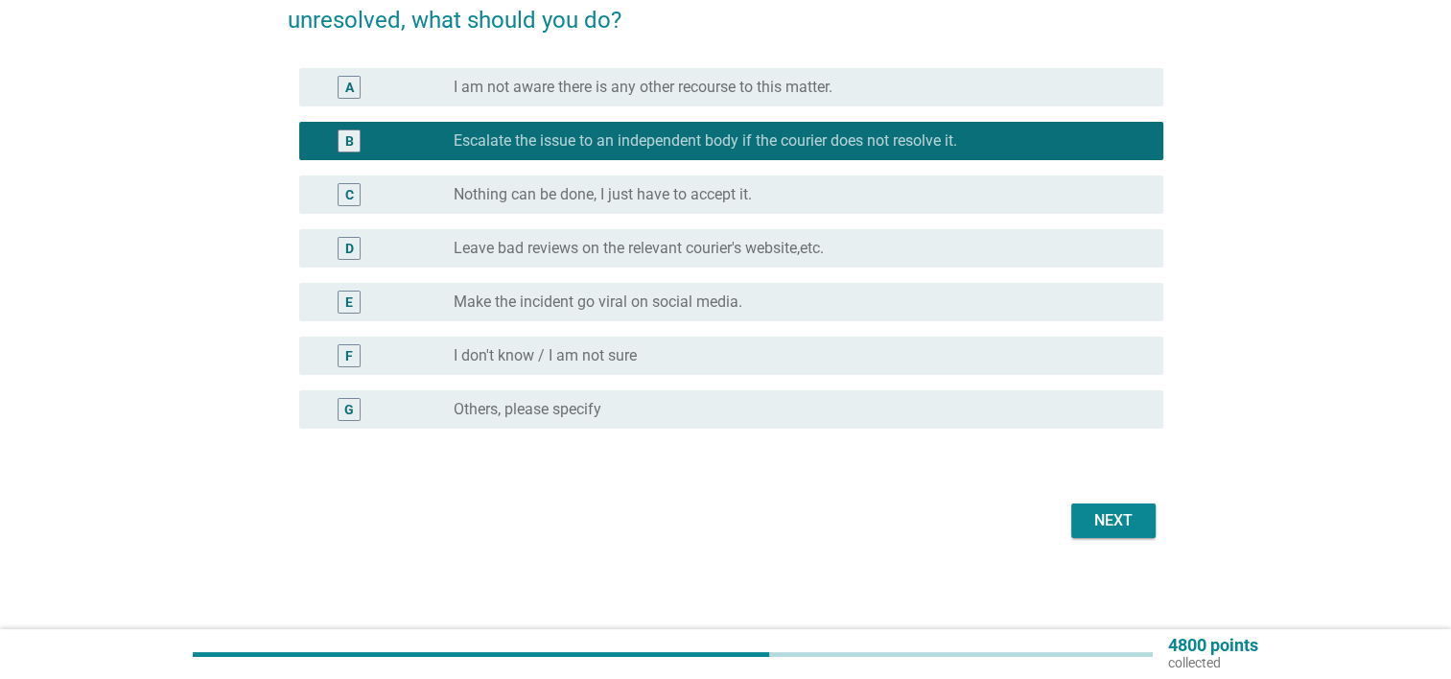
scroll to position [138, 0]
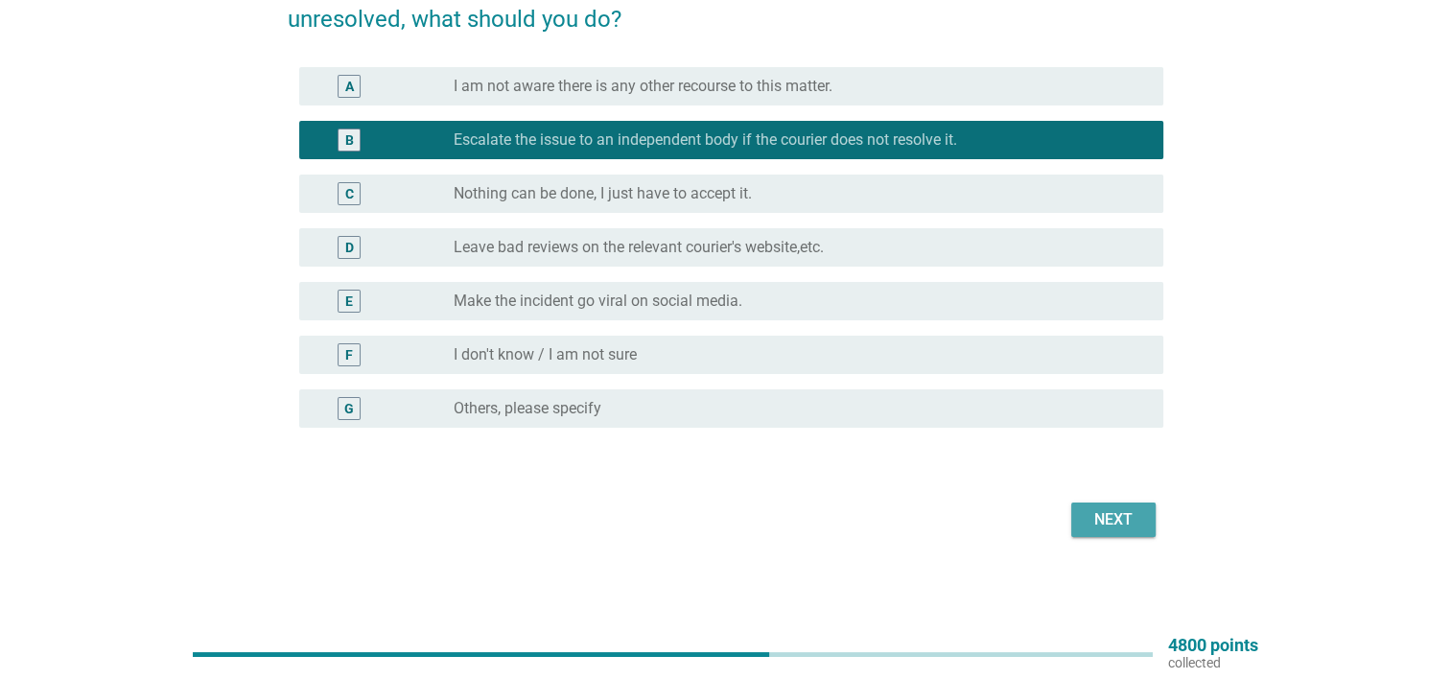
click at [1118, 524] on div "Next" at bounding box center [1114, 519] width 54 height 23
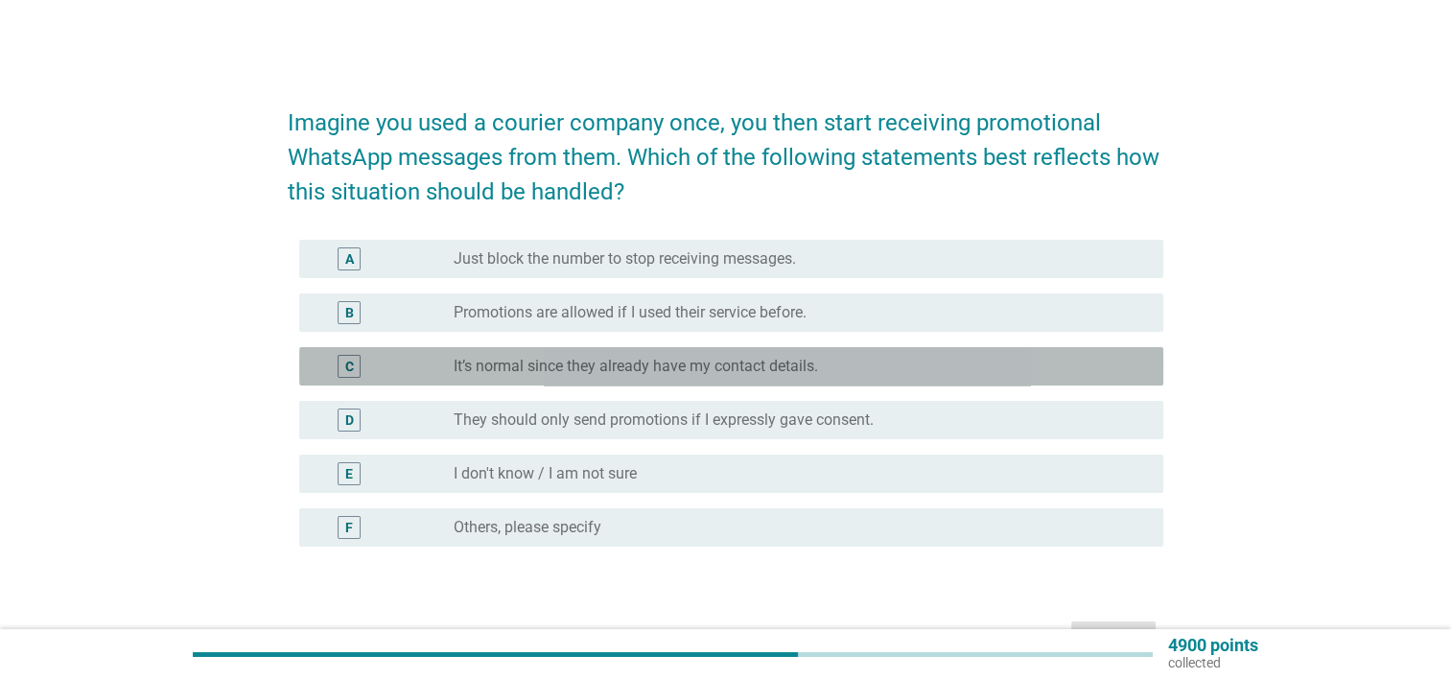
click at [781, 365] on label "It’s normal since they already have my contact details." at bounding box center [636, 366] width 365 height 19
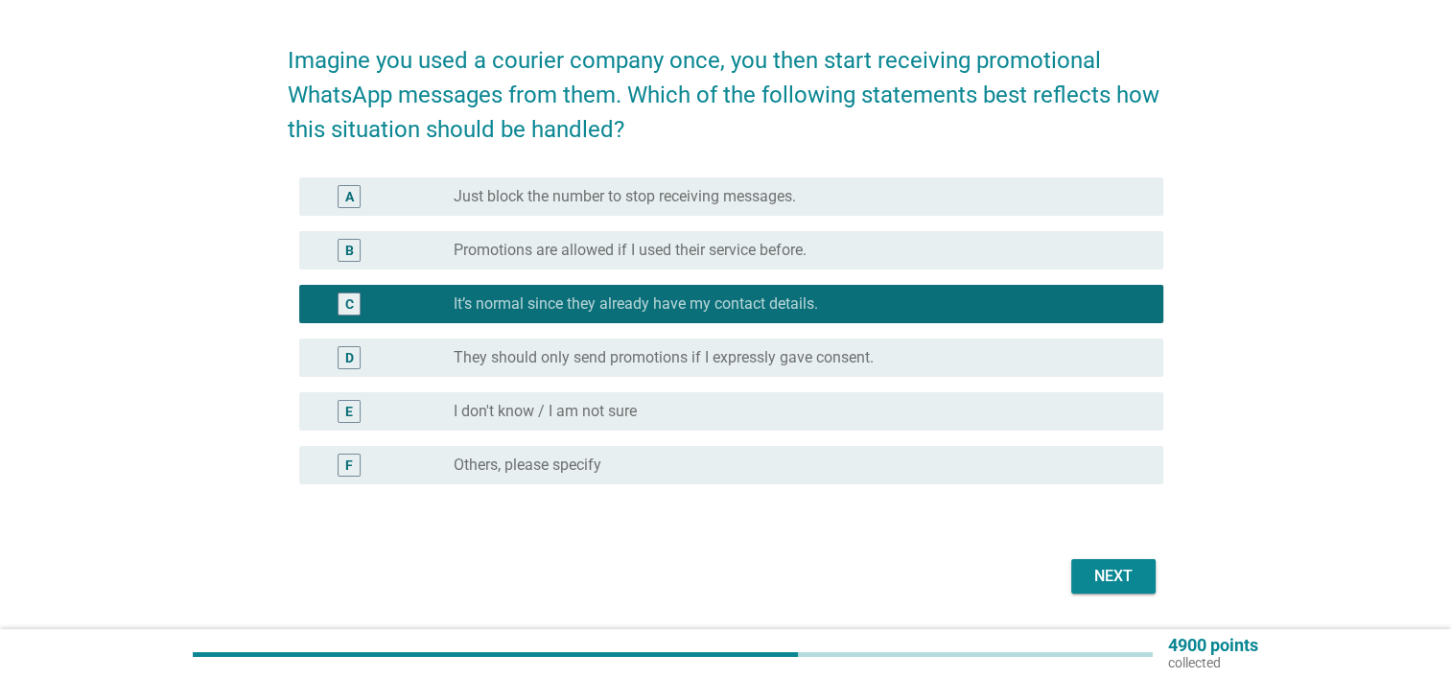
scroll to position [96, 0]
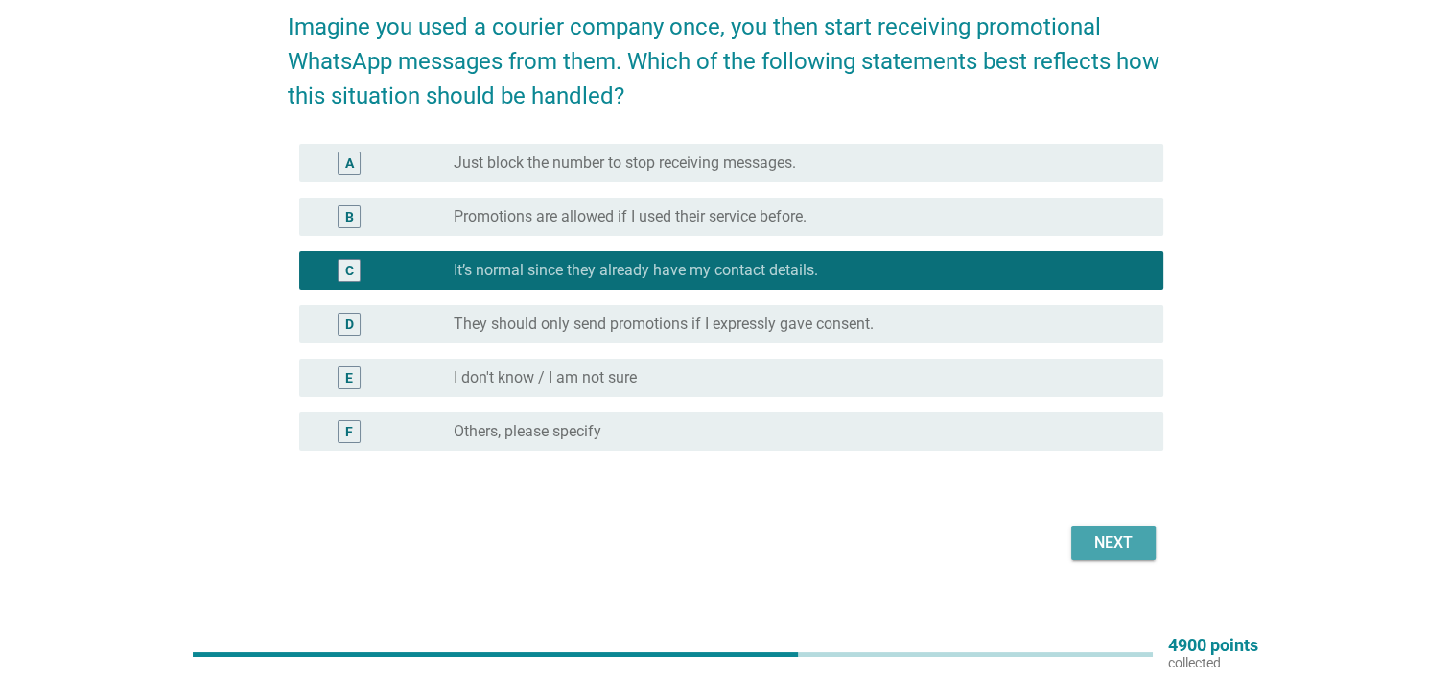
click at [1131, 537] on div "Next" at bounding box center [1114, 542] width 54 height 23
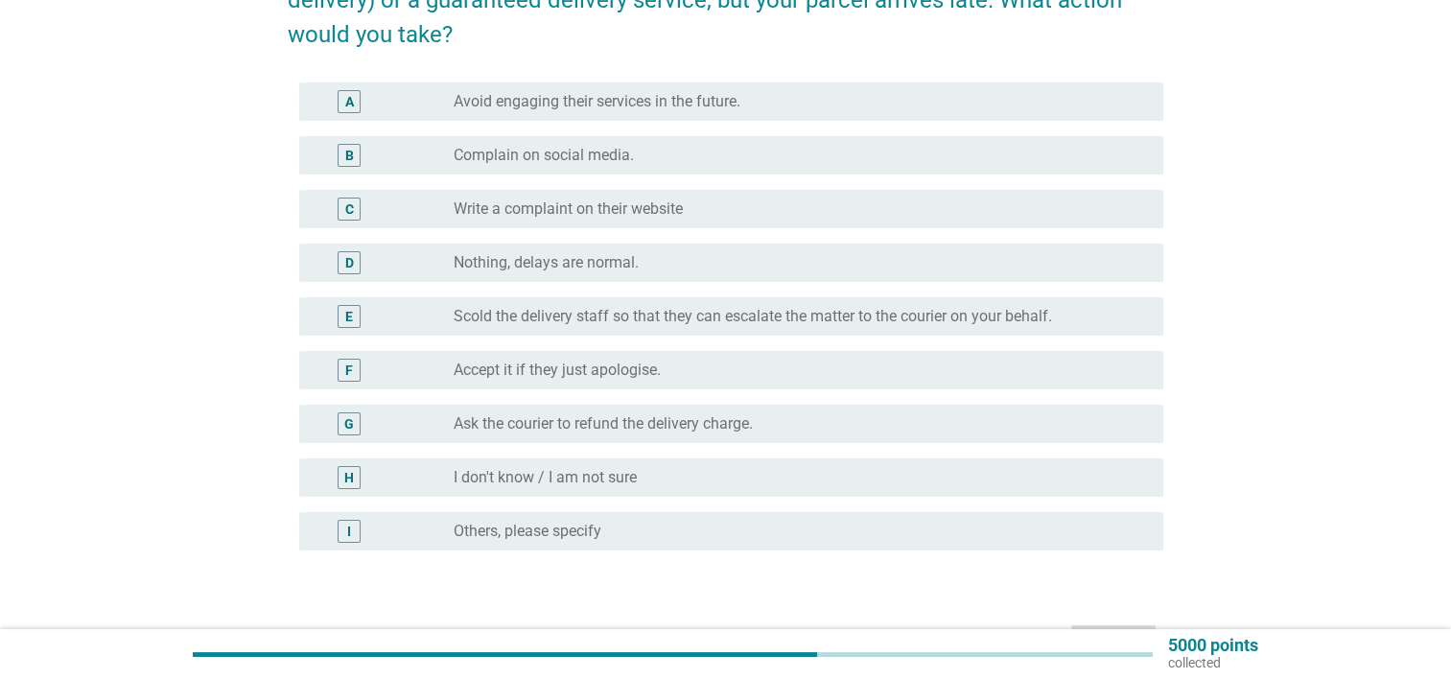
scroll to position [192, 0]
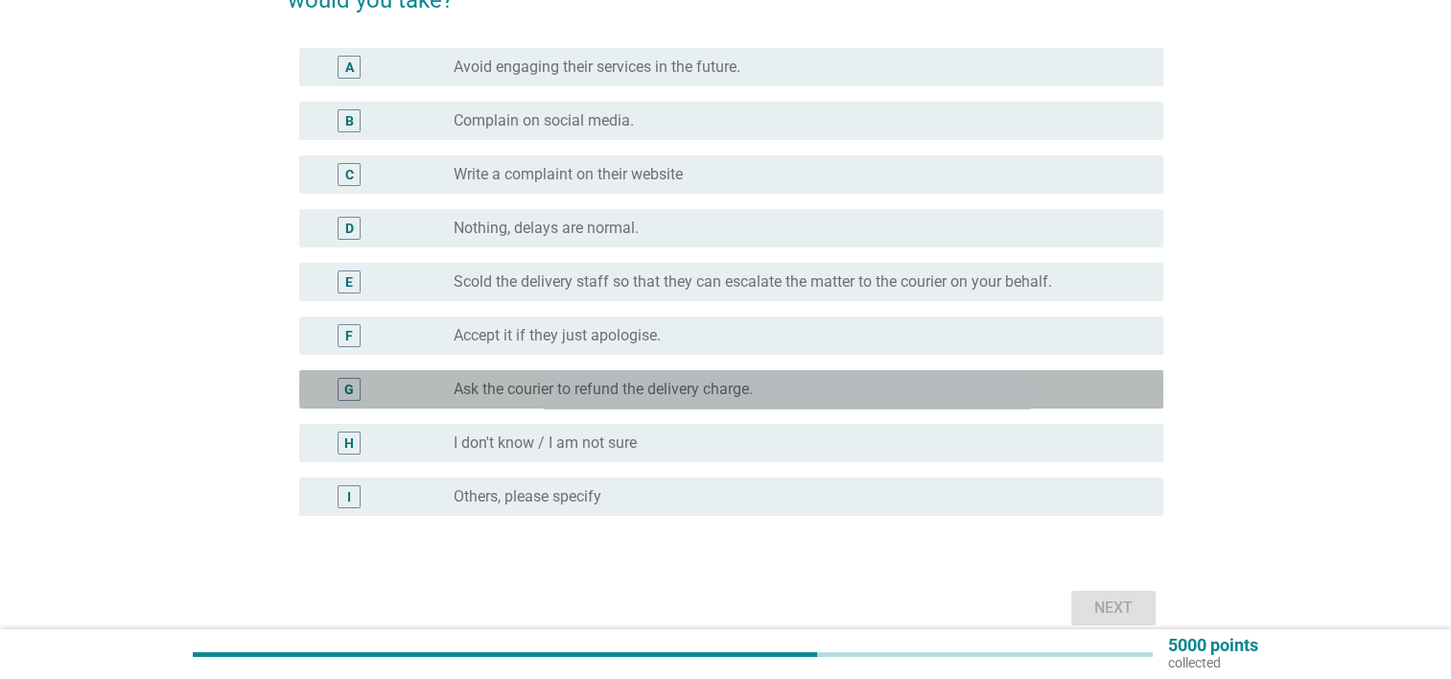
click at [506, 380] on label "Ask the courier to refund the delivery charge." at bounding box center [603, 389] width 299 height 19
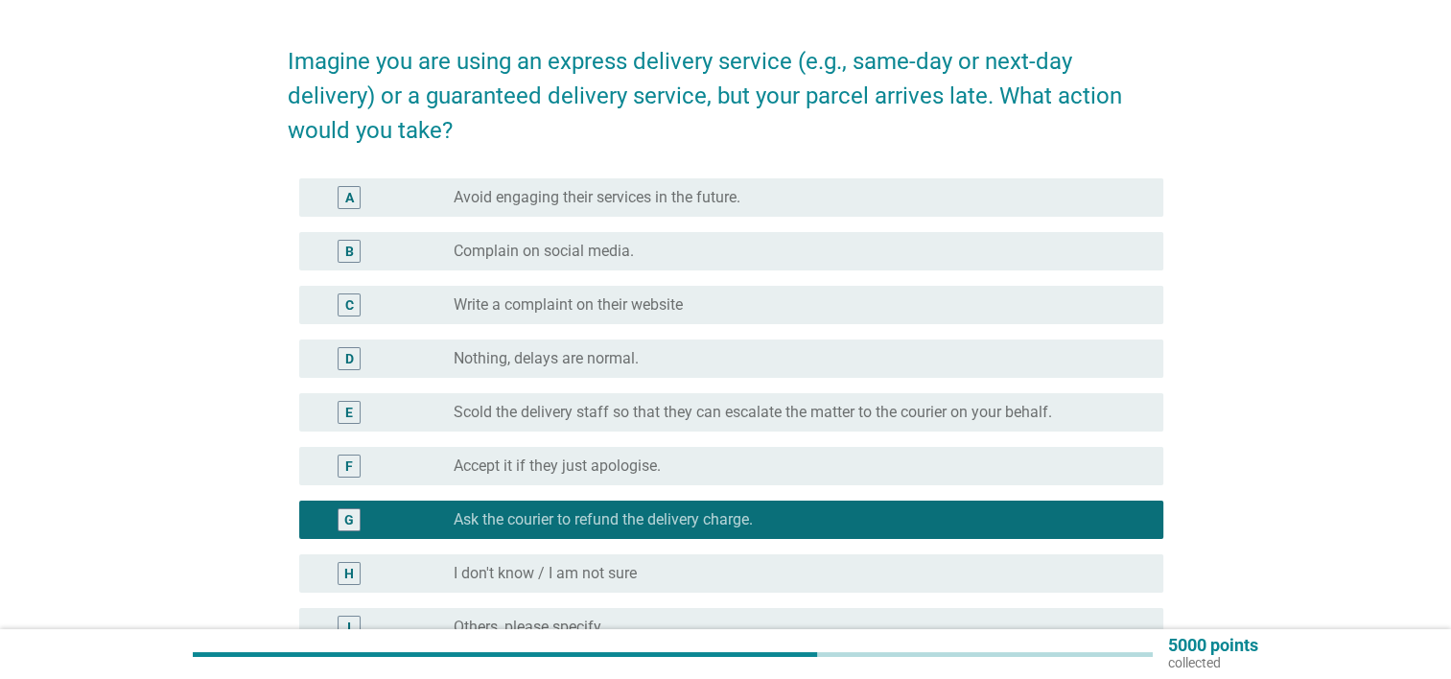
scroll to position [96, 0]
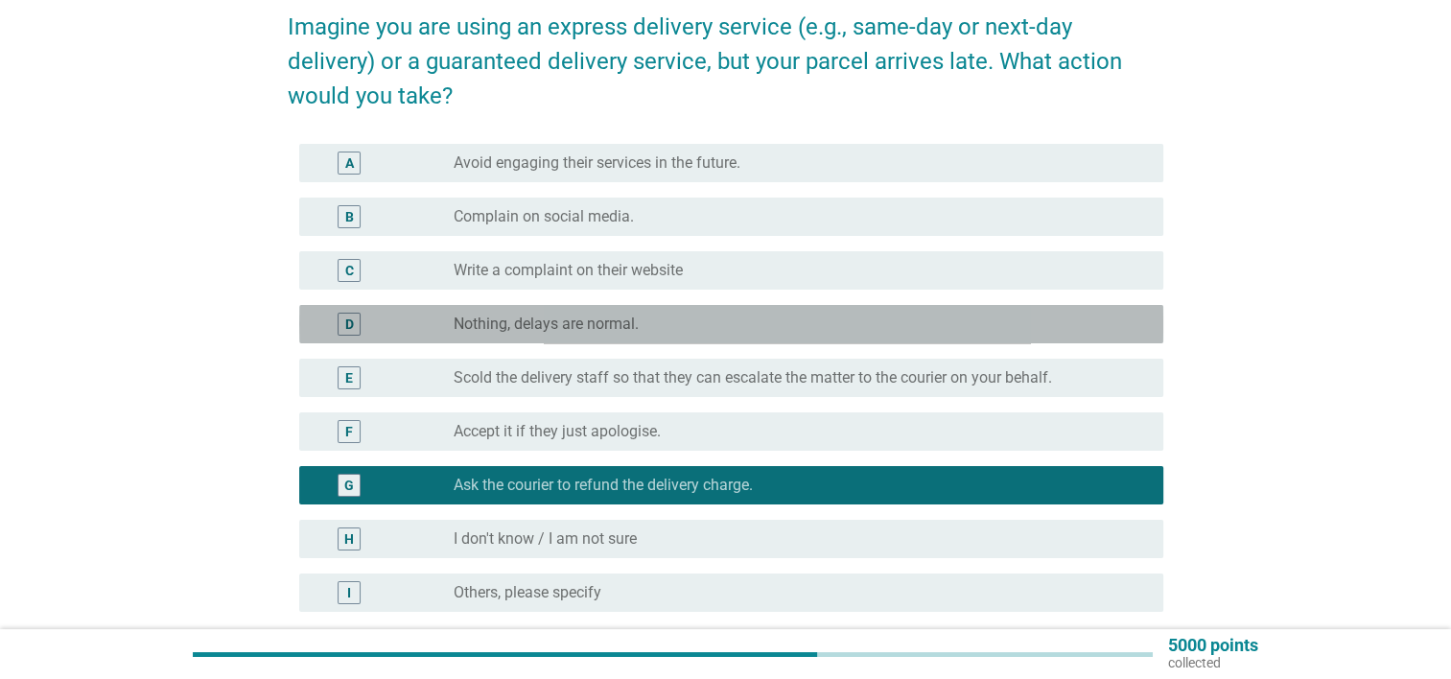
click at [591, 323] on label "Nothing, delays are normal." at bounding box center [546, 324] width 185 height 19
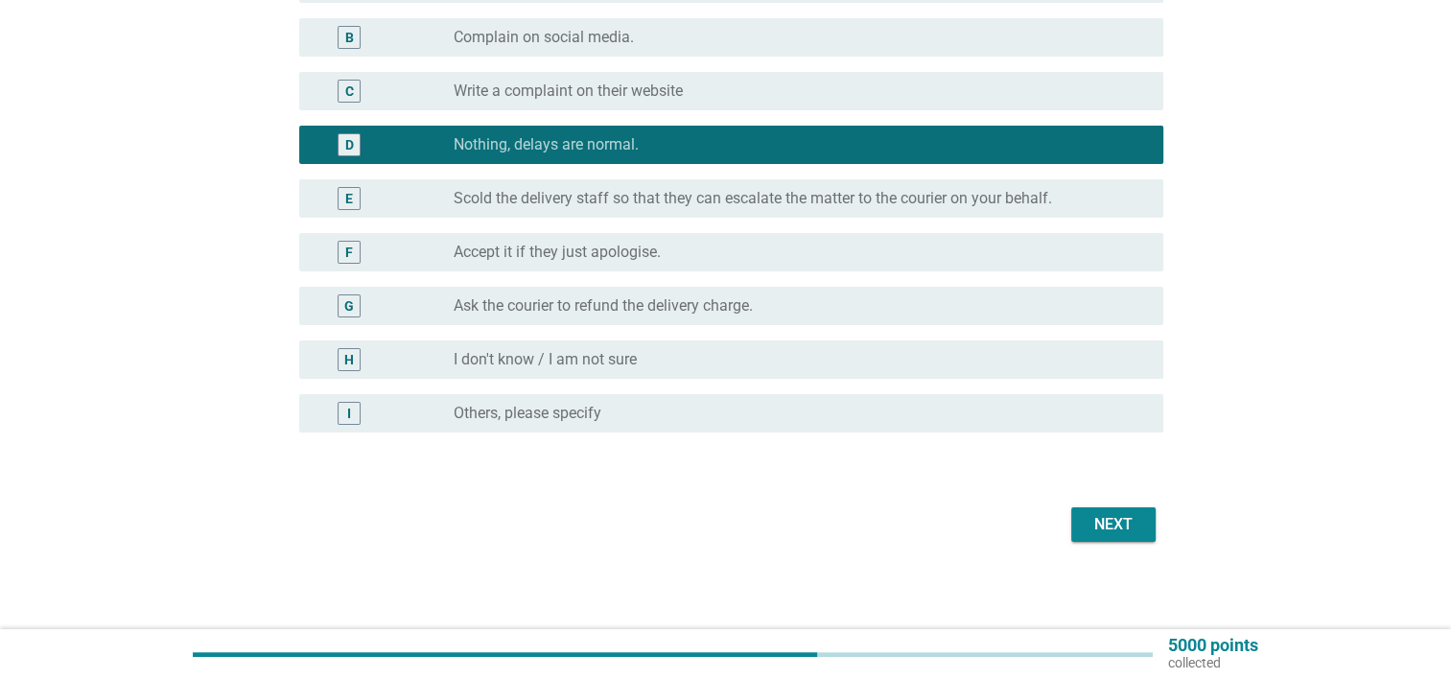
scroll to position [280, 0]
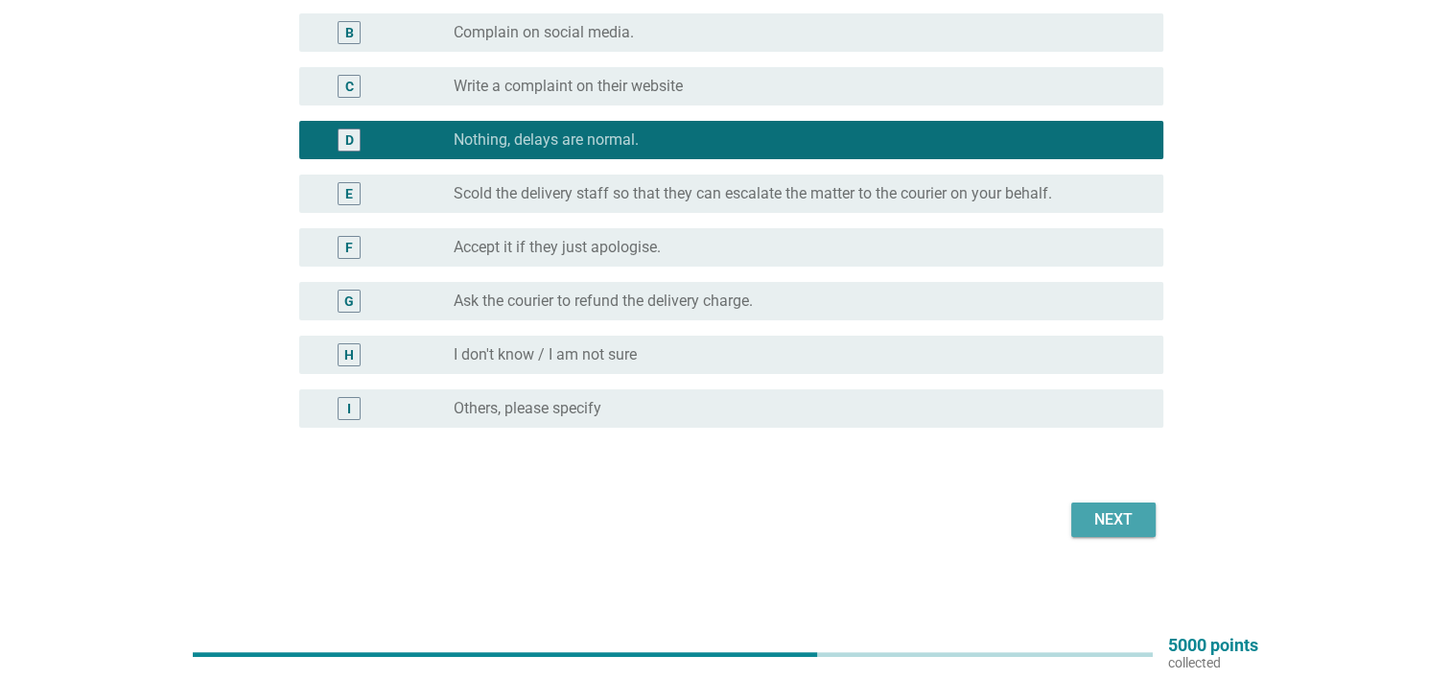
click at [1106, 518] on div "Next" at bounding box center [1114, 519] width 54 height 23
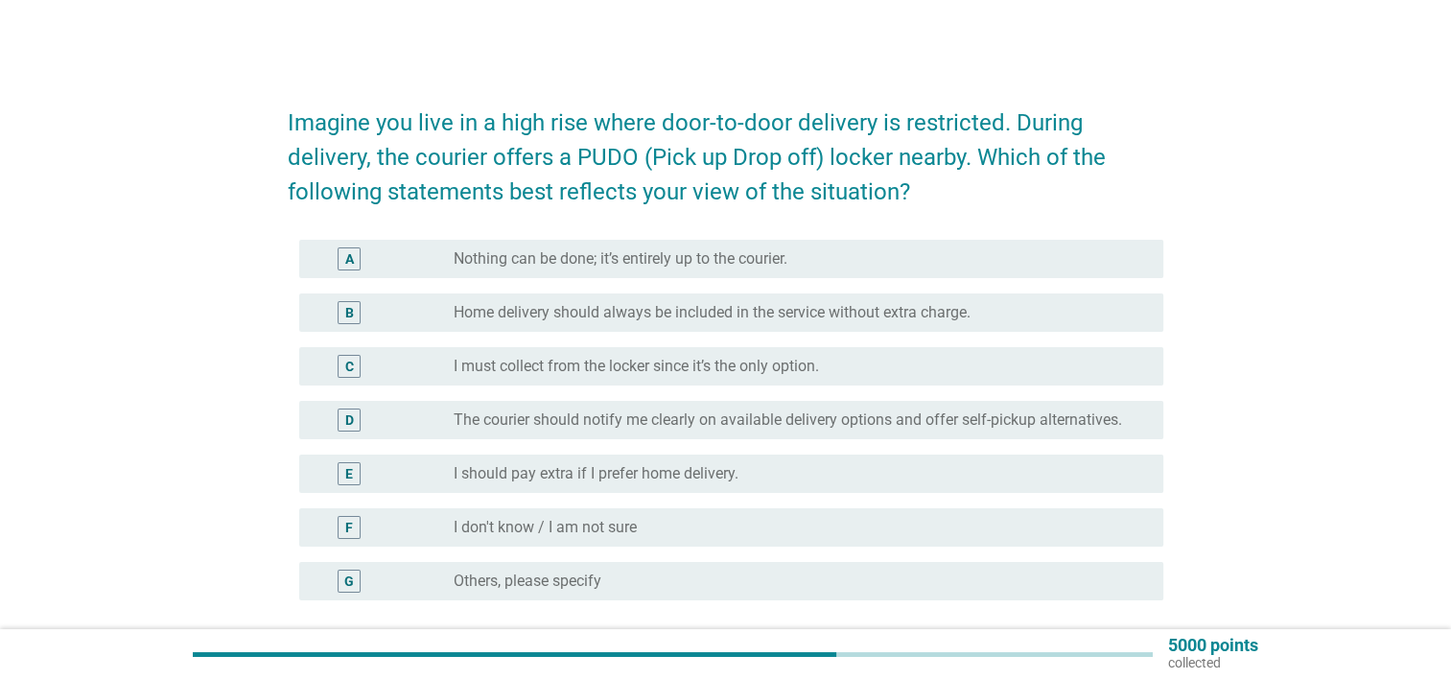
click at [818, 299] on div "B radio_button_unchecked Home delivery should always be included in the service…" at bounding box center [731, 313] width 864 height 38
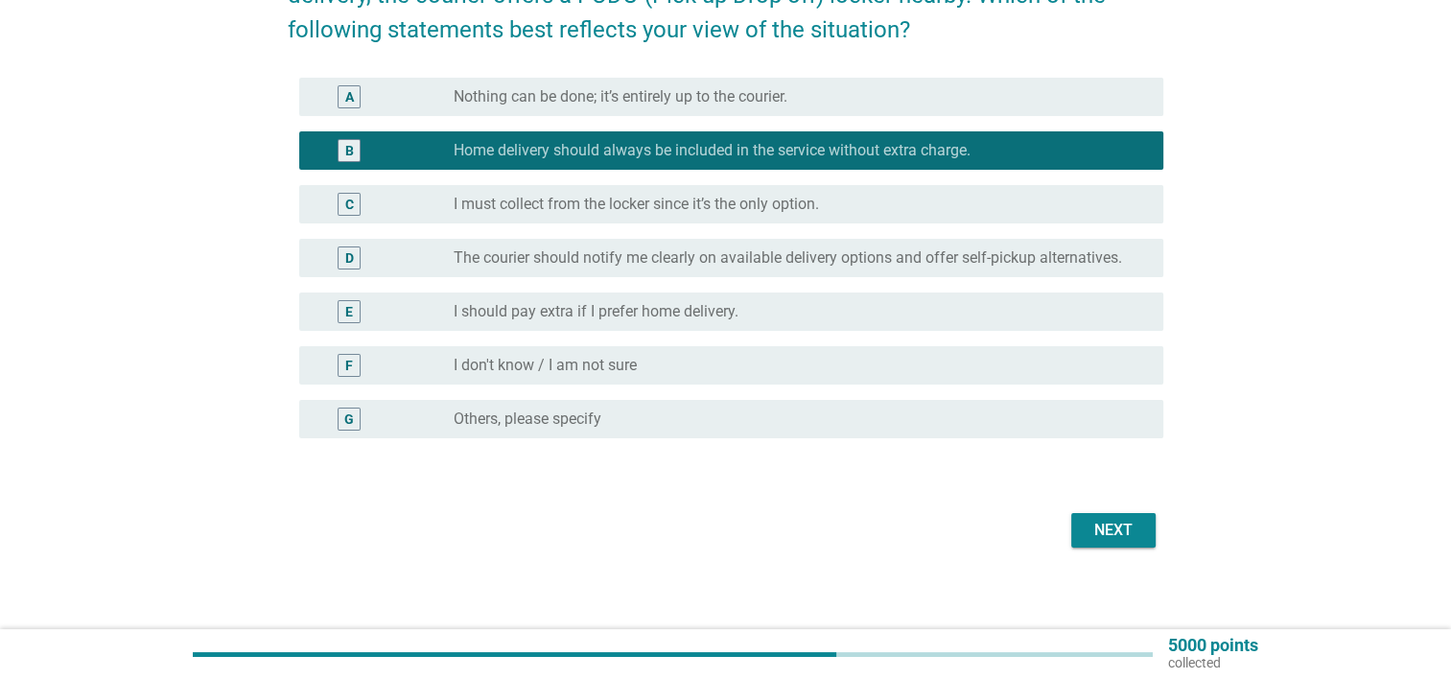
scroll to position [173, 0]
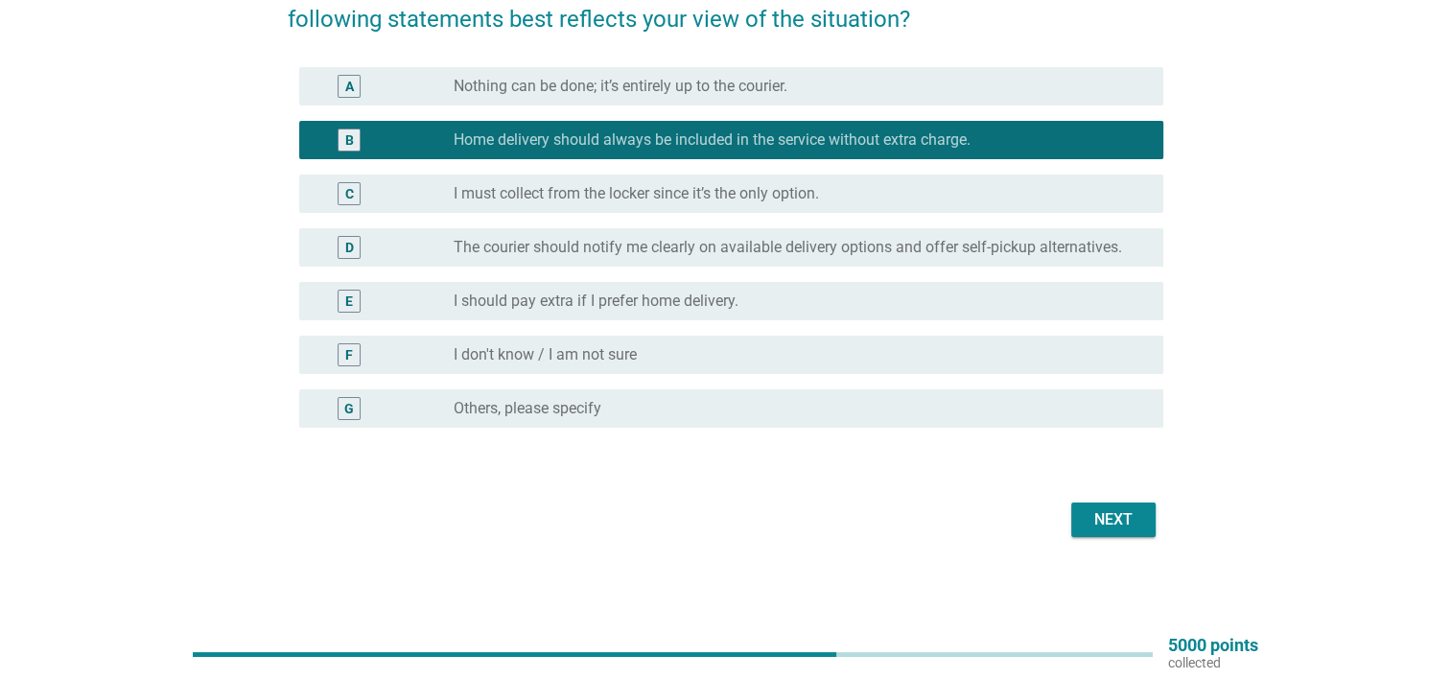
click at [1108, 510] on div "Next" at bounding box center [1114, 519] width 54 height 23
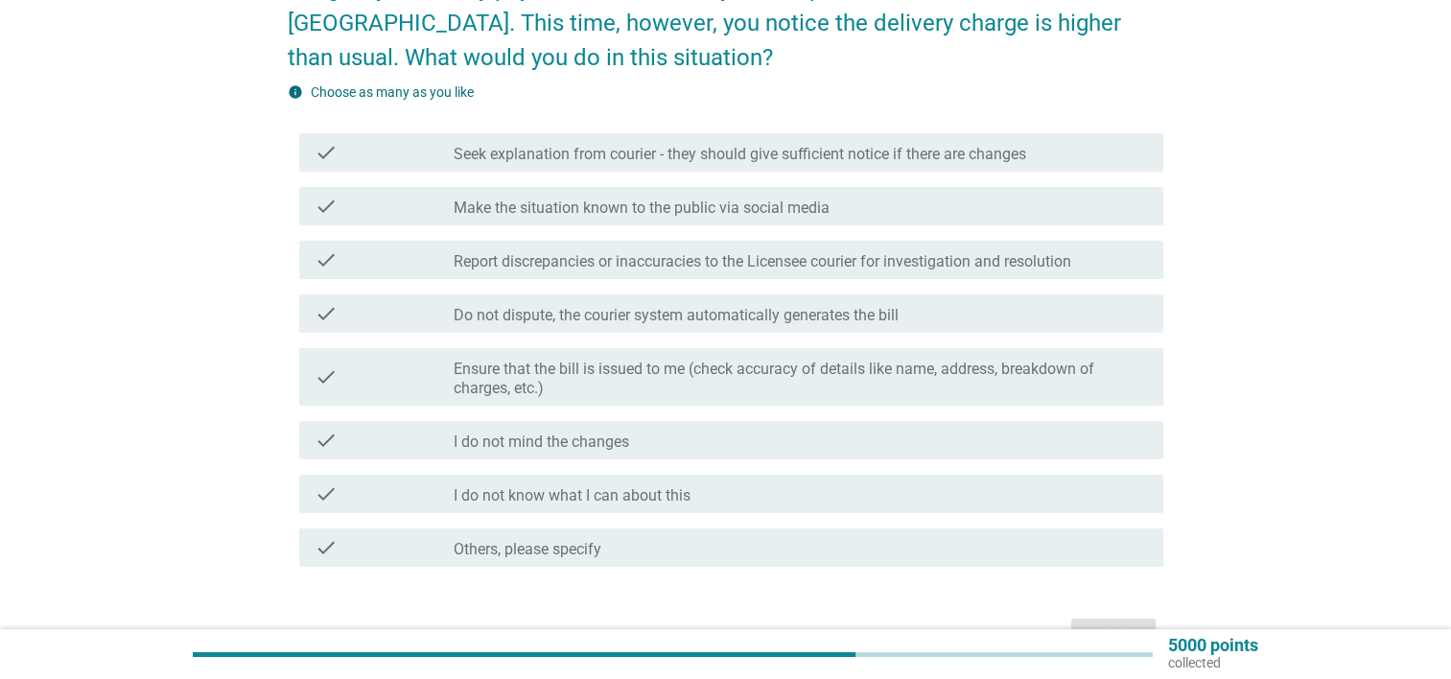
scroll to position [192, 0]
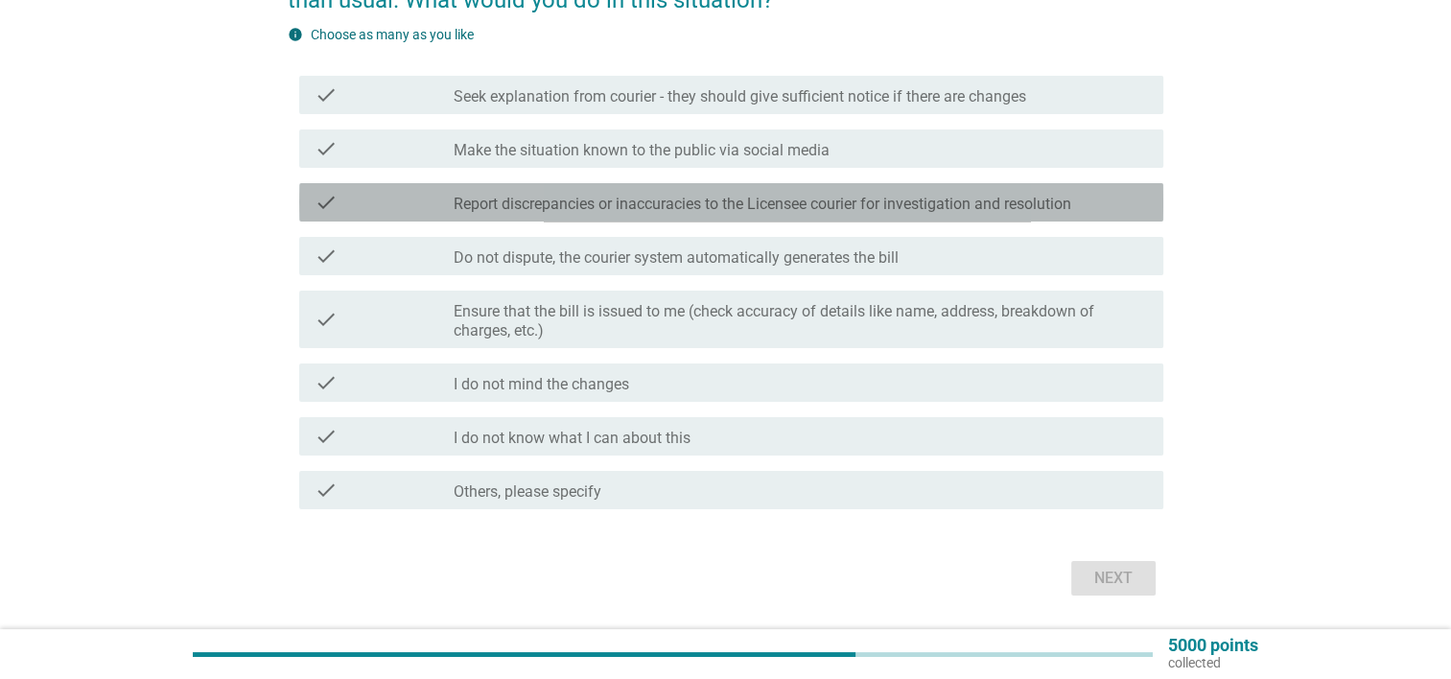
click at [875, 195] on label "Report discrepancies or inaccuracies to the Licensee courier for investigation …" at bounding box center [763, 204] width 618 height 19
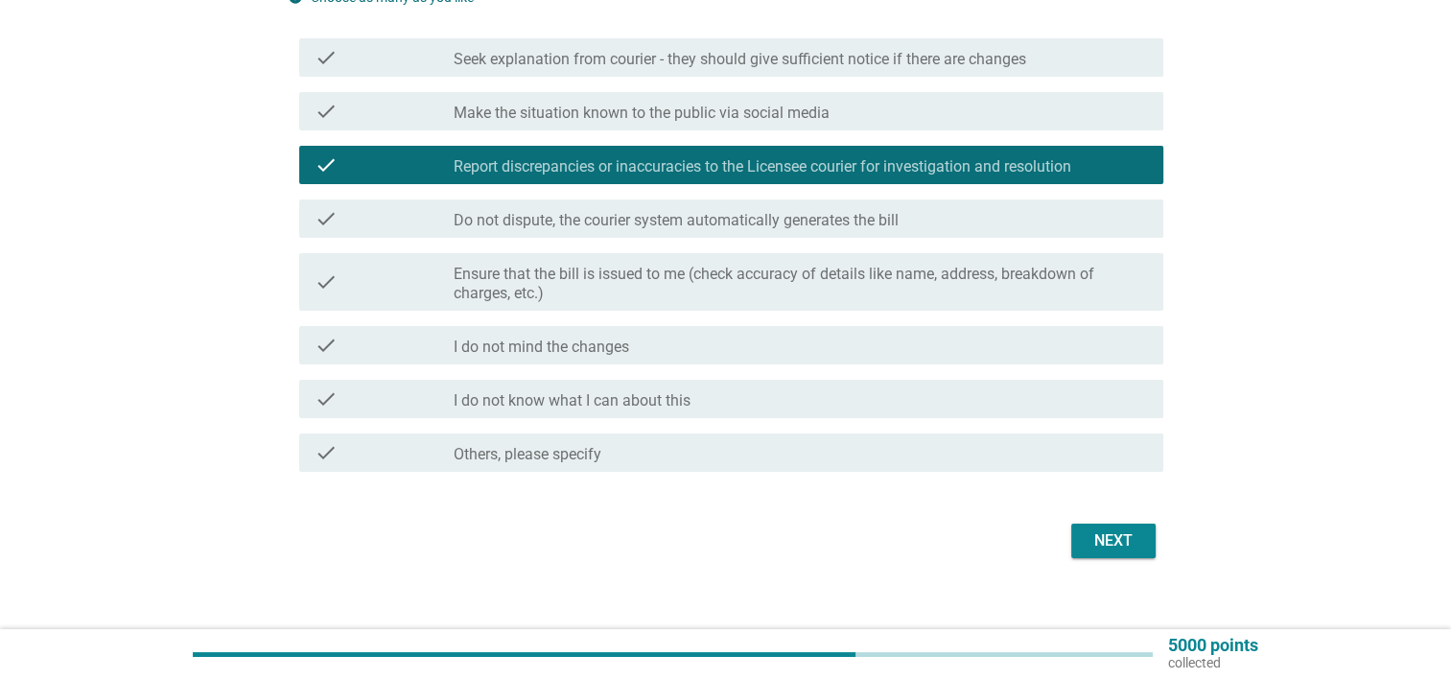
scroll to position [249, 0]
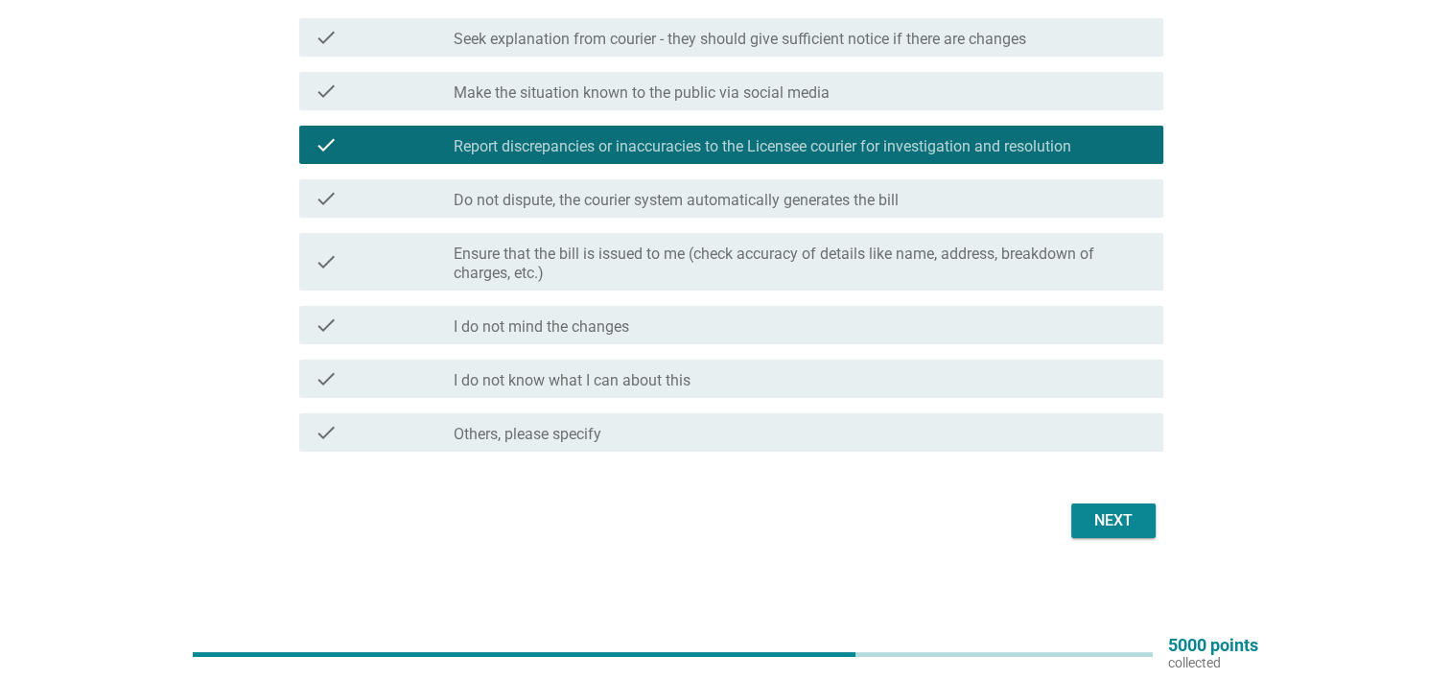
click at [1113, 512] on div "Next" at bounding box center [1114, 520] width 54 height 23
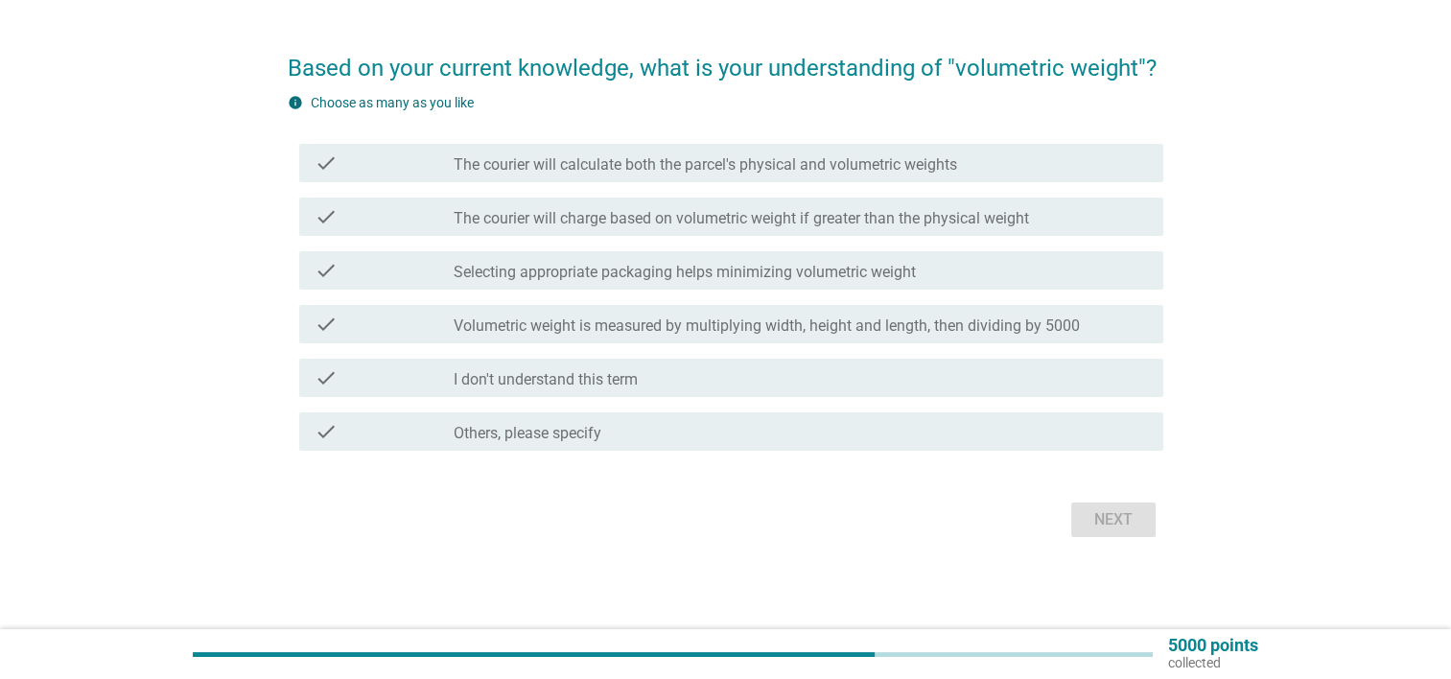
scroll to position [0, 0]
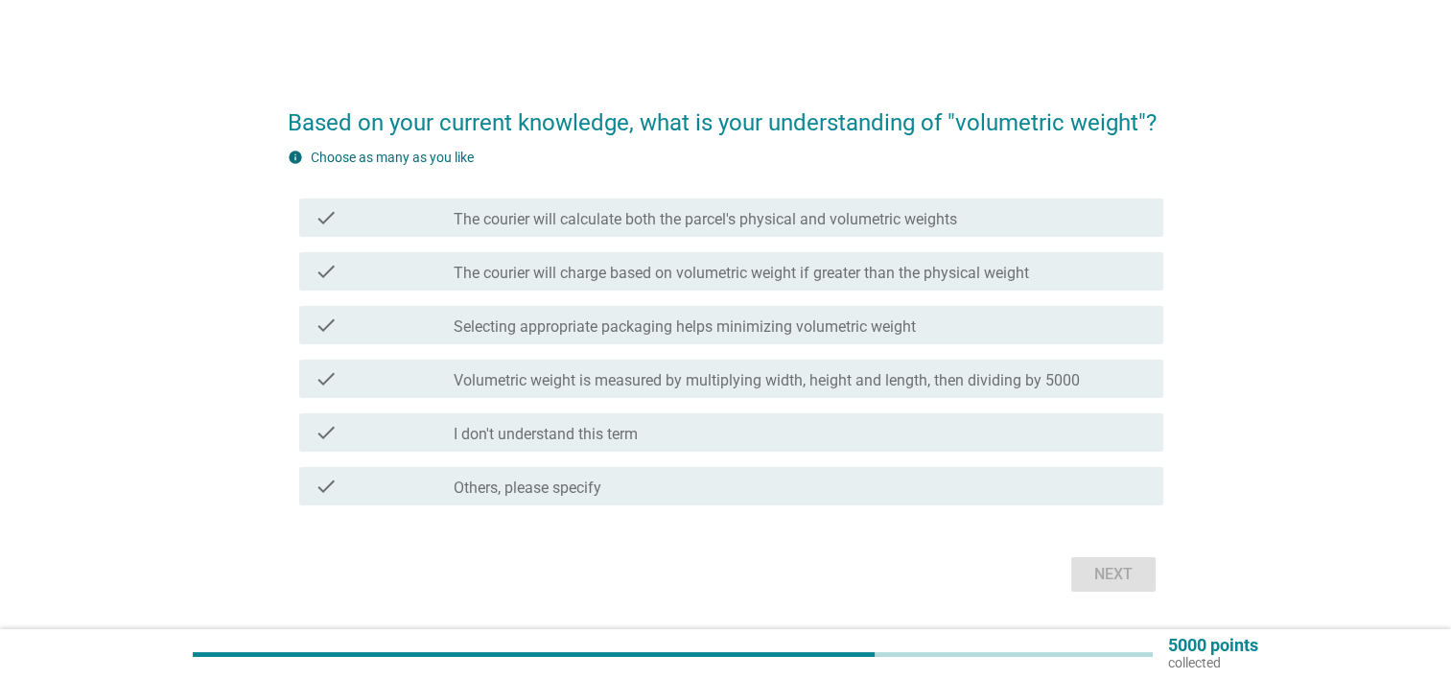
click at [883, 385] on label "Volumetric weight is measured by multiplying width, height and length, then div…" at bounding box center [767, 380] width 626 height 19
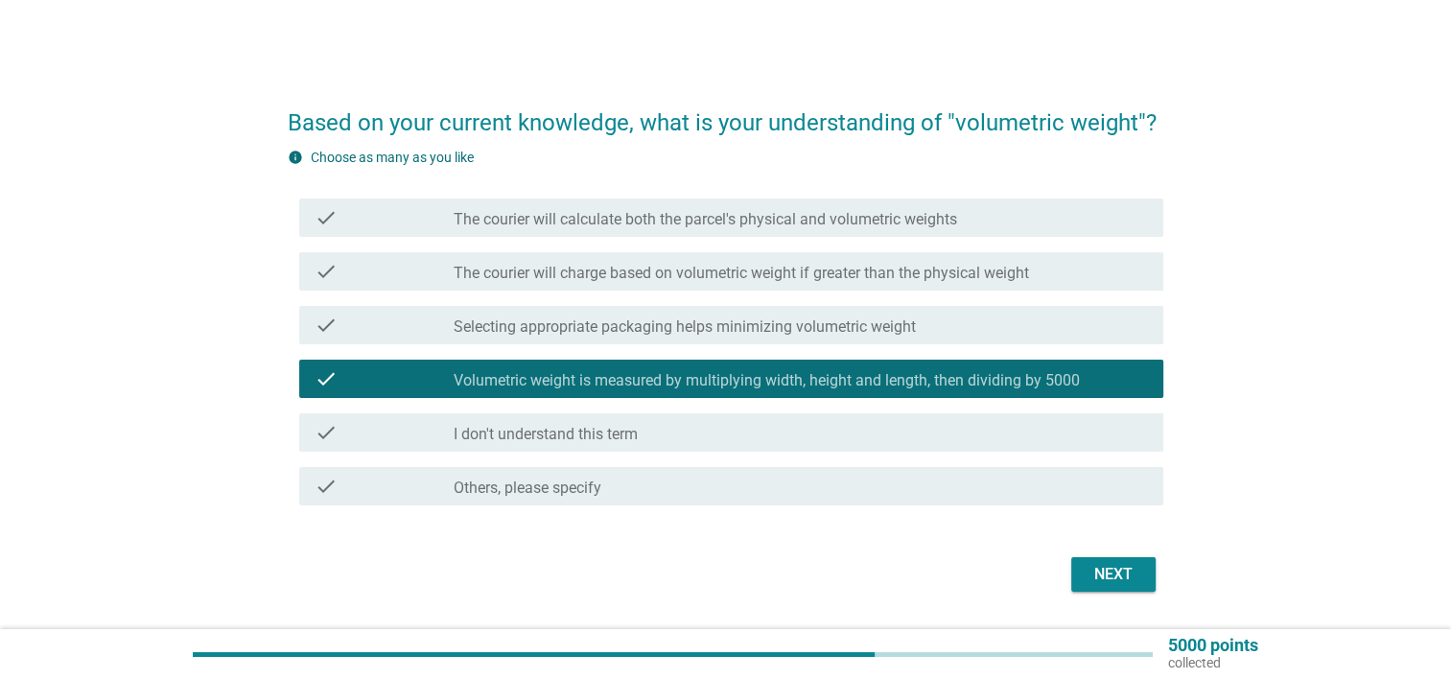
click at [895, 378] on label "Volumetric weight is measured by multiplying width, height and length, then div…" at bounding box center [767, 380] width 626 height 19
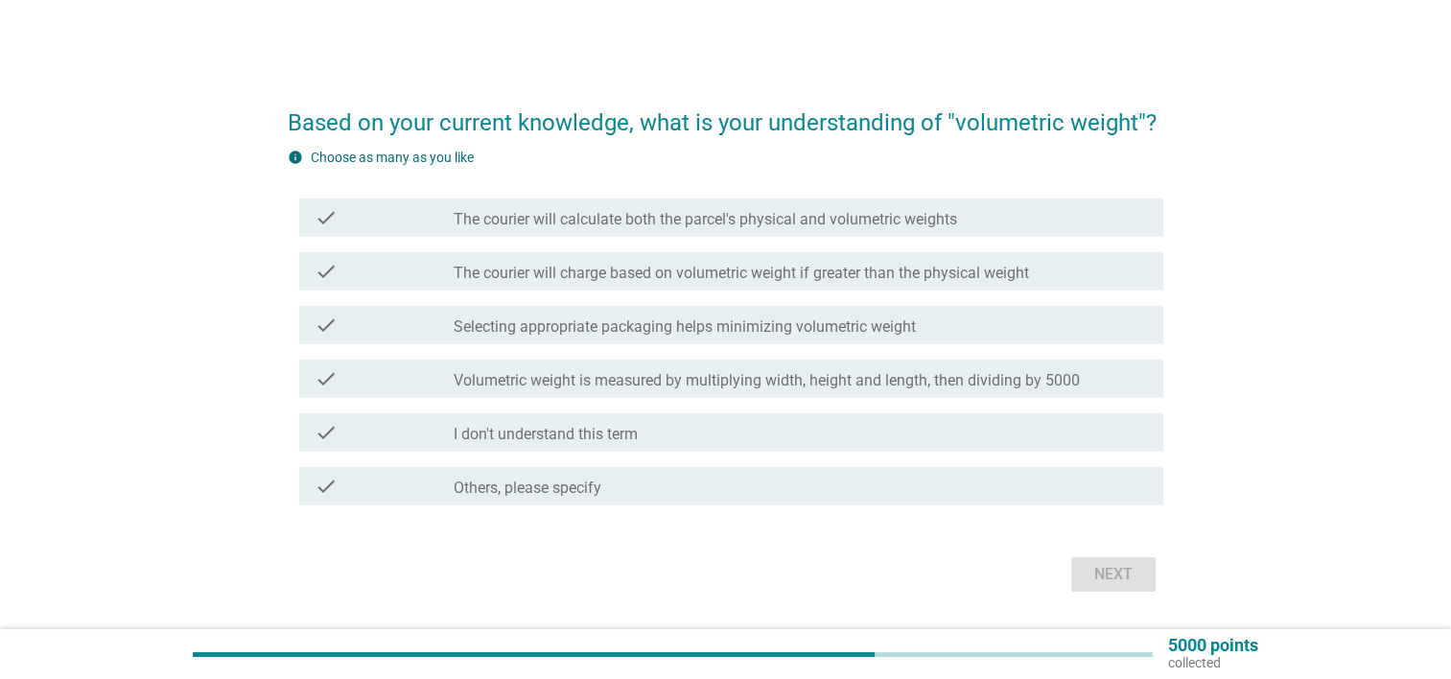
click at [823, 267] on label "The courier will charge based on volumetric weight if greater than the physical…" at bounding box center [742, 273] width 576 height 19
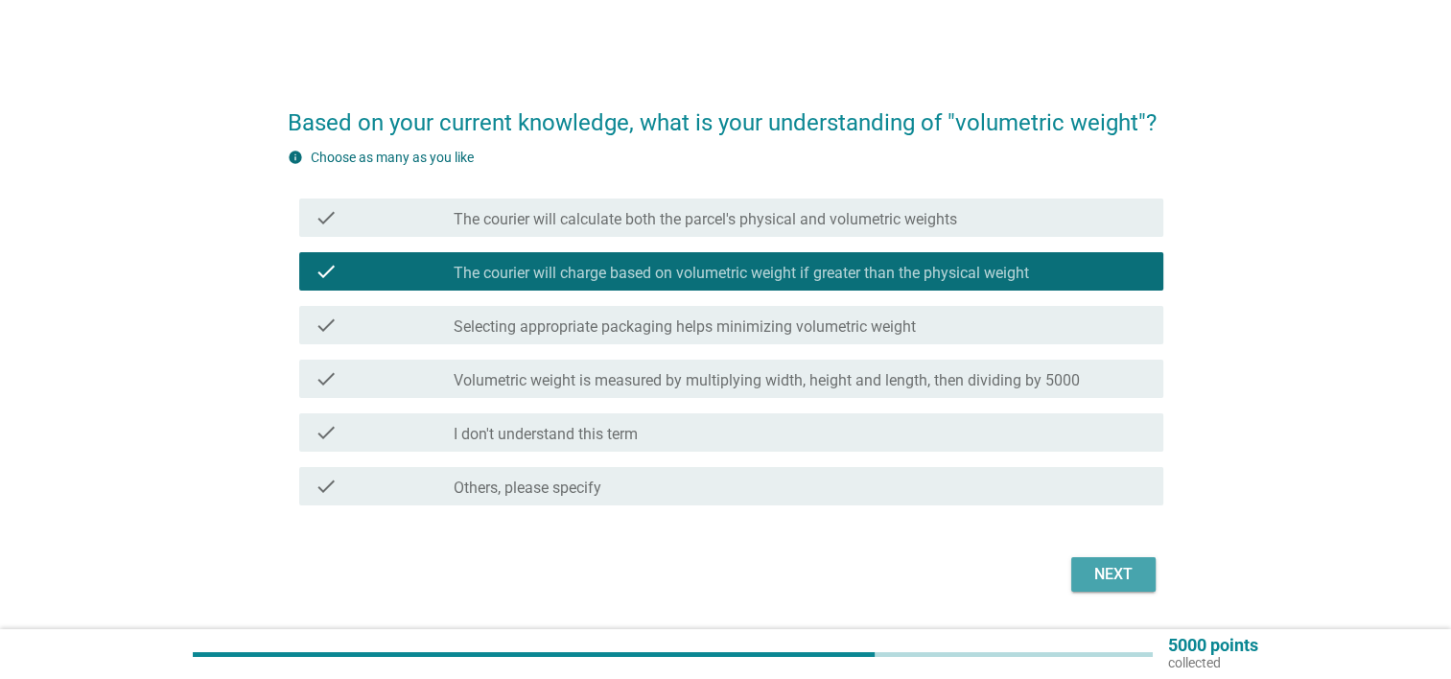
click at [1127, 585] on div "Next" at bounding box center [1114, 574] width 54 height 23
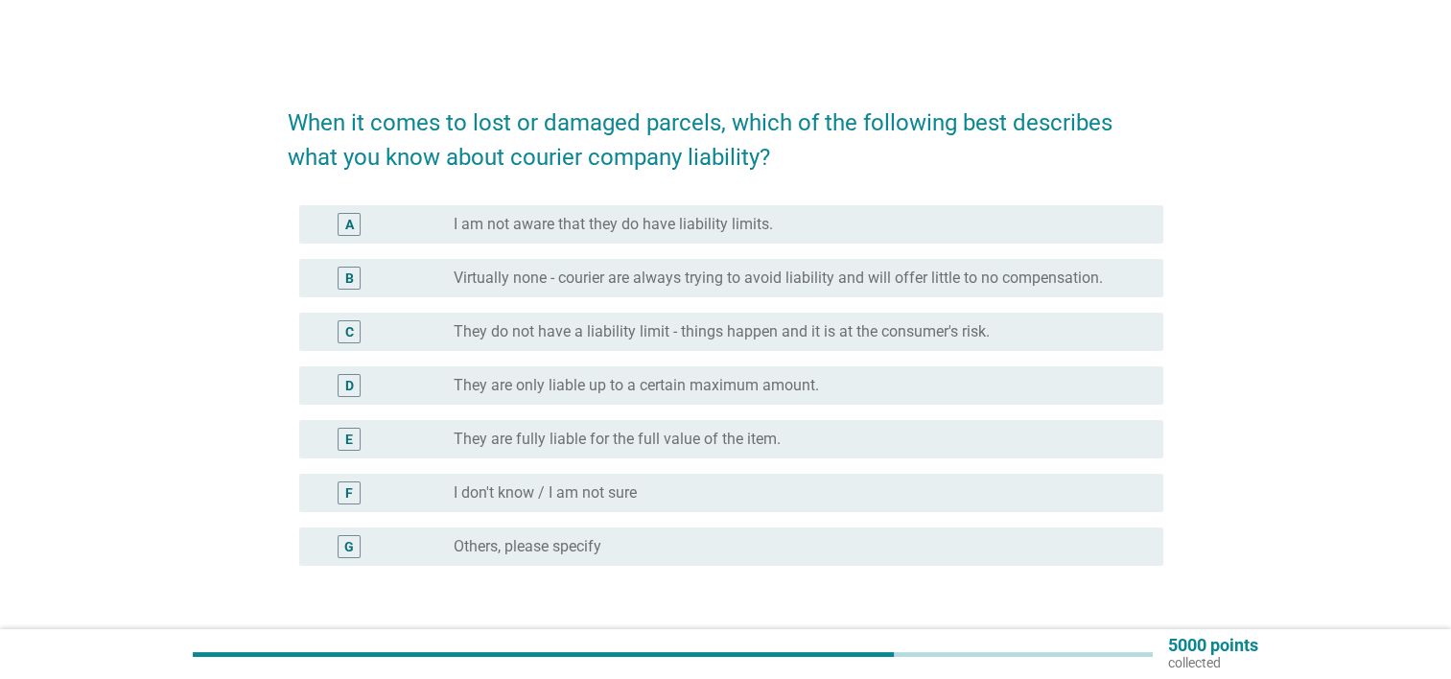
click at [798, 436] on div "radio_button_unchecked They are fully liable for the full value of the item." at bounding box center [793, 439] width 679 height 19
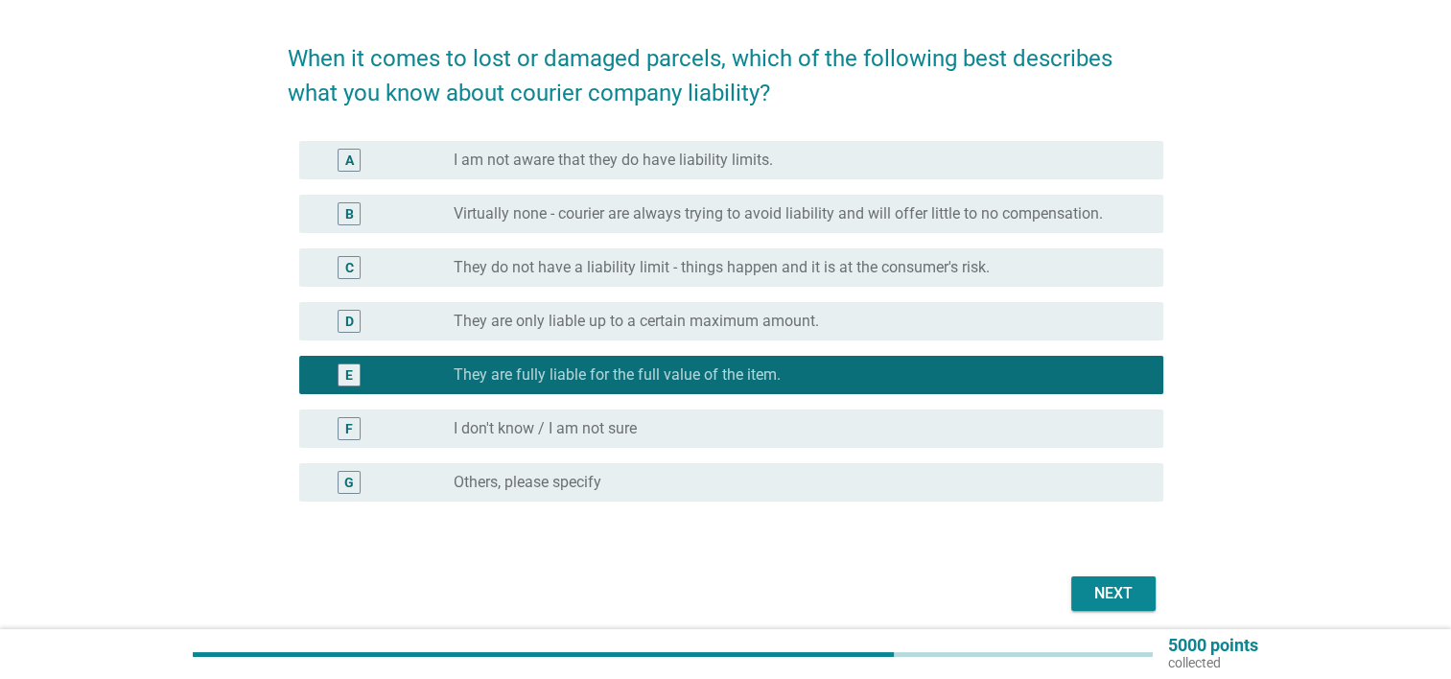
scroll to position [96, 0]
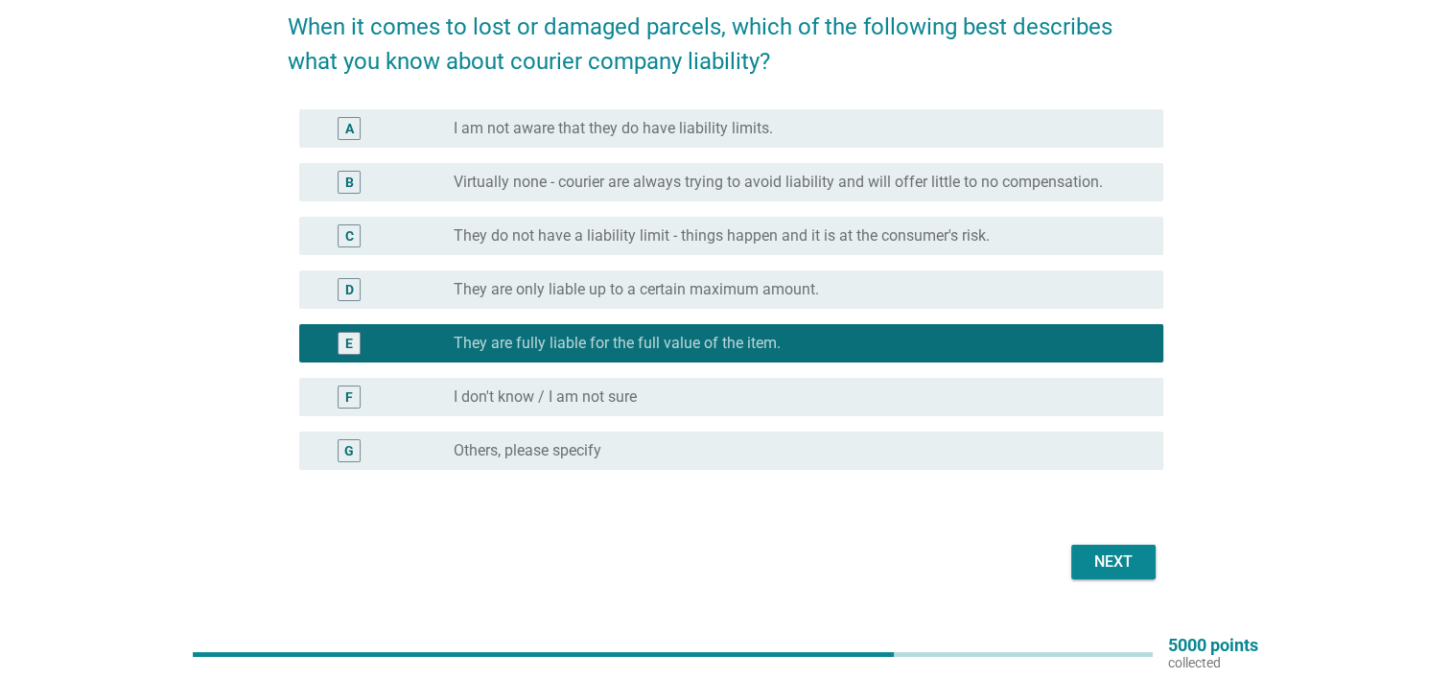
click at [1117, 577] on button "Next" at bounding box center [1113, 562] width 84 height 35
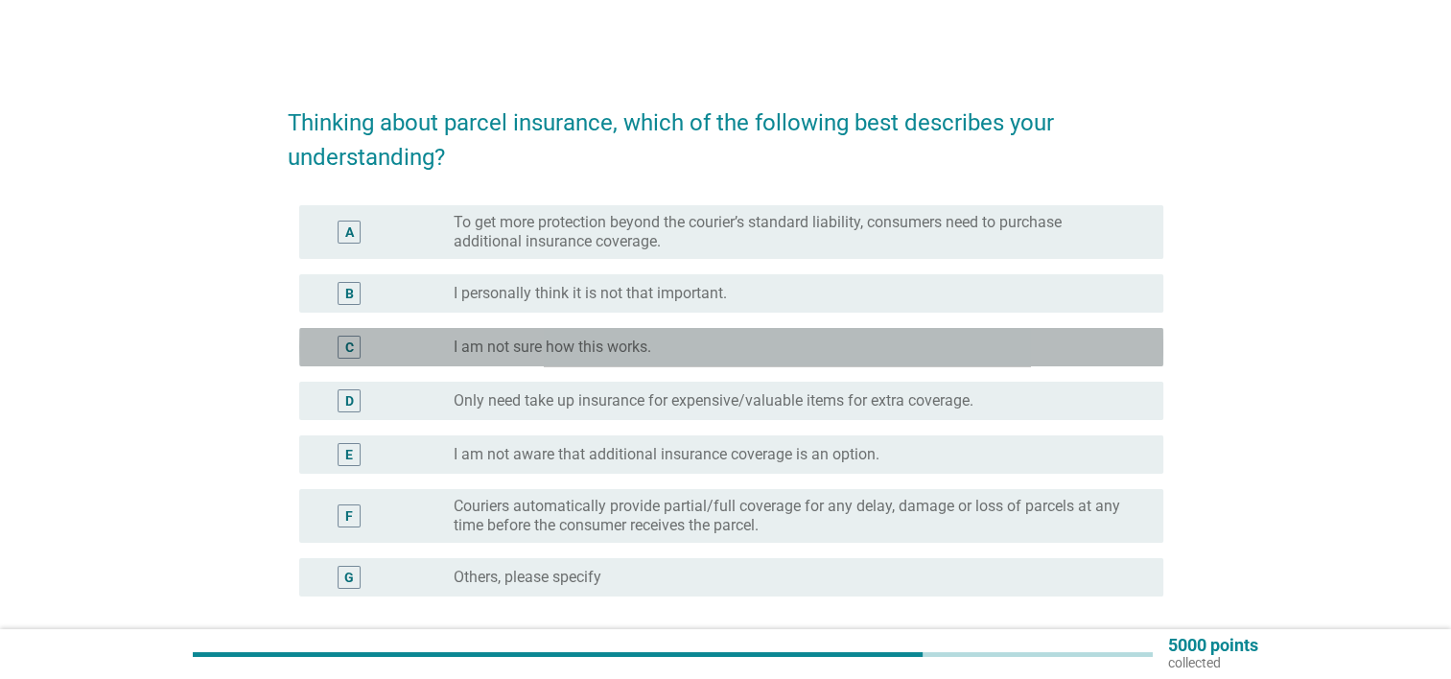
click at [633, 352] on label "I am not sure how this works." at bounding box center [553, 347] width 198 height 19
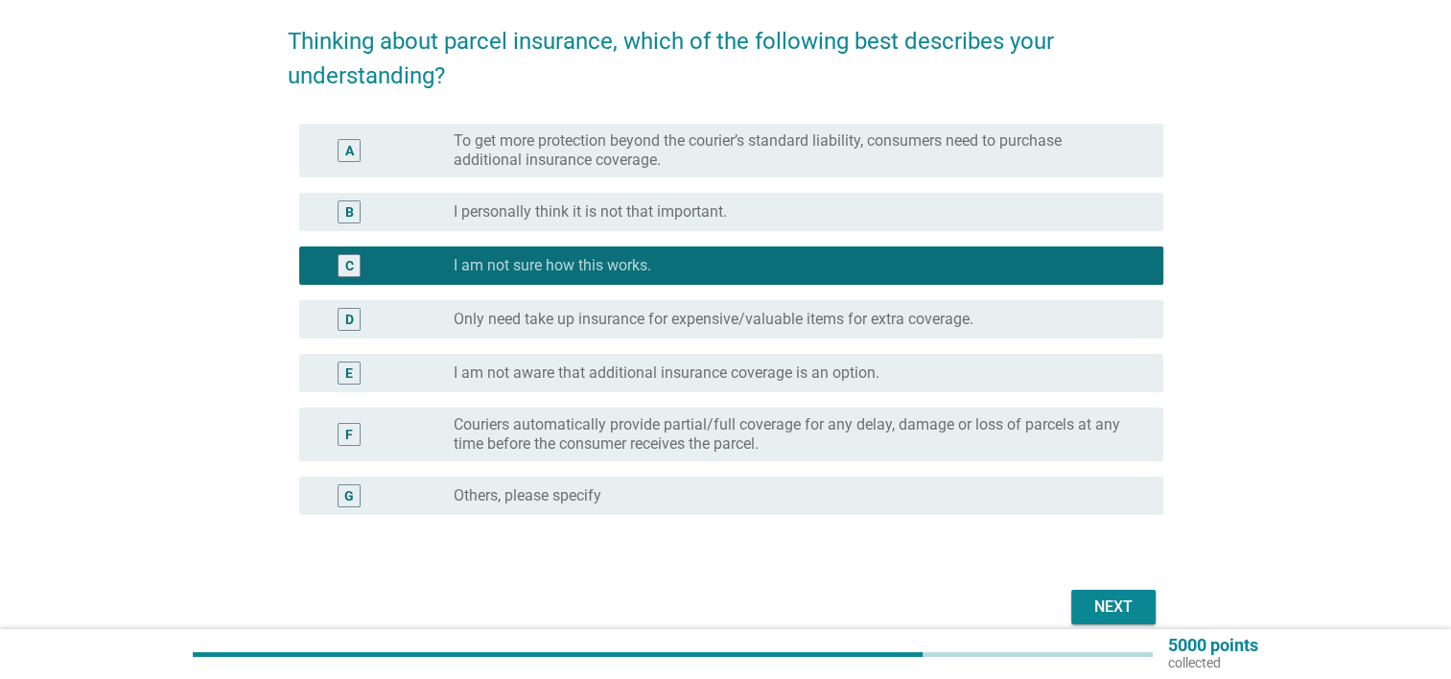
scroll to position [169, 0]
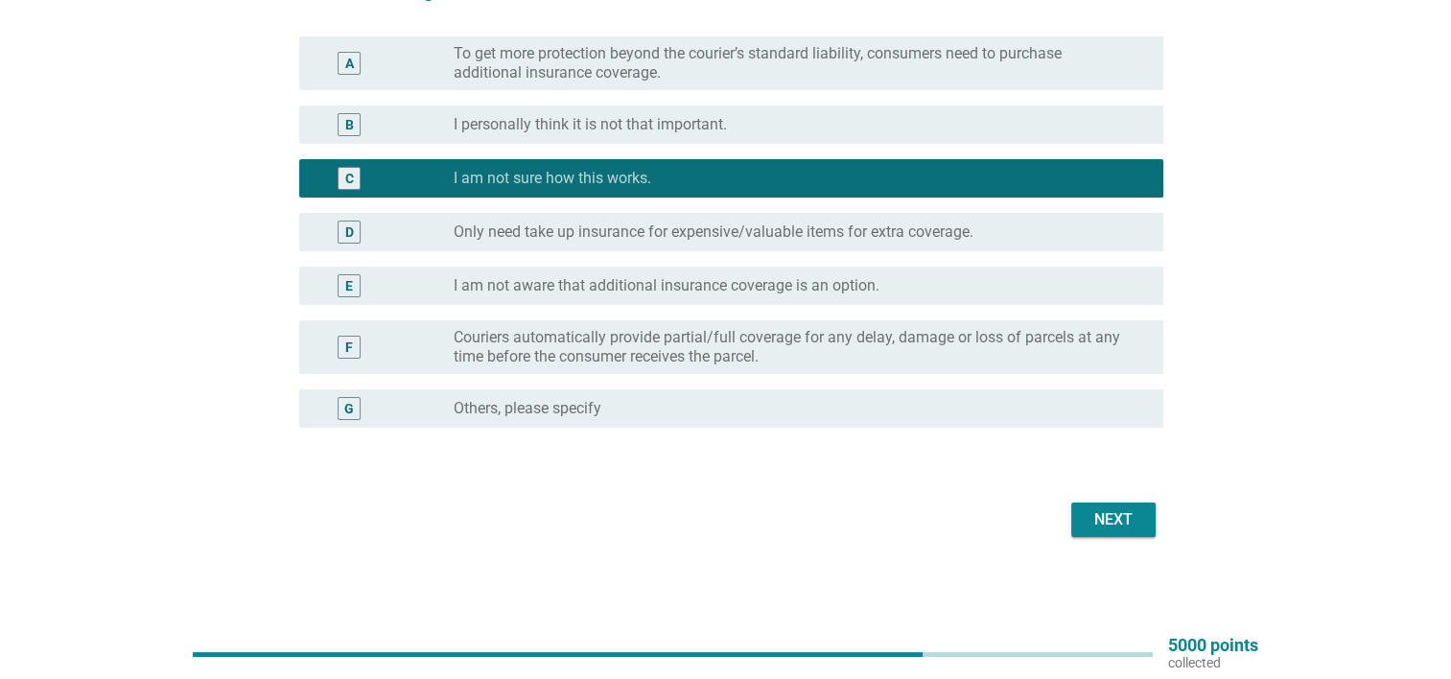
click at [1085, 513] on button "Next" at bounding box center [1113, 520] width 84 height 35
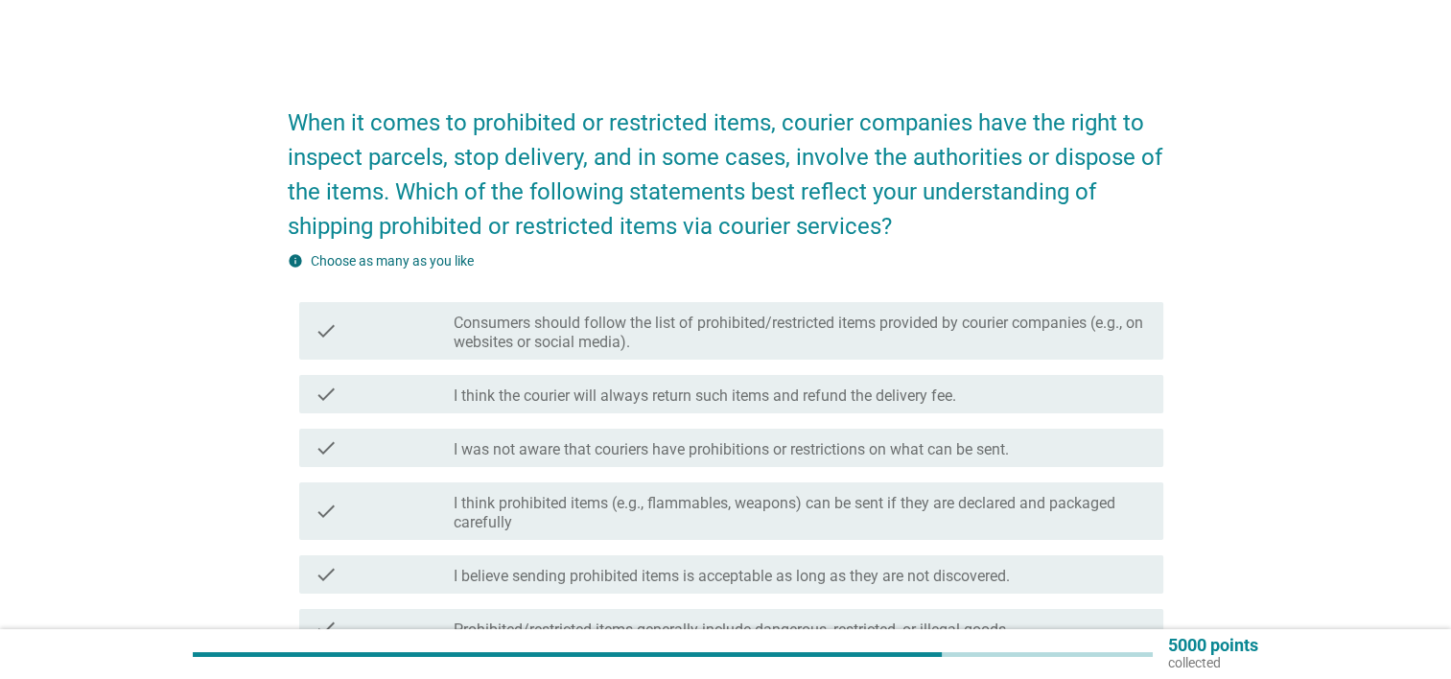
scroll to position [96, 0]
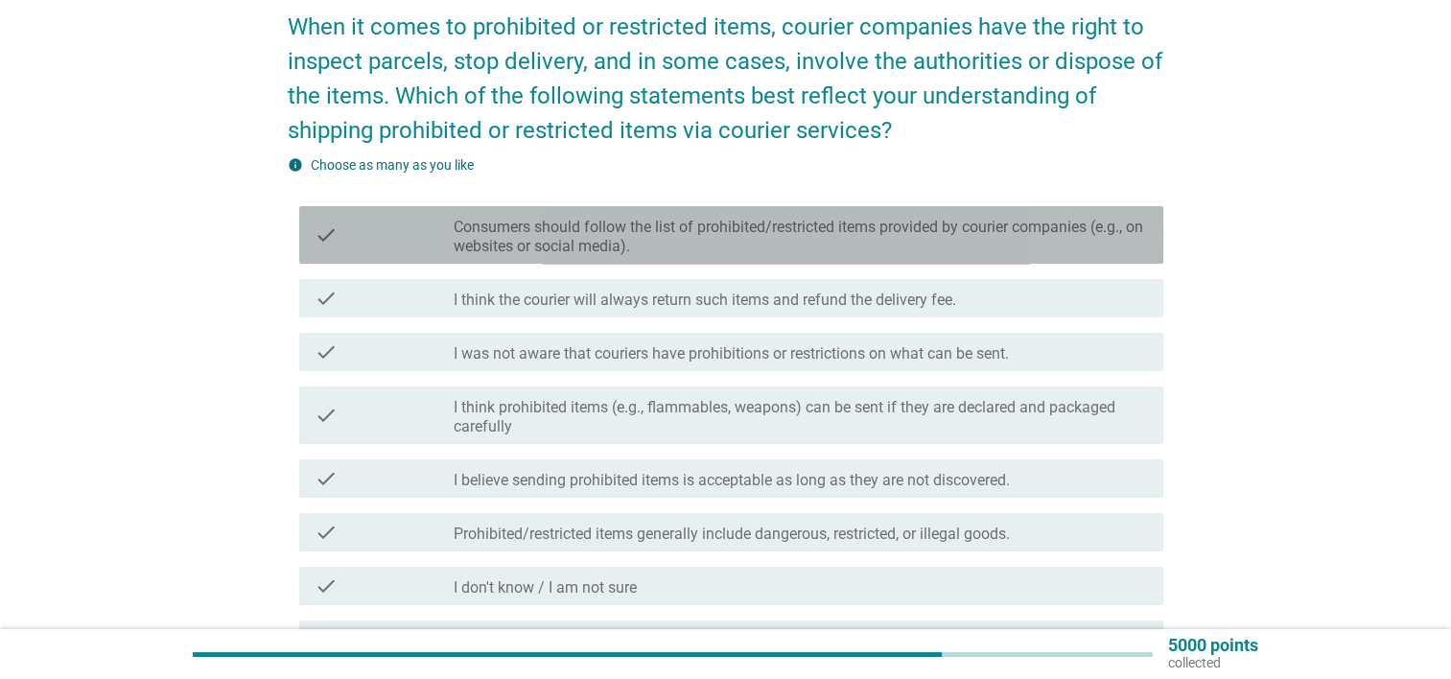
click at [922, 247] on label "Consumers should follow the list of prohibited/restricted items provided by cou…" at bounding box center [801, 237] width 694 height 38
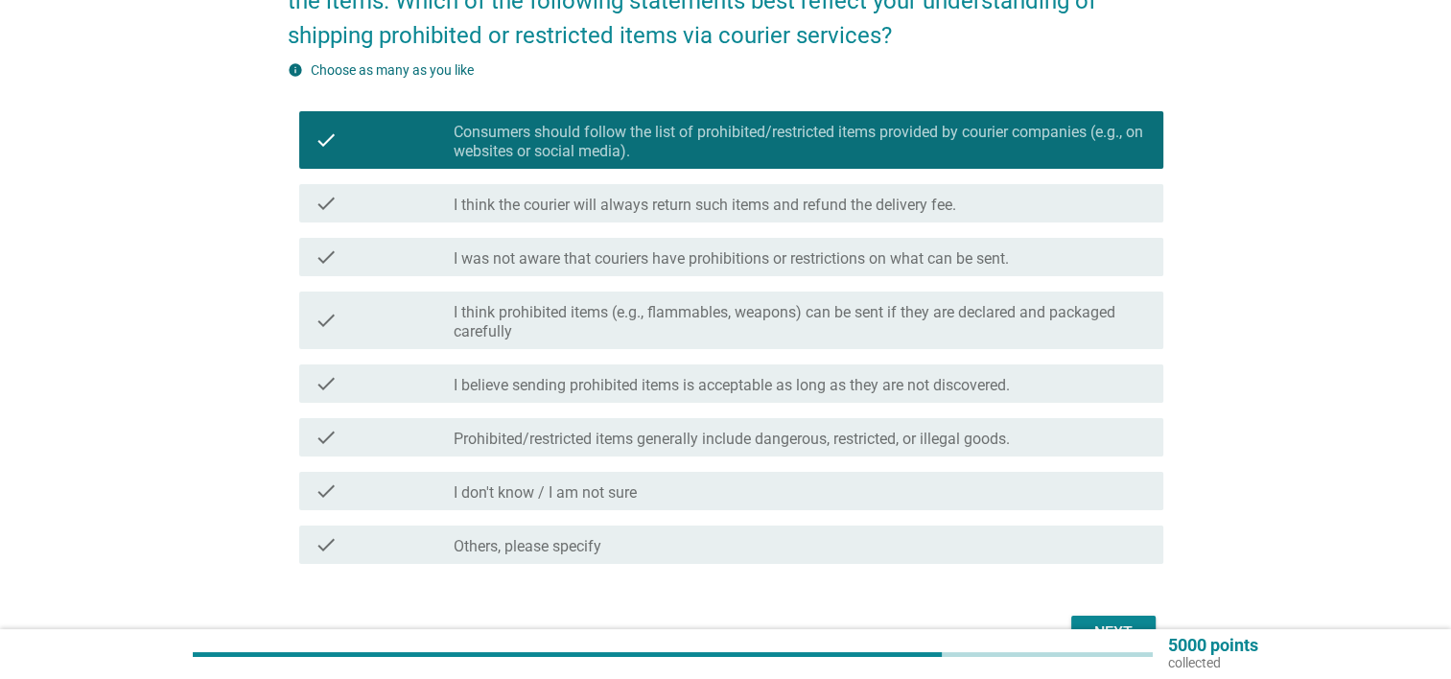
scroll to position [192, 0]
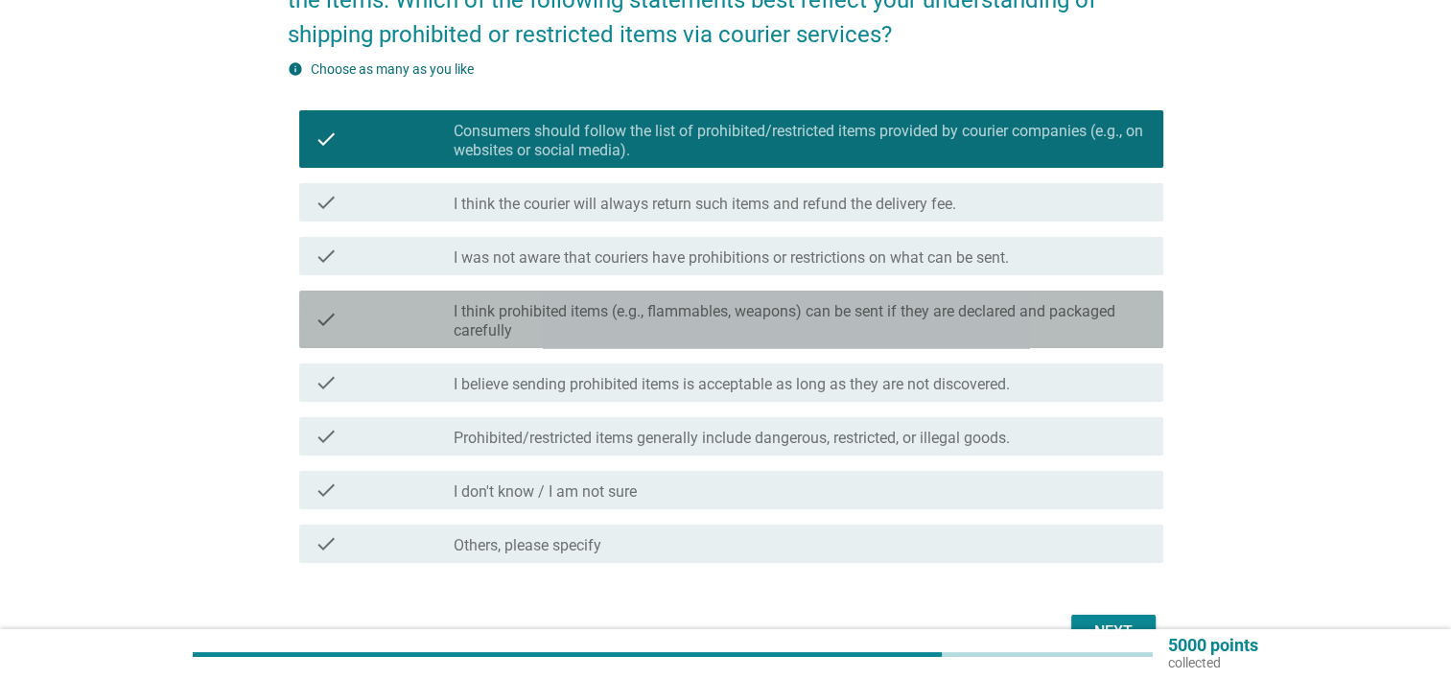
click at [990, 303] on label "I think prohibited items (e.g., flammables, weapons) can be sent if they are de…" at bounding box center [801, 321] width 694 height 38
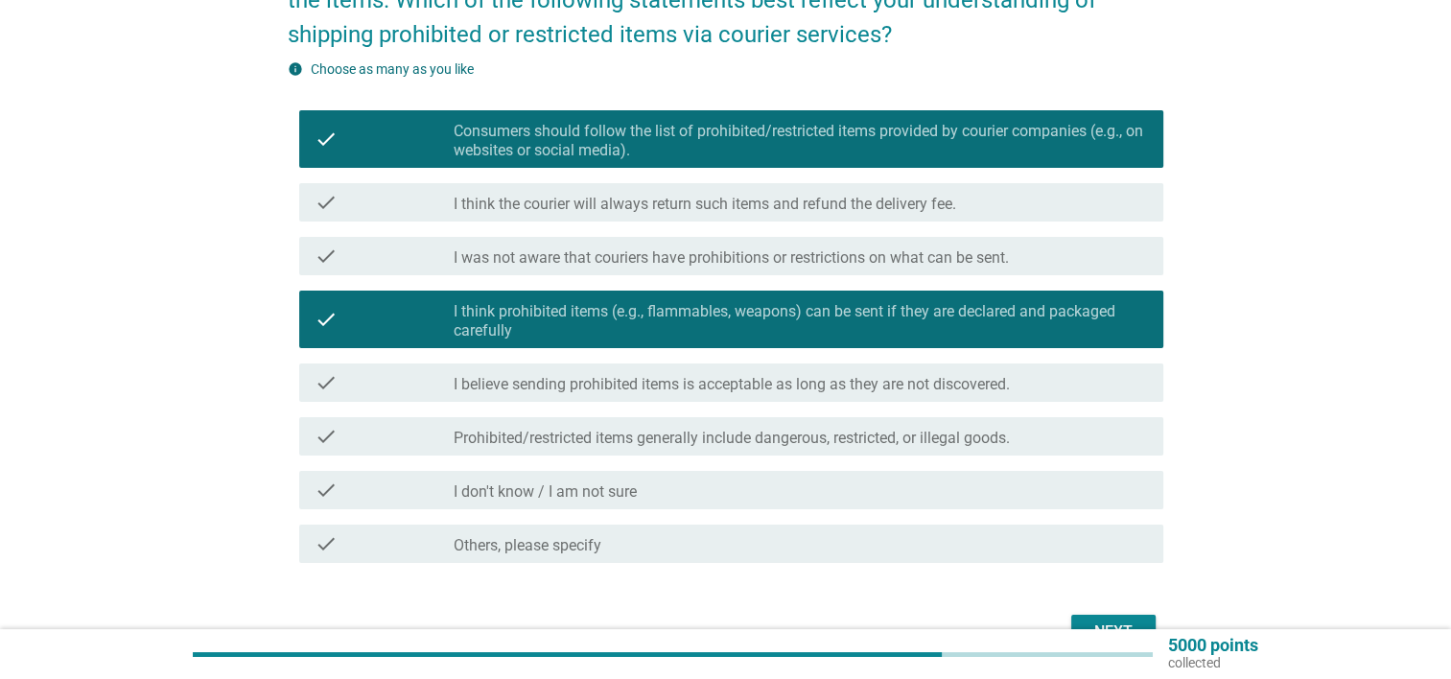
scroll to position [288, 0]
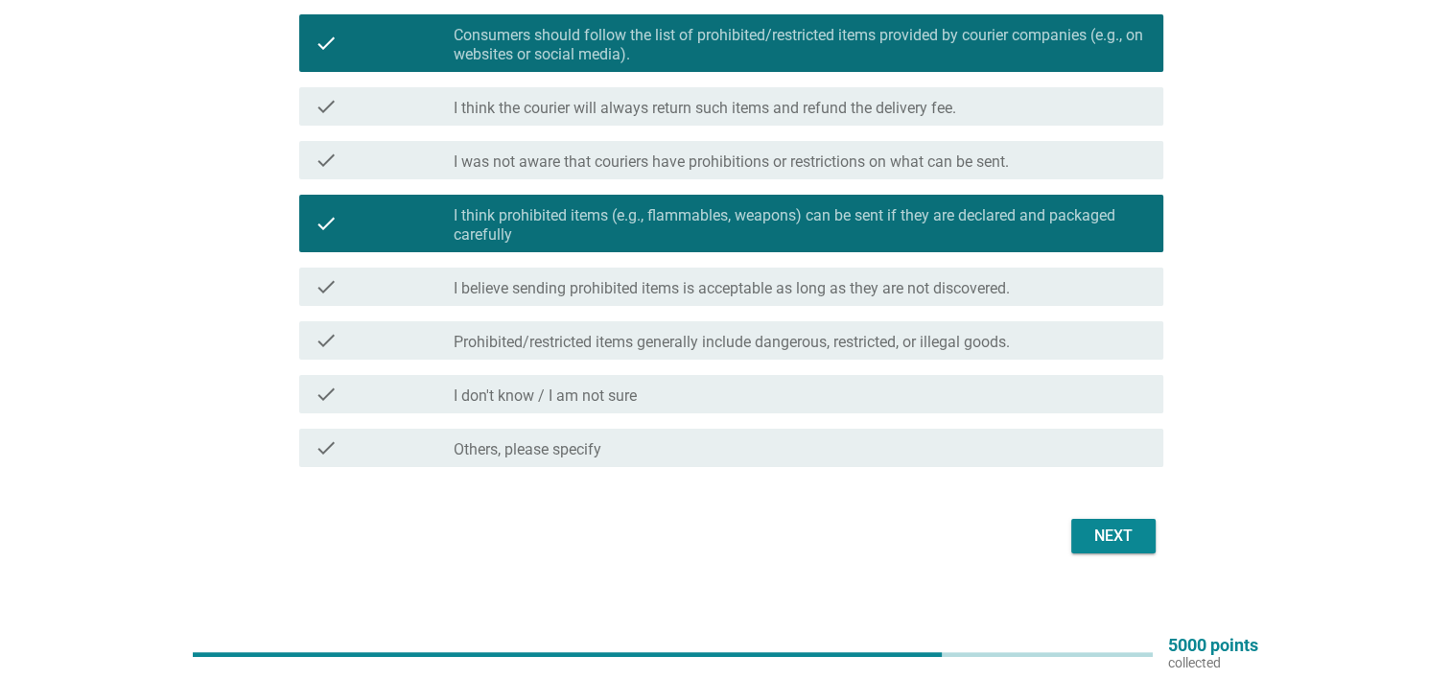
click at [1062, 349] on div "check_box_outline_blank Prohibited/restricted items generally include dangerous…" at bounding box center [801, 340] width 694 height 23
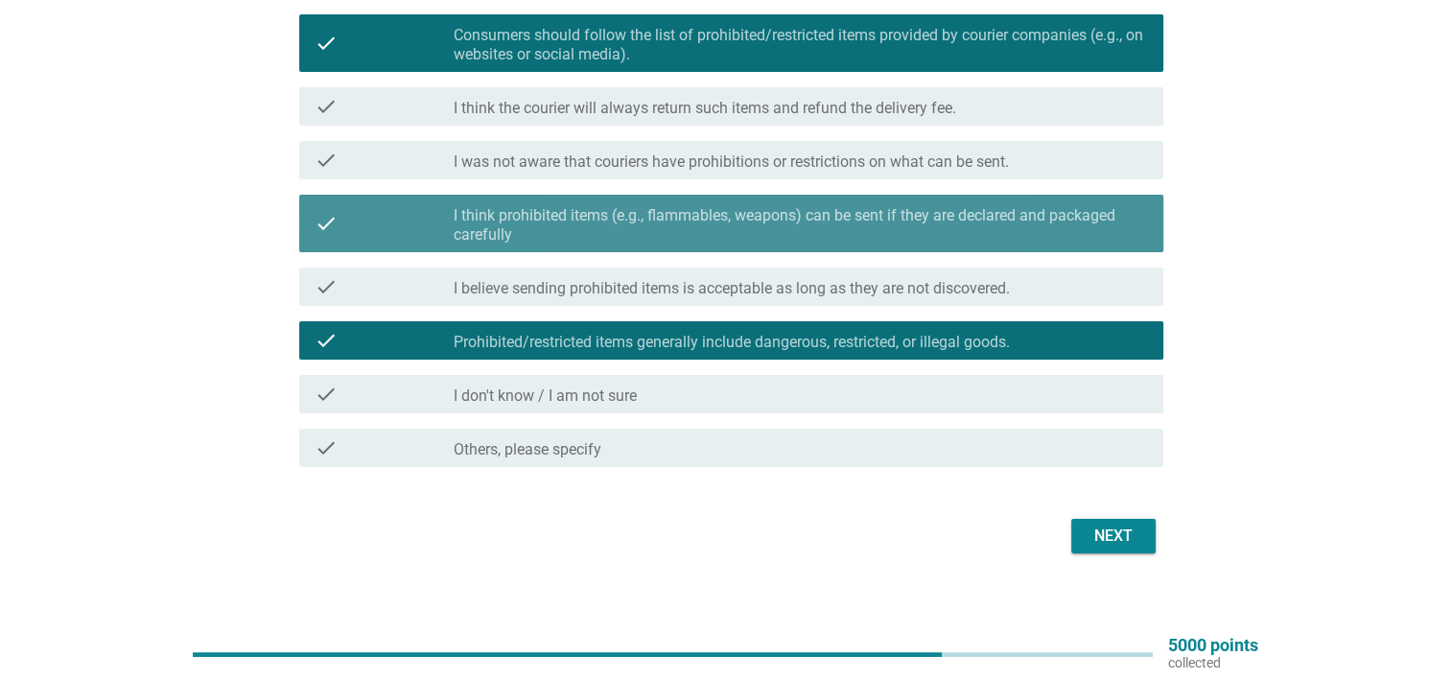
click at [1054, 200] on div "check check_box I think prohibited items (e.g., flammables, weapons) can be sen…" at bounding box center [731, 224] width 864 height 58
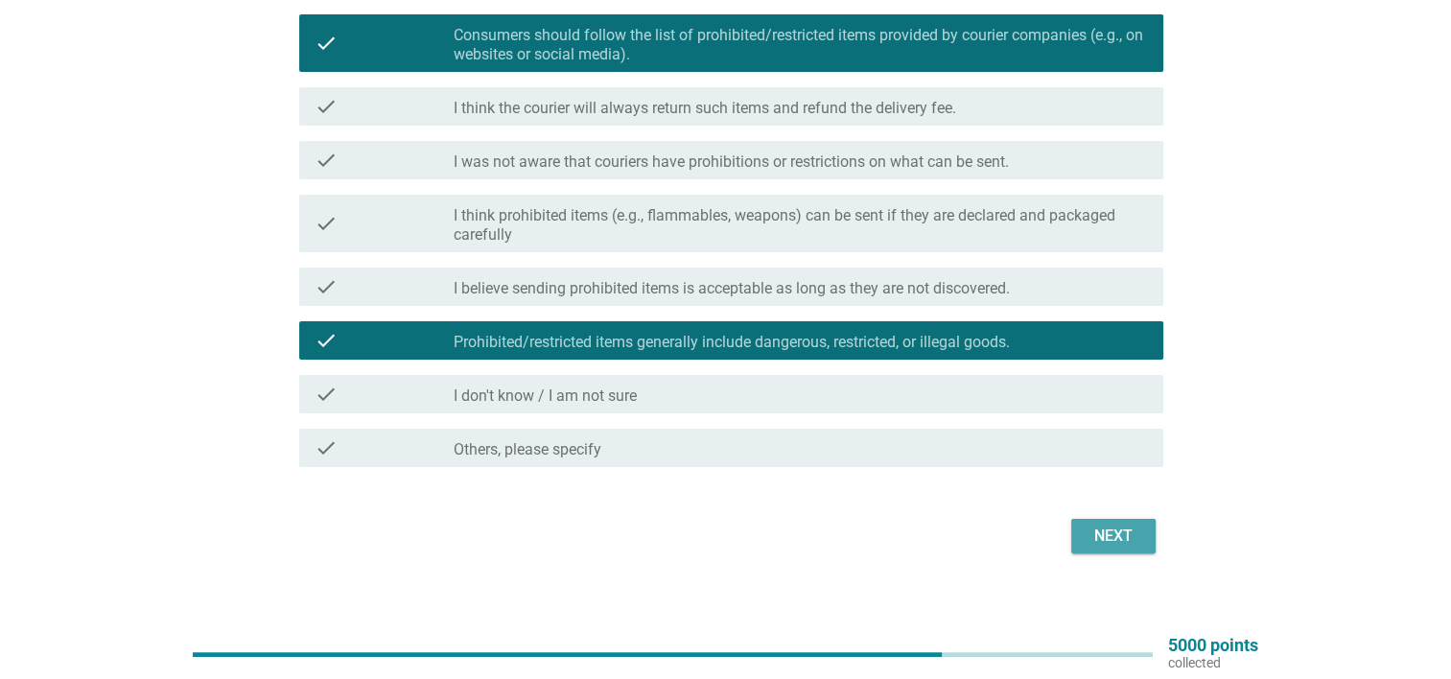
click at [1118, 529] on div "Next" at bounding box center [1114, 536] width 54 height 23
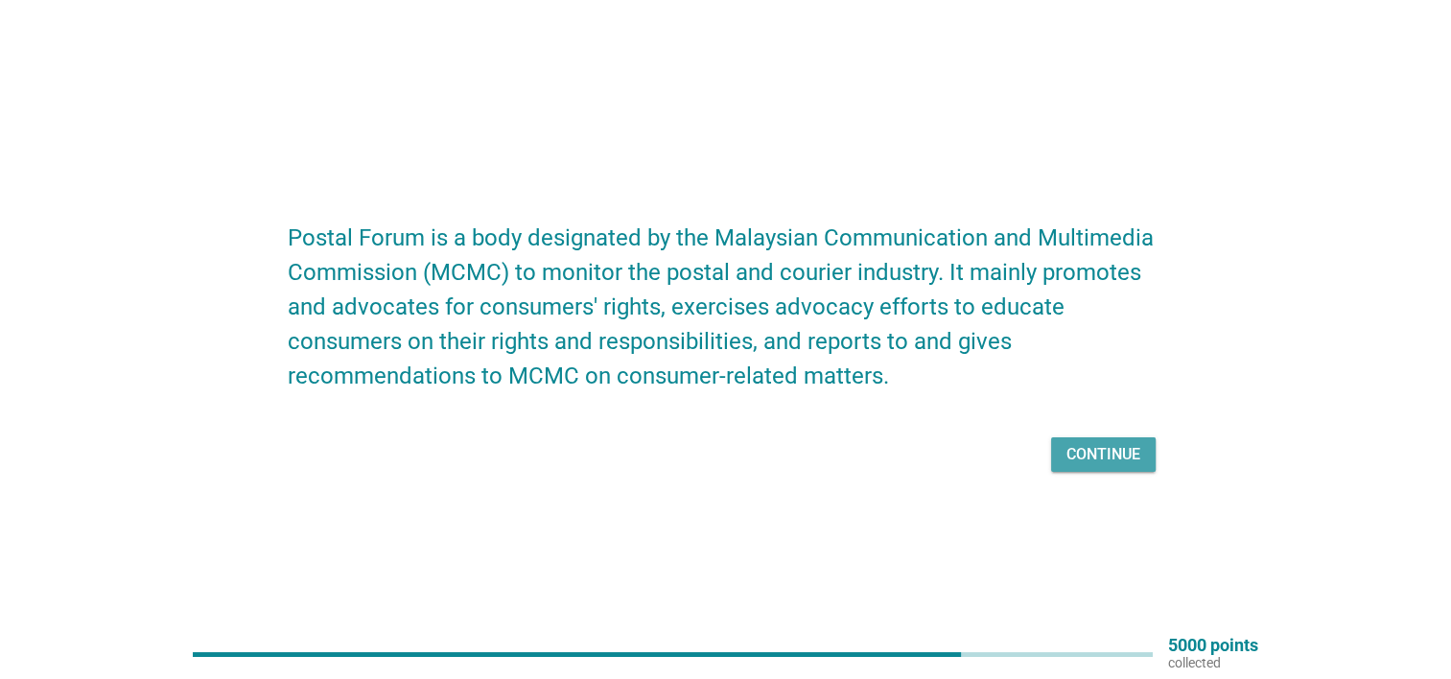
click at [1083, 447] on div "Continue" at bounding box center [1104, 454] width 74 height 23
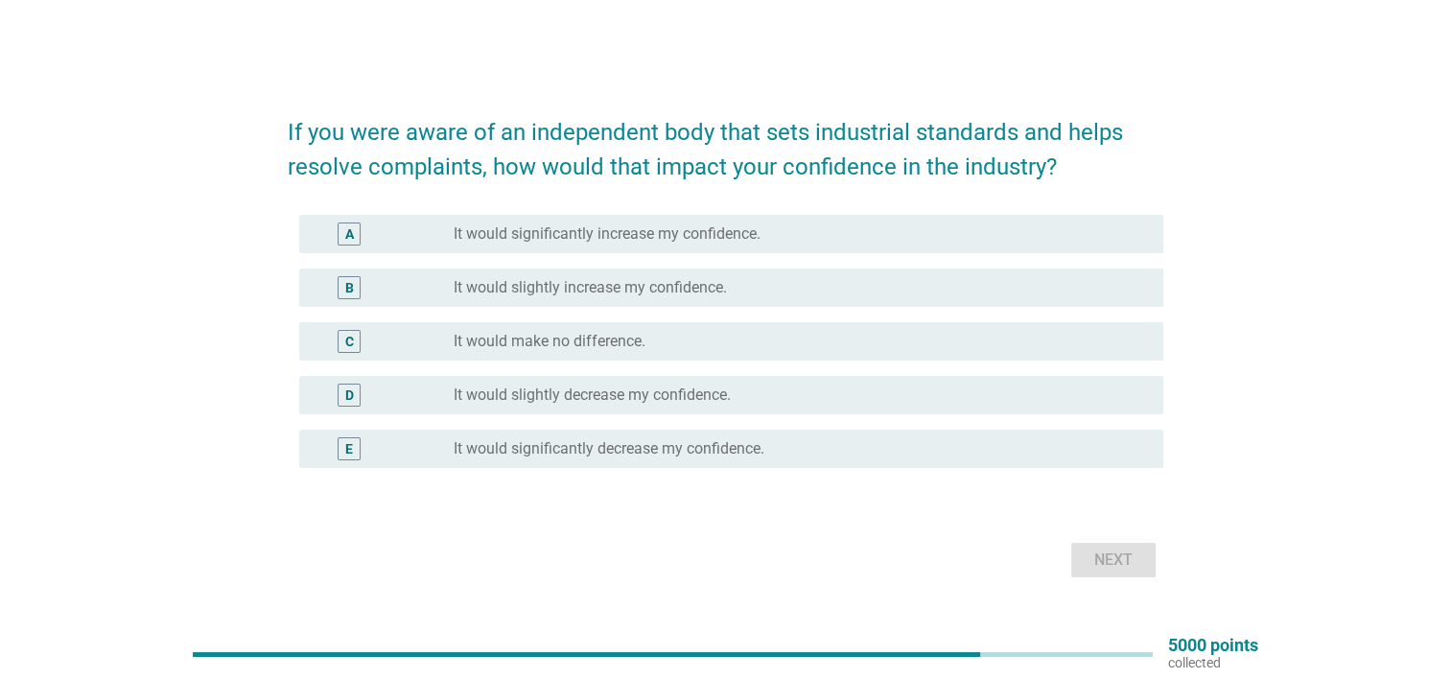
drag, startPoint x: 686, startPoint y: 246, endPoint x: 700, endPoint y: 247, distance: 14.5
click at [691, 246] on div "A radio_button_unchecked It would significantly increase my confidence." at bounding box center [731, 234] width 864 height 38
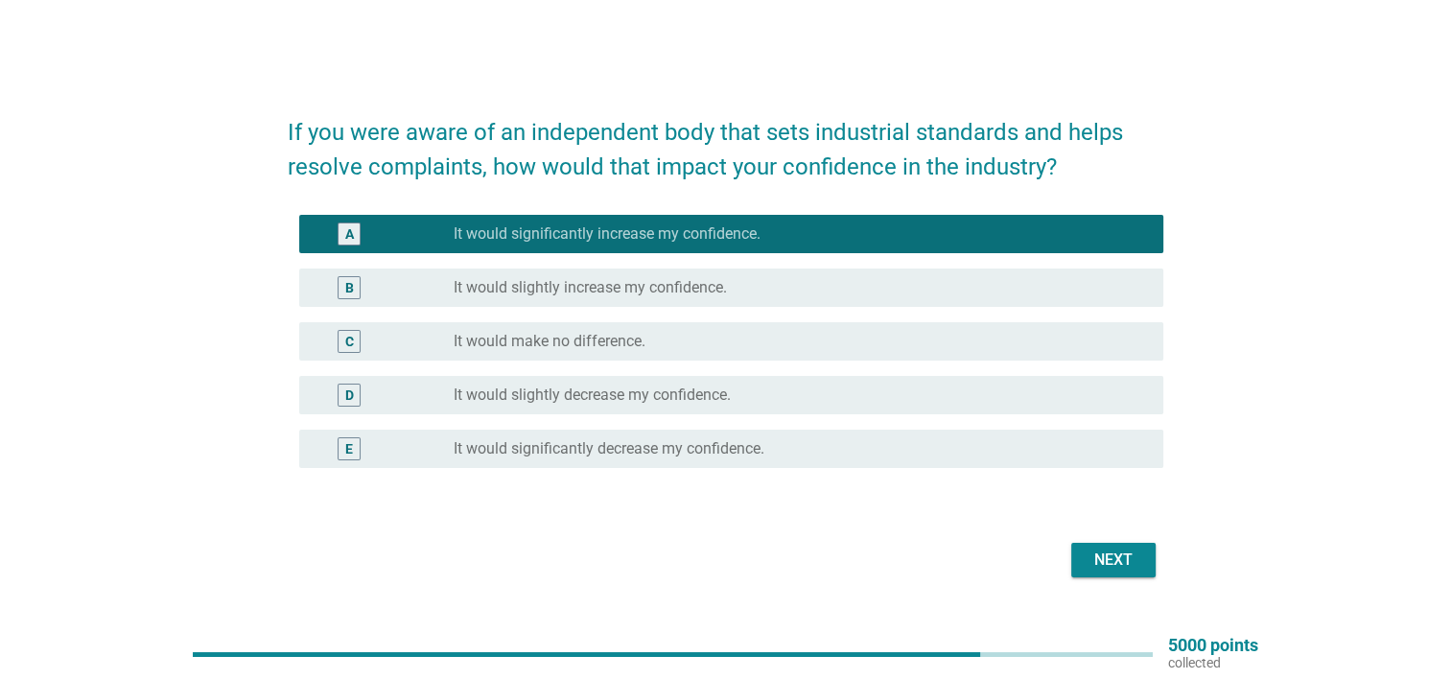
click at [1087, 564] on div "Next" at bounding box center [1114, 560] width 54 height 23
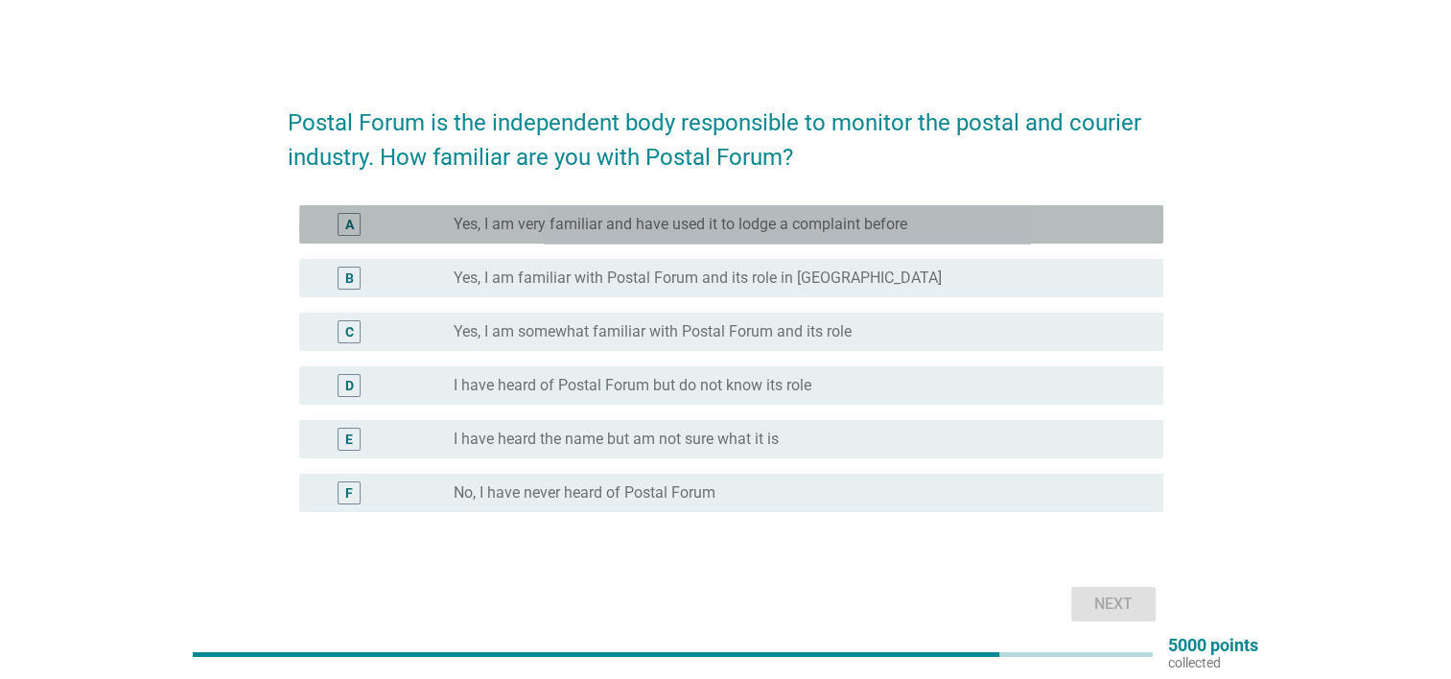
click at [863, 215] on label "Yes, I am very familiar and have used it to lodge a complaint before" at bounding box center [681, 224] width 454 height 19
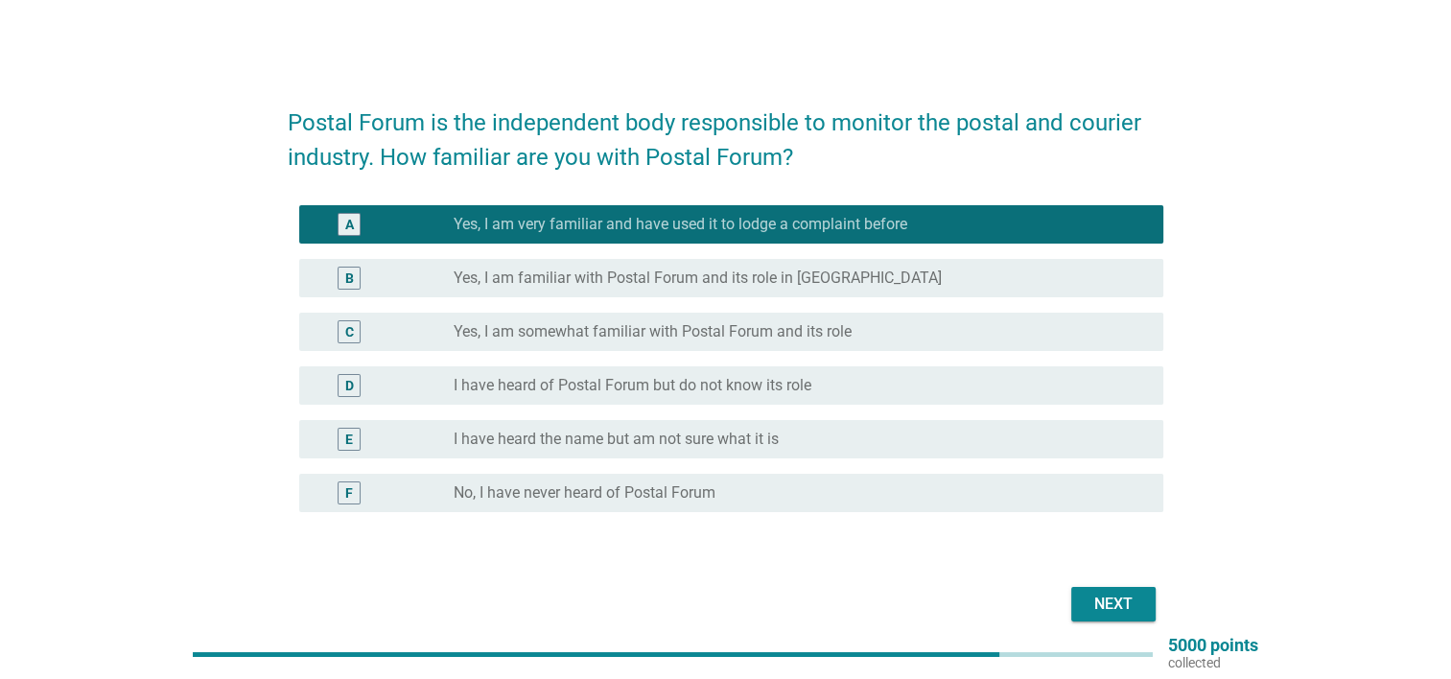
click at [690, 274] on label "Yes, I am familiar with Postal Forum and its role in [GEOGRAPHIC_DATA]" at bounding box center [698, 278] width 488 height 19
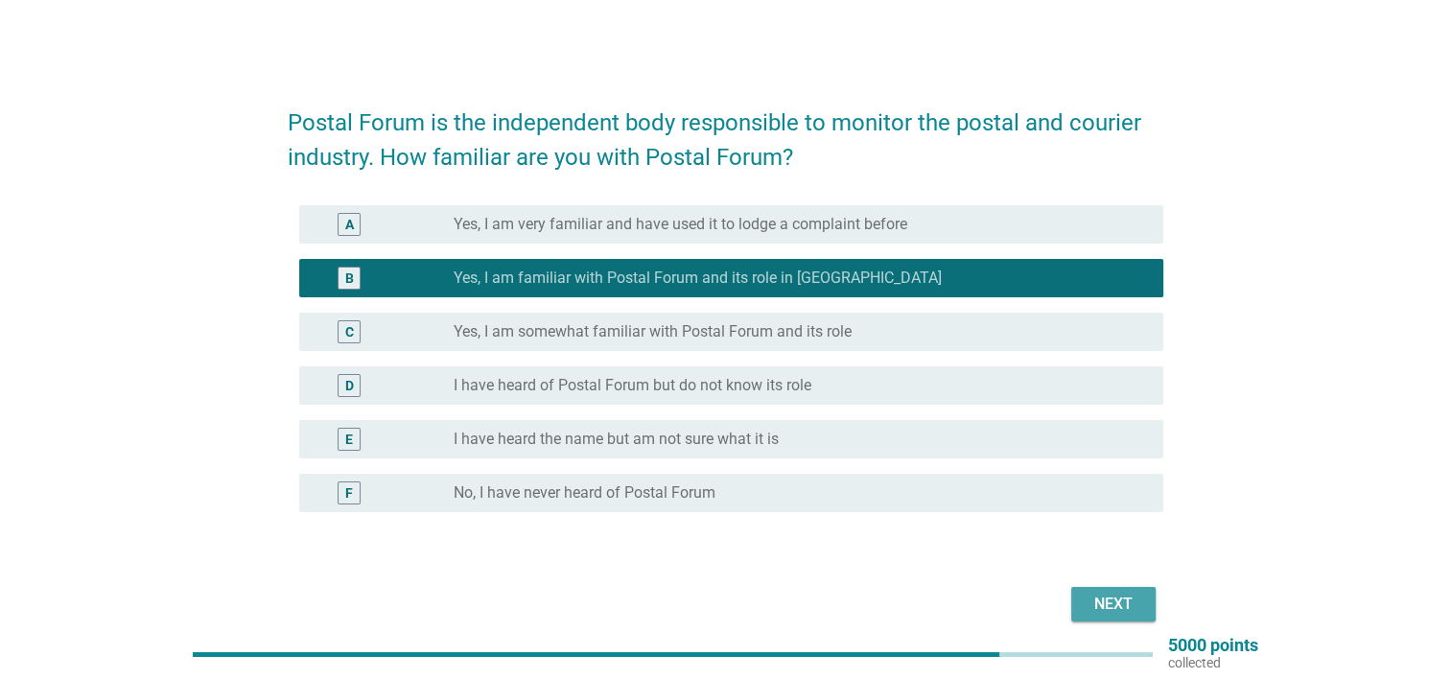
click at [1087, 601] on div "Next" at bounding box center [1114, 604] width 54 height 23
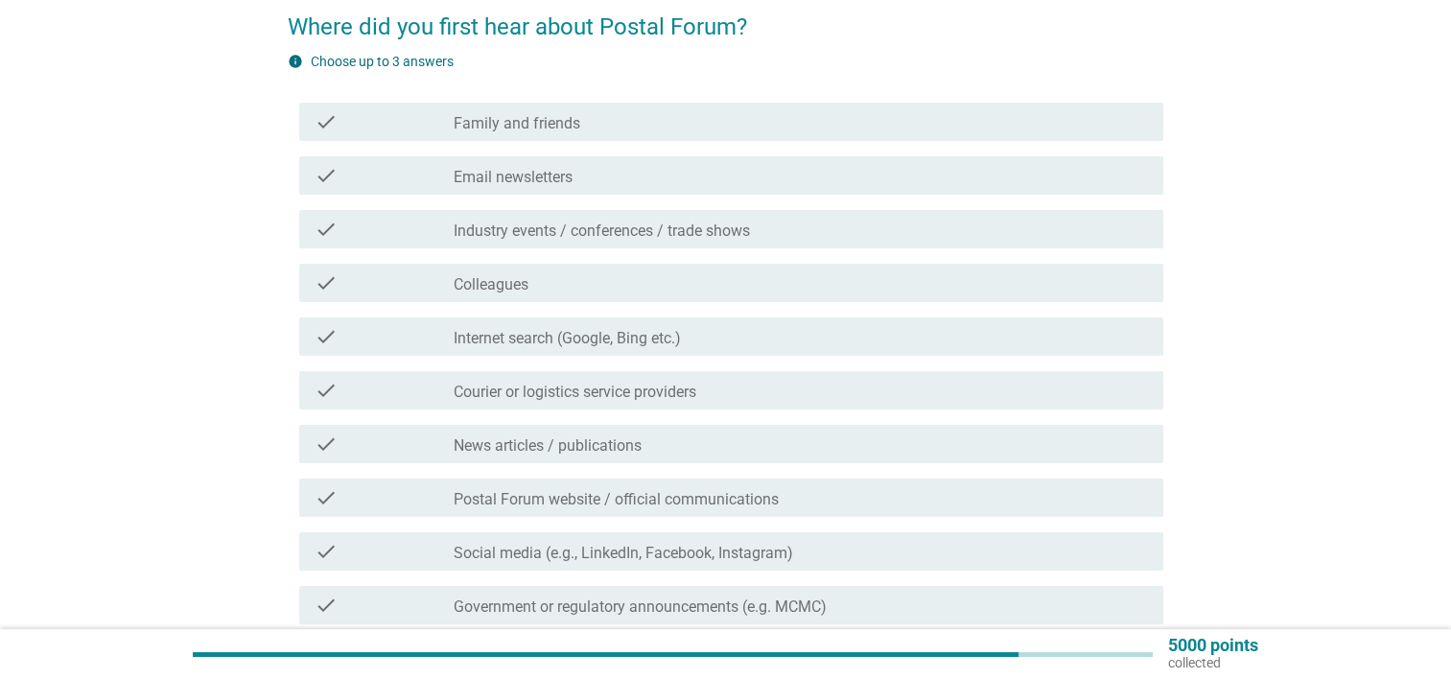
scroll to position [192, 0]
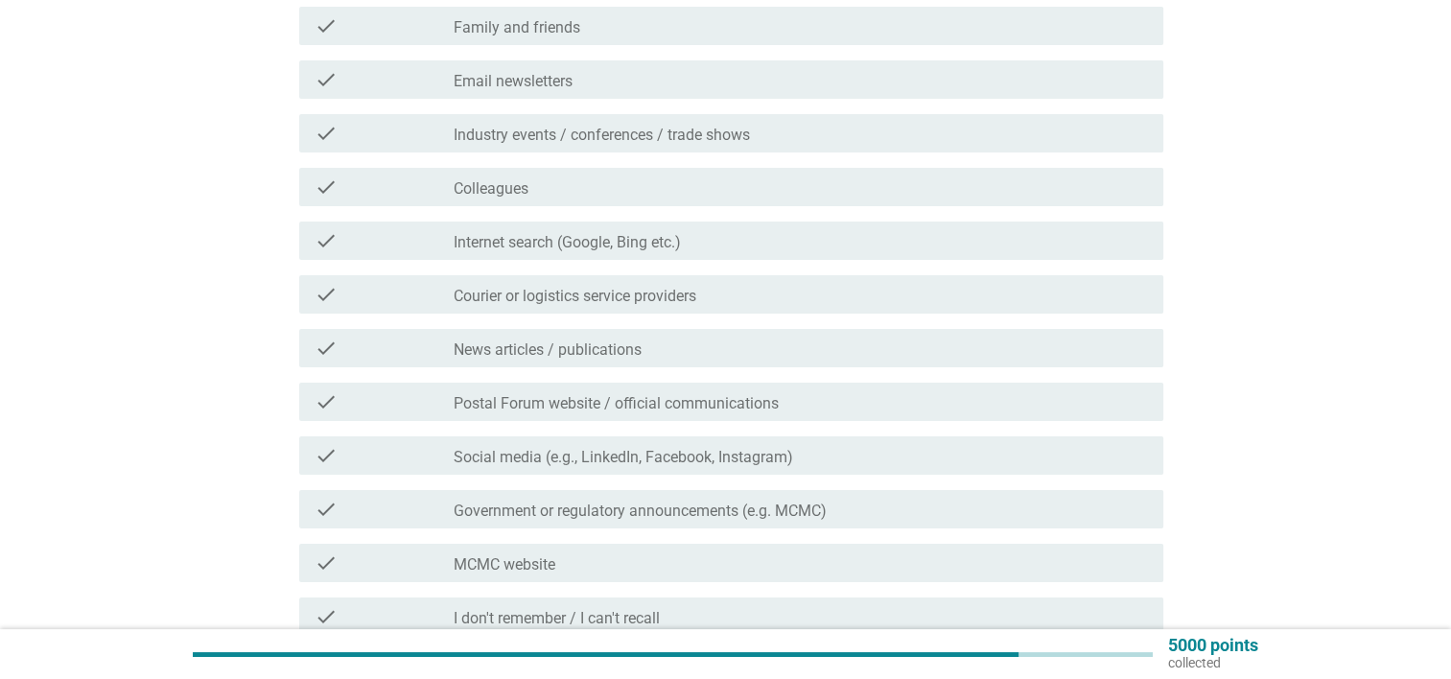
click at [560, 234] on label "Internet search (Google, Bing etc.)" at bounding box center [567, 242] width 227 height 19
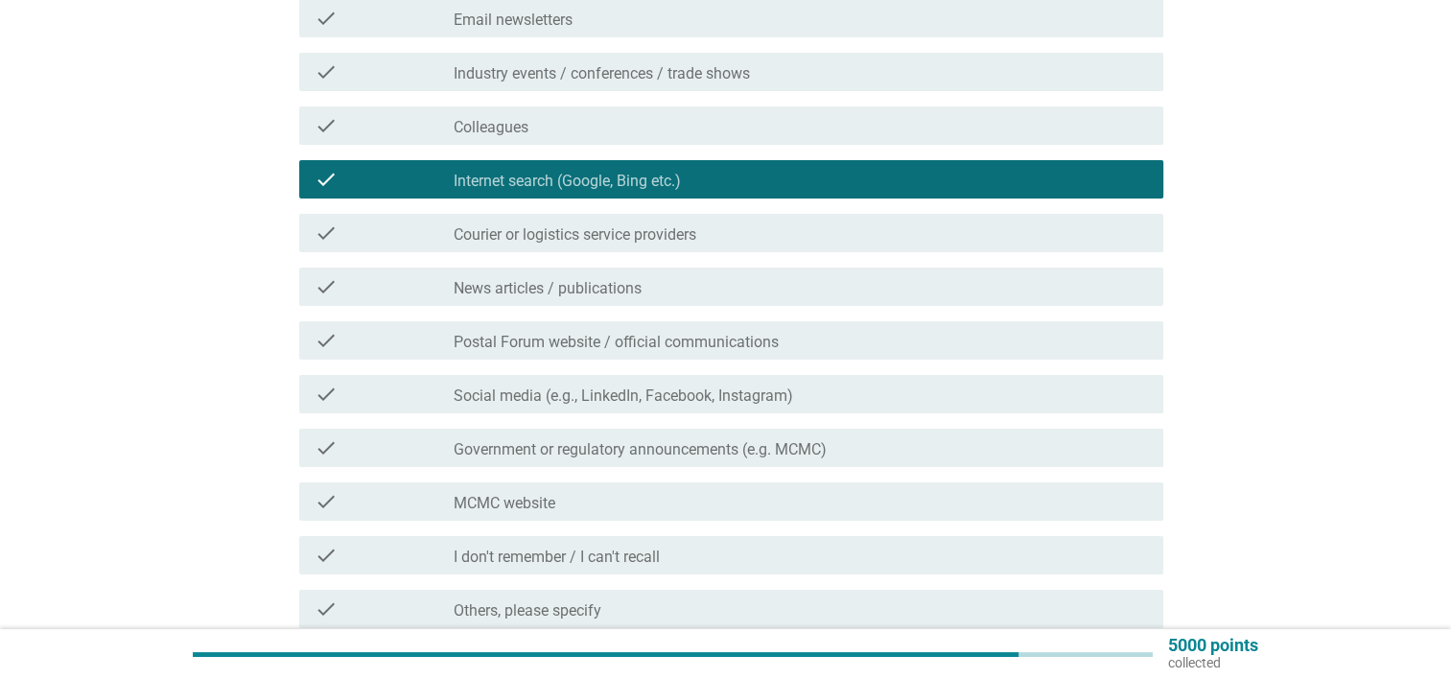
scroll to position [288, 0]
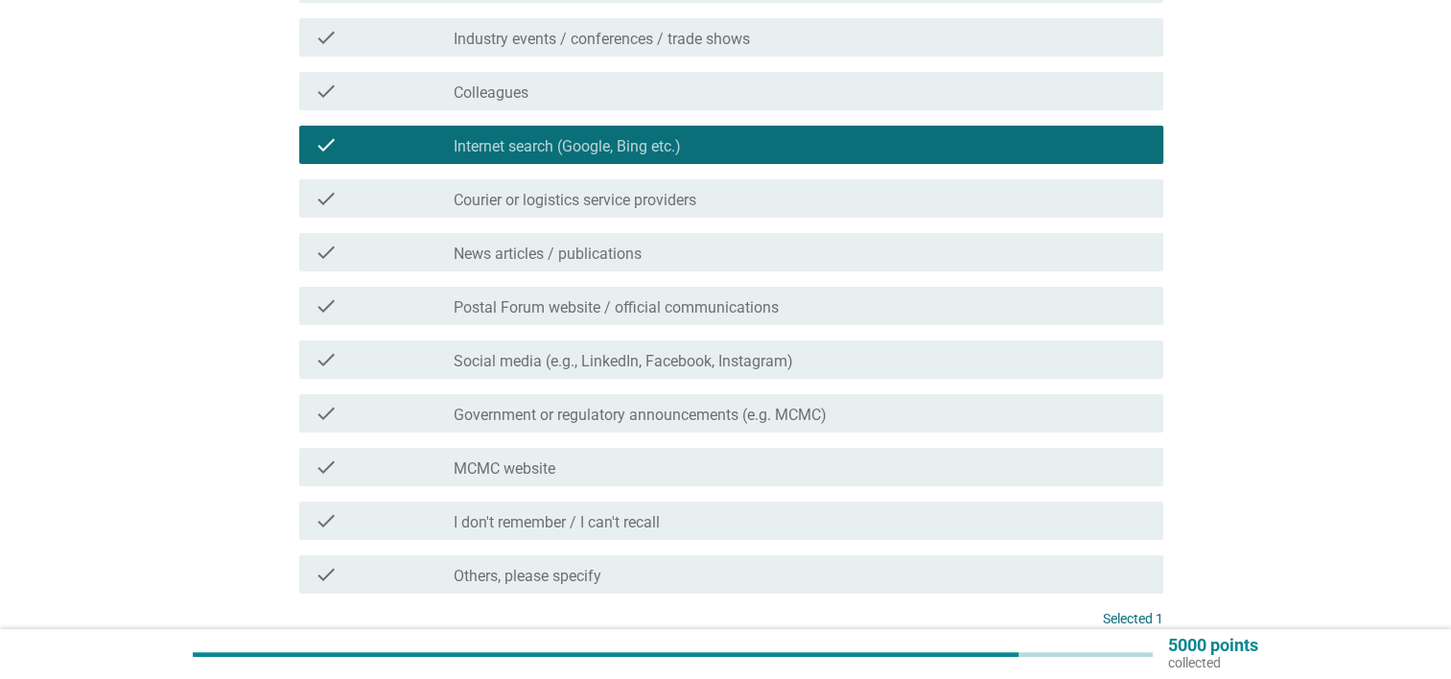
click at [590, 192] on label "Courier or logistics service providers" at bounding box center [575, 200] width 243 height 19
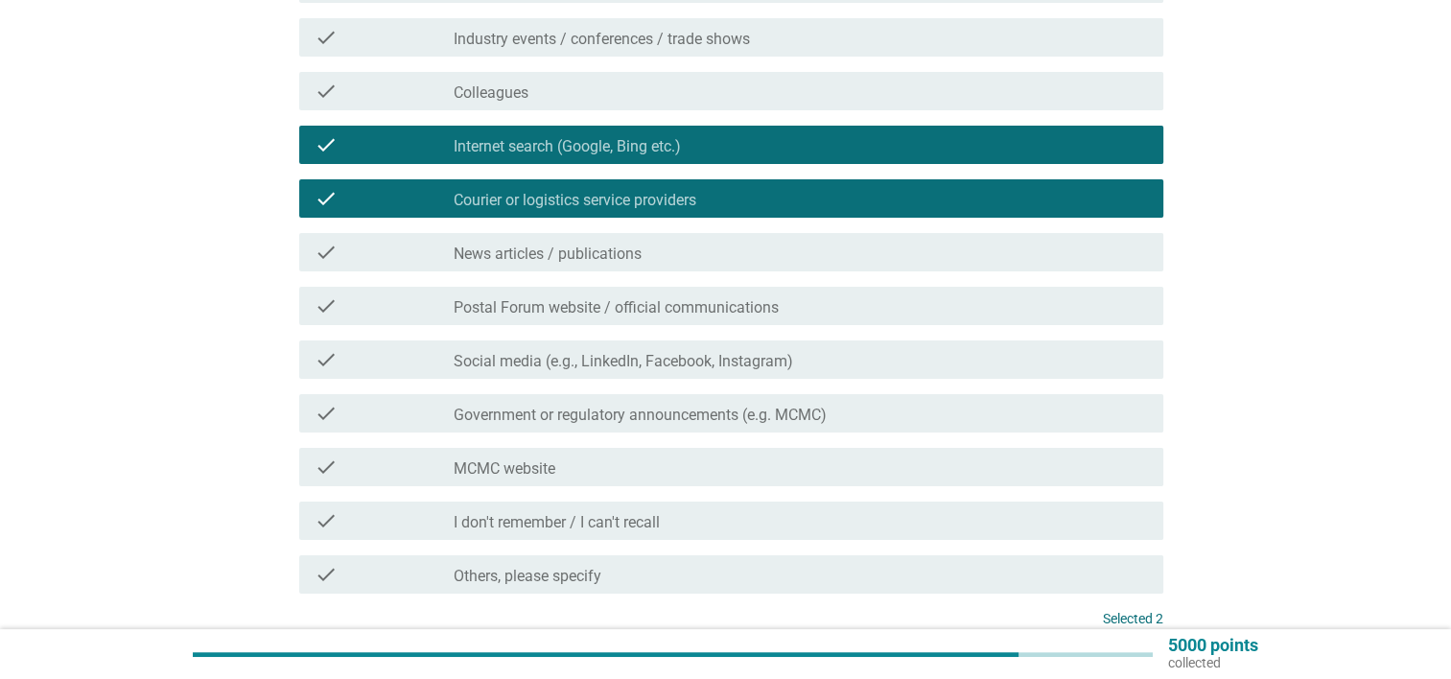
scroll to position [384, 0]
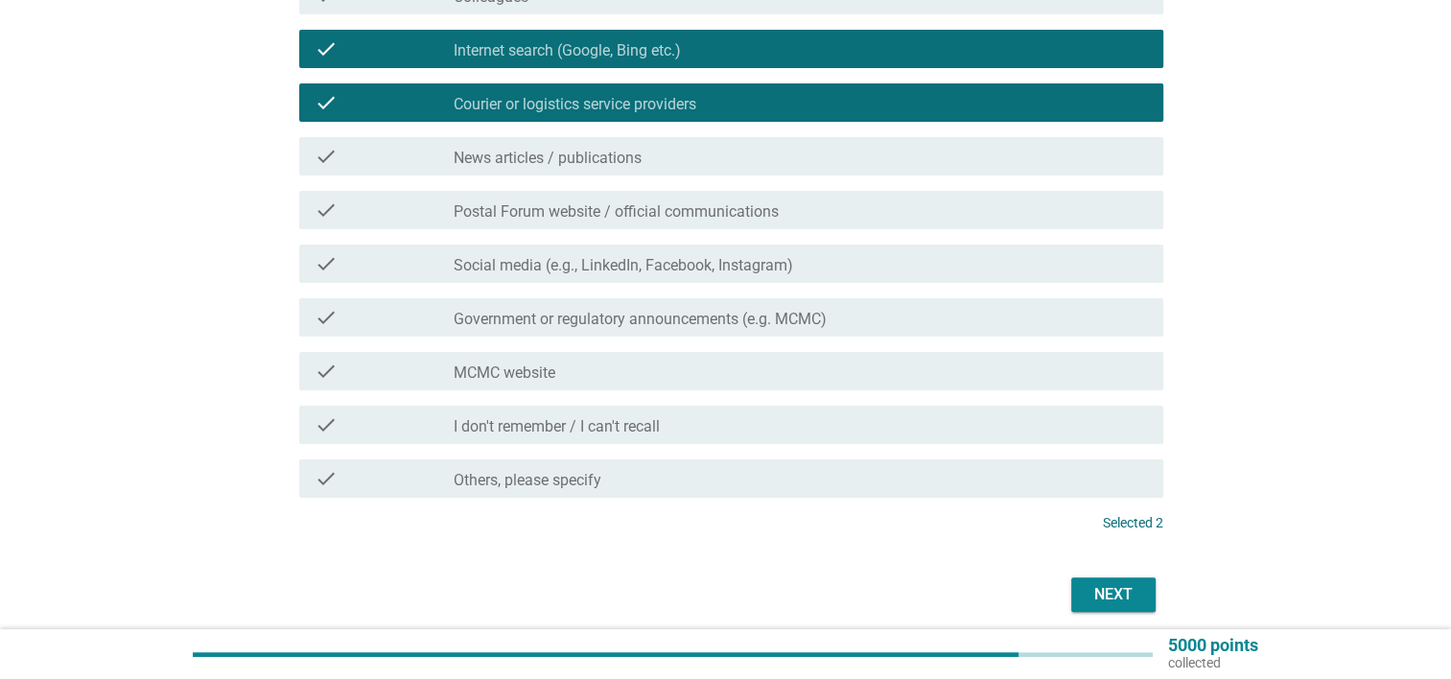
click at [621, 257] on label "Social media (e.g., LinkedIn, Facebook, Instagram)" at bounding box center [624, 265] width 340 height 19
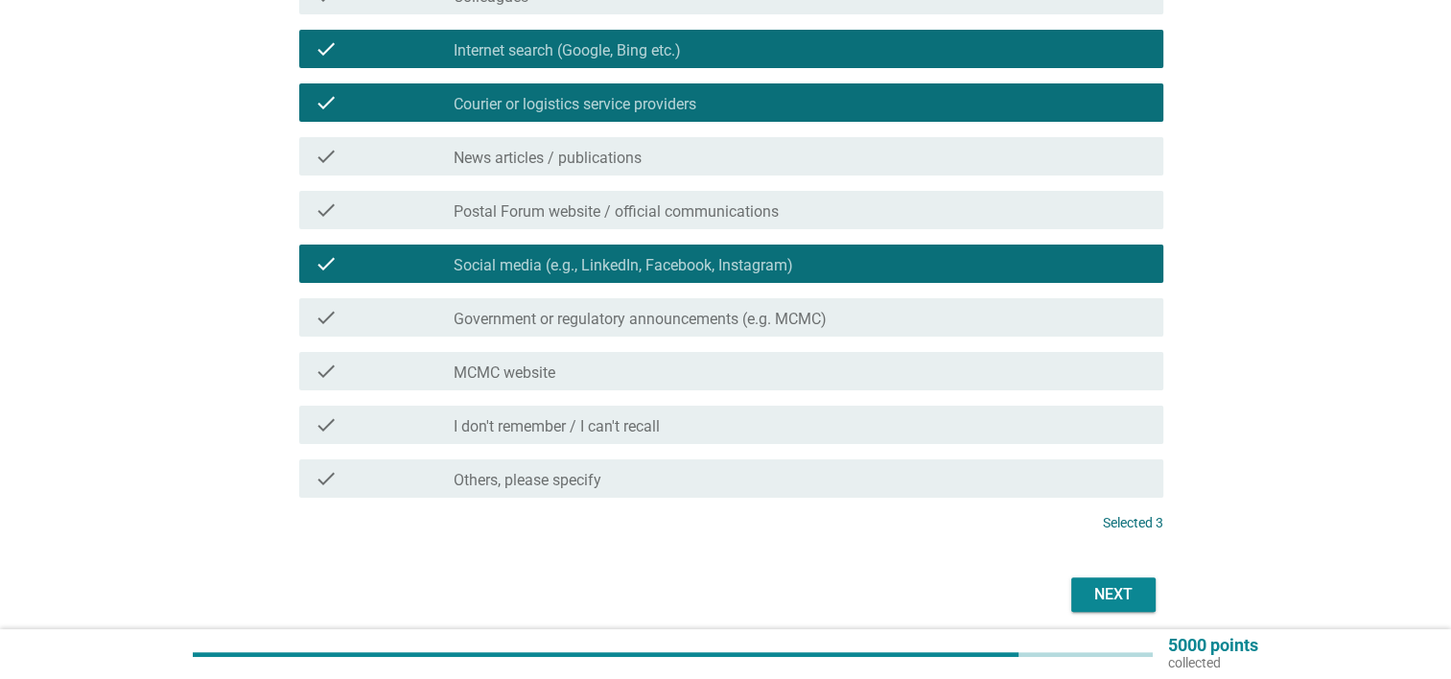
click at [1113, 602] on div "Next" at bounding box center [1114, 594] width 54 height 23
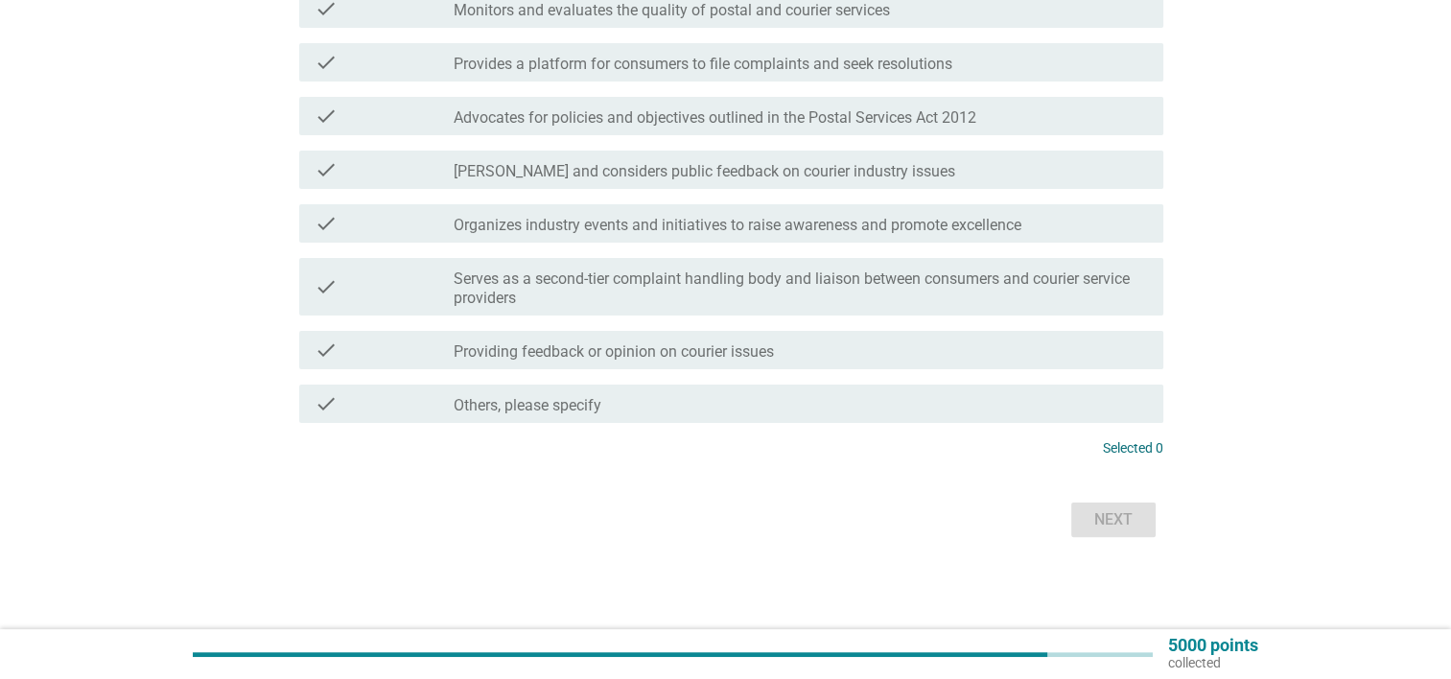
scroll to position [0, 0]
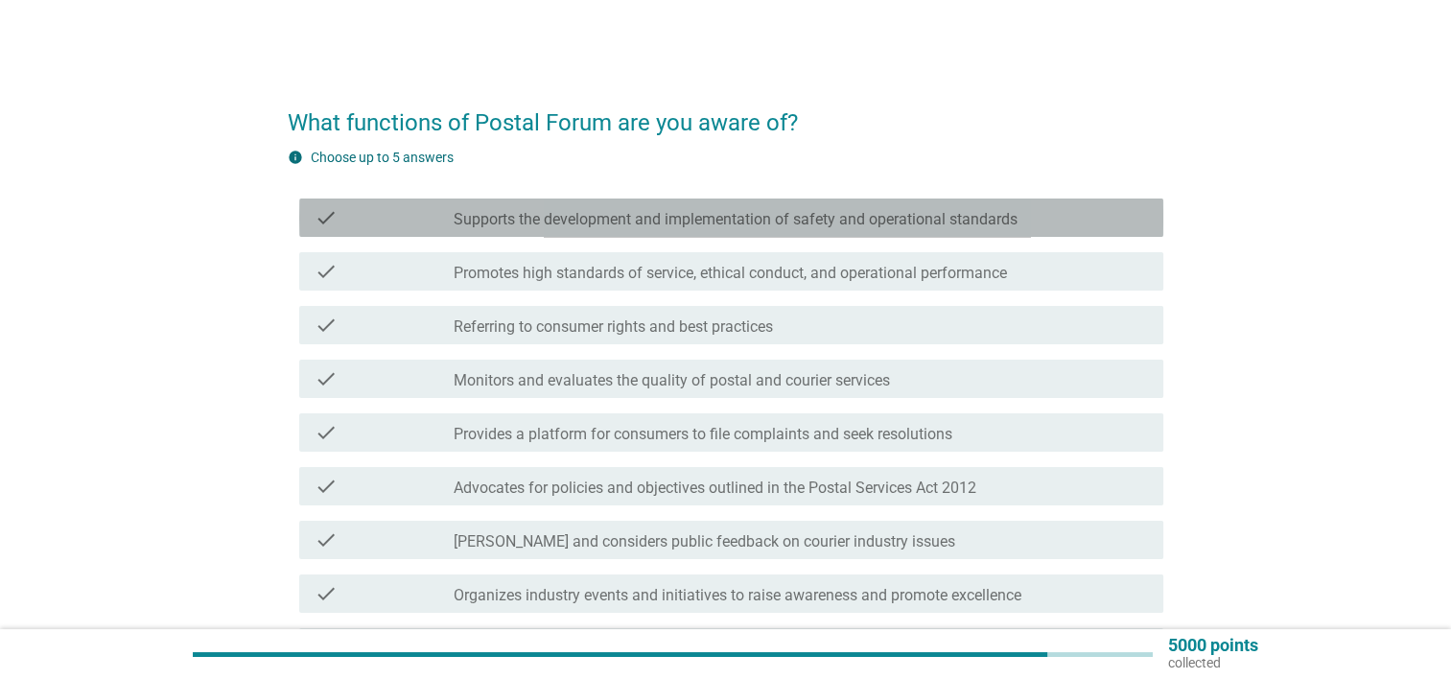
click at [877, 223] on label "Supports the development and implementation of safety and operational standards" at bounding box center [736, 219] width 564 height 19
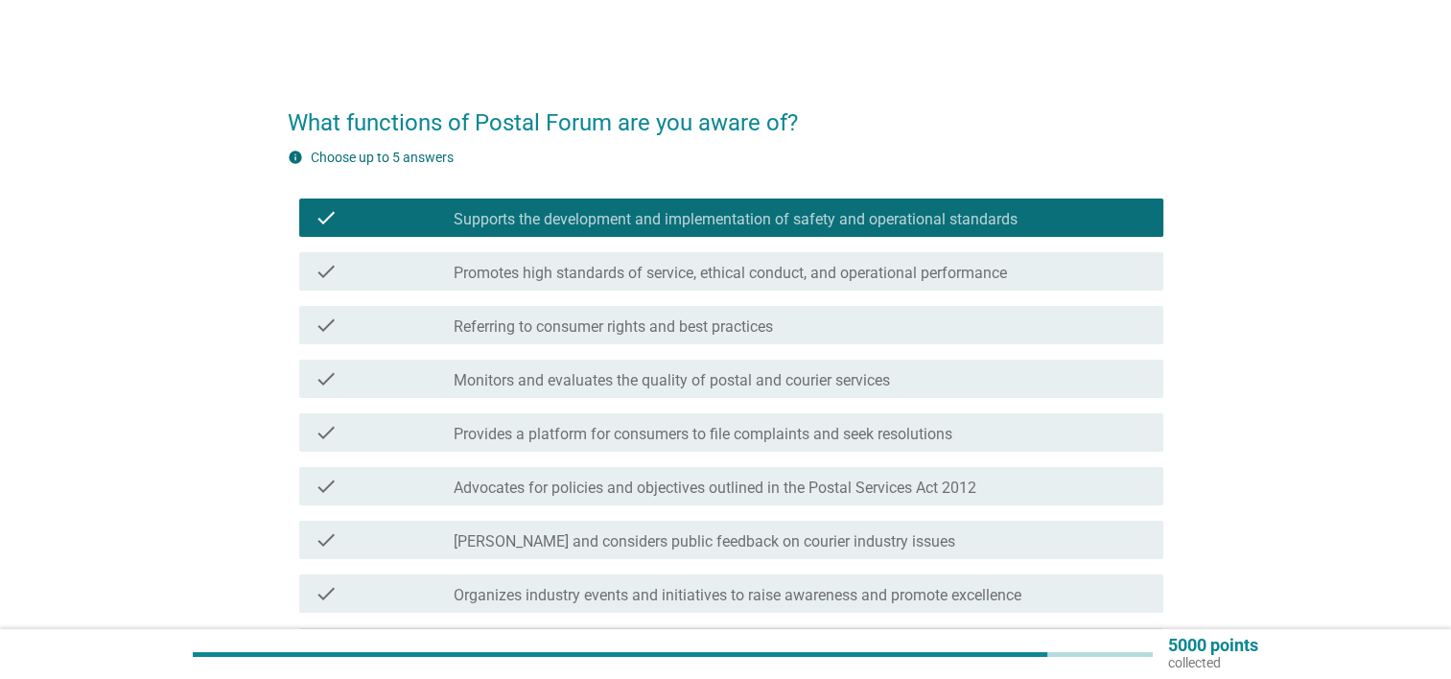
click at [790, 319] on div "check_box_outline_blank Referring to consumer rights and best practices" at bounding box center [801, 325] width 694 height 23
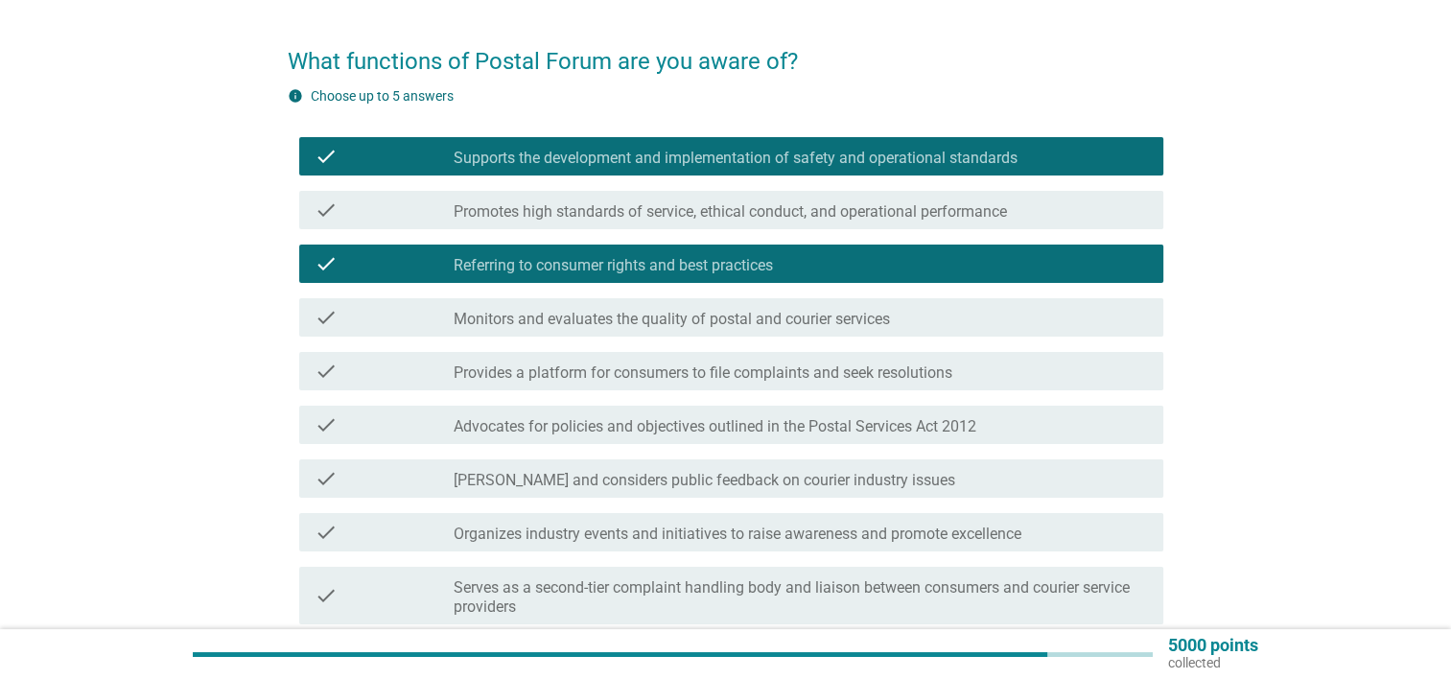
scroll to position [96, 0]
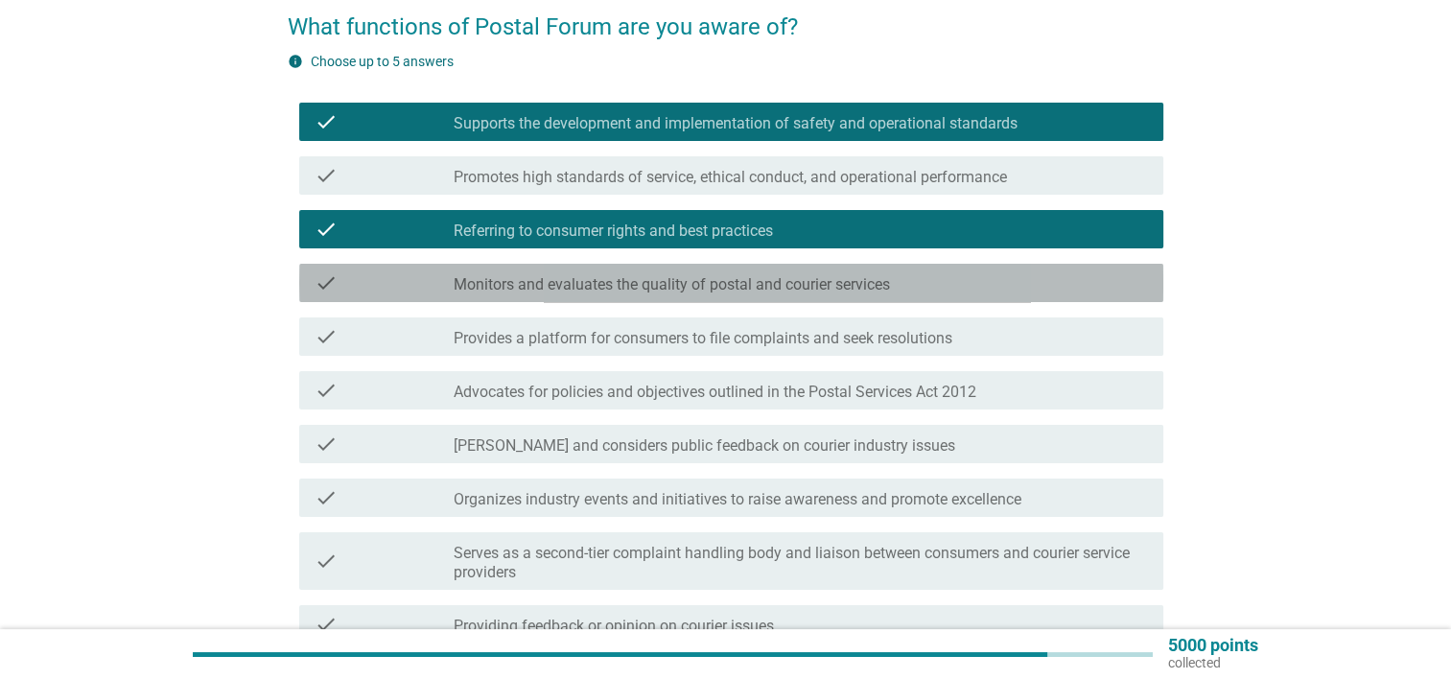
click at [806, 290] on label "Monitors and evaluates the quality of postal and courier services" at bounding box center [672, 284] width 436 height 19
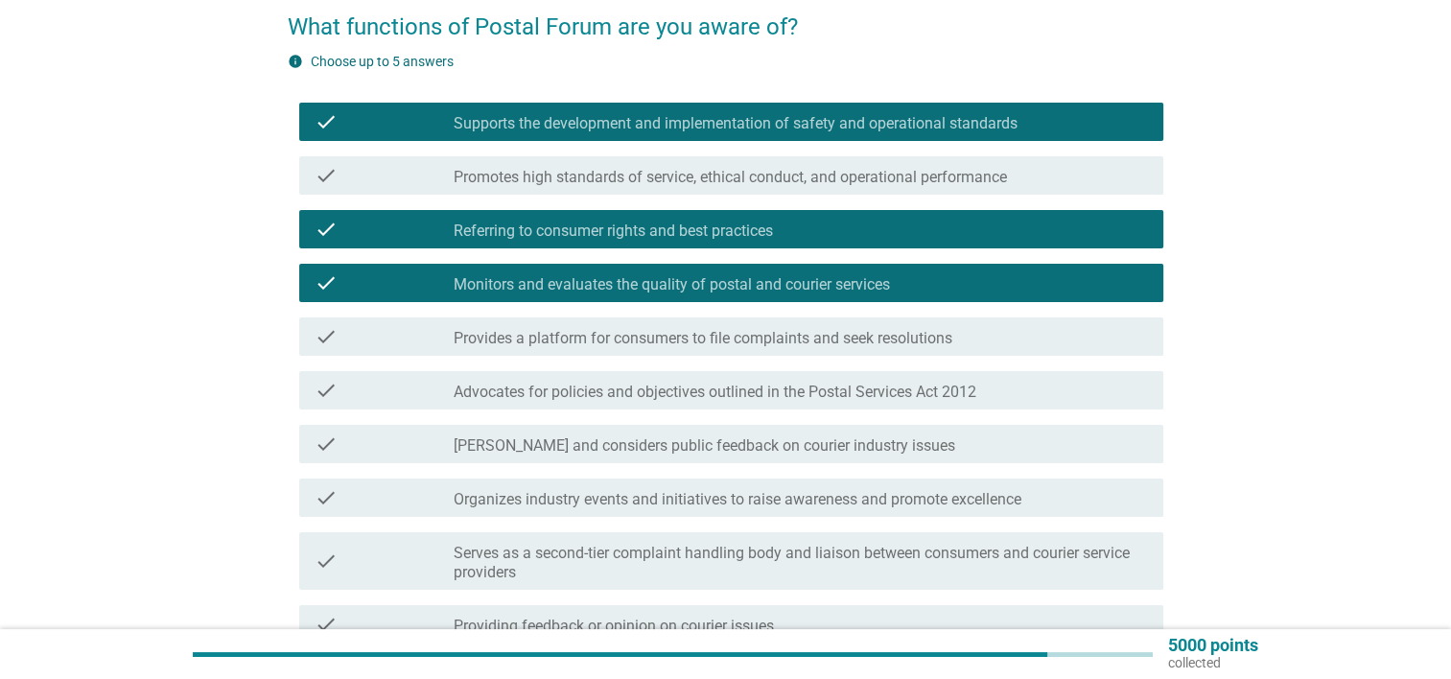
click at [821, 333] on label "Provides a platform for consumers to file complaints and seek resolutions" at bounding box center [703, 338] width 499 height 19
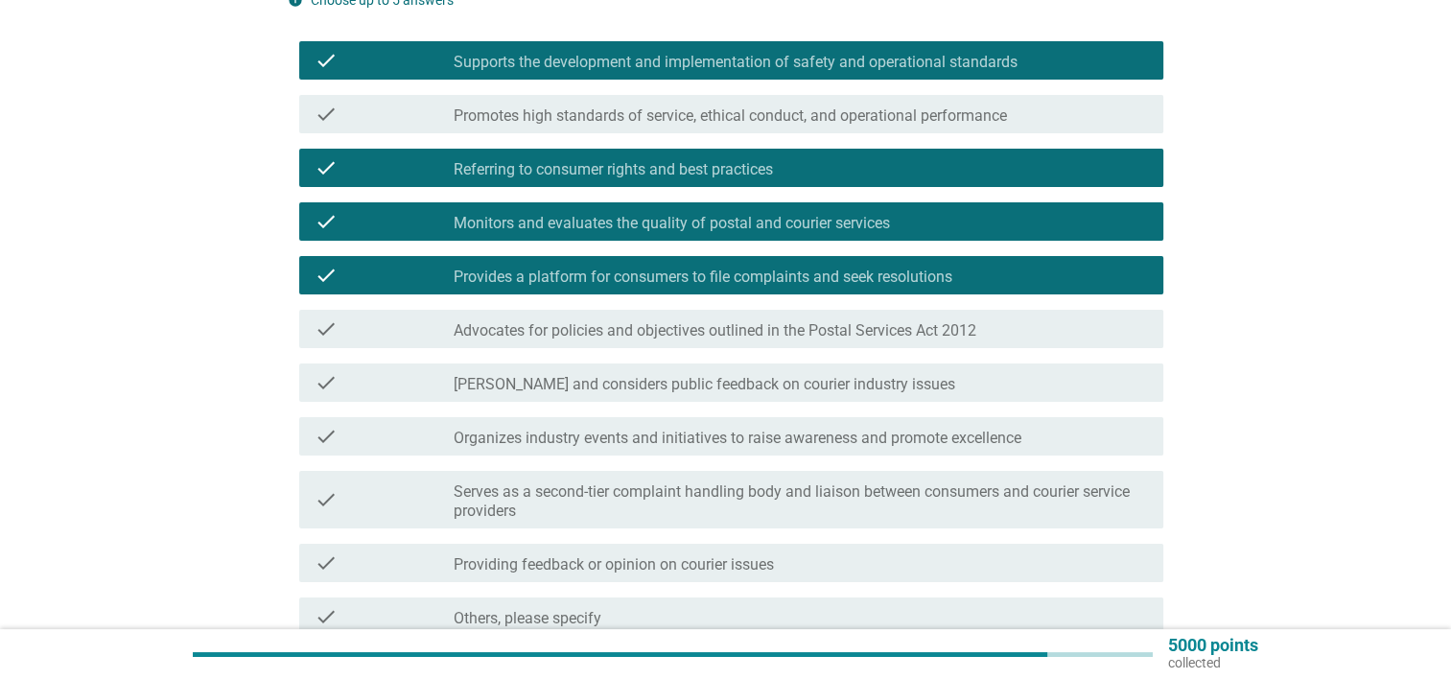
scroll to position [192, 0]
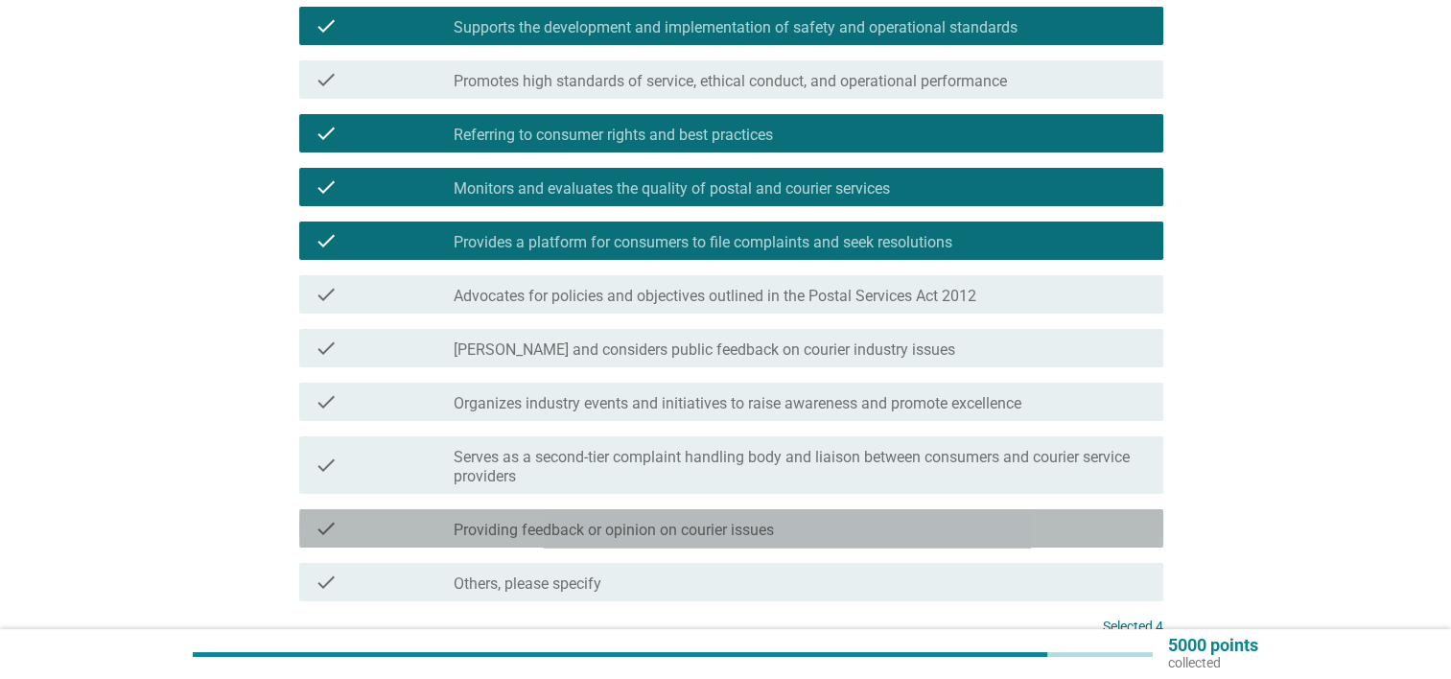
click at [798, 536] on div "check_box_outline_blank Providing feedback or opinion on courier issues" at bounding box center [801, 528] width 694 height 23
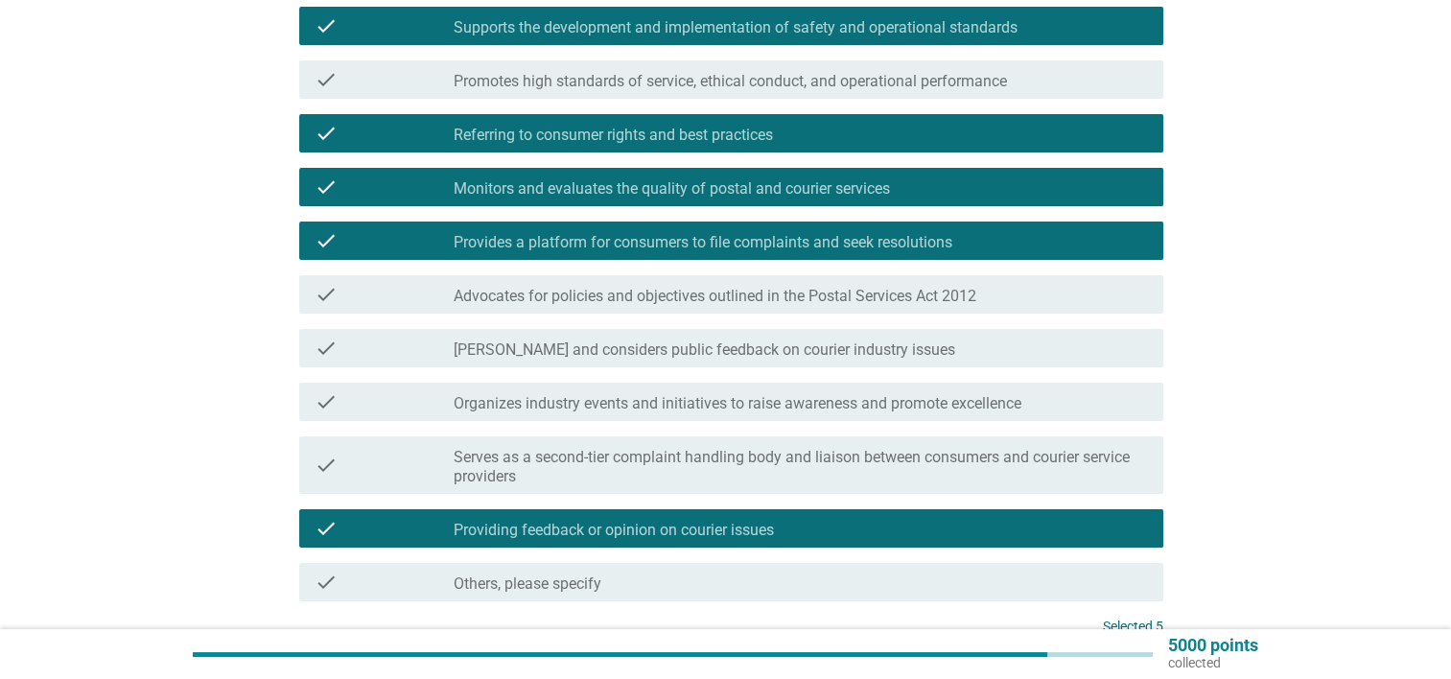
scroll to position [370, 0]
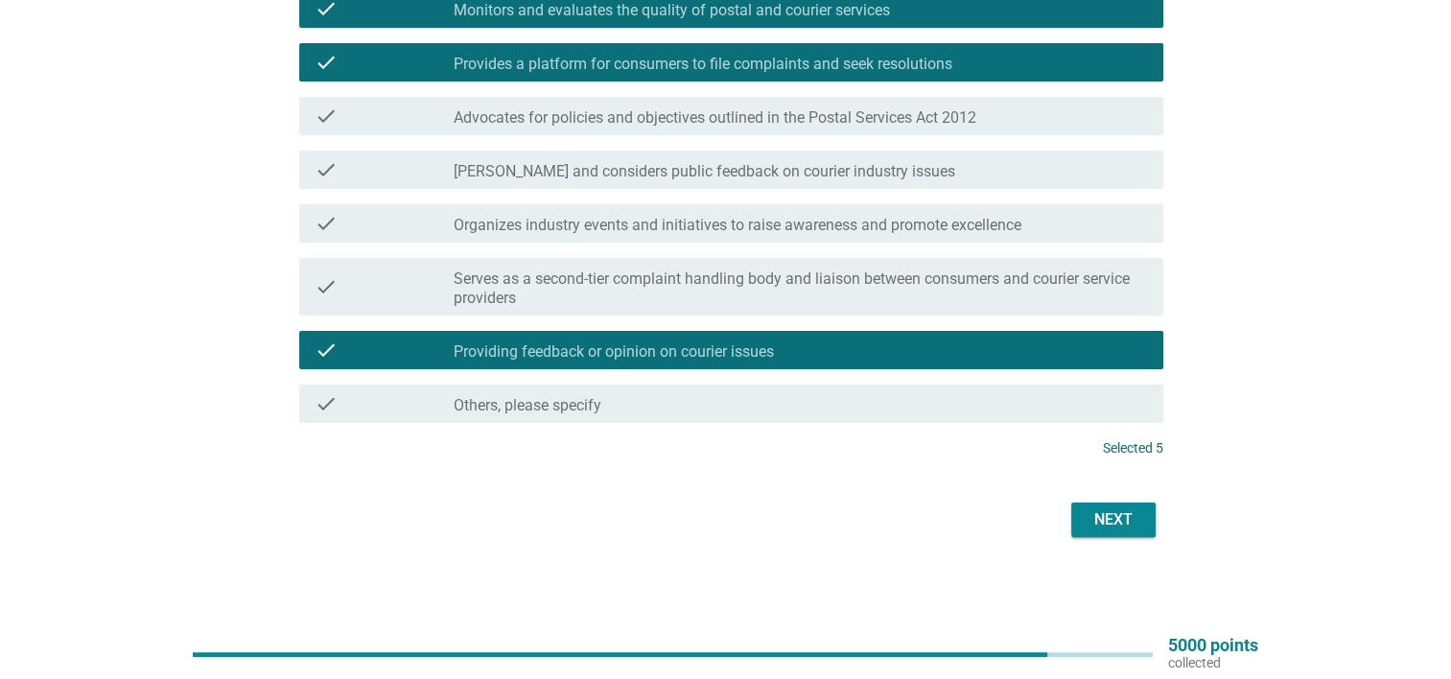
click at [1094, 513] on div "Next" at bounding box center [1114, 519] width 54 height 23
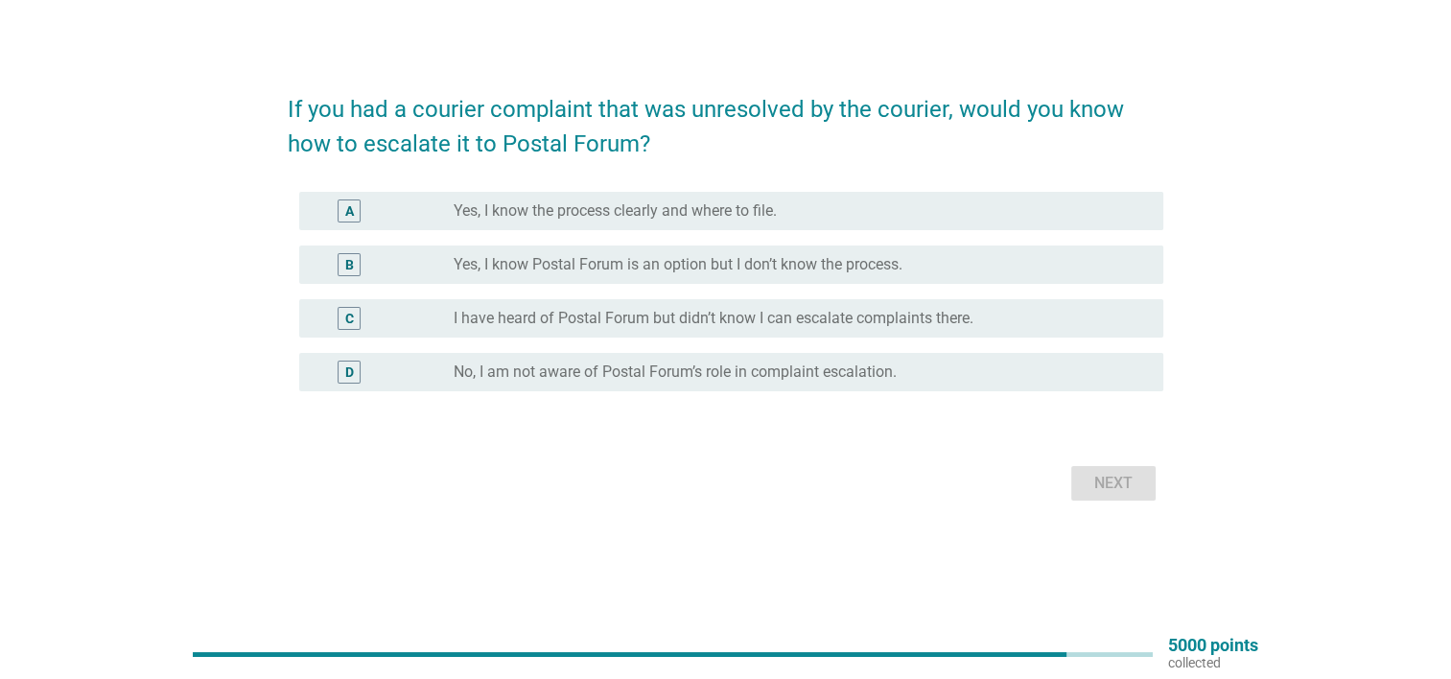
scroll to position [0, 0]
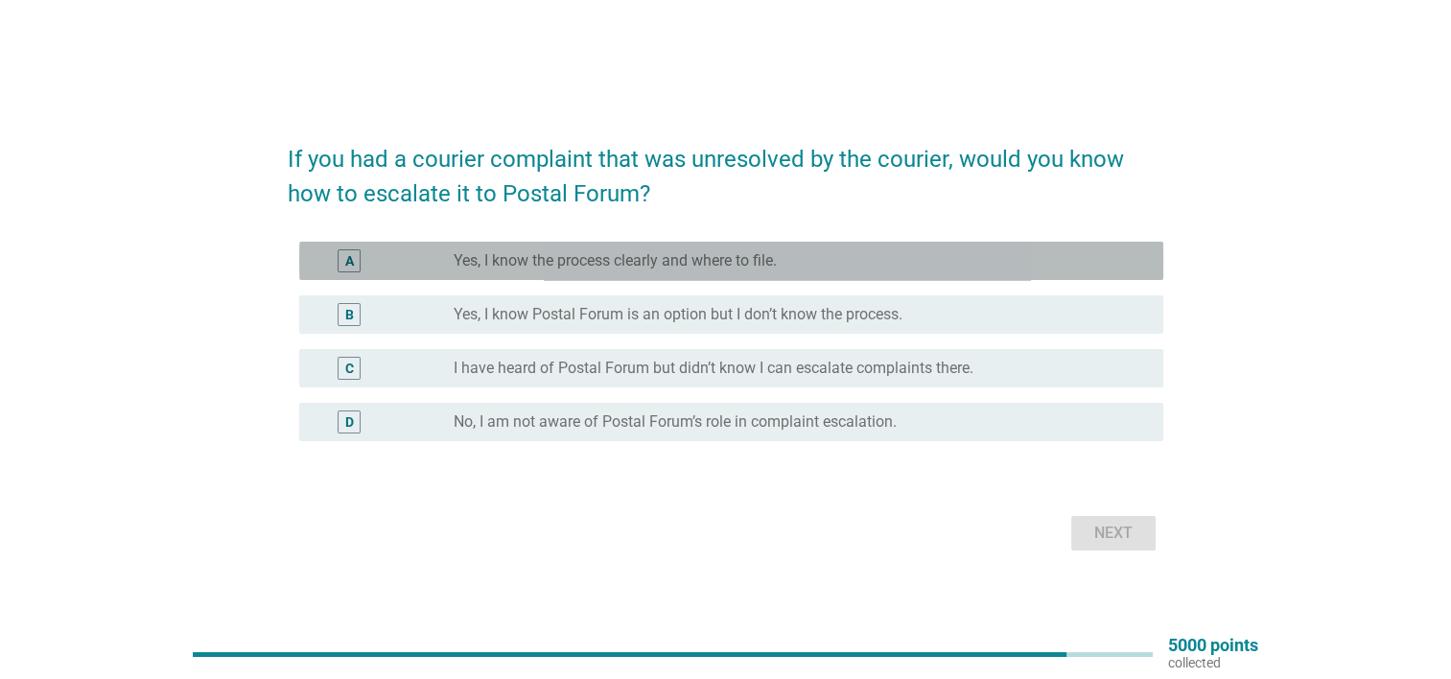
click at [707, 259] on label "Yes, I know the process clearly and where to file." at bounding box center [615, 260] width 323 height 19
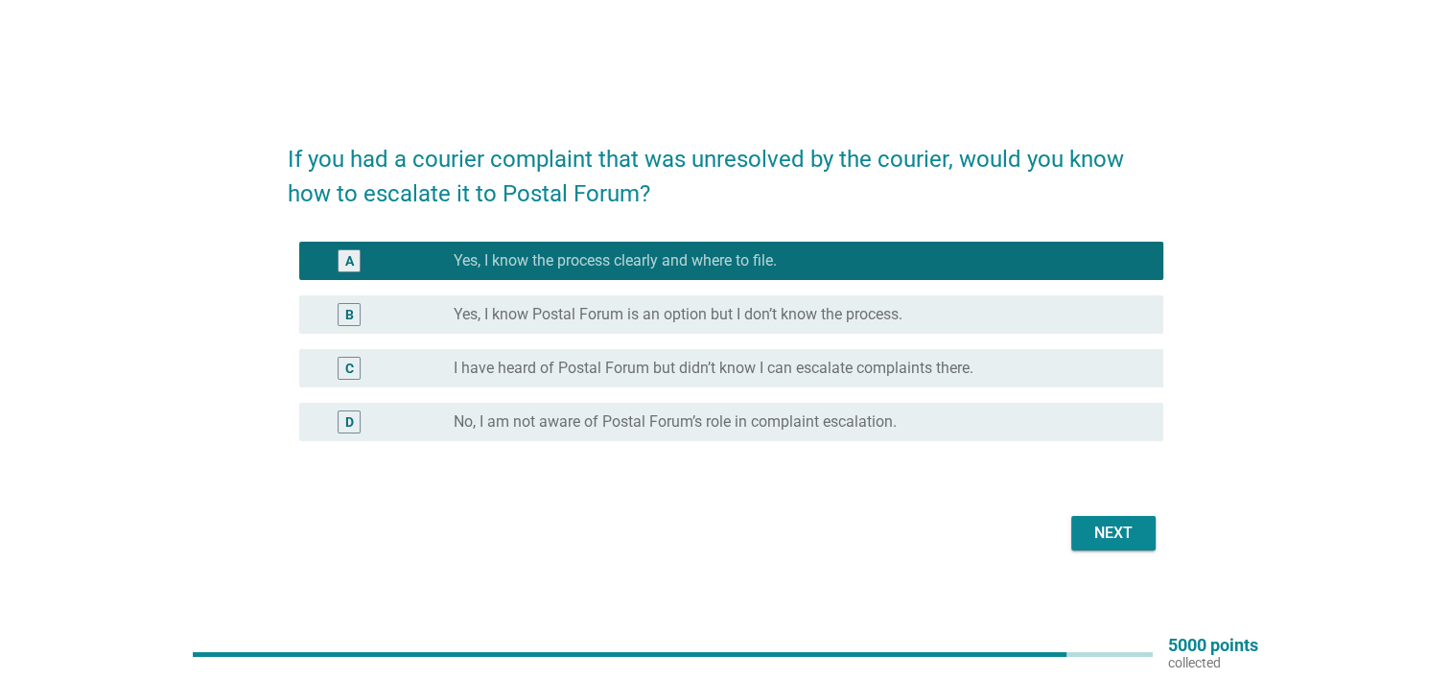
click at [763, 333] on div "B radio_button_unchecked Yes, I know Postal Forum is an option but I don’t know…" at bounding box center [731, 314] width 864 height 38
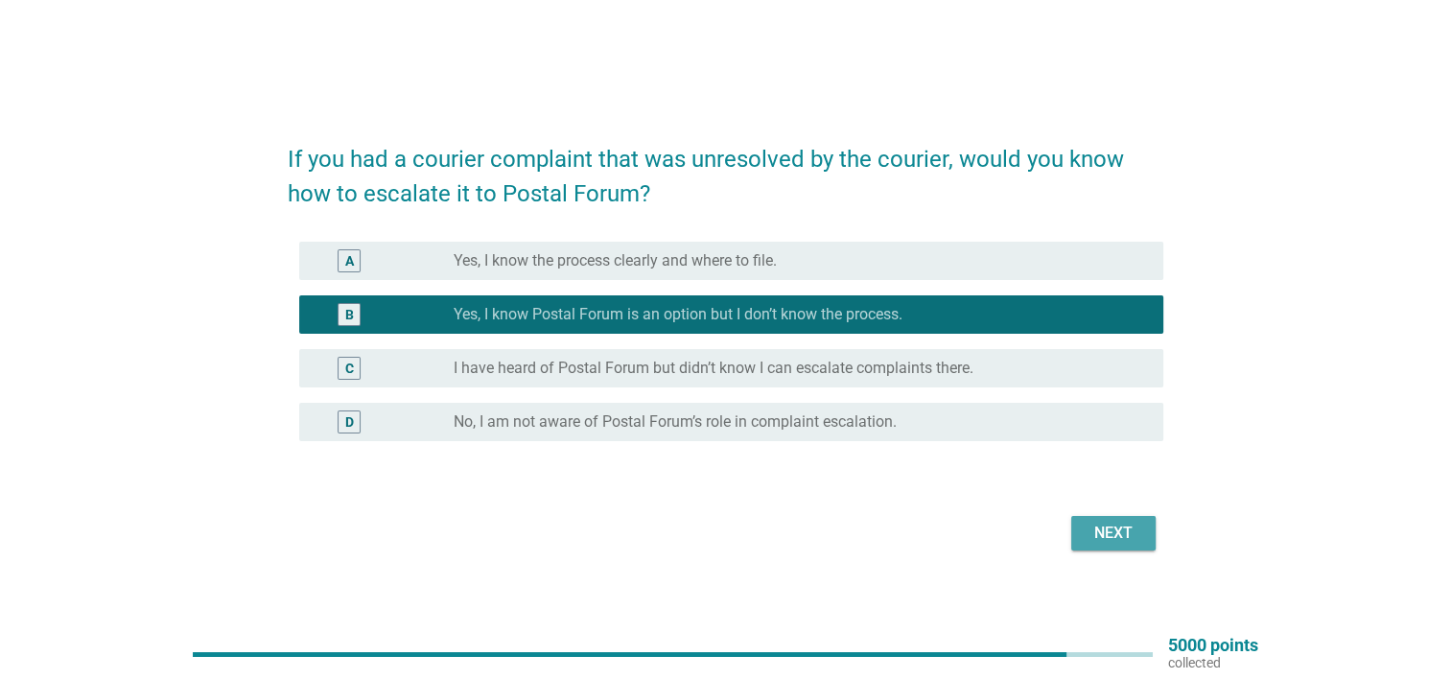
click at [1119, 539] on div "Next" at bounding box center [1114, 533] width 54 height 23
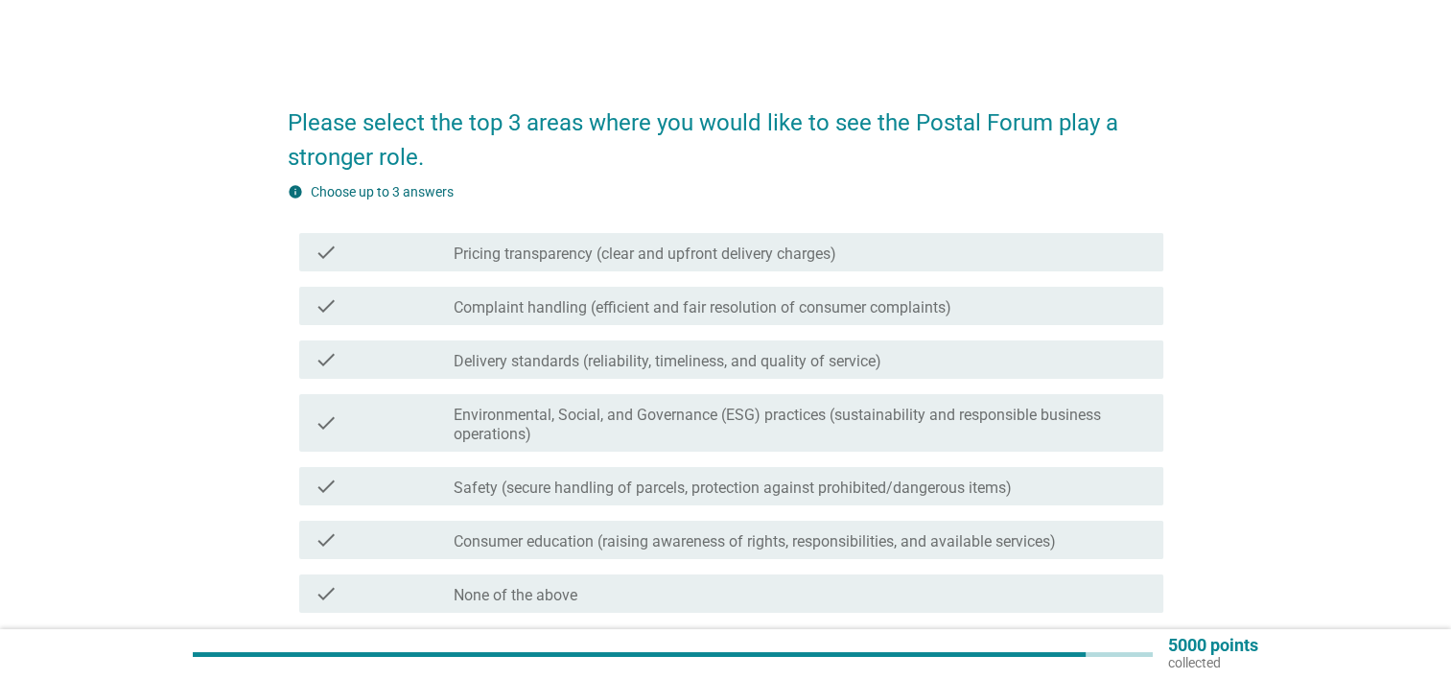
click at [707, 303] on label "Complaint handling (efficient and fair resolution of consumer complaints)" at bounding box center [703, 307] width 498 height 19
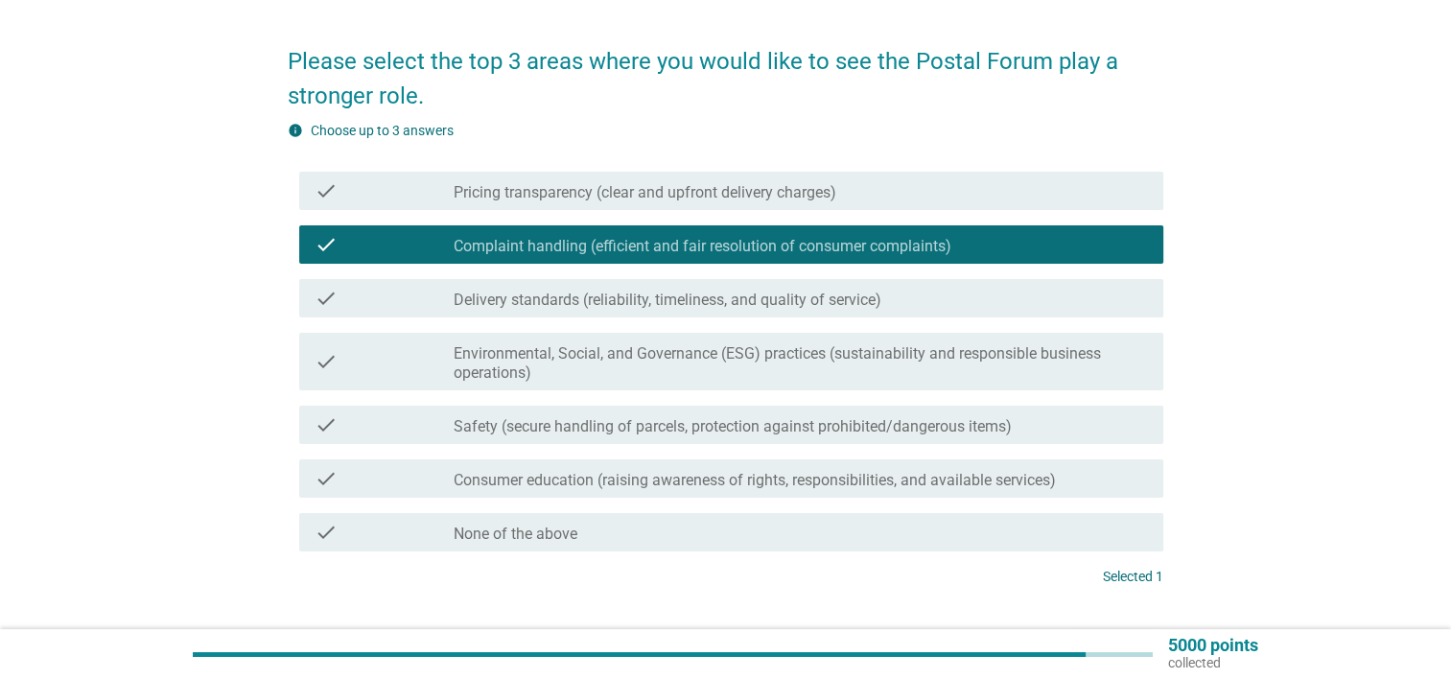
scroll to position [96, 0]
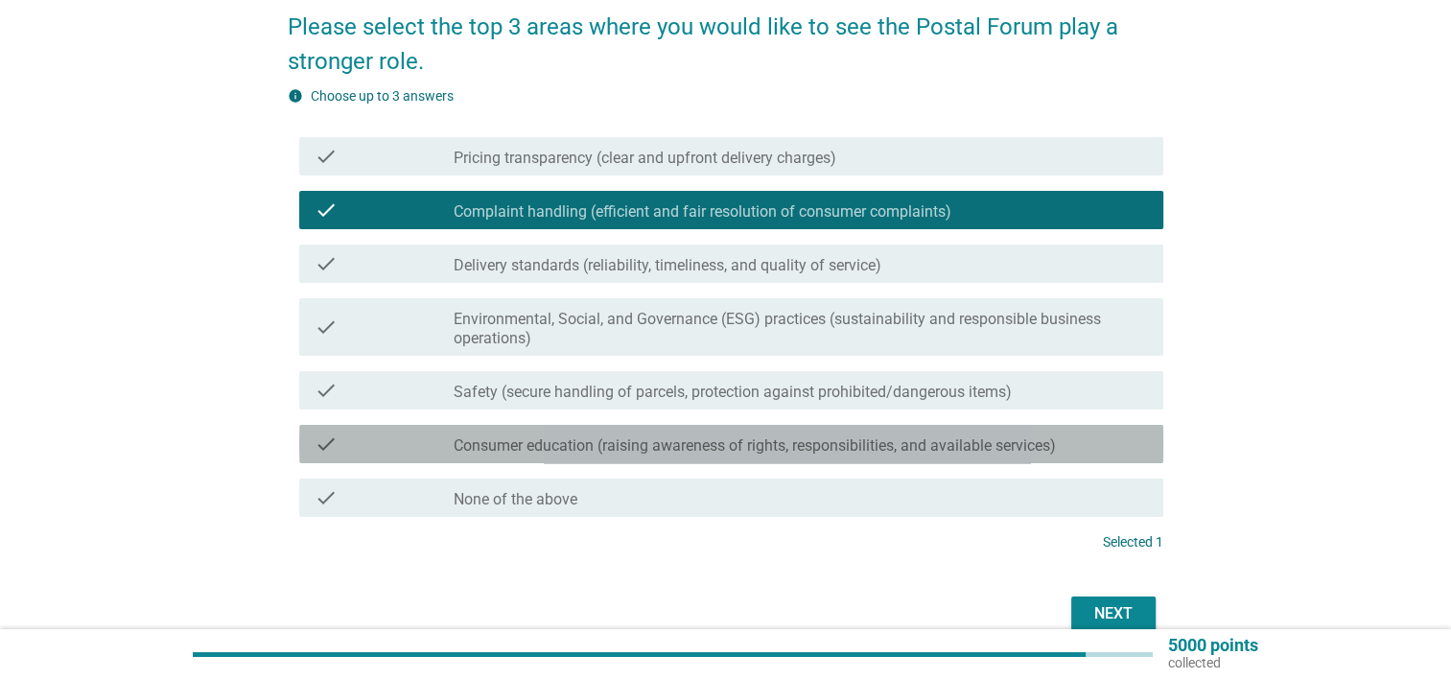
click at [717, 449] on label "Consumer education (raising awareness of rights, responsibilities, and availabl…" at bounding box center [755, 445] width 602 height 19
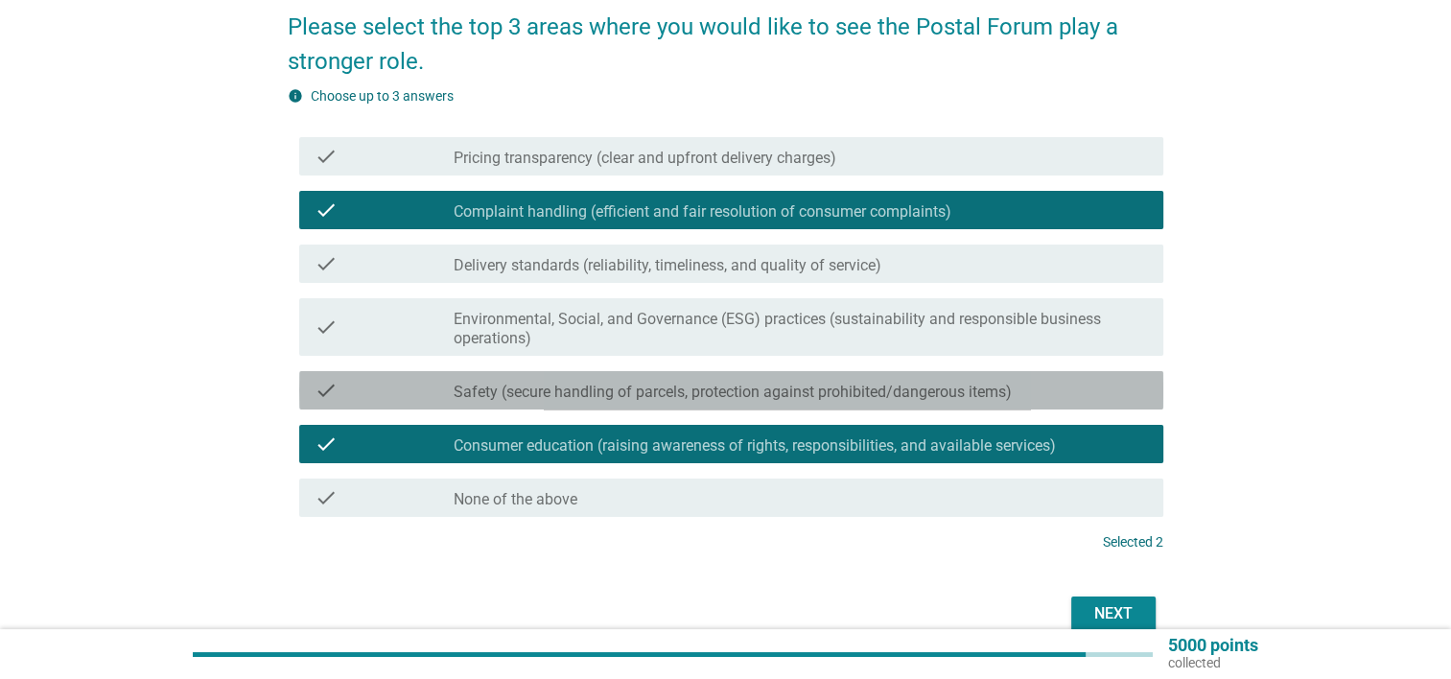
drag, startPoint x: 718, startPoint y: 399, endPoint x: 855, endPoint y: 399, distance: 136.2
click at [719, 398] on label "Safety (secure handling of parcels, protection against prohibited/dangerous ite…" at bounding box center [733, 392] width 558 height 19
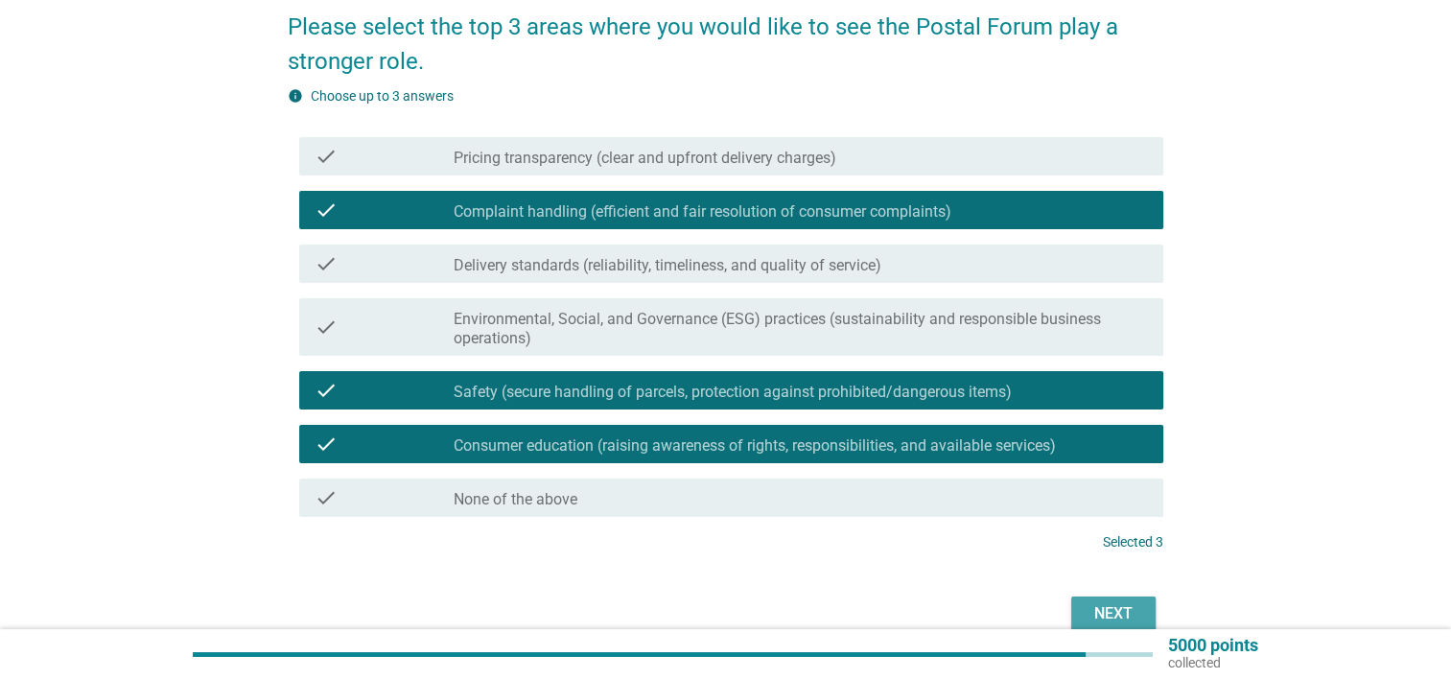
click at [1090, 602] on div "Next" at bounding box center [1114, 613] width 54 height 23
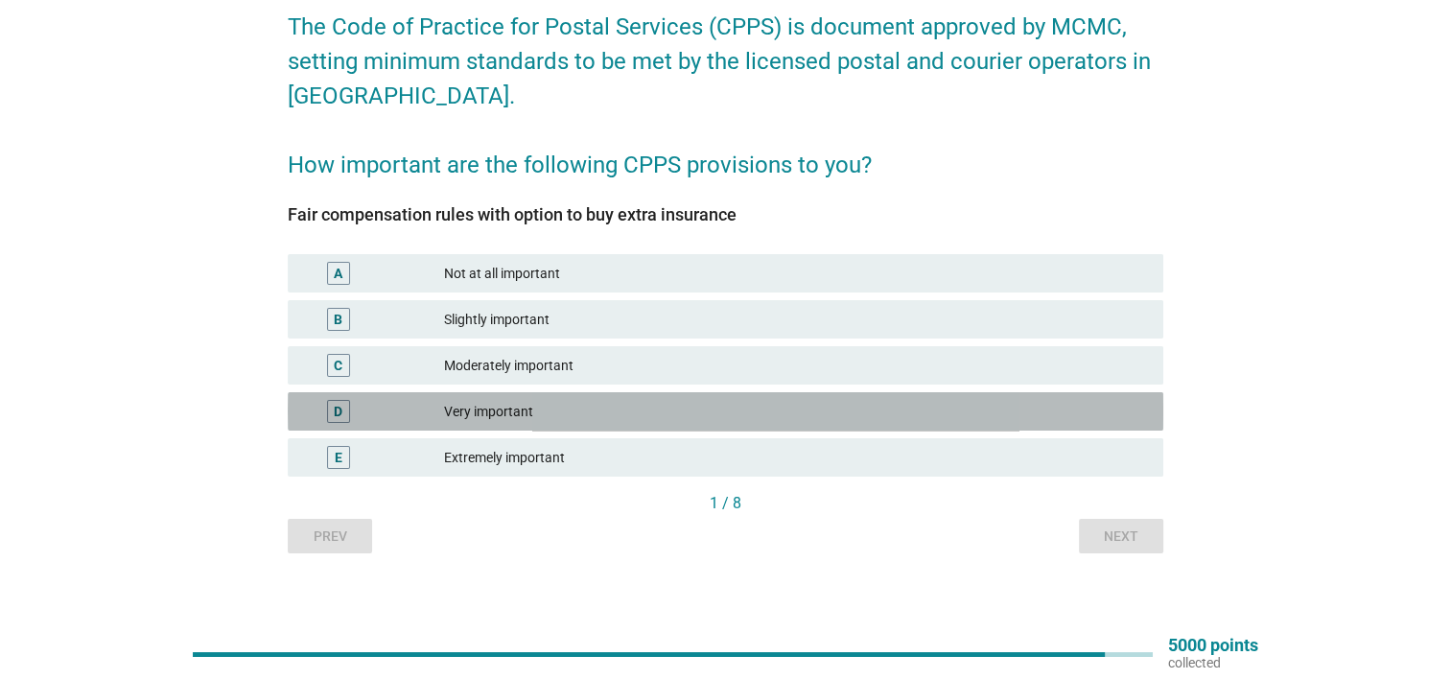
click at [533, 414] on div "Very important" at bounding box center [796, 411] width 704 height 23
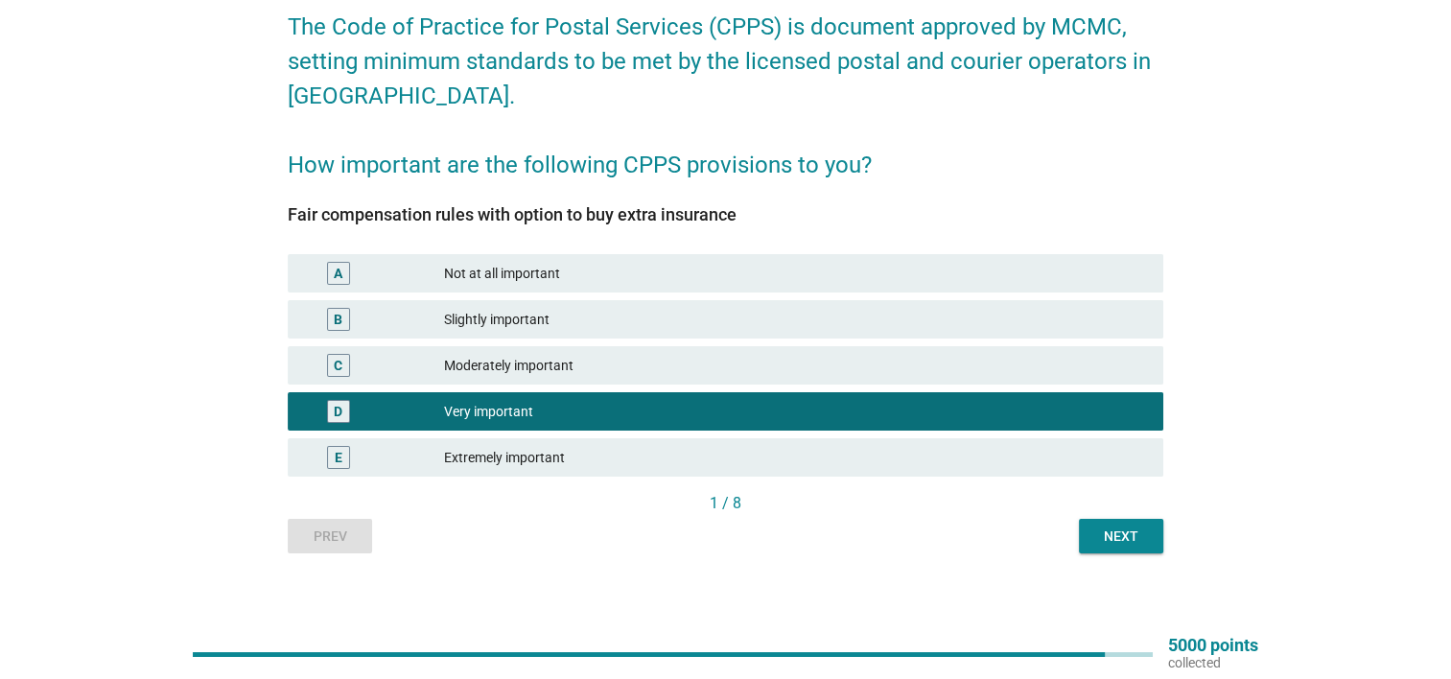
click at [1137, 529] on div "Next" at bounding box center [1121, 537] width 54 height 20
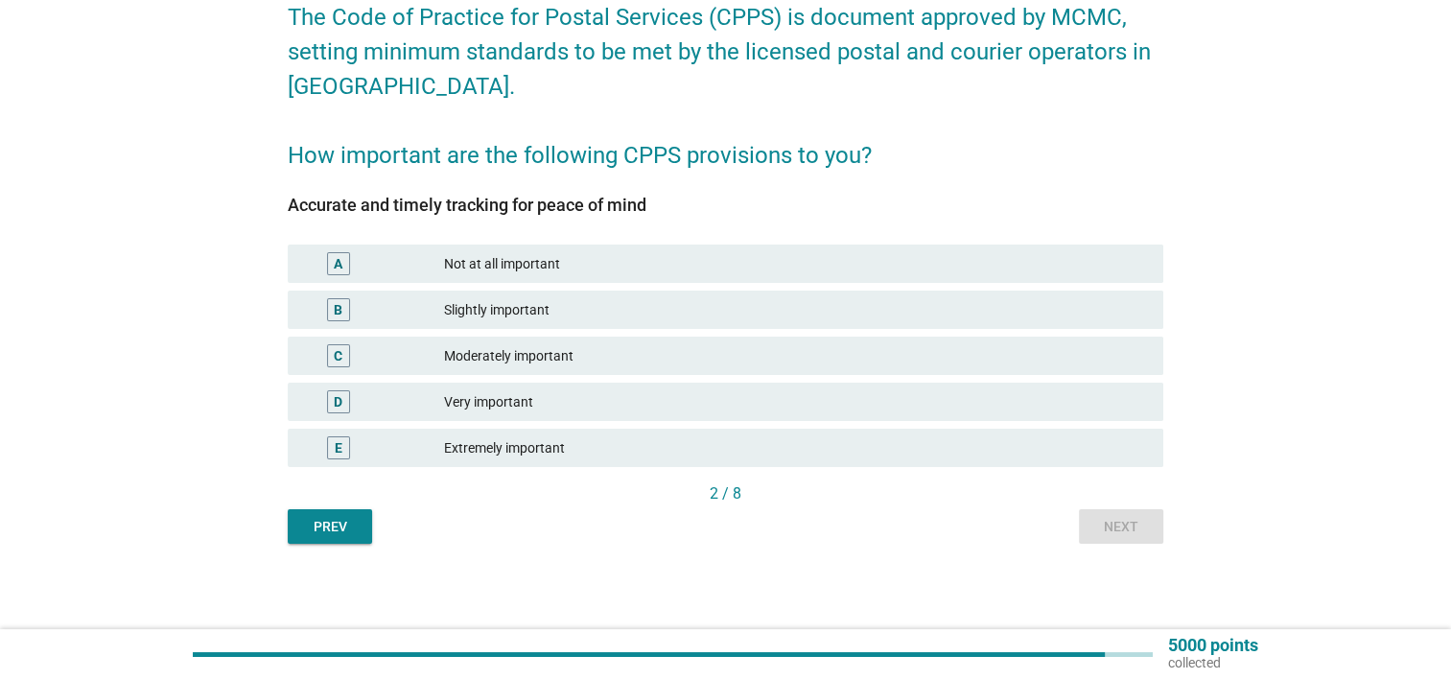
scroll to position [106, 0]
click at [505, 424] on div "E Extremely important" at bounding box center [725, 447] width 883 height 46
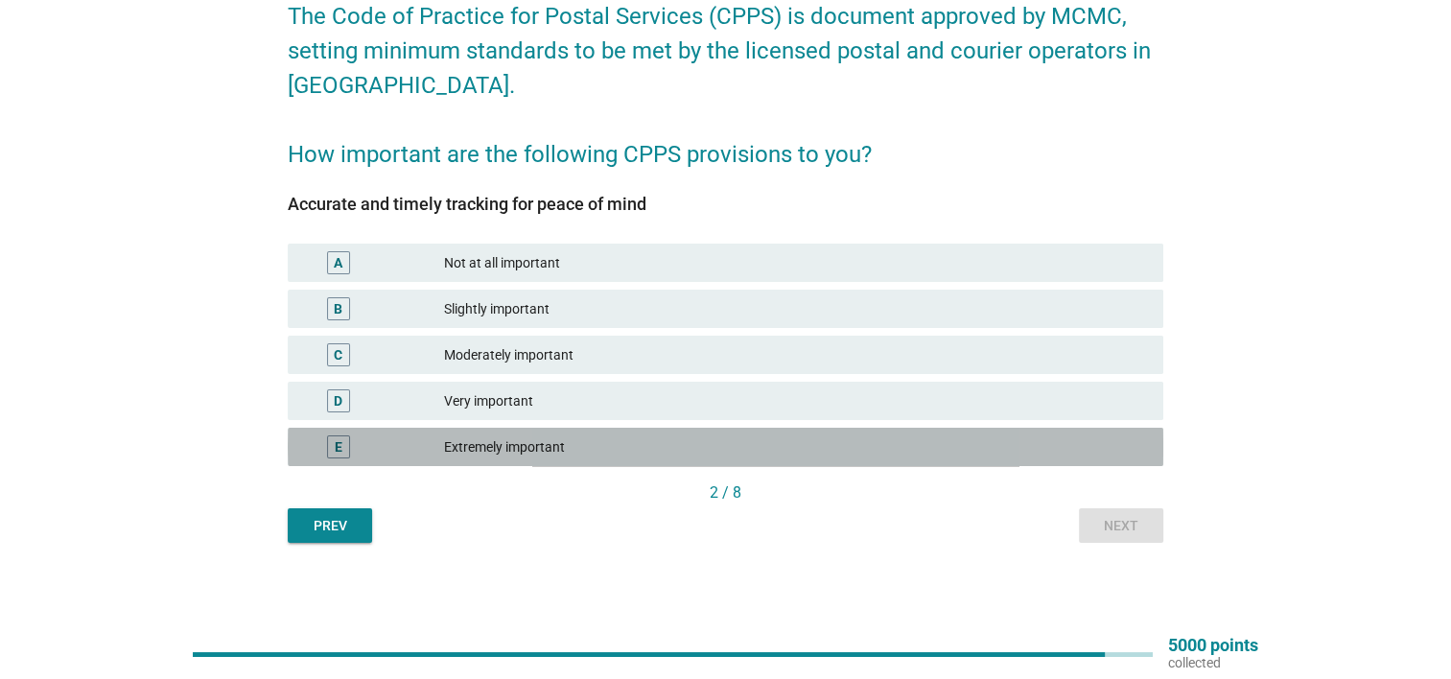
click at [547, 448] on div "Extremely important" at bounding box center [796, 446] width 704 height 23
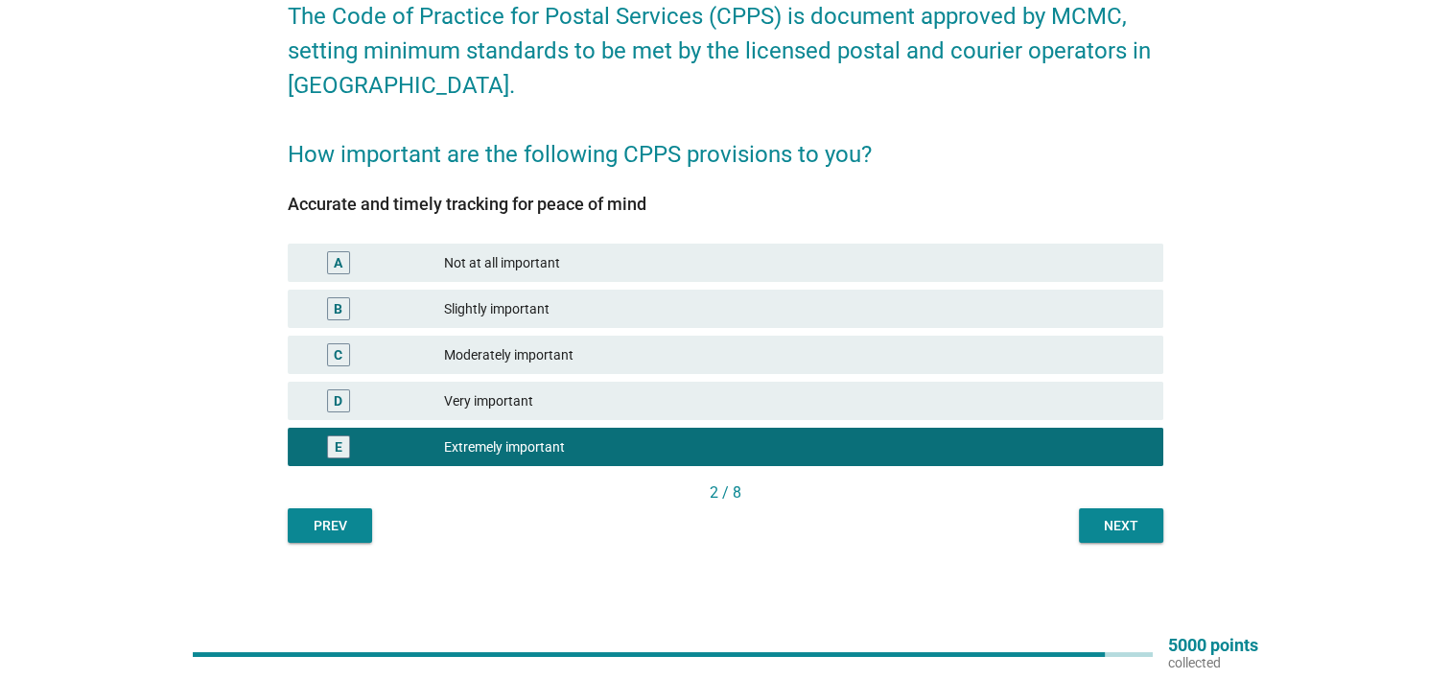
click at [504, 403] on div "Very important" at bounding box center [796, 400] width 704 height 23
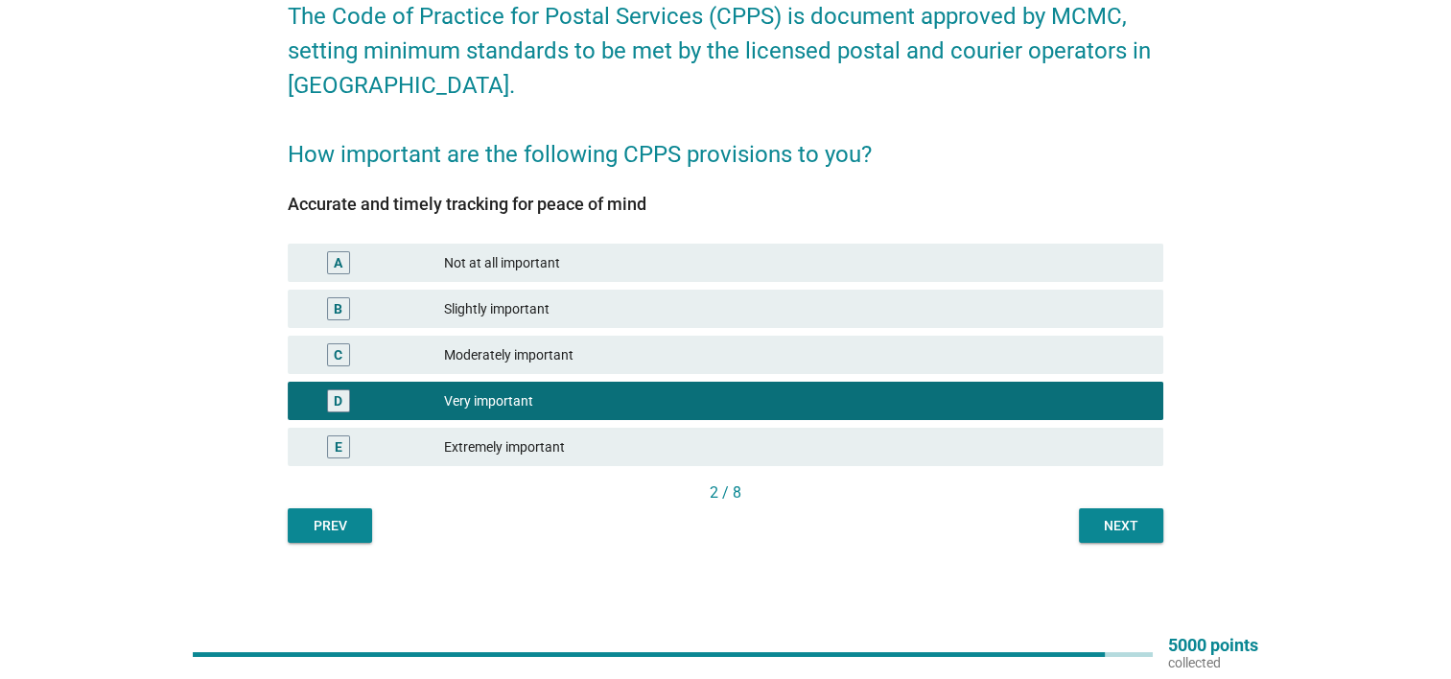
click at [1109, 520] on div "Next" at bounding box center [1121, 526] width 54 height 20
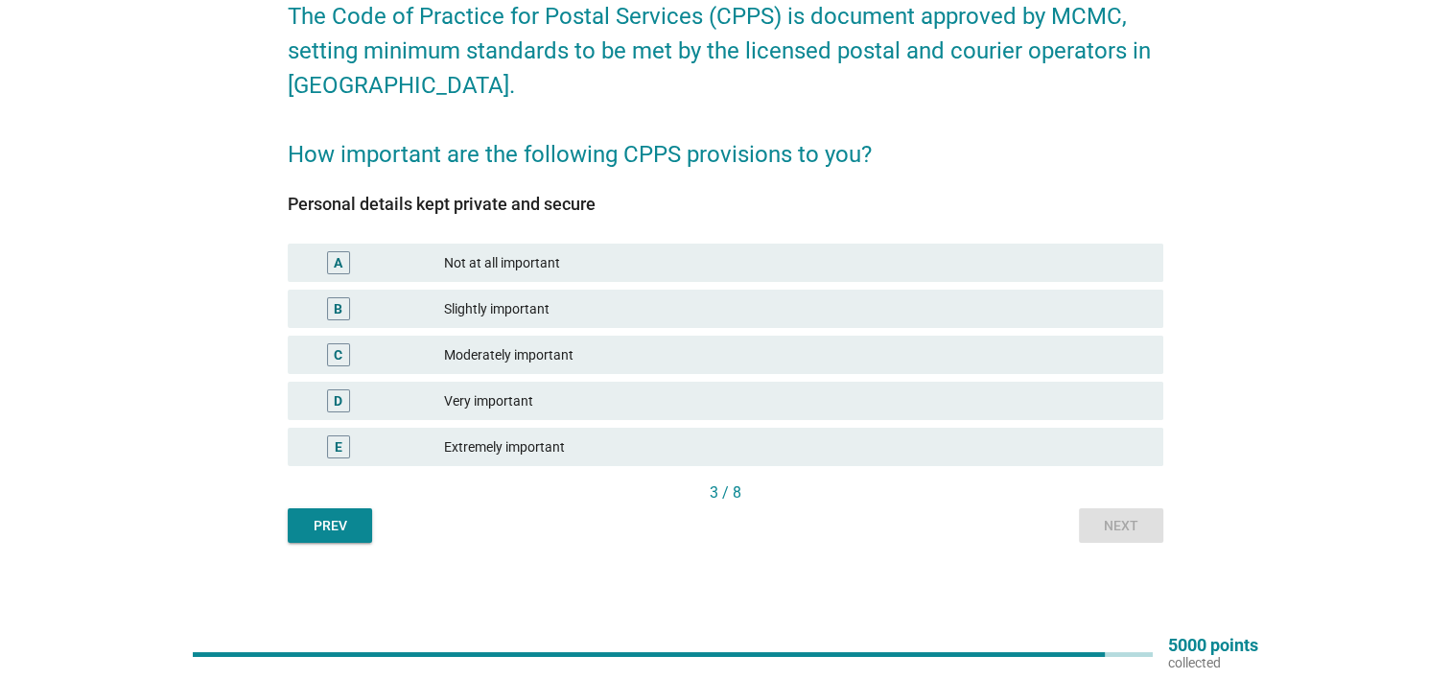
drag, startPoint x: 561, startPoint y: 453, endPoint x: 581, endPoint y: 455, distance: 20.2
click at [562, 453] on div "Extremely important" at bounding box center [796, 446] width 704 height 23
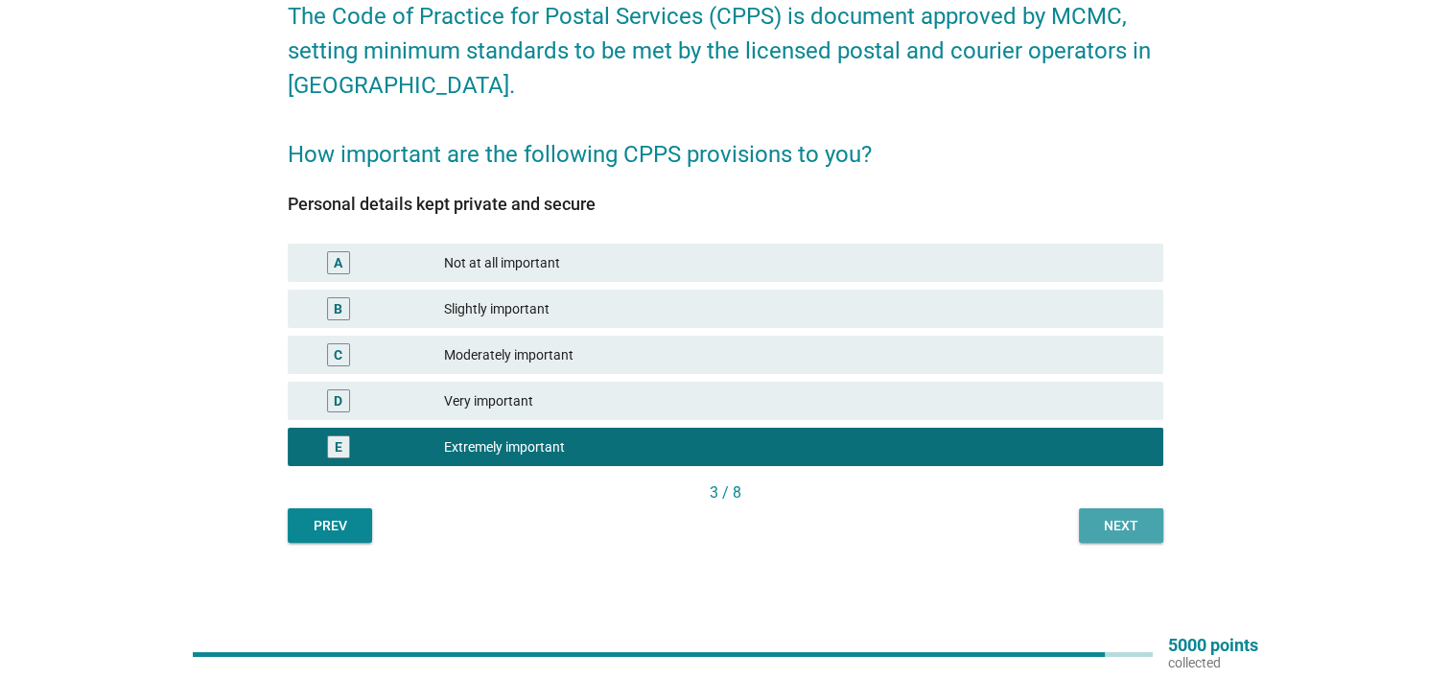
click at [1117, 519] on div "Next" at bounding box center [1121, 526] width 54 height 20
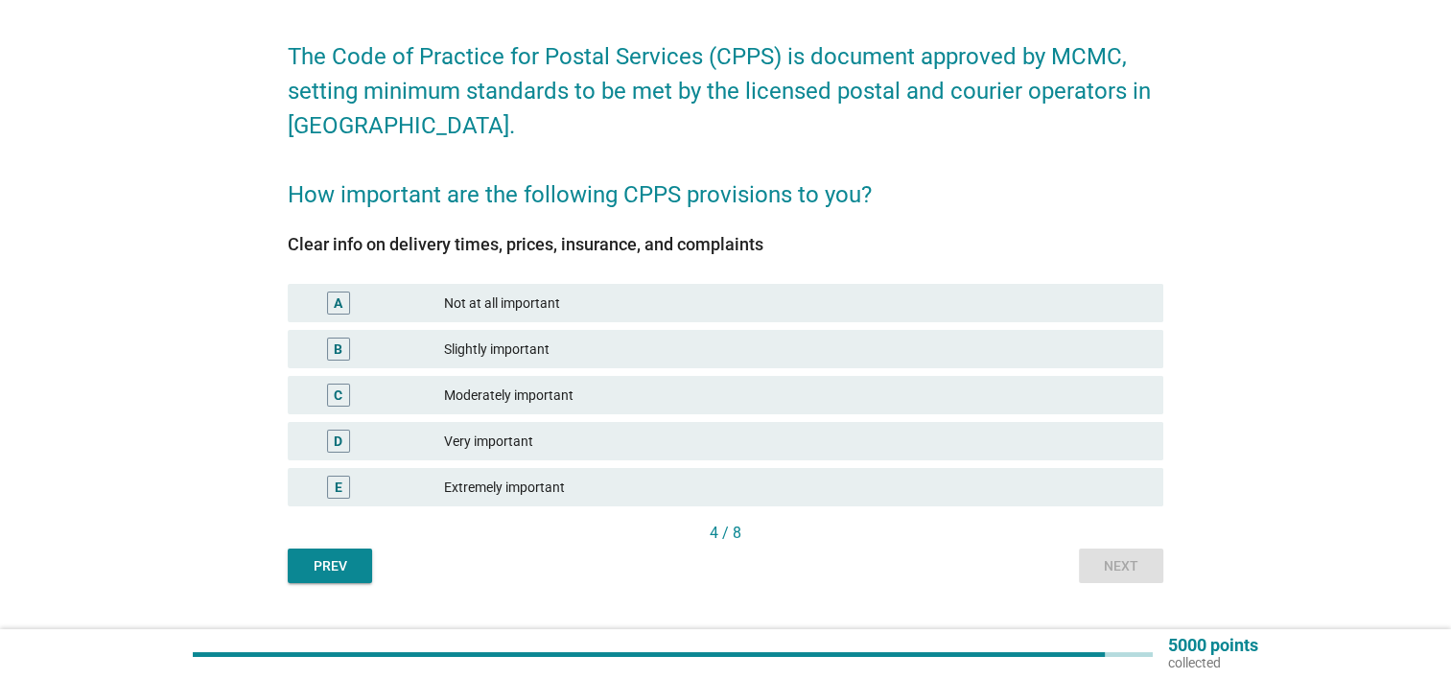
scroll to position [96, 0]
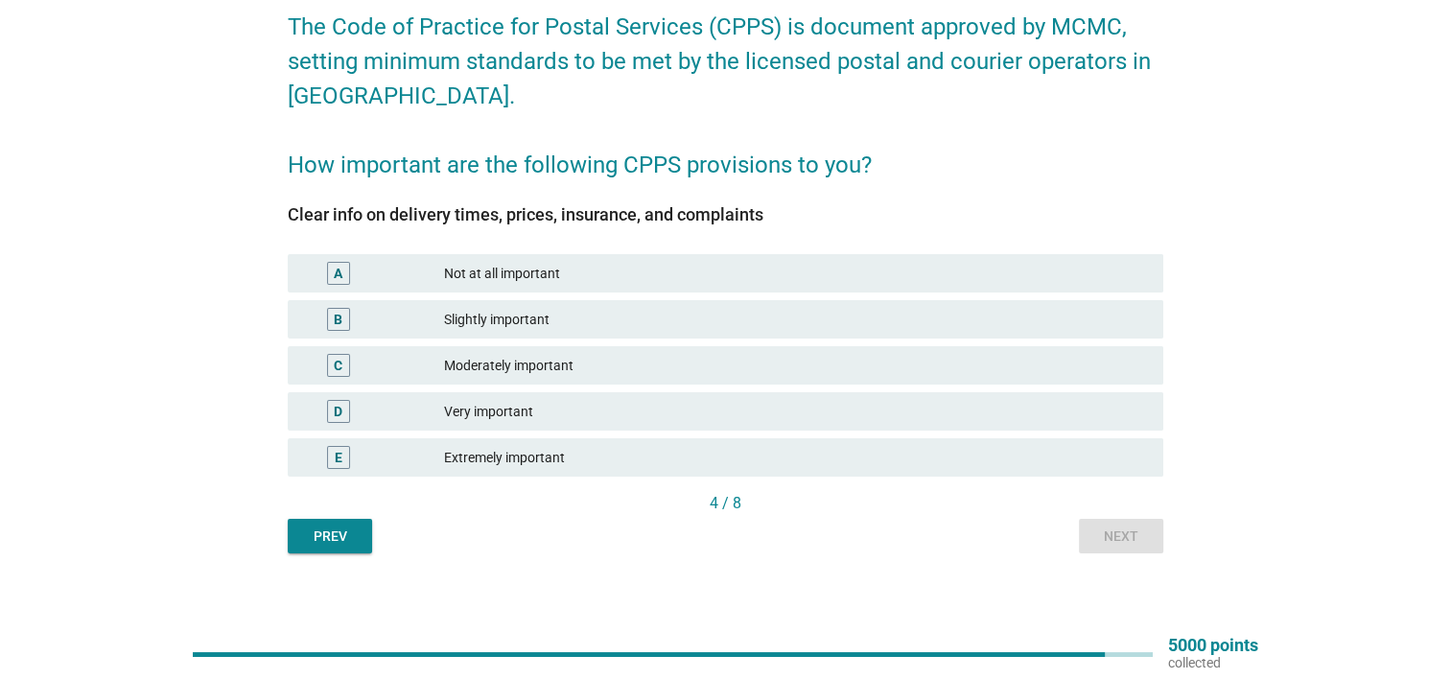
click at [562, 463] on div "Extremely important" at bounding box center [796, 457] width 704 height 23
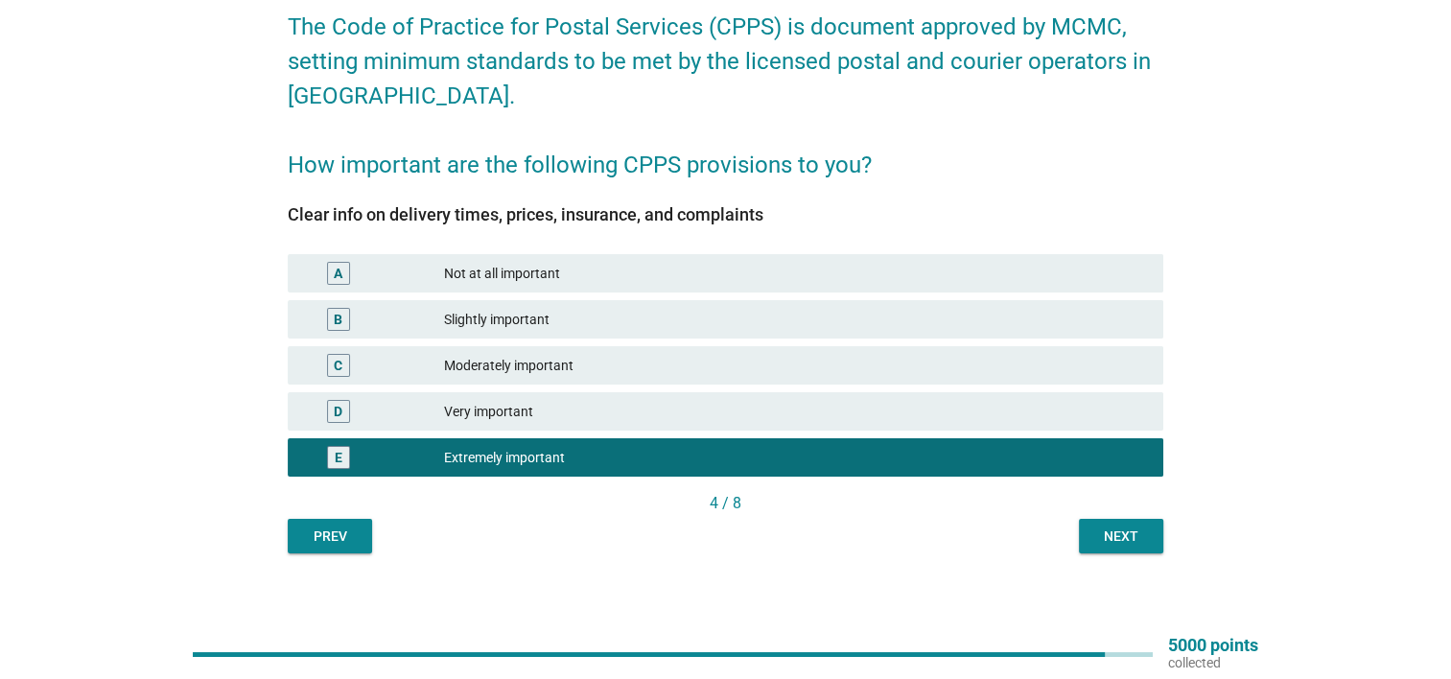
click at [1139, 530] on div "Next" at bounding box center [1121, 537] width 54 height 20
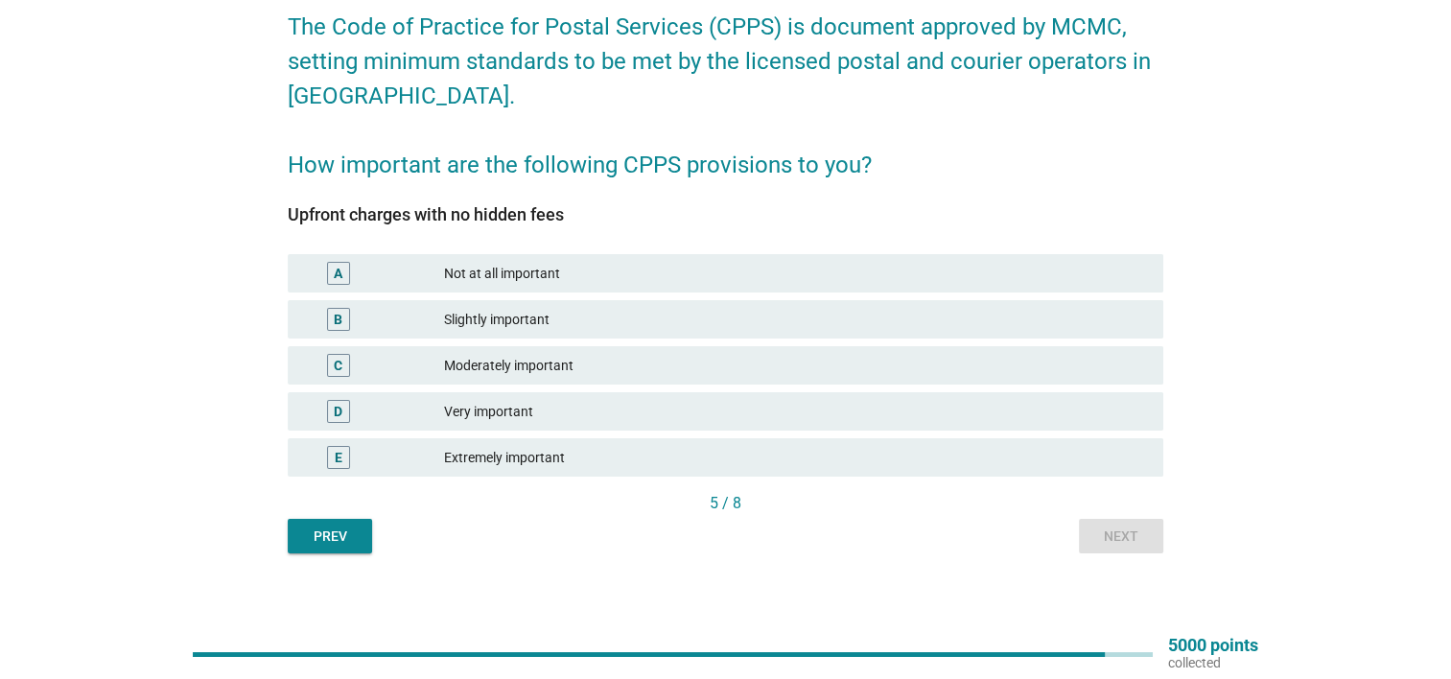
click at [529, 469] on div "E Extremely important" at bounding box center [726, 457] width 876 height 38
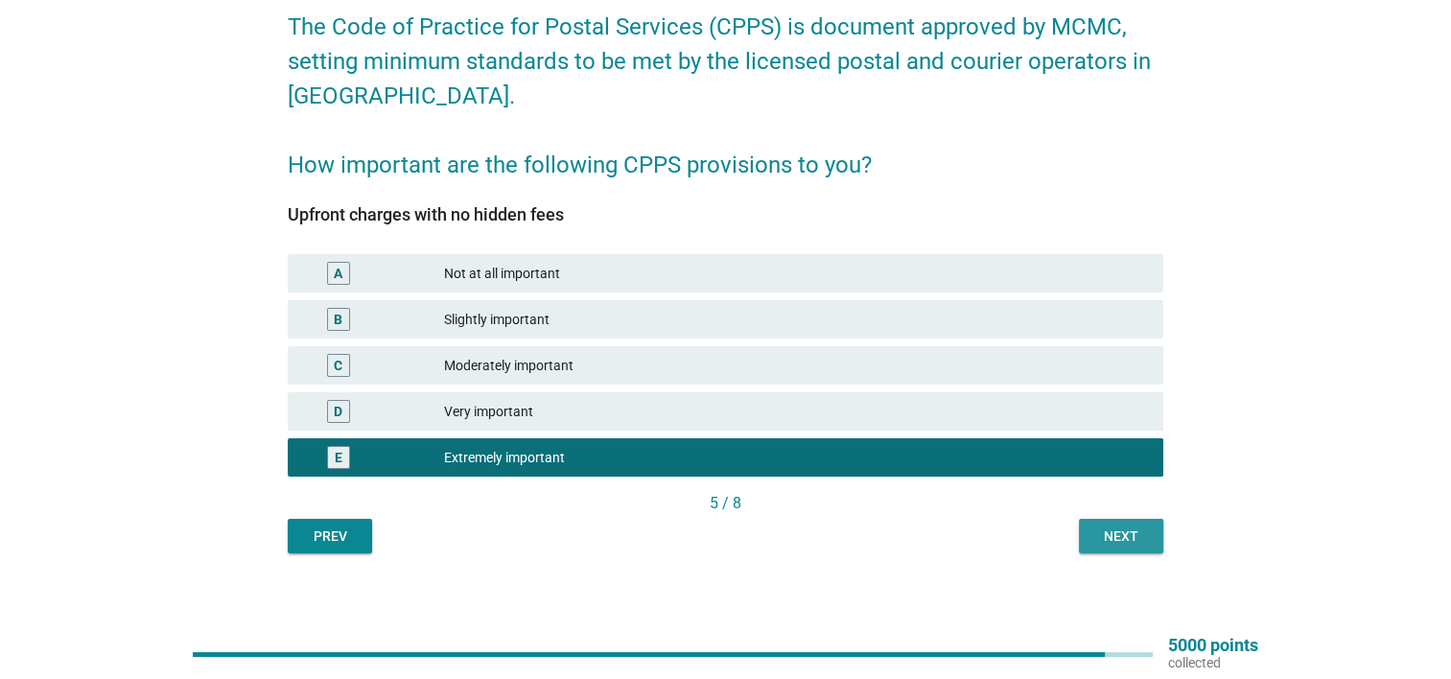
click at [1104, 542] on div "Next" at bounding box center [1121, 537] width 54 height 20
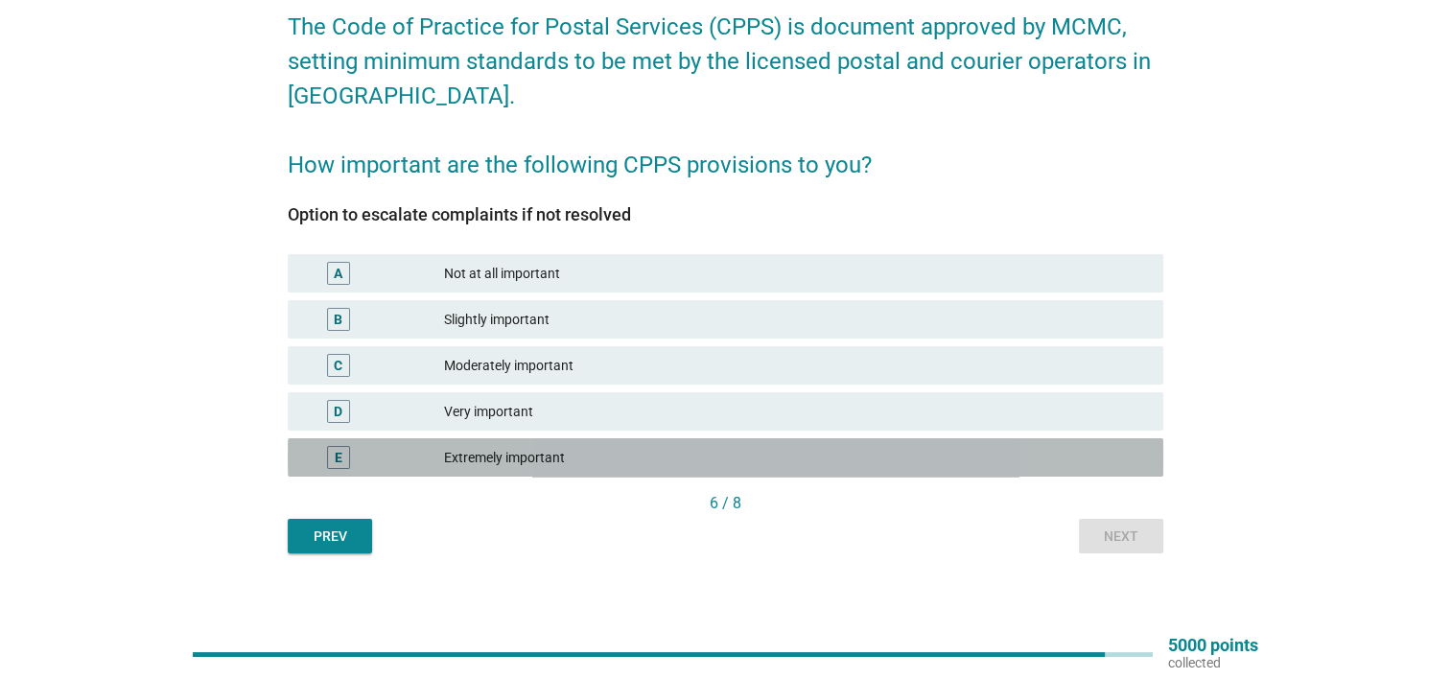
drag, startPoint x: 537, startPoint y: 464, endPoint x: 594, endPoint y: 457, distance: 57.1
click at [537, 465] on div "Extremely important" at bounding box center [796, 457] width 704 height 23
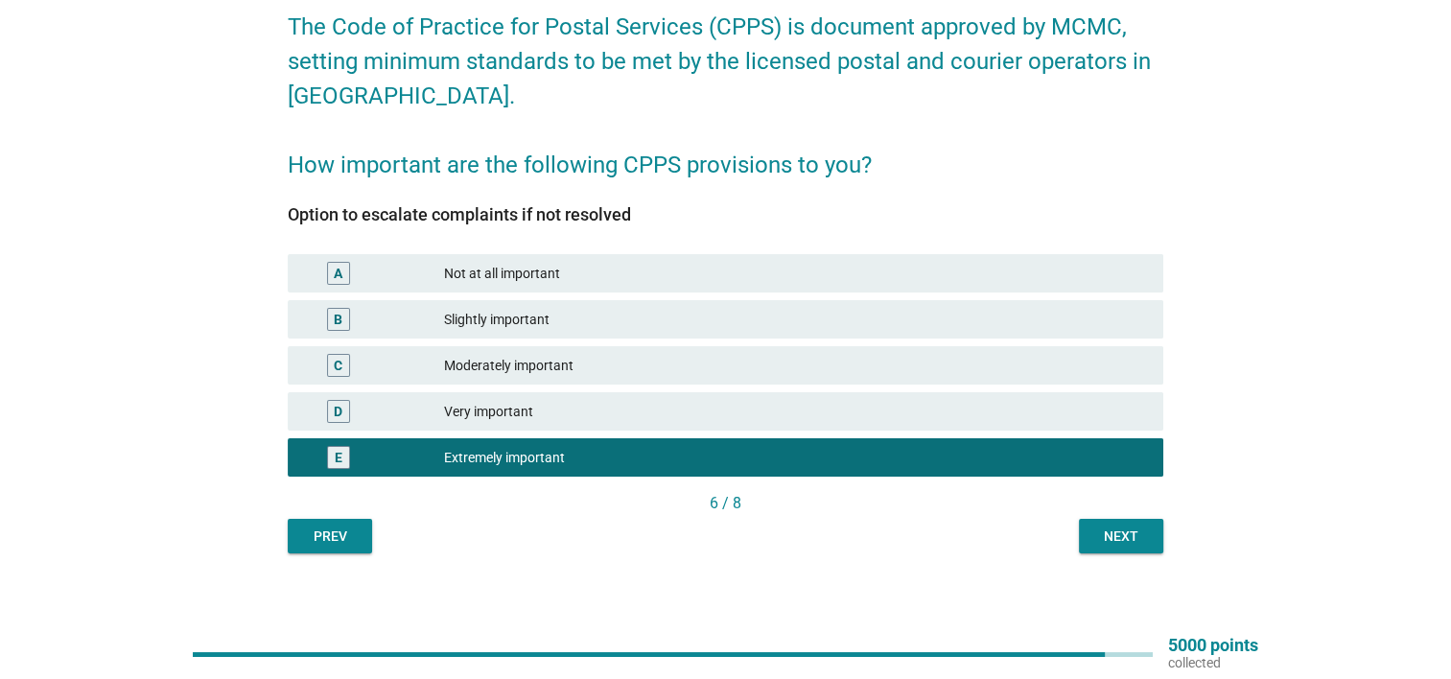
click at [1084, 537] on button "Next" at bounding box center [1121, 536] width 84 height 35
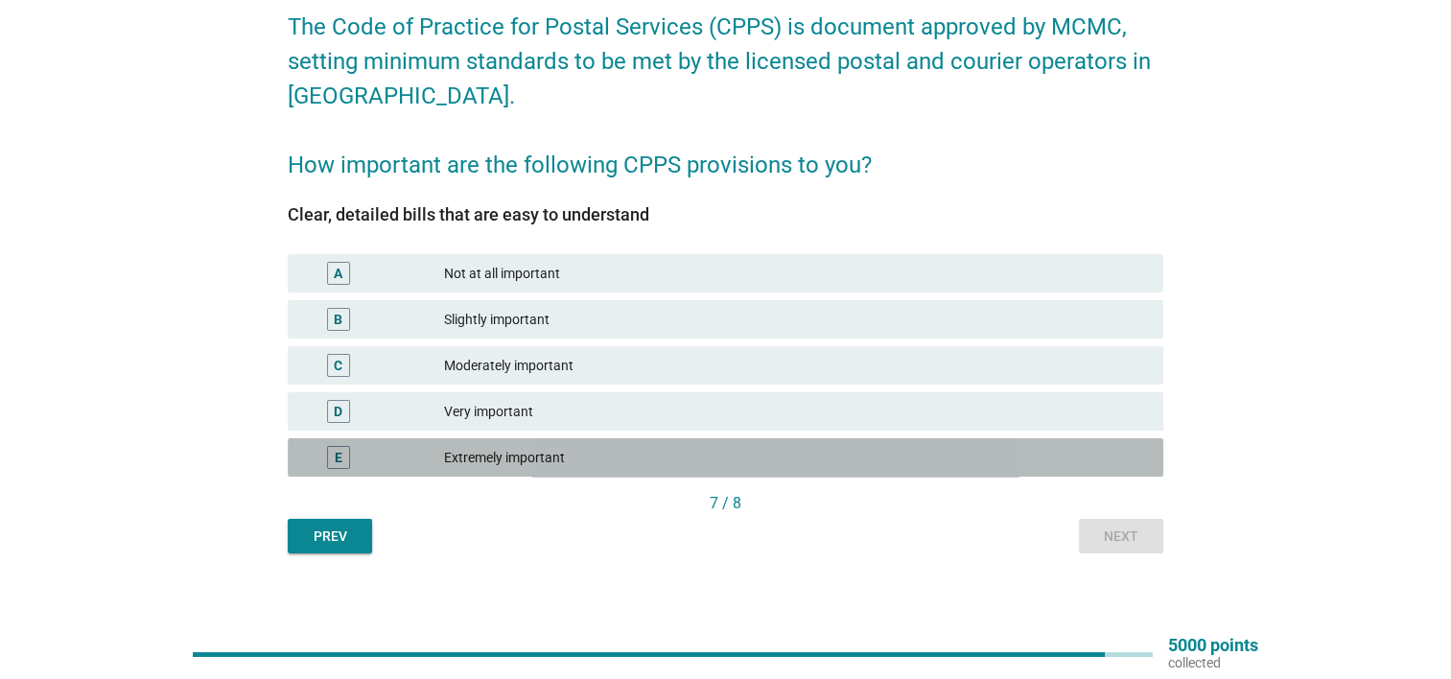
drag, startPoint x: 633, startPoint y: 445, endPoint x: 649, endPoint y: 448, distance: 16.6
click at [633, 448] on div "Extremely important" at bounding box center [796, 457] width 704 height 23
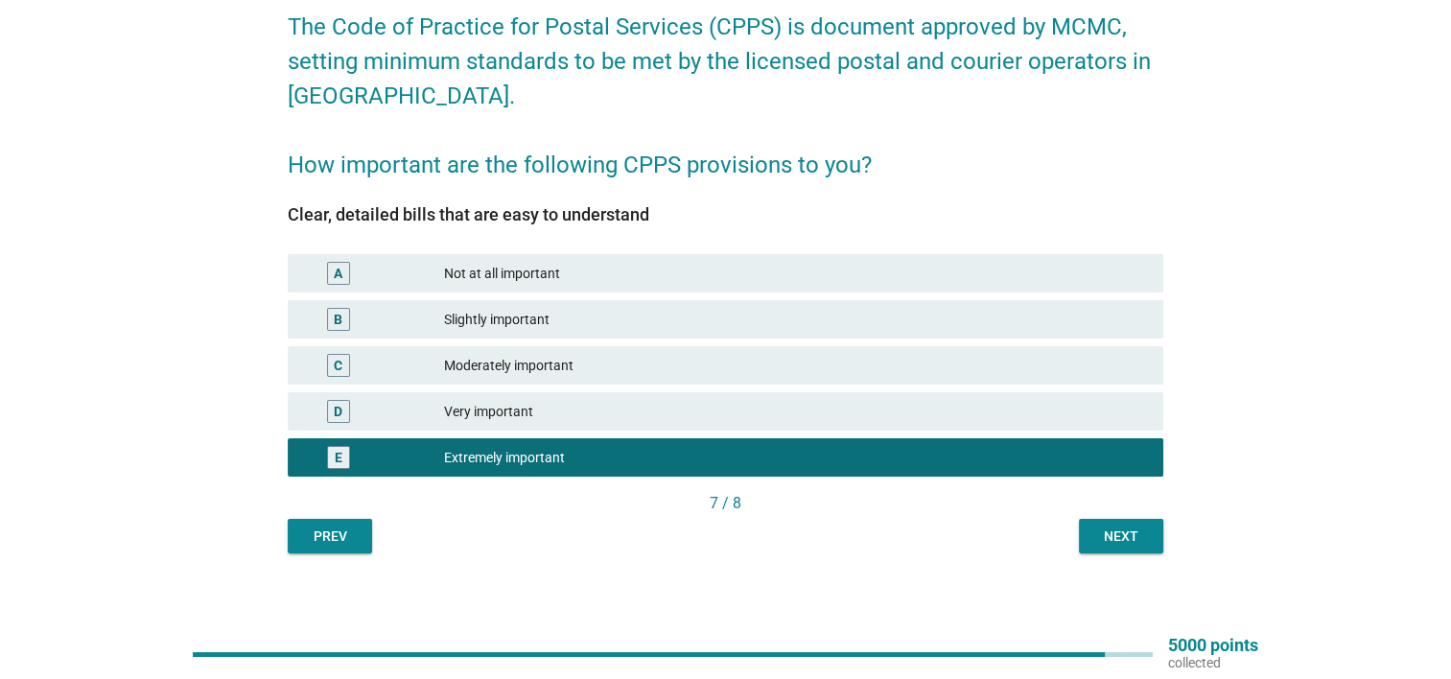
click at [1100, 543] on div "Next" at bounding box center [1121, 537] width 54 height 20
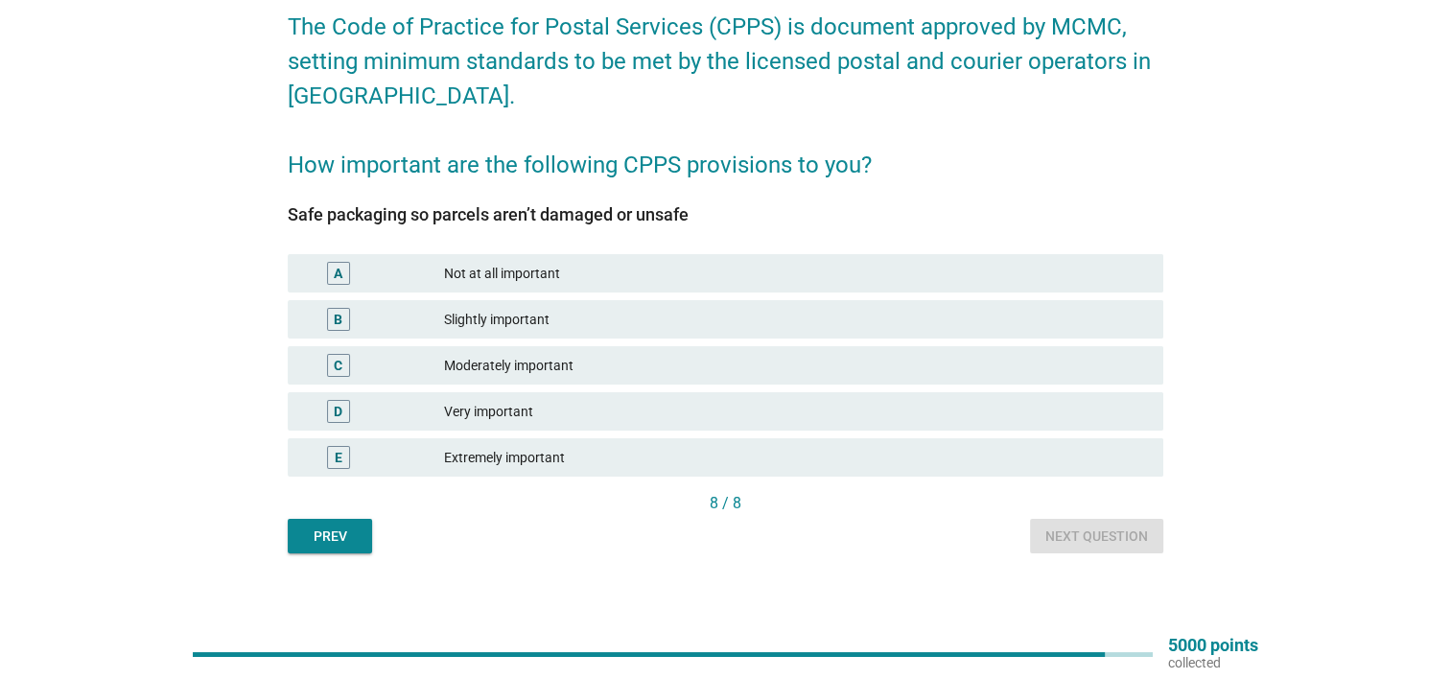
click at [585, 464] on div "Extremely important" at bounding box center [796, 457] width 704 height 23
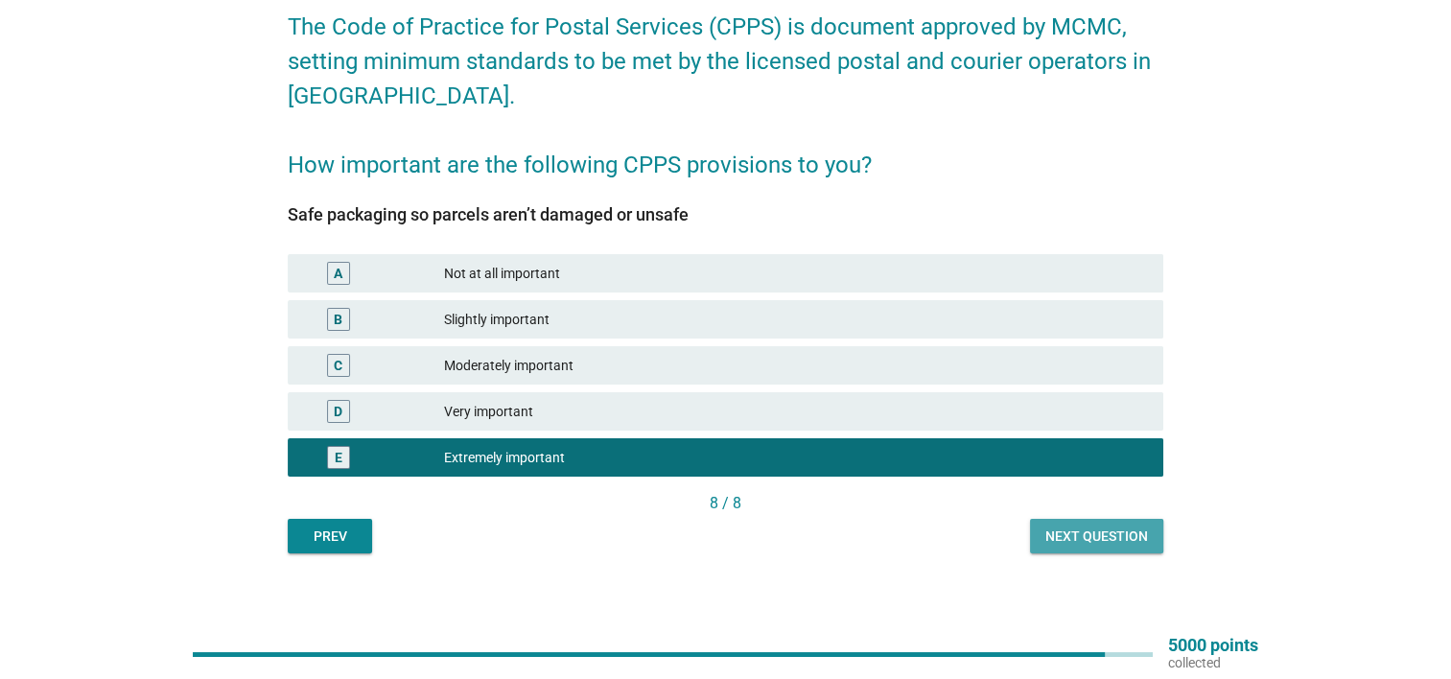
click at [1101, 539] on div "Next question" at bounding box center [1097, 537] width 103 height 20
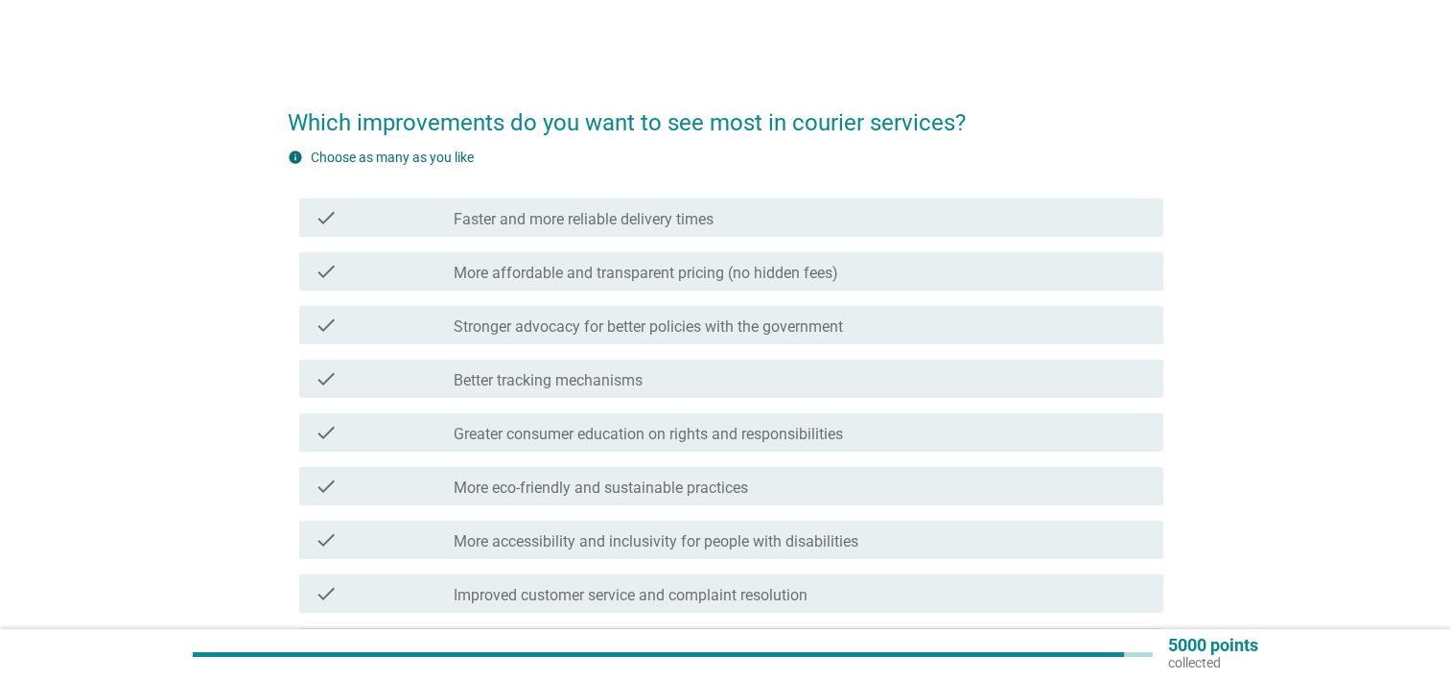
click at [572, 211] on label "Faster and more reliable delivery times" at bounding box center [584, 219] width 260 height 19
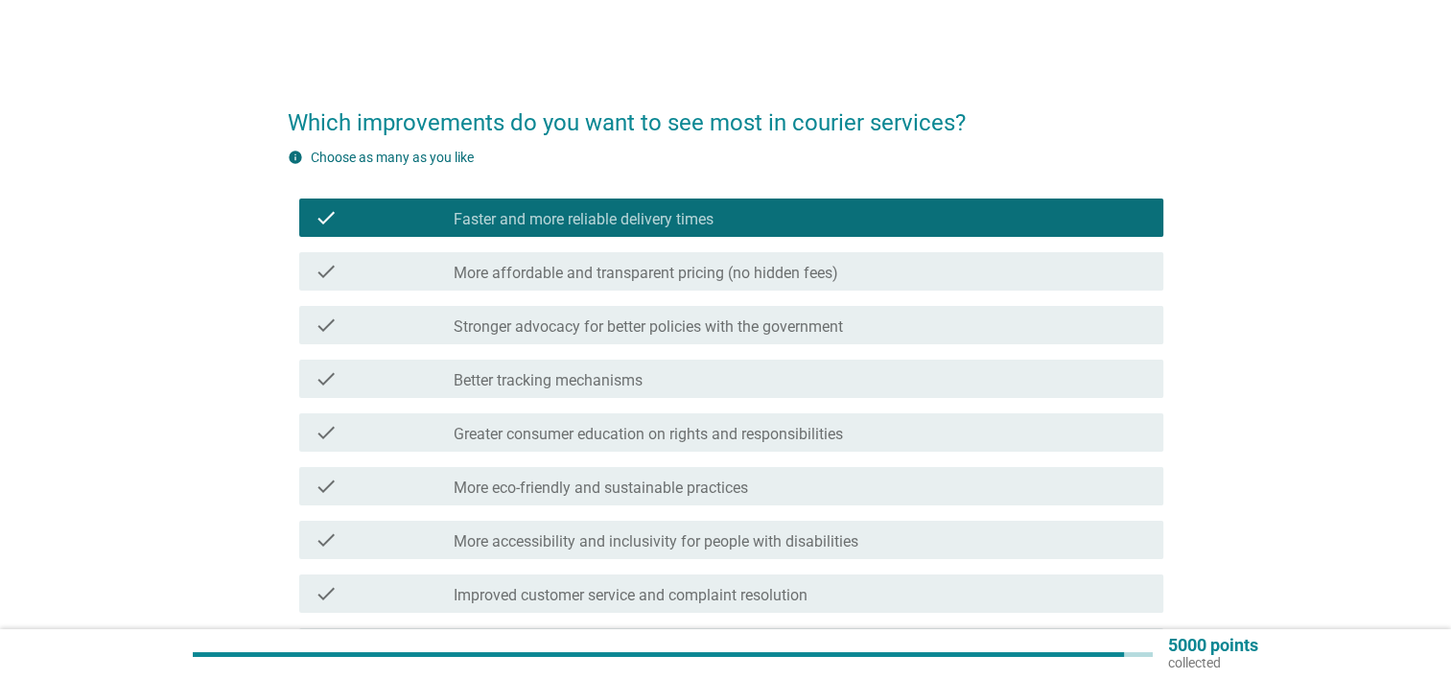
click at [596, 267] on label "More affordable and transparent pricing (no hidden fees)" at bounding box center [646, 273] width 385 height 19
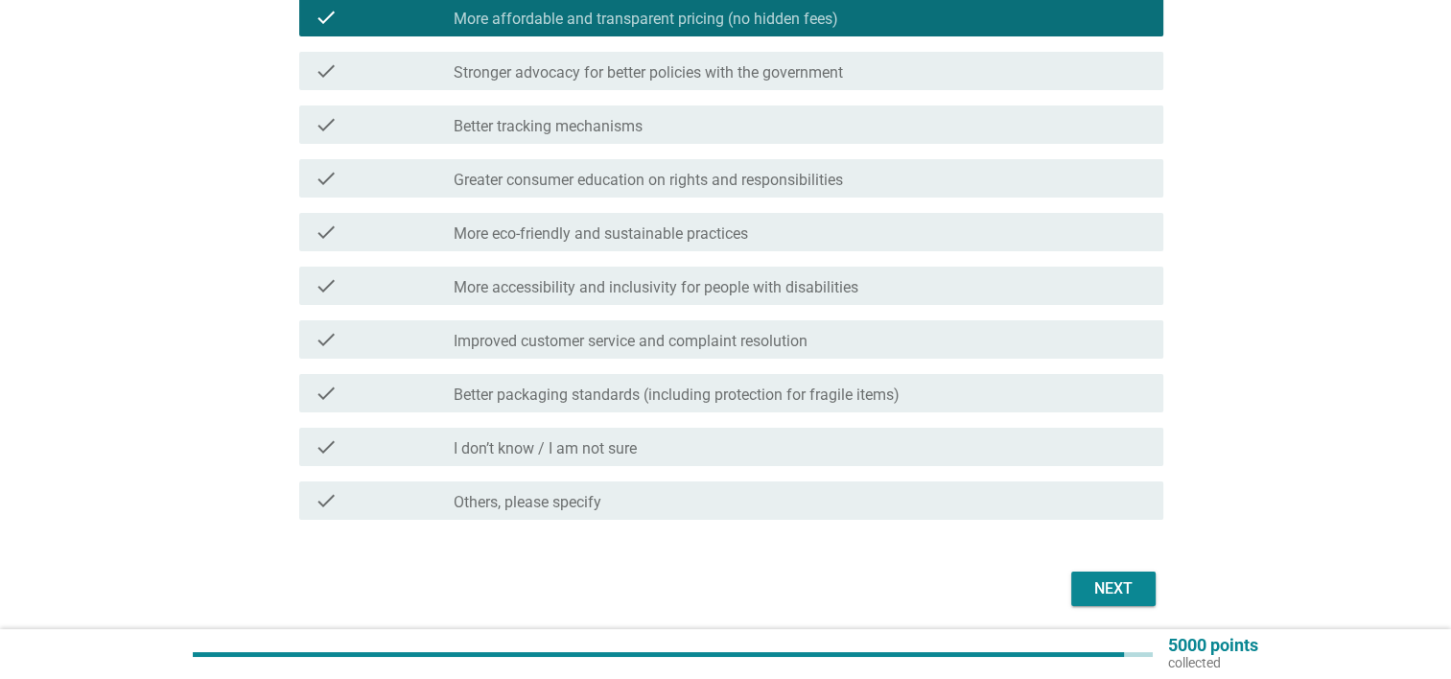
scroll to position [288, 0]
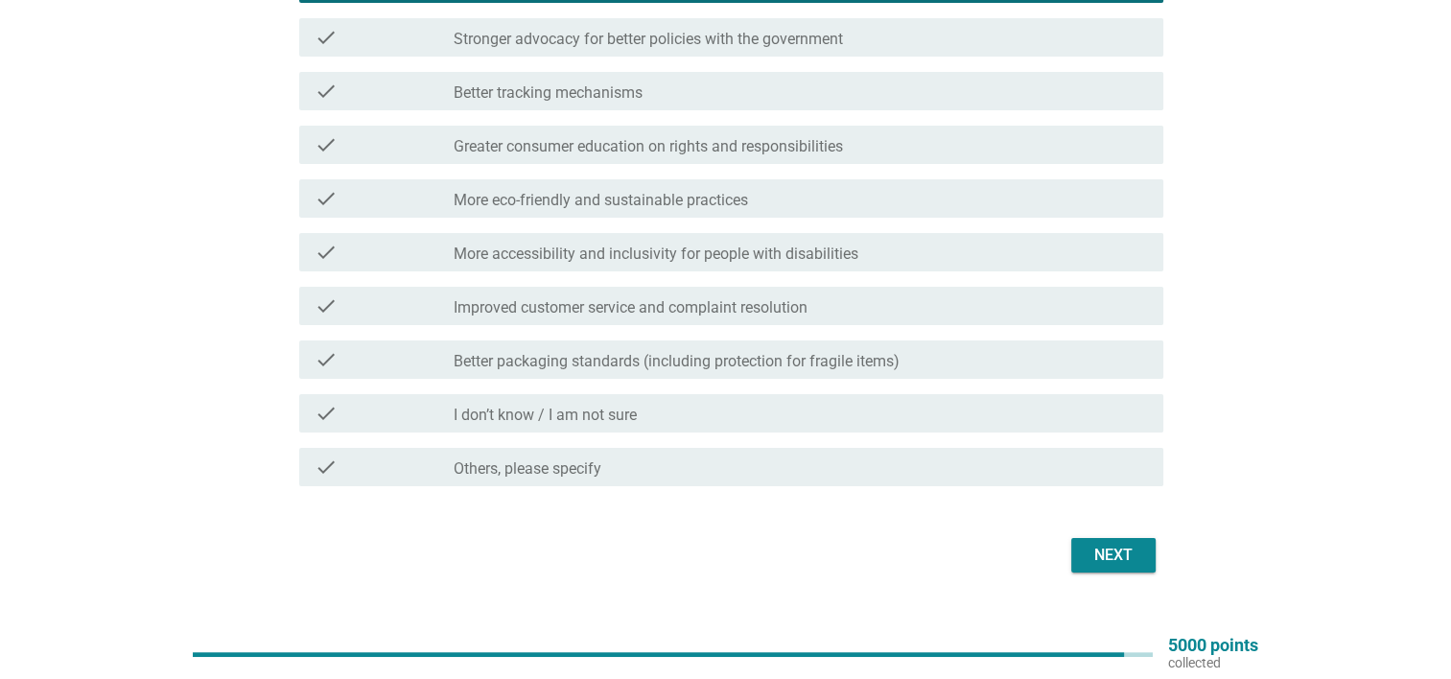
click at [657, 361] on label "Better packaging standards (including protection for fragile items)" at bounding box center [677, 361] width 446 height 19
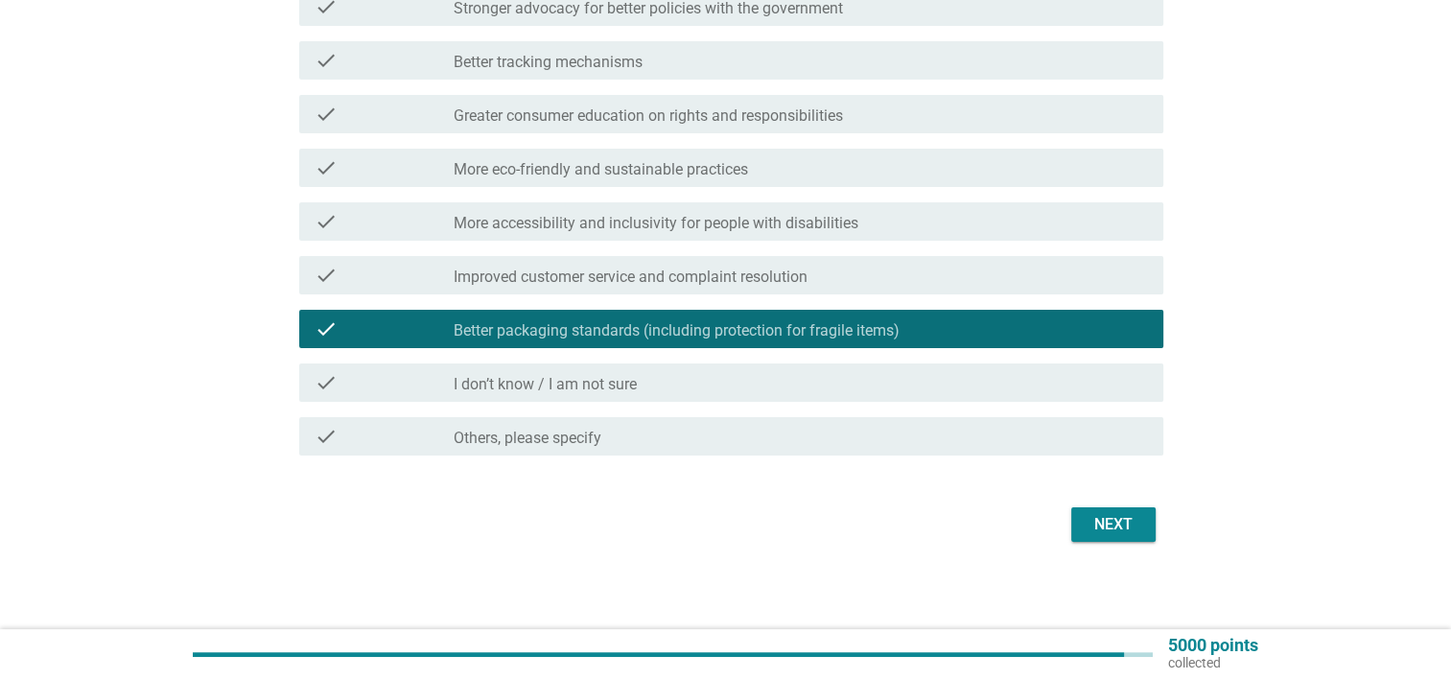
scroll to position [322, 0]
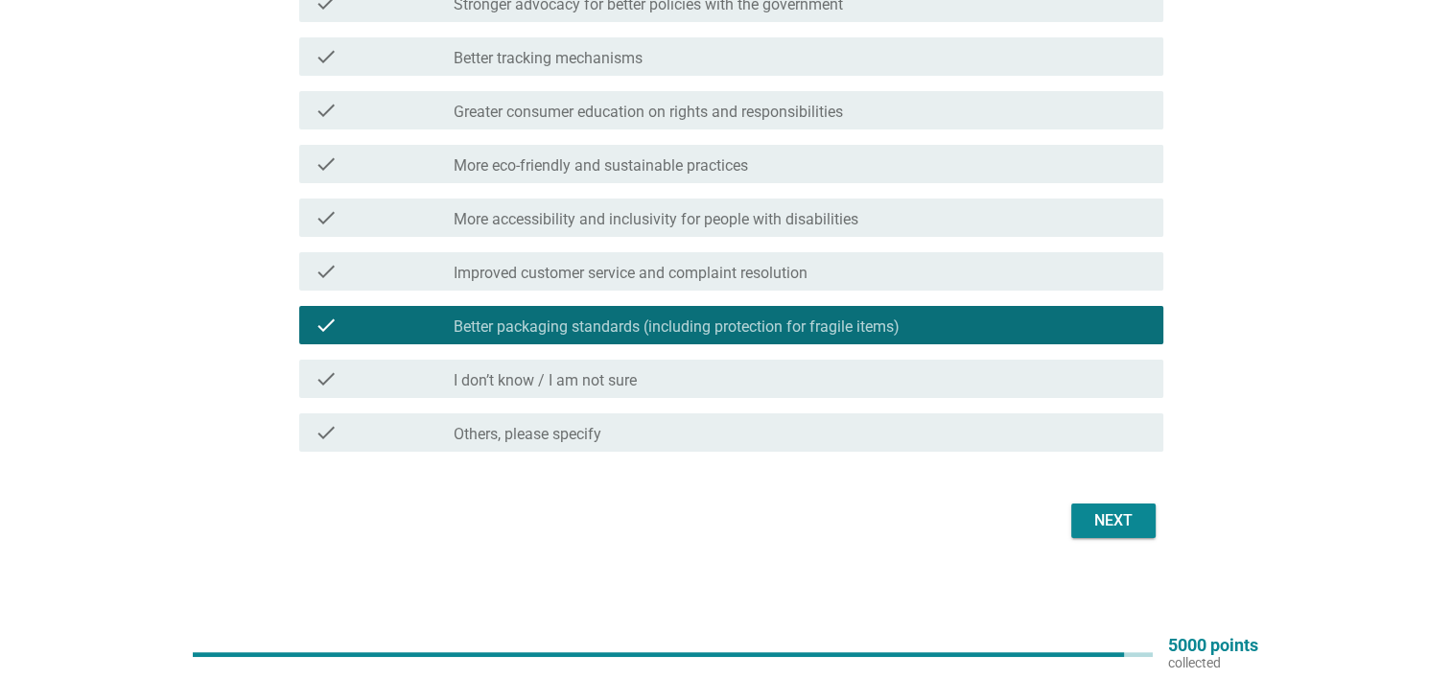
click at [1073, 522] on button "Next" at bounding box center [1113, 521] width 84 height 35
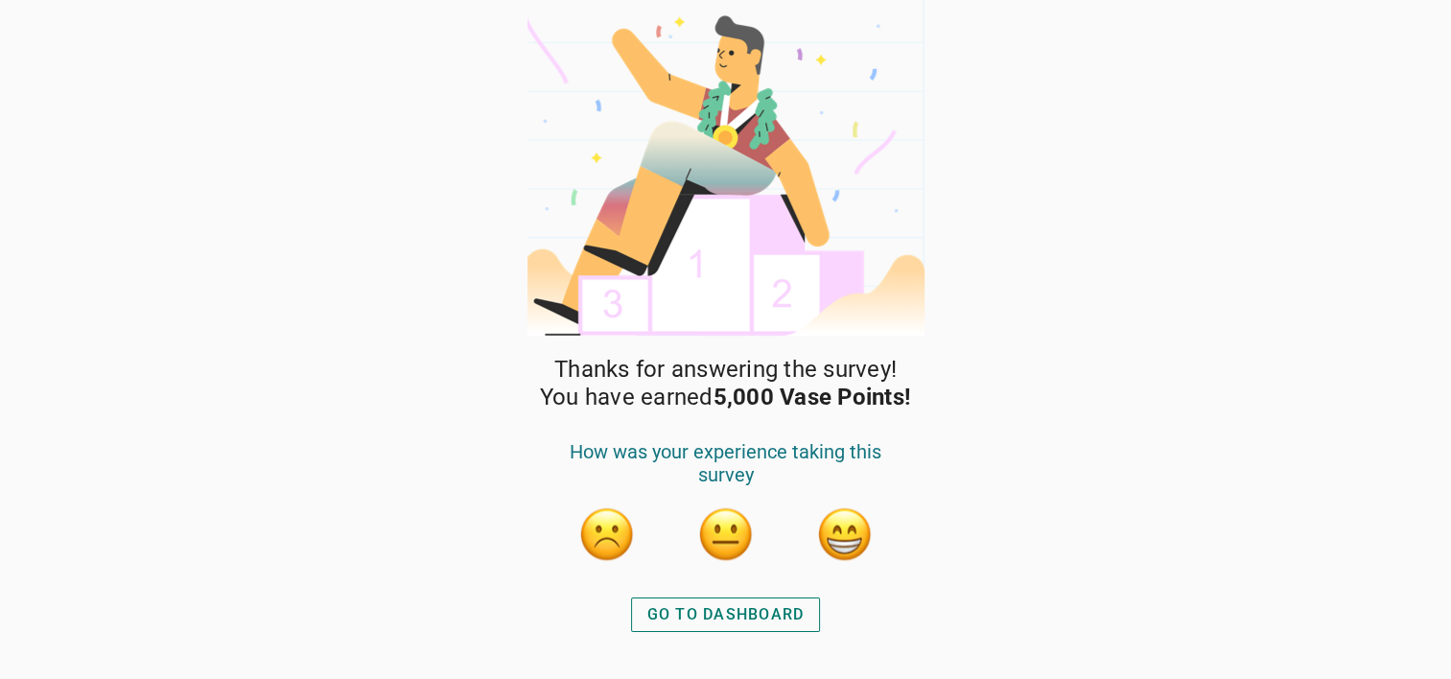
click at [854, 534] on button "button" at bounding box center [845, 535] width 58 height 58
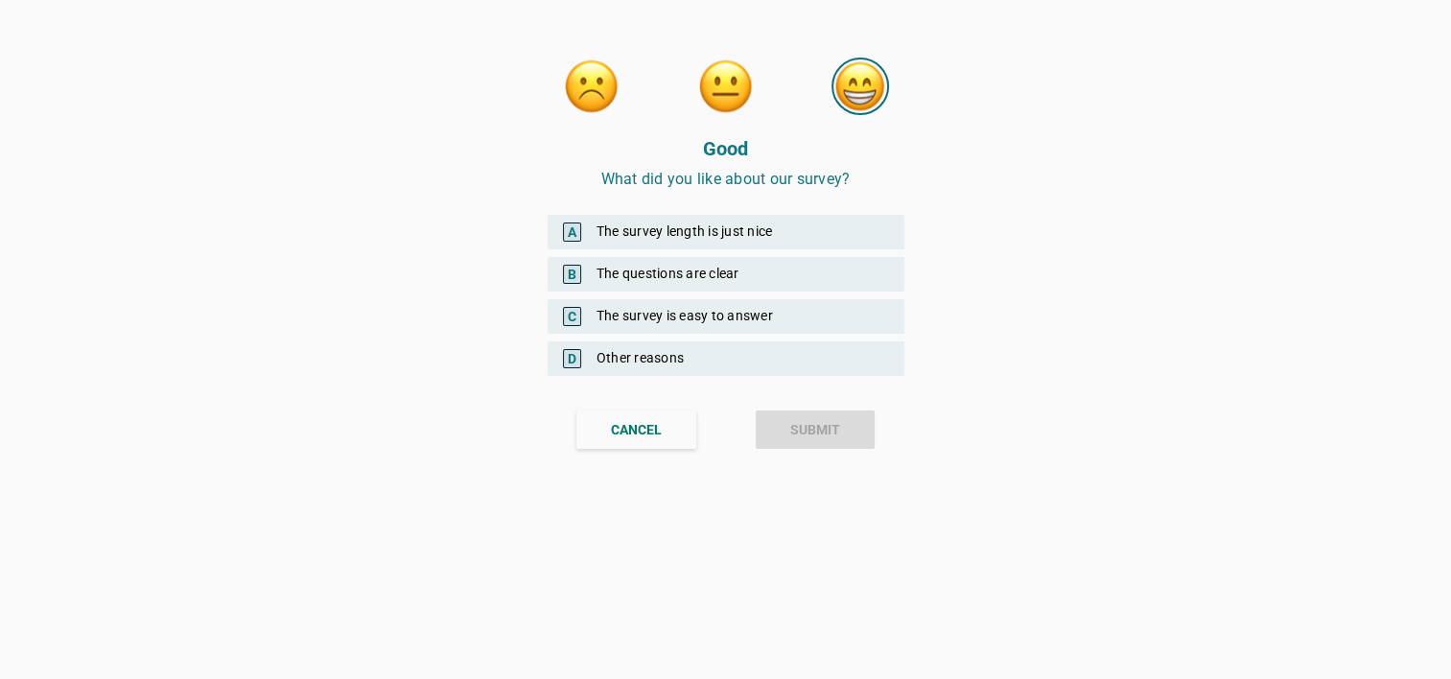
click at [688, 307] on div "C The survey is easy to answer" at bounding box center [726, 316] width 357 height 35
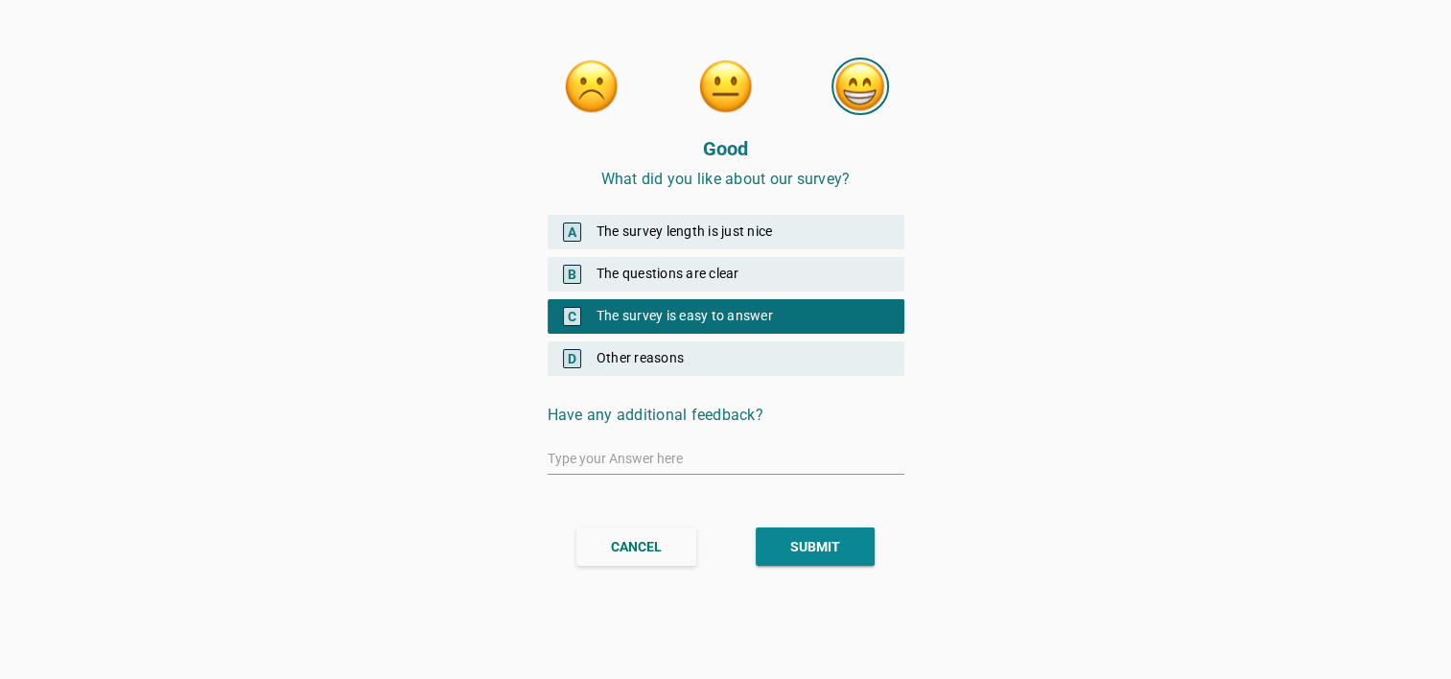
click at [666, 226] on div "A The survey length is just nice" at bounding box center [726, 232] width 357 height 35
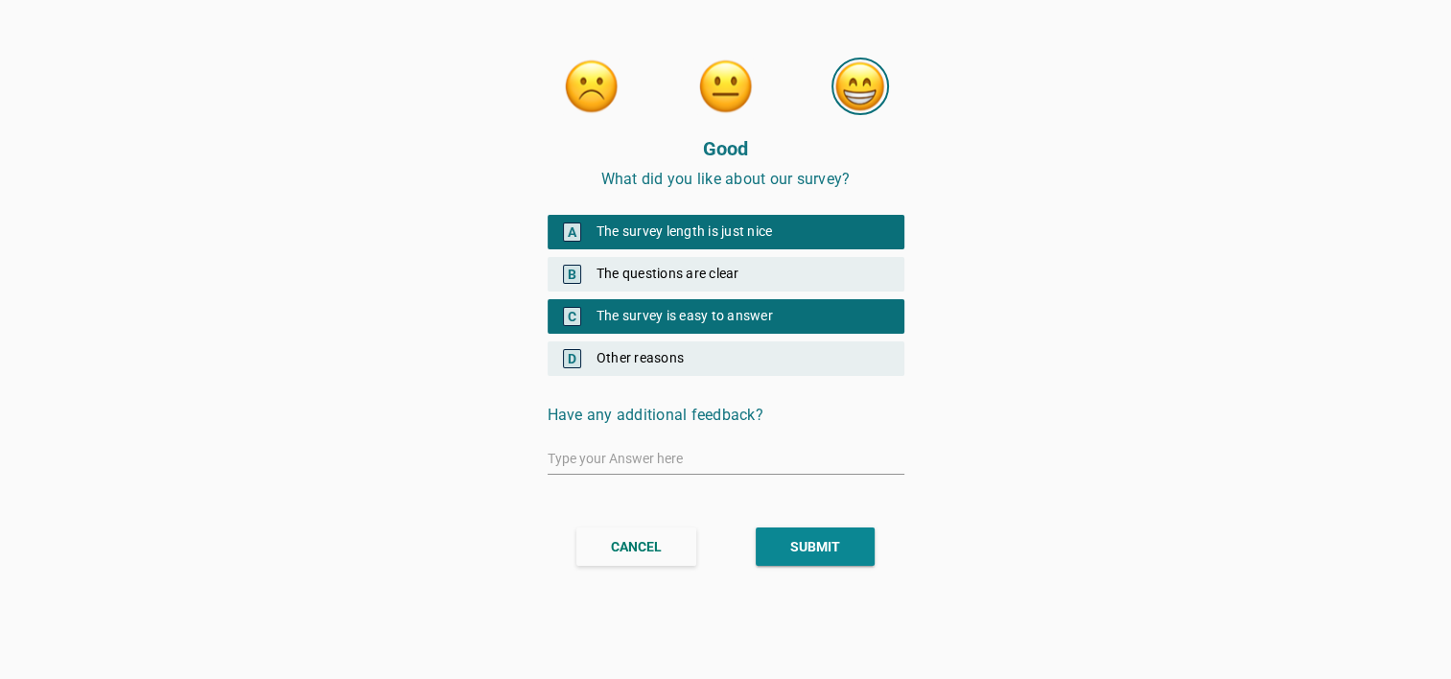
drag, startPoint x: 644, startPoint y: 314, endPoint x: 651, endPoint y: 290, distance: 25.2
click at [643, 314] on div "C The survey is easy to answer" at bounding box center [726, 316] width 357 height 35
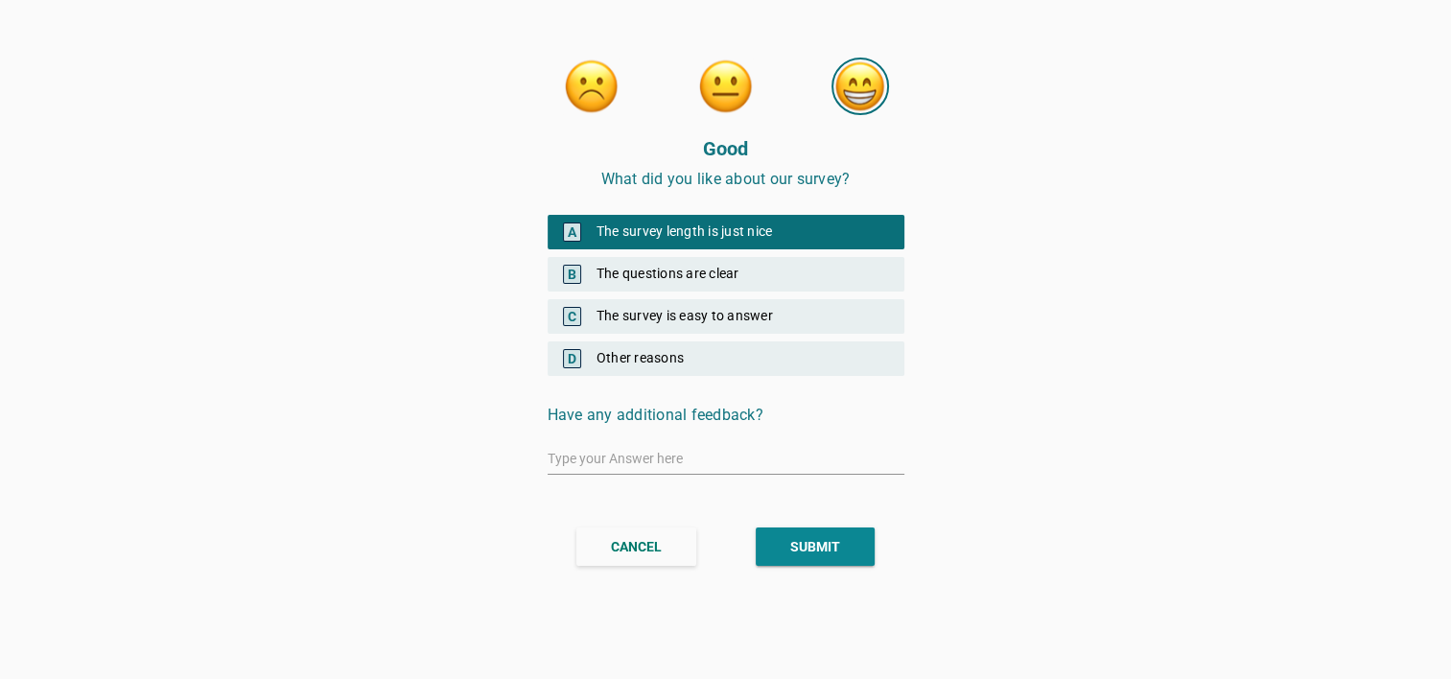
click at [694, 234] on div "A The survey length is just nice" at bounding box center [726, 232] width 357 height 35
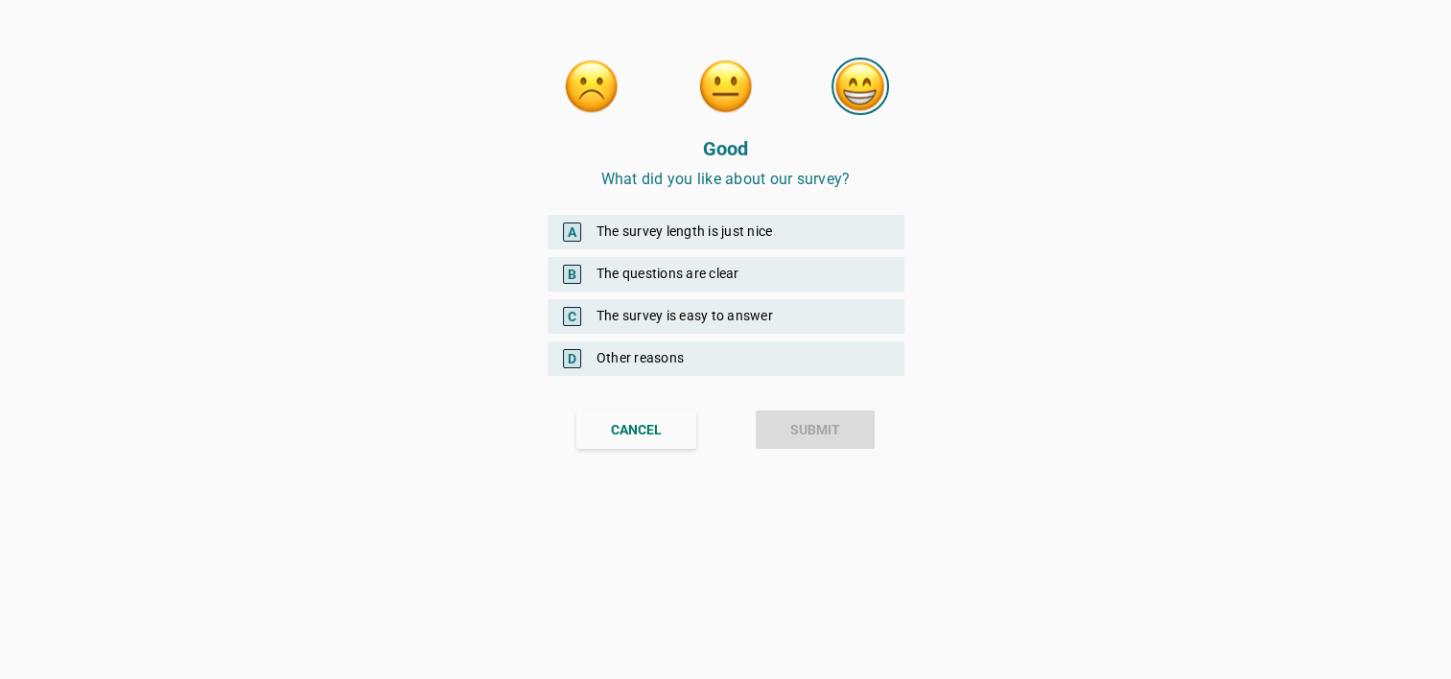
click at [695, 269] on div "B The questions are clear" at bounding box center [726, 274] width 357 height 35
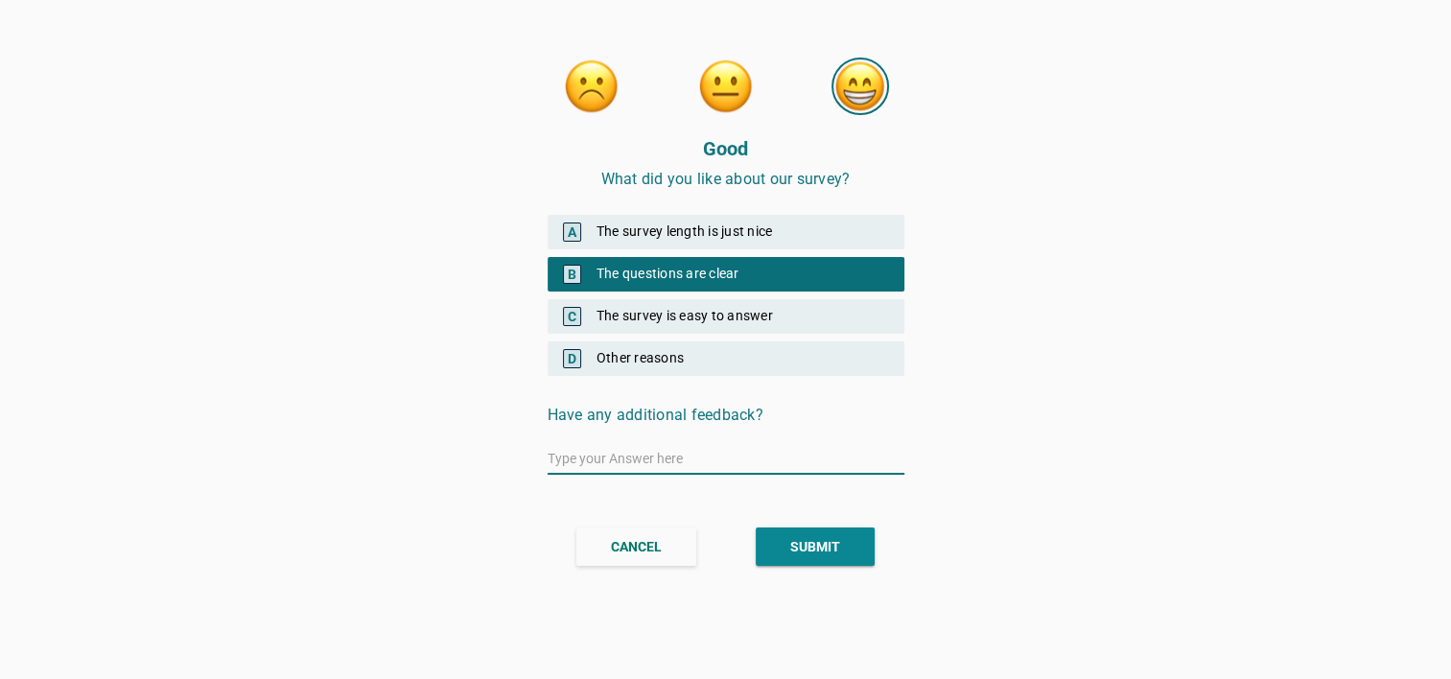
click at [690, 259] on div "B The questions are clear" at bounding box center [726, 274] width 357 height 35
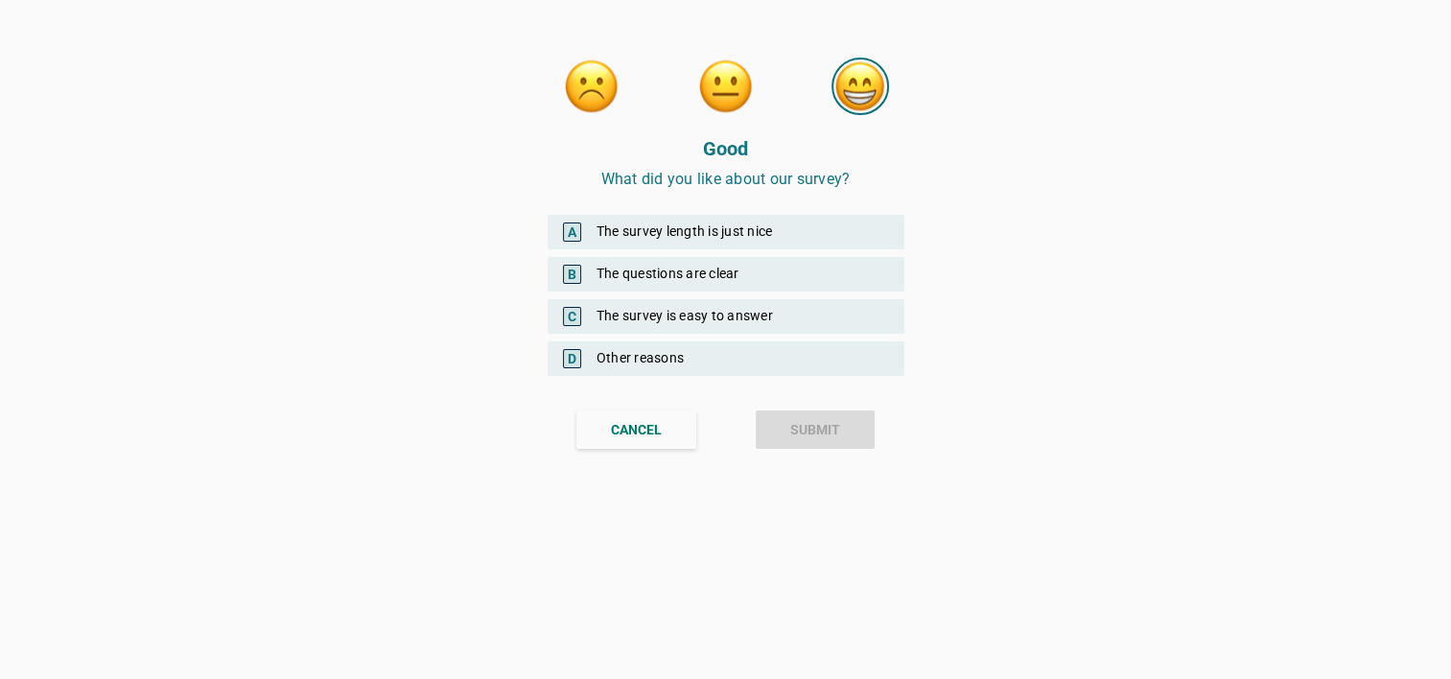
click at [708, 231] on div "A The survey length is just nice" at bounding box center [726, 232] width 357 height 35
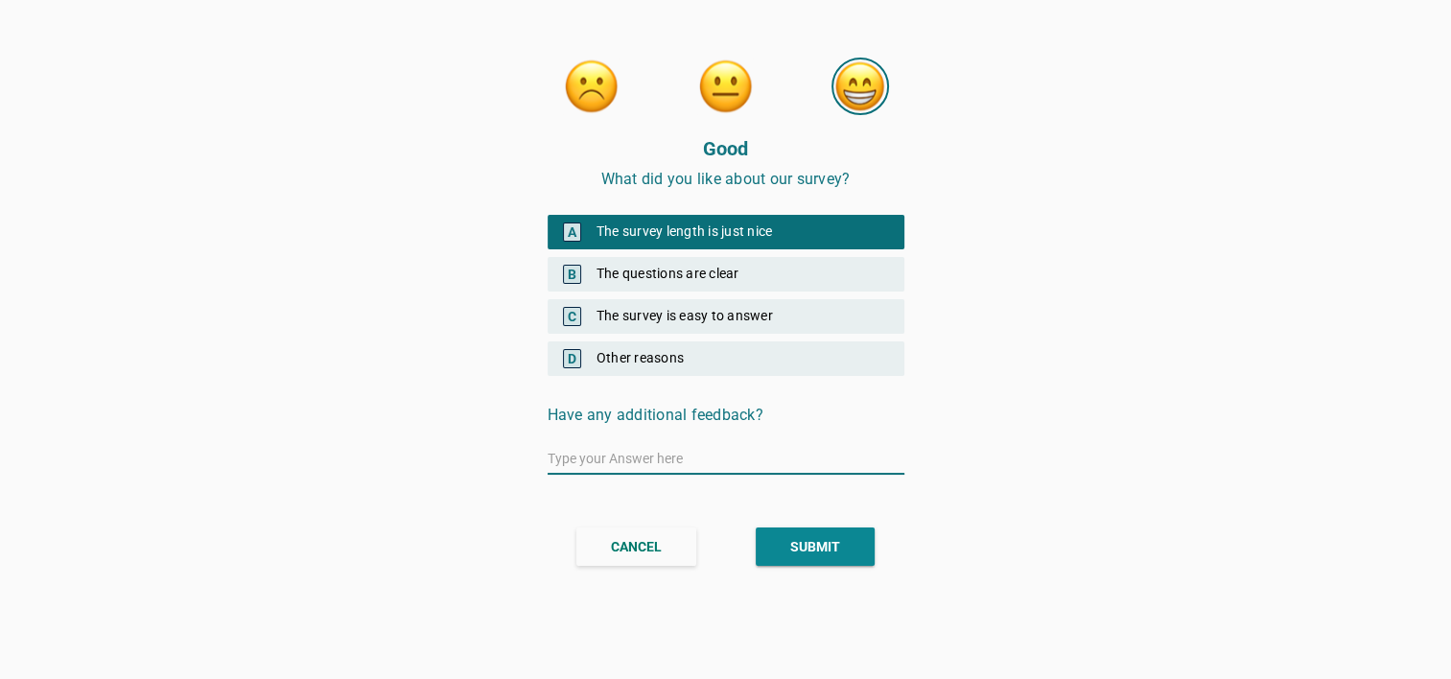
click at [813, 545] on div "SUBMIT" at bounding box center [815, 547] width 50 height 20
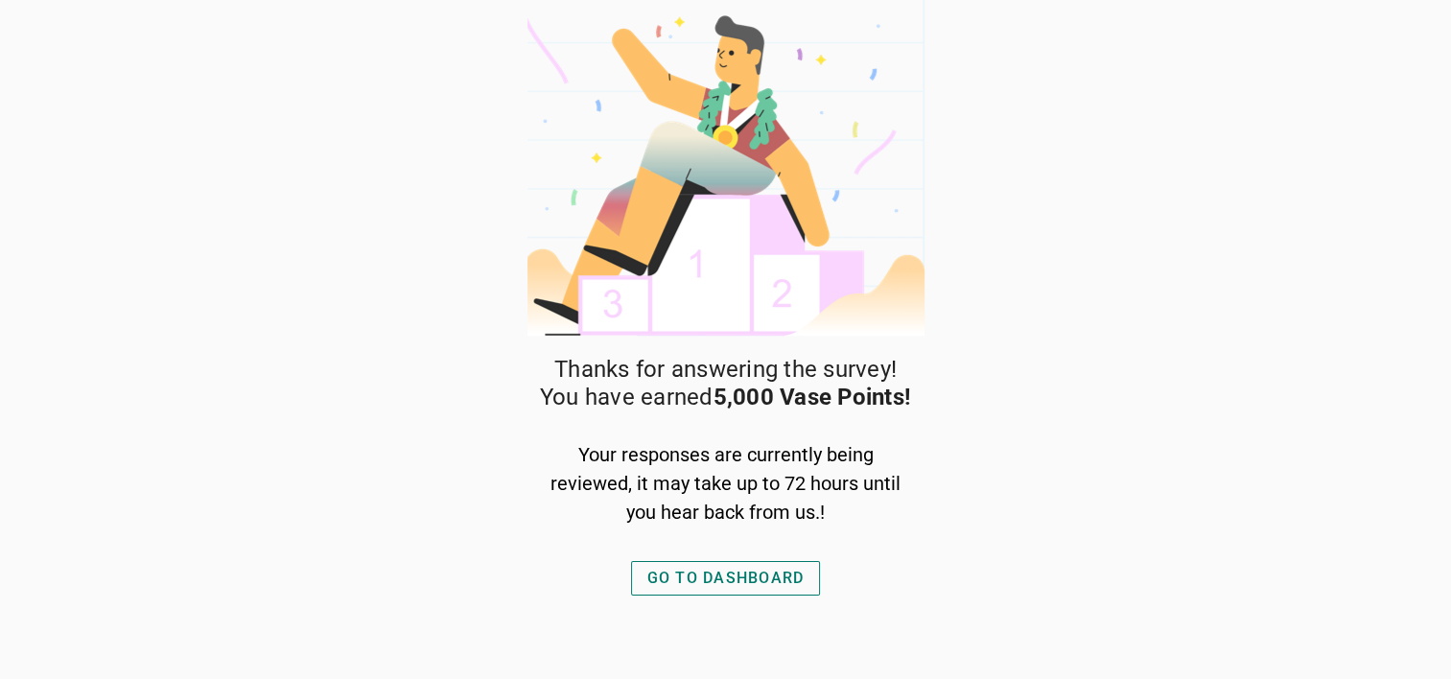
click at [724, 585] on div "GO TO DASHBOARD" at bounding box center [725, 578] width 157 height 23
